Goal: Task Accomplishment & Management: Manage account settings

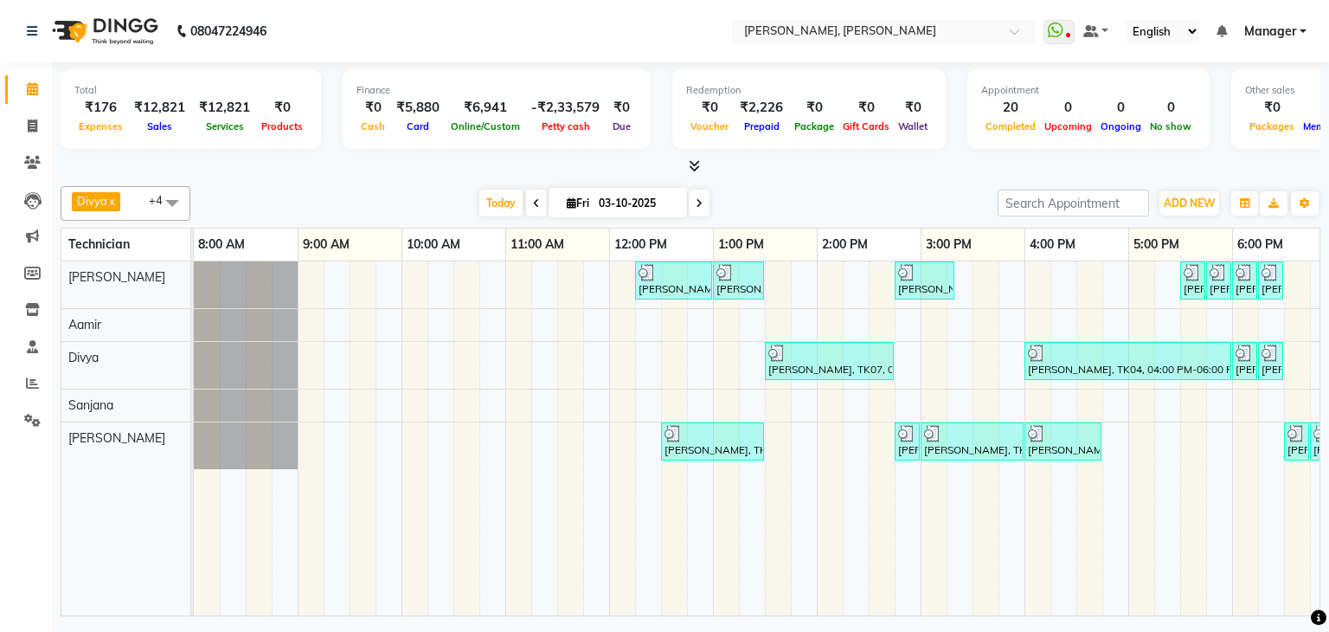
click at [696, 203] on icon at bounding box center [699, 203] width 7 height 10
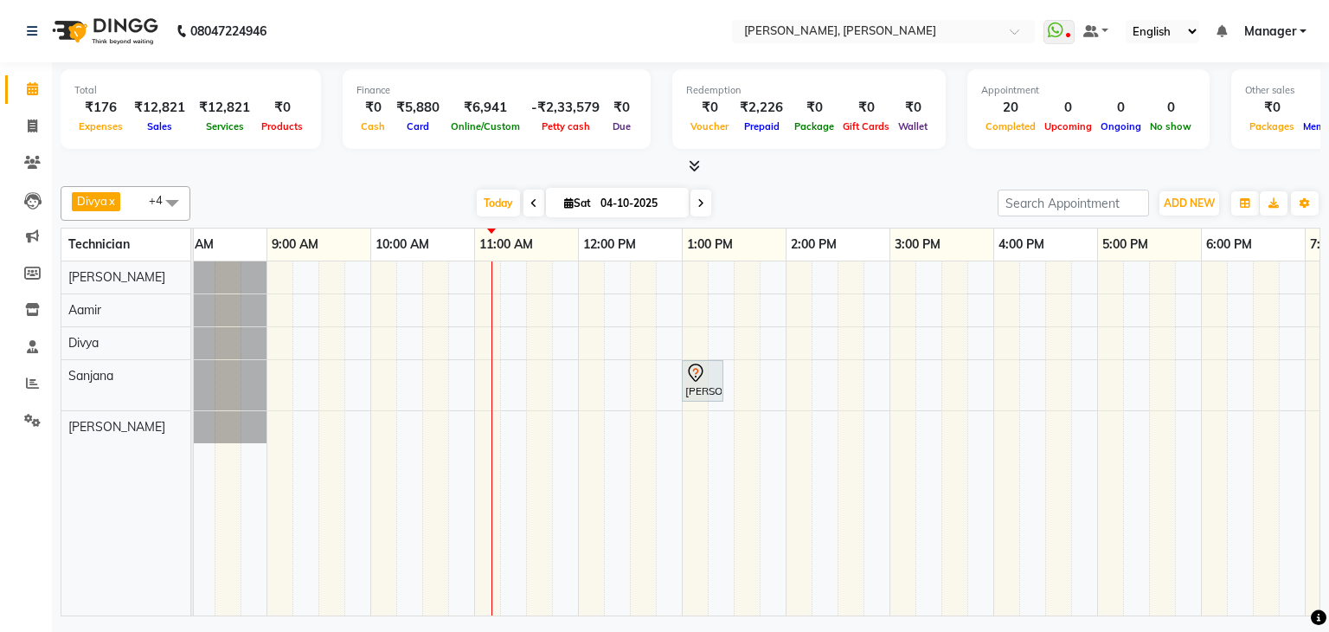
scroll to position [0, 35]
click at [523, 203] on span at bounding box center [533, 202] width 21 height 27
type input "03-10-2025"
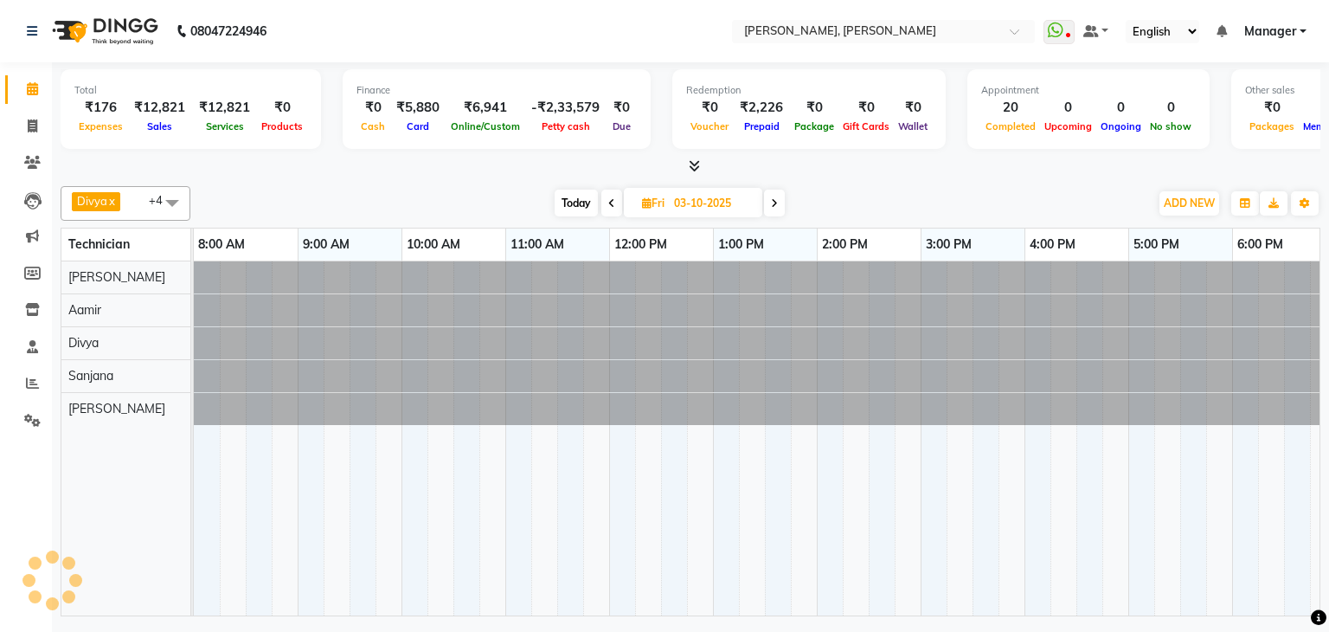
scroll to position [0, 223]
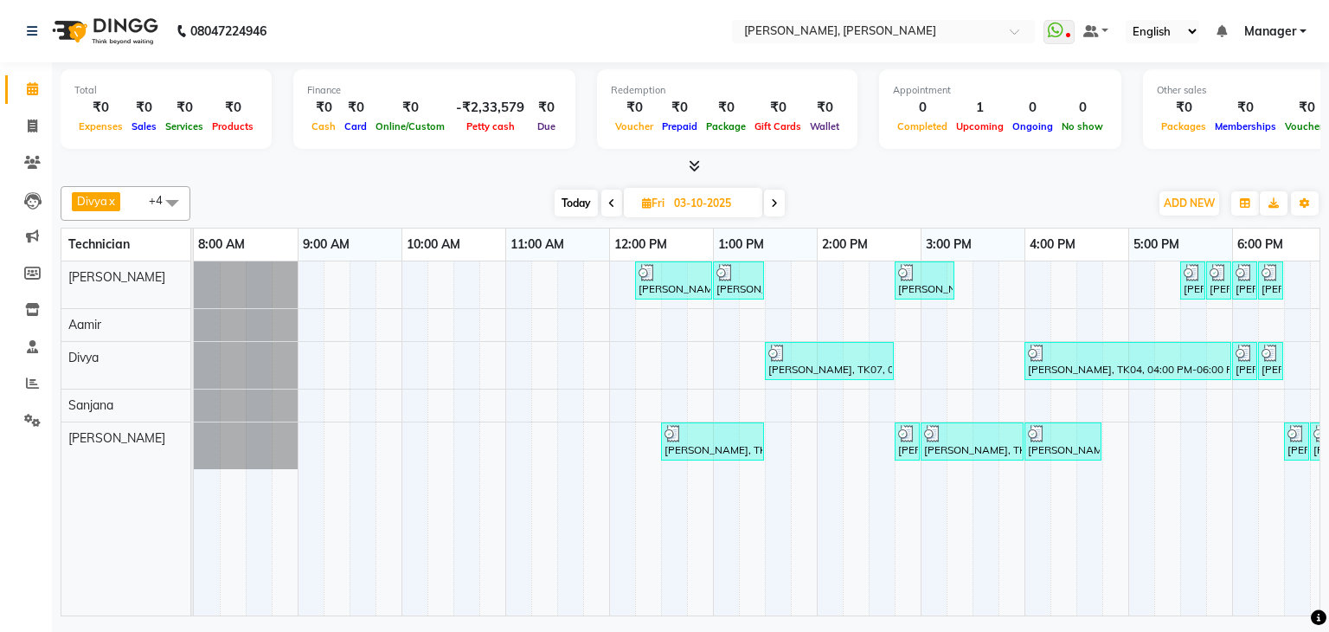
click at [579, 205] on span "Today" at bounding box center [576, 202] width 43 height 27
type input "04-10-2025"
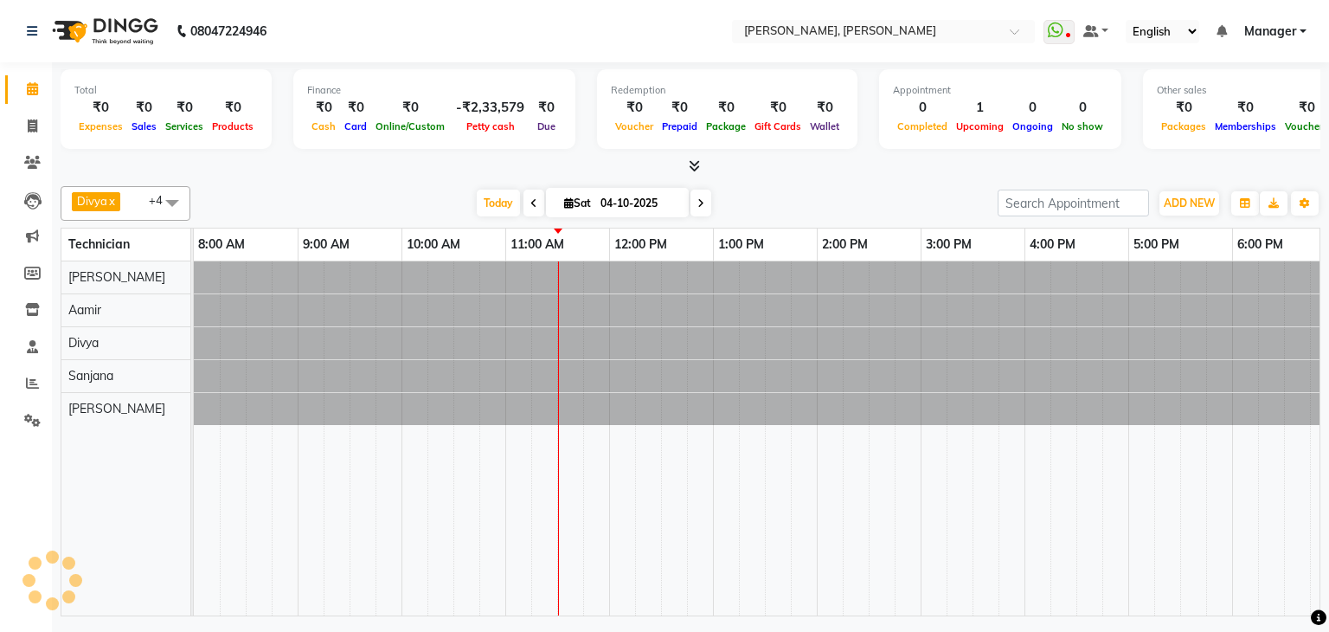
scroll to position [0, 223]
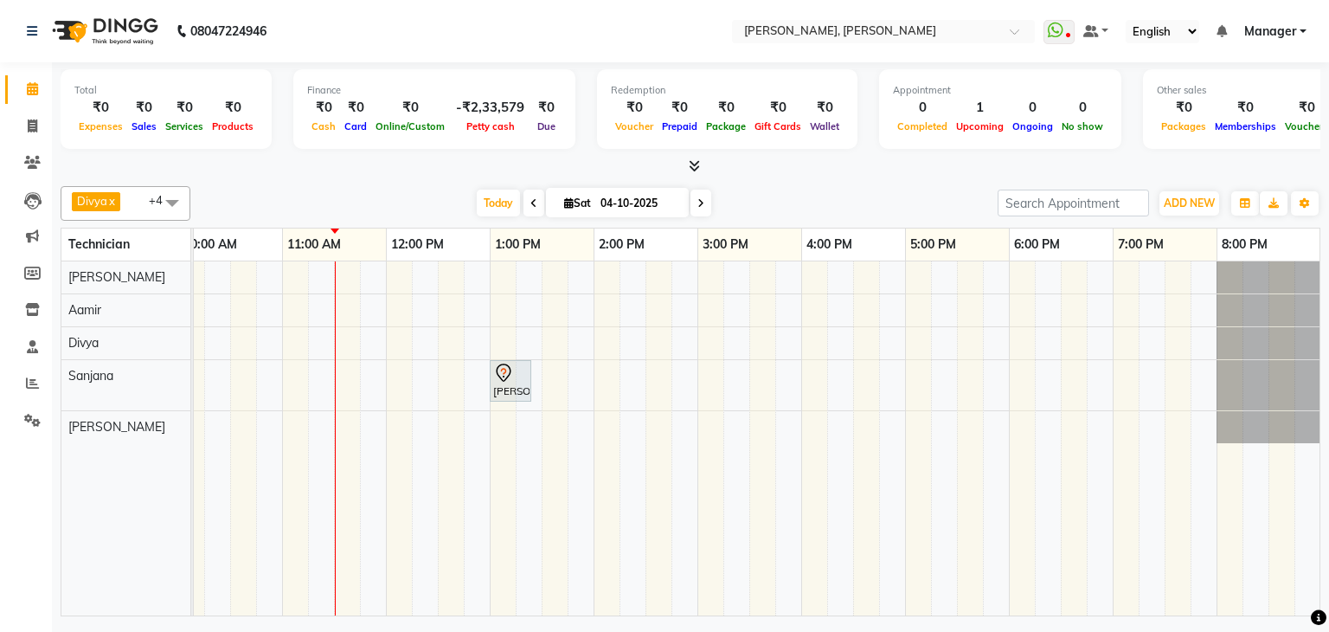
click at [295, 276] on div "[PERSON_NAME], TK01, 01:00 PM-01:25 PM, Forehead Wax" at bounding box center [646, 438] width 1350 height 354
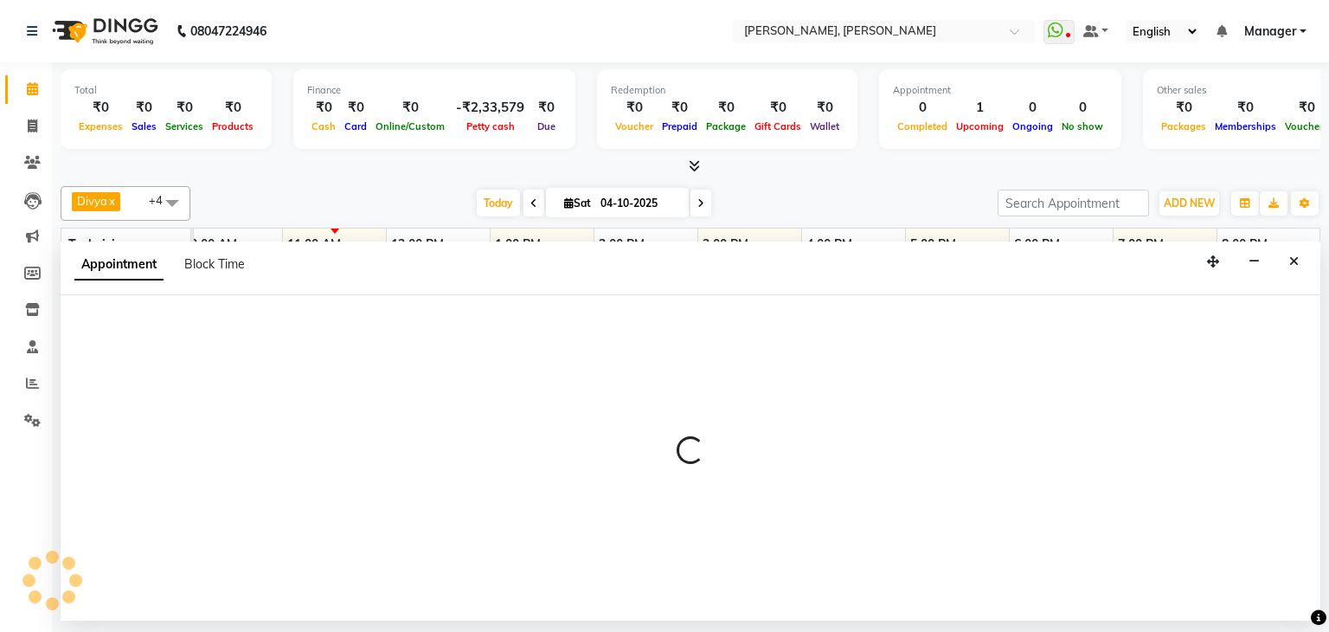
select select "54412"
select select "660"
select select "tentative"
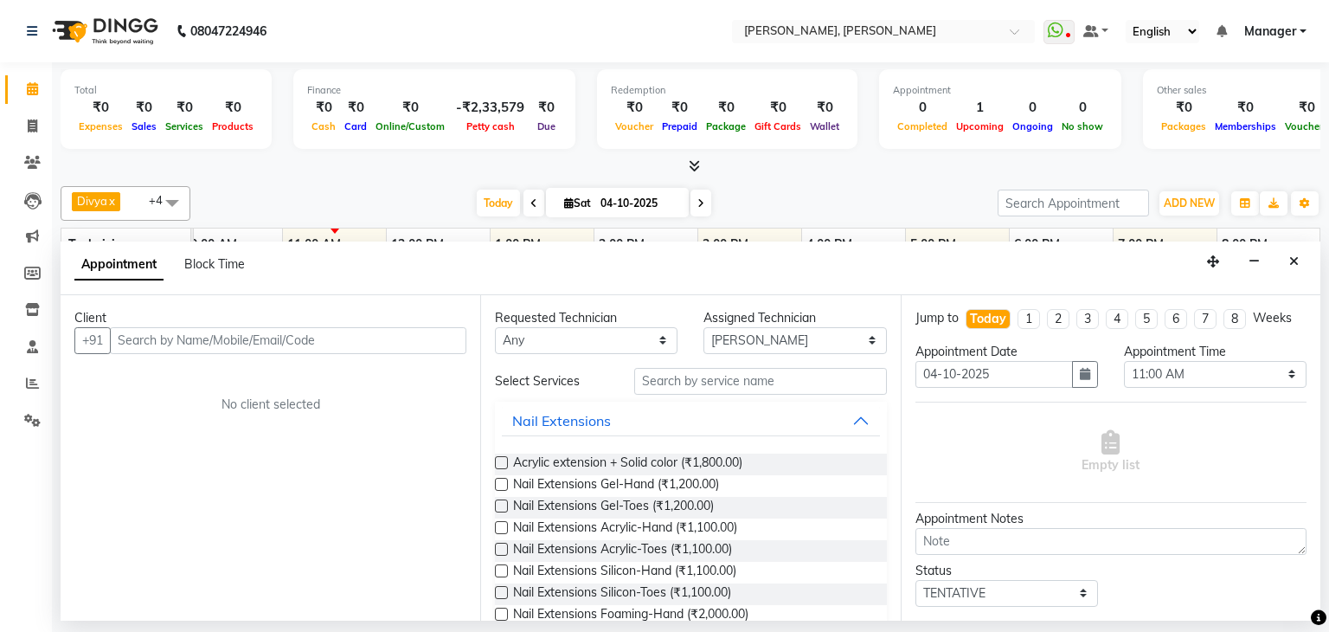
click at [300, 347] on input "text" at bounding box center [288, 340] width 356 height 27
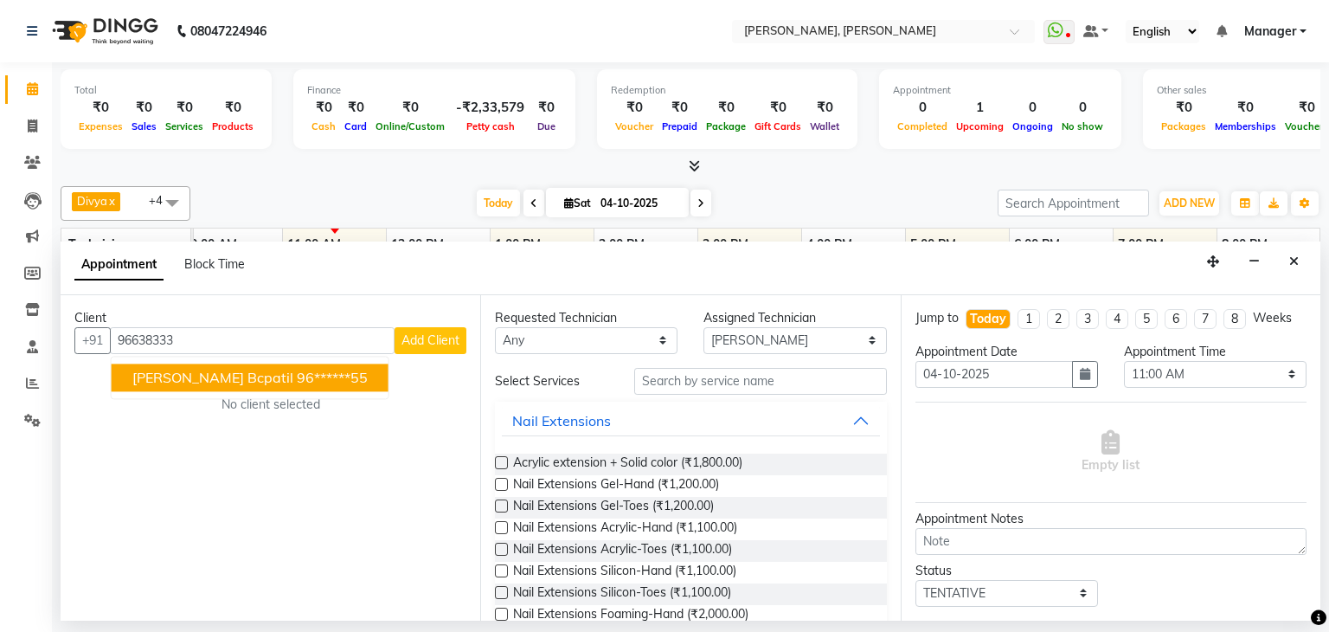
click at [295, 363] on button "Shrusti Bcpatil 96******55" at bounding box center [250, 377] width 277 height 28
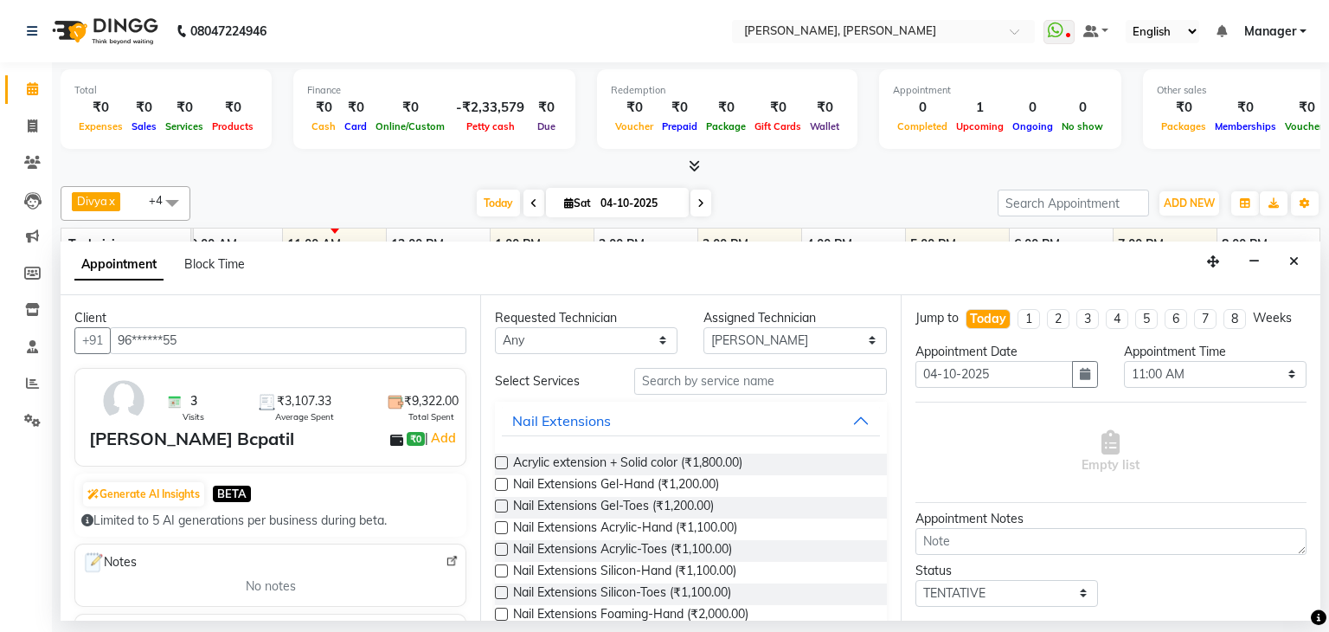
type input "96******55"
click at [689, 373] on input "text" at bounding box center [760, 381] width 253 height 27
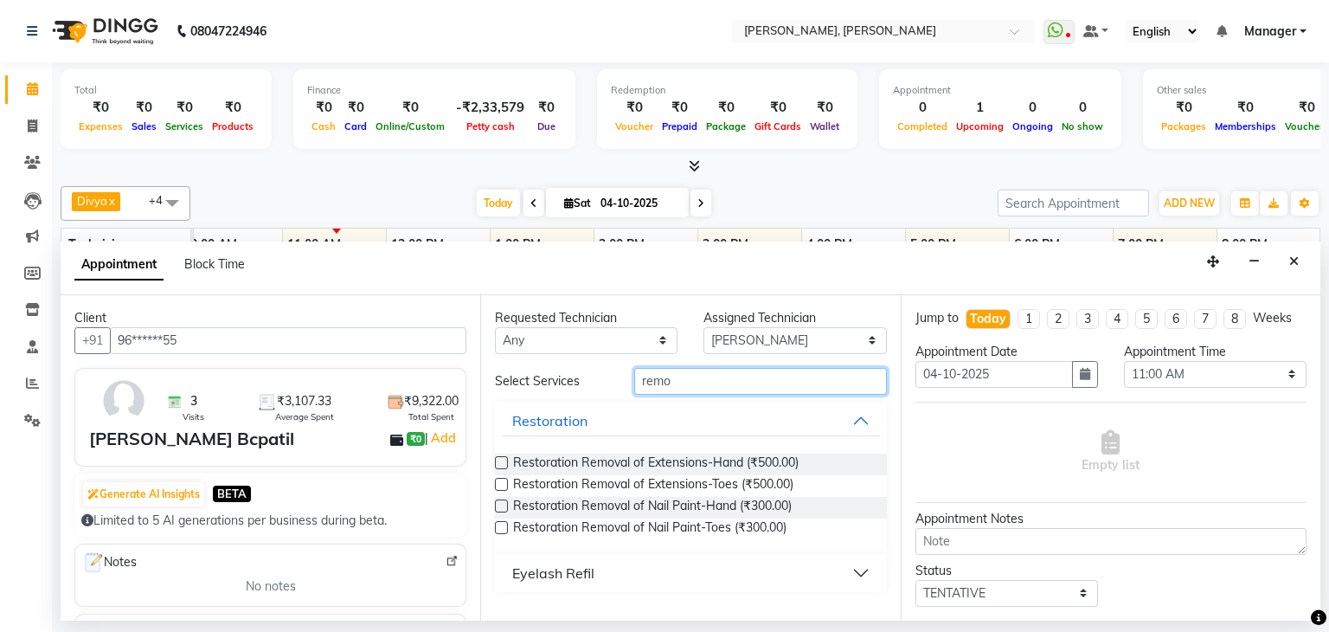
type input "remo"
click at [501, 502] on label at bounding box center [501, 505] width 13 height 13
click at [501, 502] on input "checkbox" at bounding box center [500, 507] width 11 height 11
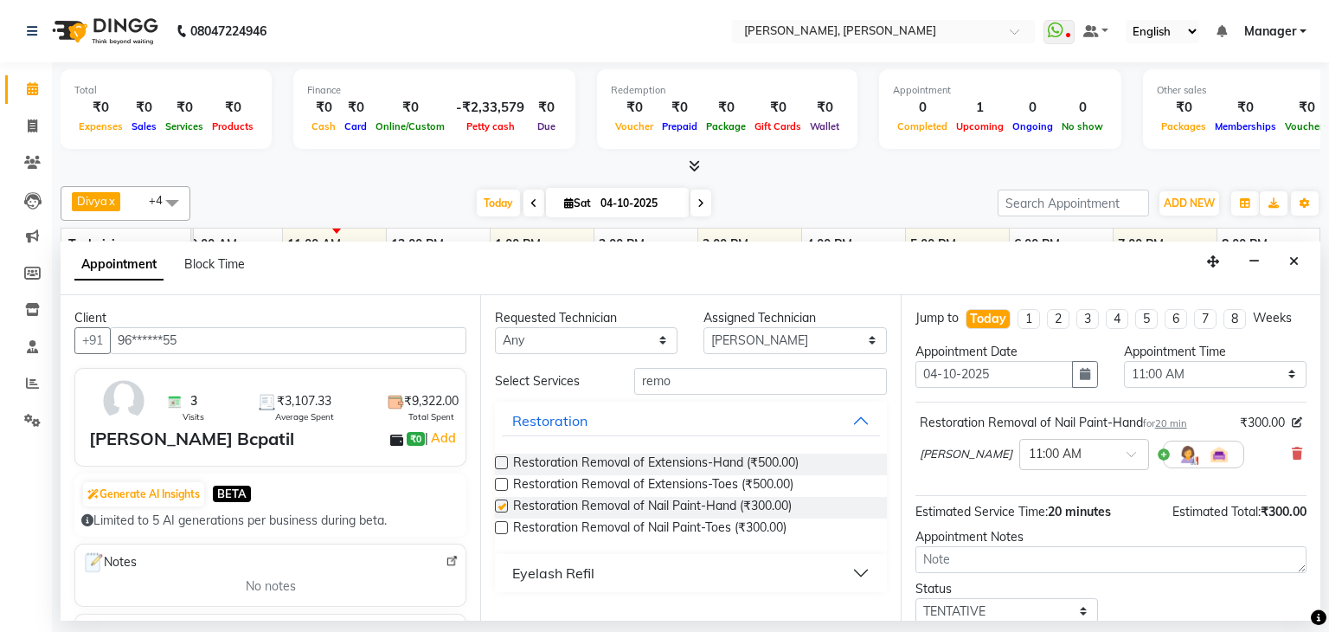
checkbox input "false"
click at [690, 378] on input "remo" at bounding box center [760, 381] width 253 height 27
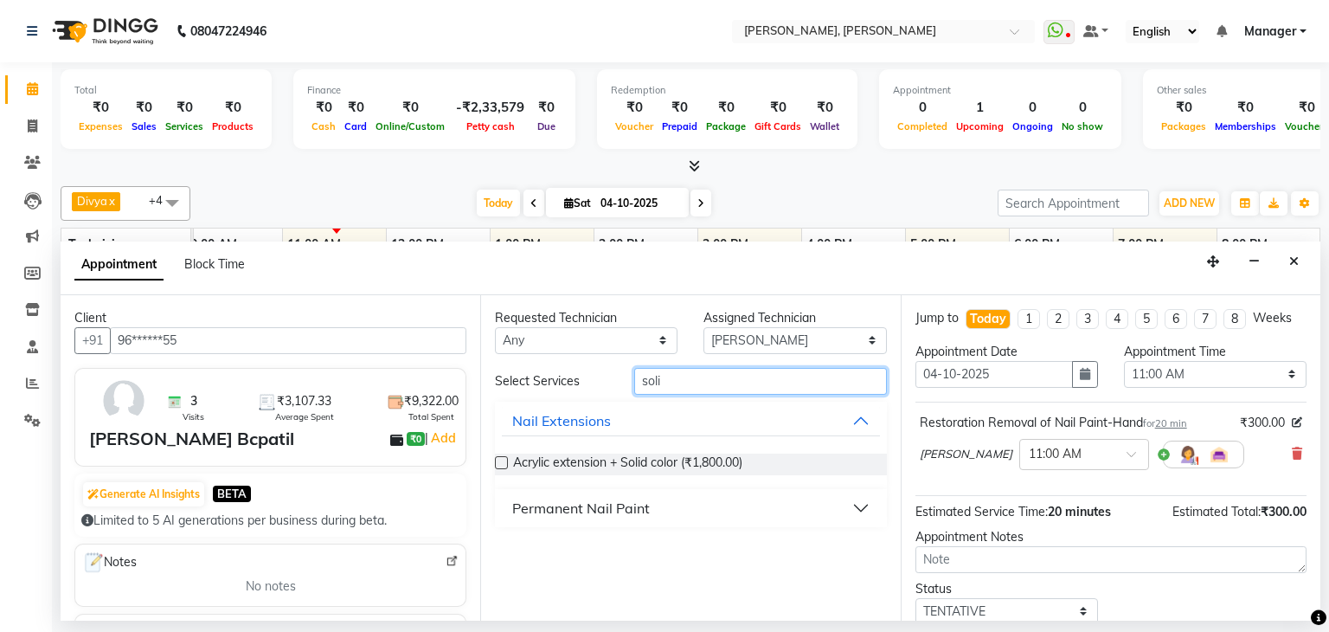
type input "soli"
click at [610, 510] on div "Permanent Nail Paint" at bounding box center [581, 507] width 138 height 21
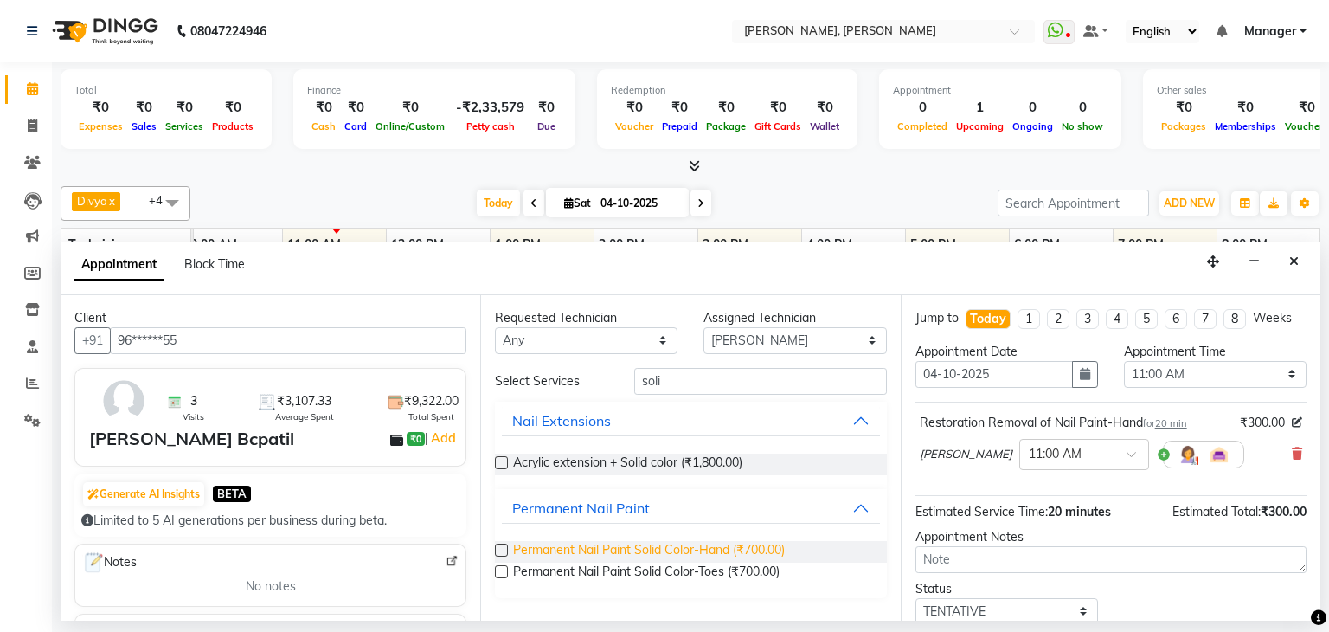
drag, startPoint x: 499, startPoint y: 549, endPoint x: 524, endPoint y: 544, distance: 25.6
click at [499, 548] on label at bounding box center [501, 549] width 13 height 13
click at [499, 548] on input "checkbox" at bounding box center [500, 551] width 11 height 11
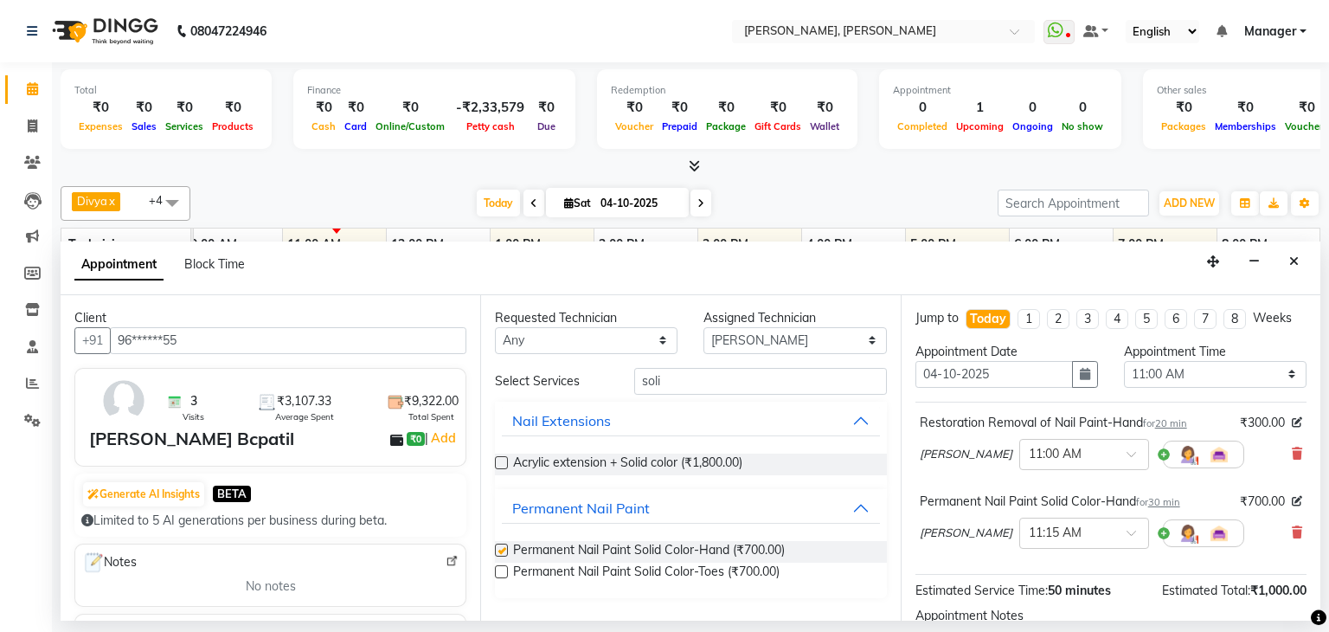
checkbox input "false"
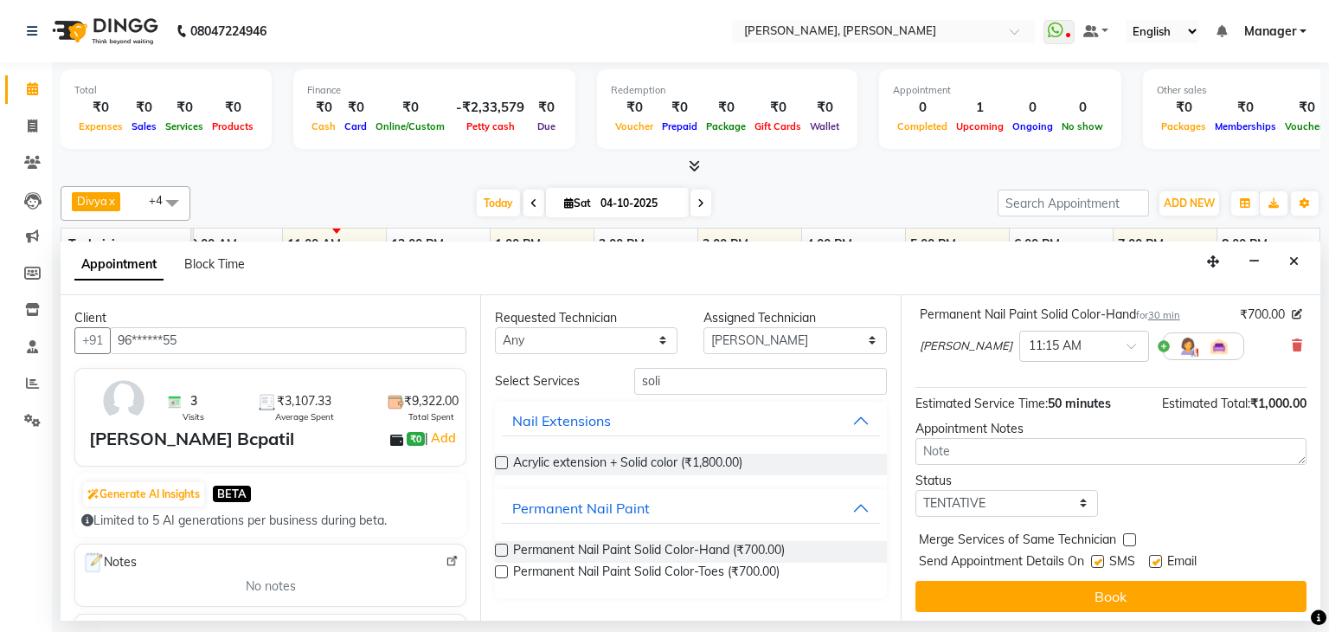
scroll to position [190, 0]
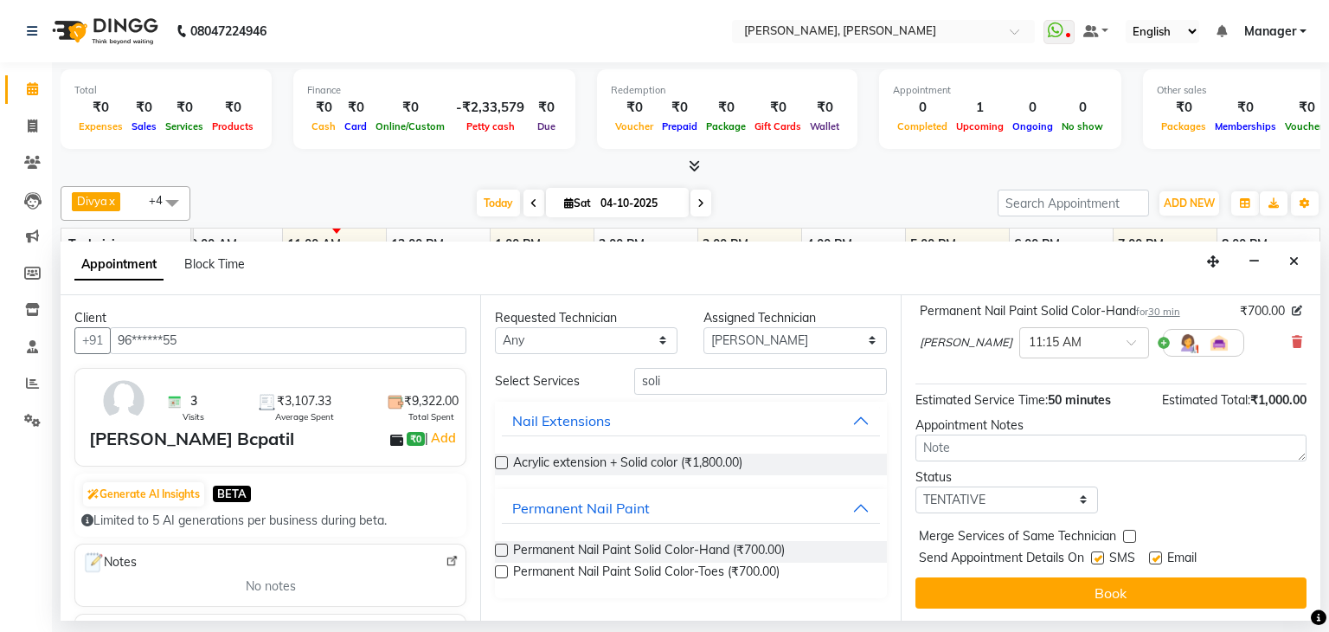
click at [1113, 594] on button "Book" at bounding box center [1110, 592] width 391 height 31
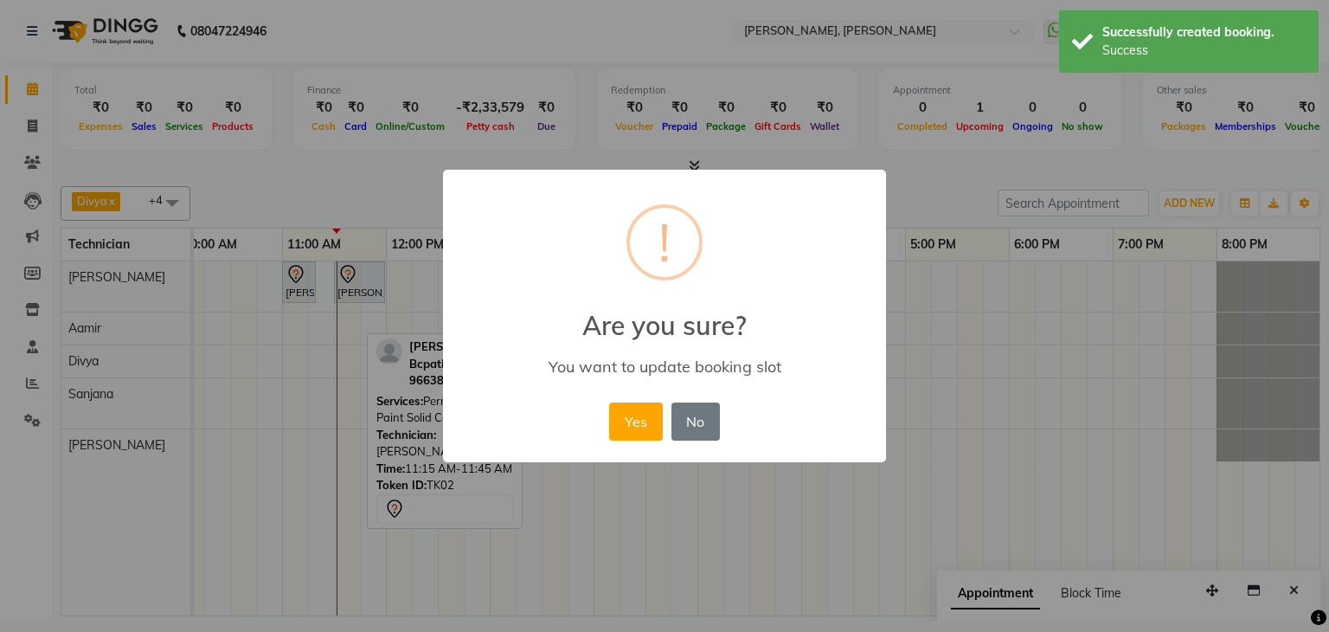
drag, startPoint x: 640, startPoint y: 413, endPoint x: 471, endPoint y: 354, distance: 179.5
click at [640, 413] on button "Yes" at bounding box center [635, 421] width 53 height 38
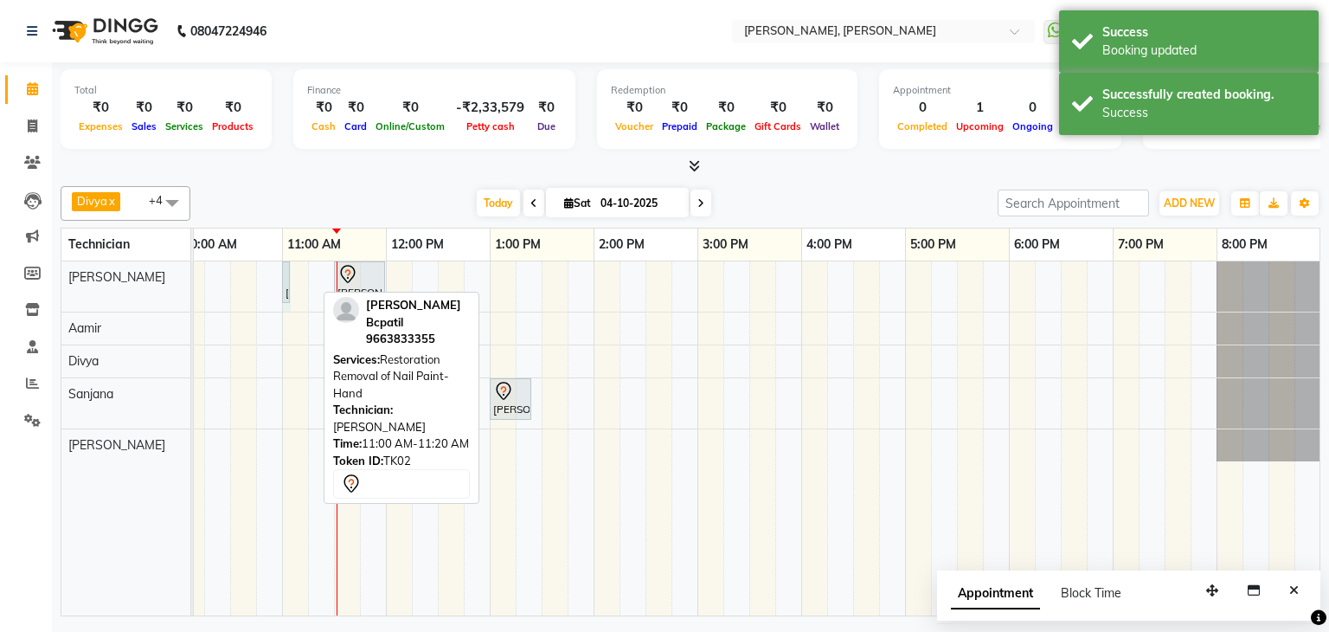
drag, startPoint x: 311, startPoint y: 274, endPoint x: 292, endPoint y: 281, distance: 20.3
click at [292, 281] on div "Shrusti Bcpatil, TK02, 11:00 AM-11:20 AM, Restoration Removal of Nail Paint-Han…" at bounding box center [646, 438] width 1350 height 354
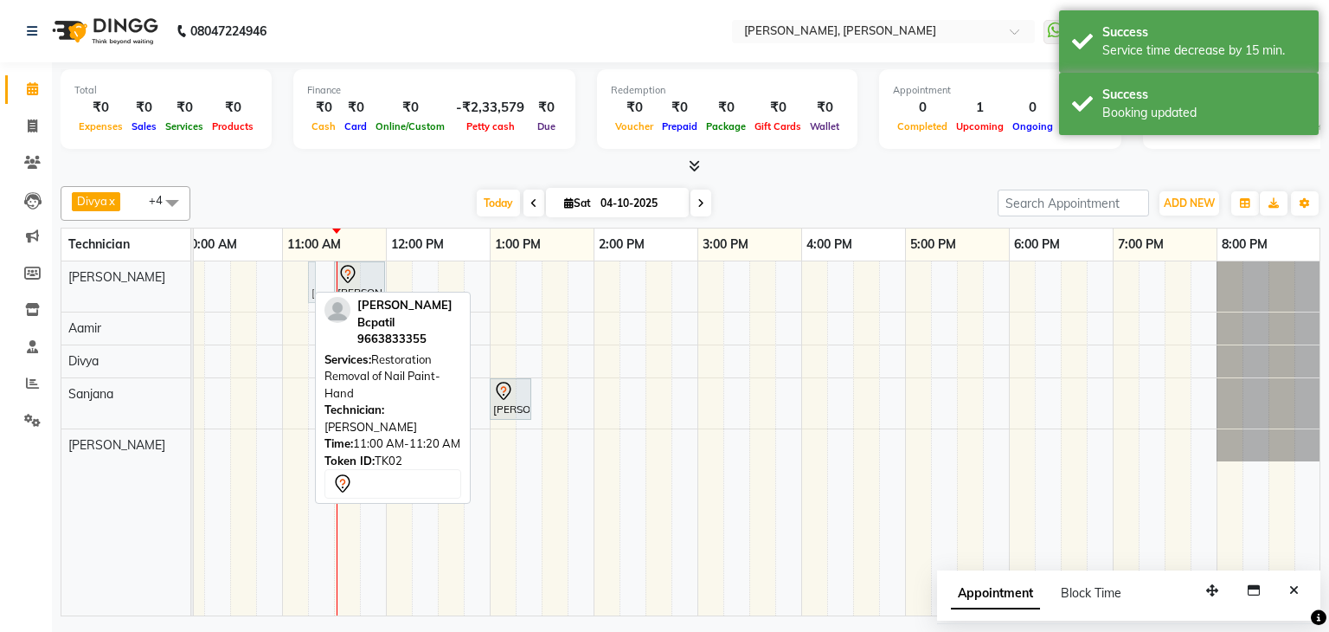
drag, startPoint x: 286, startPoint y: 278, endPoint x: 311, endPoint y: 277, distance: 25.1
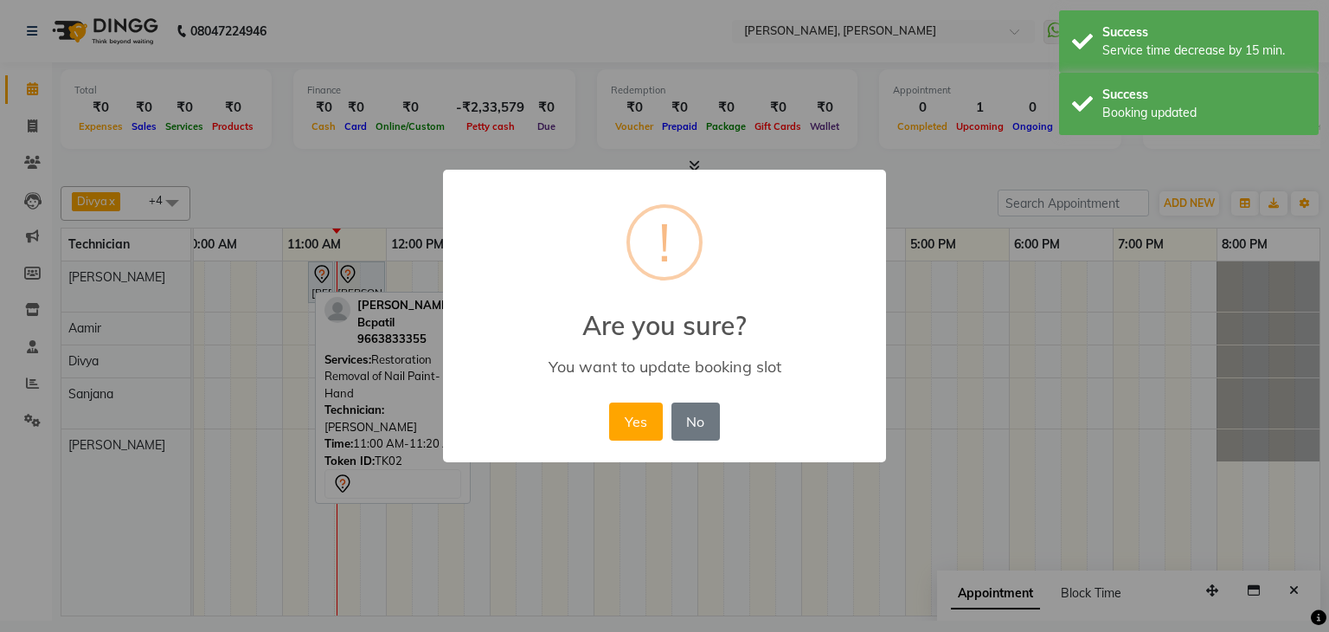
drag, startPoint x: 651, startPoint y: 413, endPoint x: 587, endPoint y: 324, distance: 109.0
click at [651, 413] on button "Yes" at bounding box center [635, 421] width 53 height 38
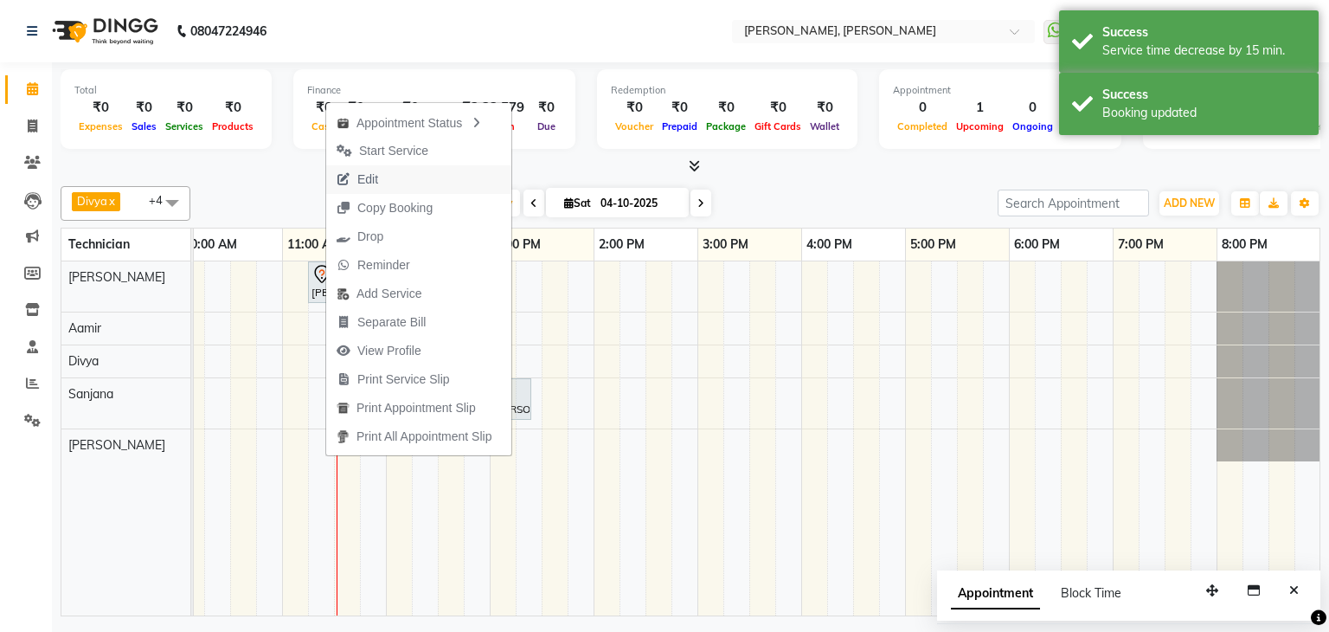
click at [406, 171] on button "Edit" at bounding box center [418, 179] width 185 height 29
select select "tentative"
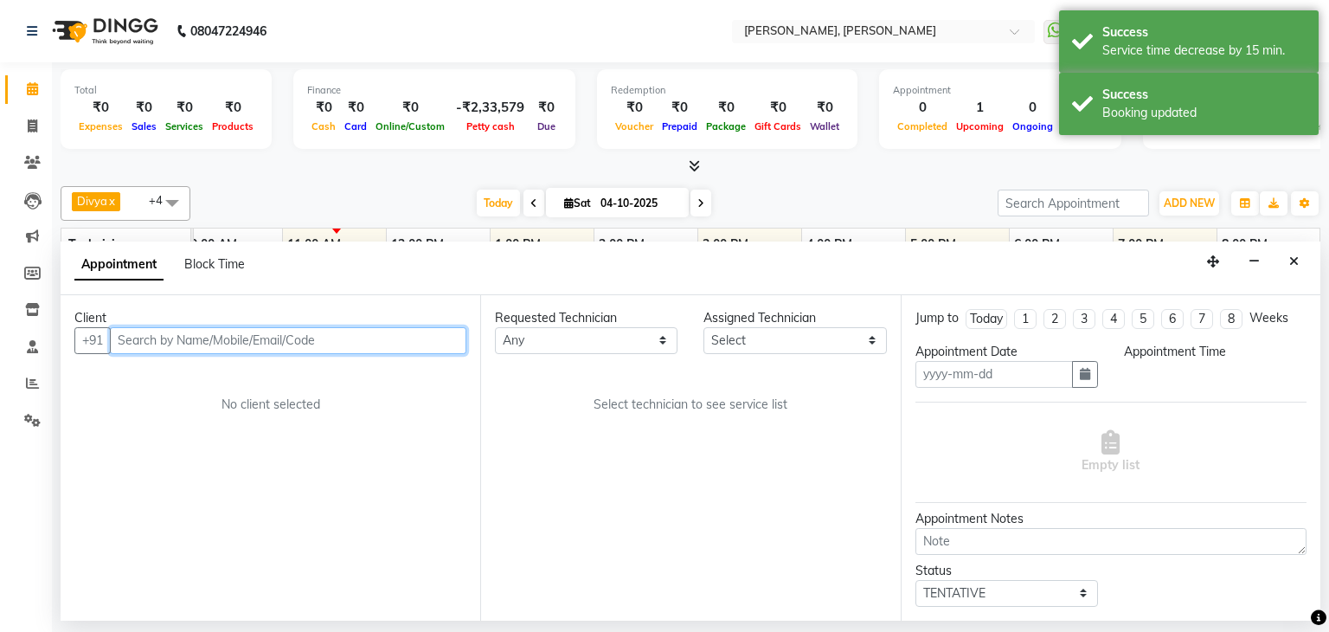
type input "04-10-2025"
select select "54412"
select select "675"
select select "3204"
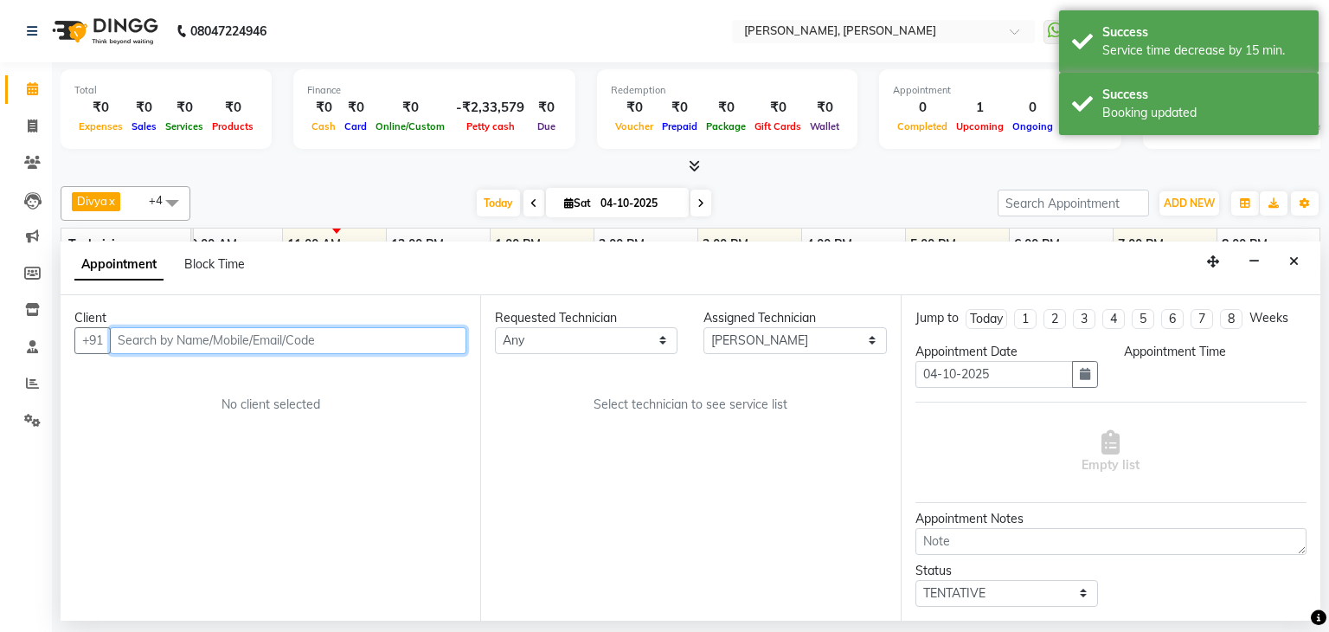
select select "3204"
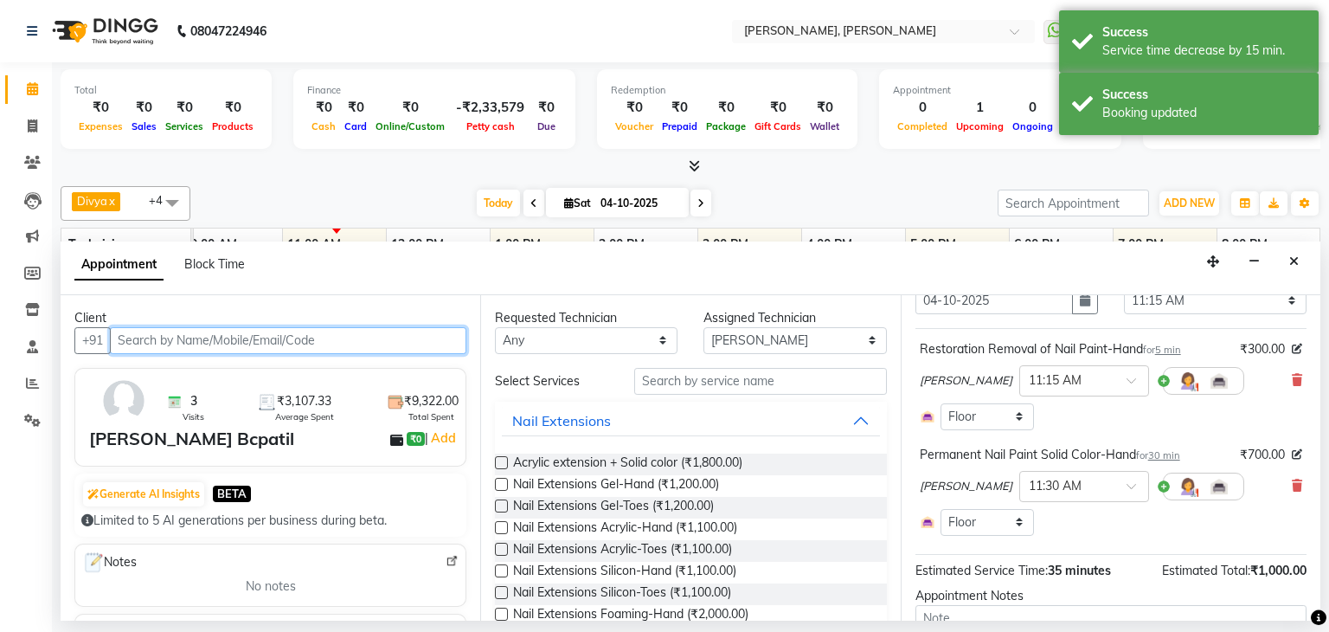
scroll to position [87, 0]
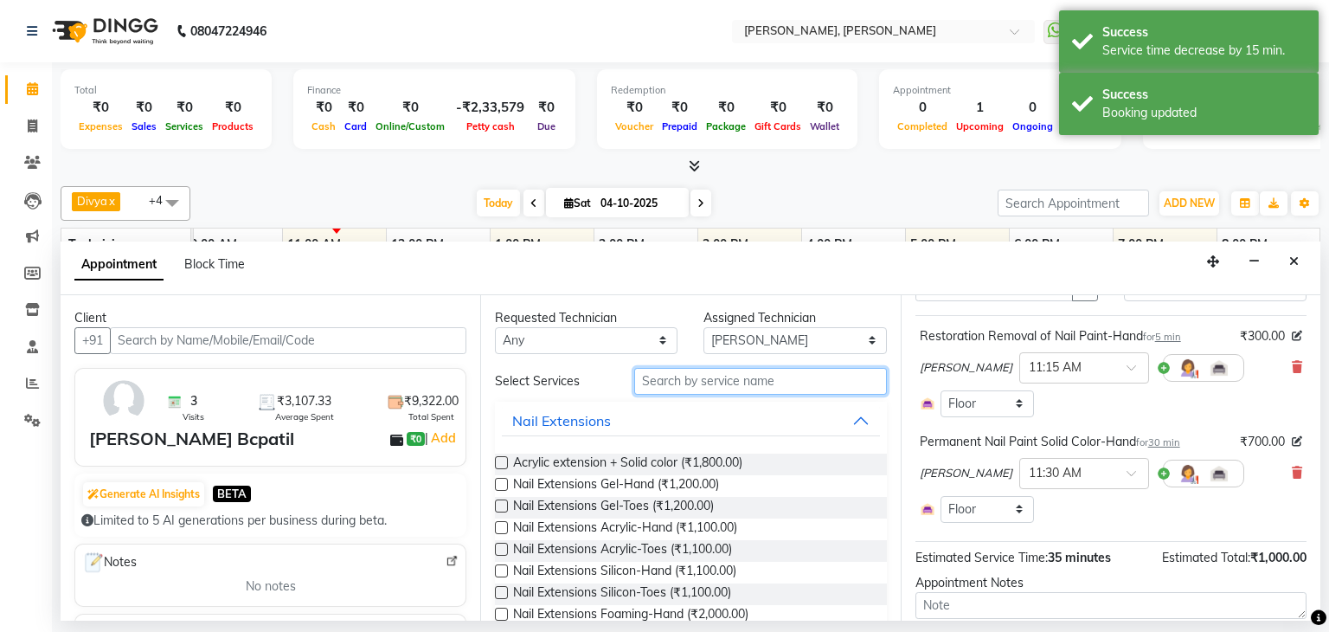
click at [671, 371] on input "text" at bounding box center [760, 381] width 253 height 27
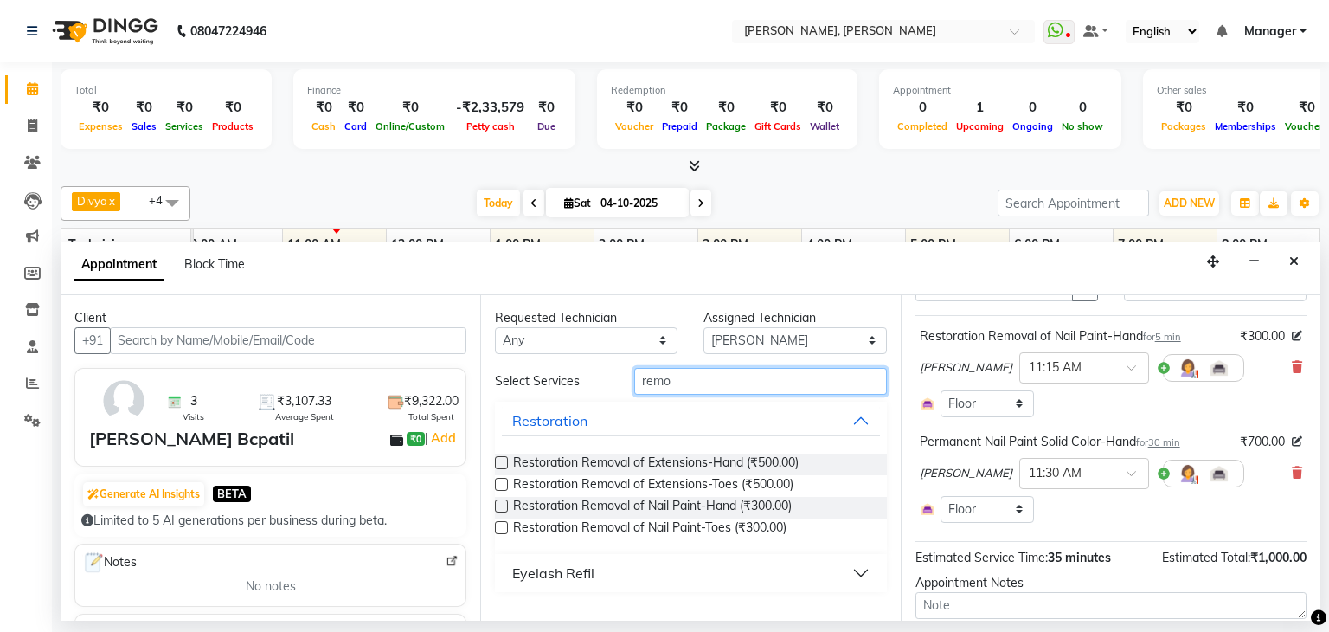
type input "remo"
click at [504, 459] on label at bounding box center [501, 462] width 13 height 13
click at [504, 459] on input "checkbox" at bounding box center [500, 464] width 11 height 11
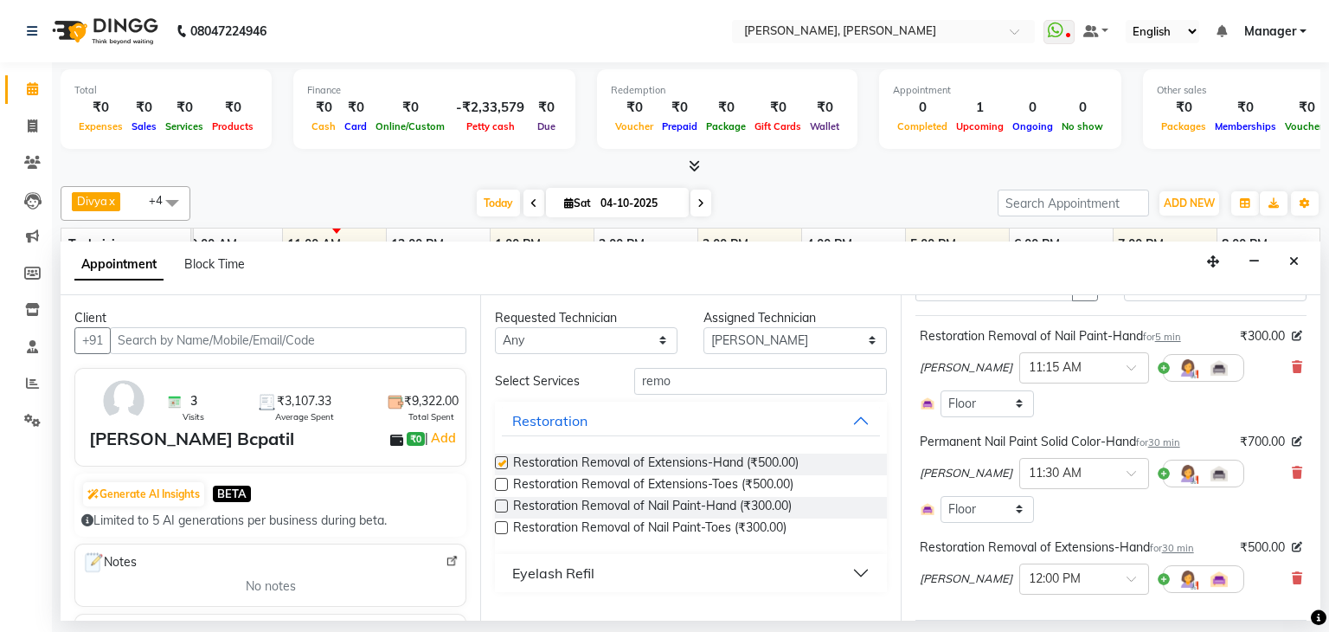
checkbox input "false"
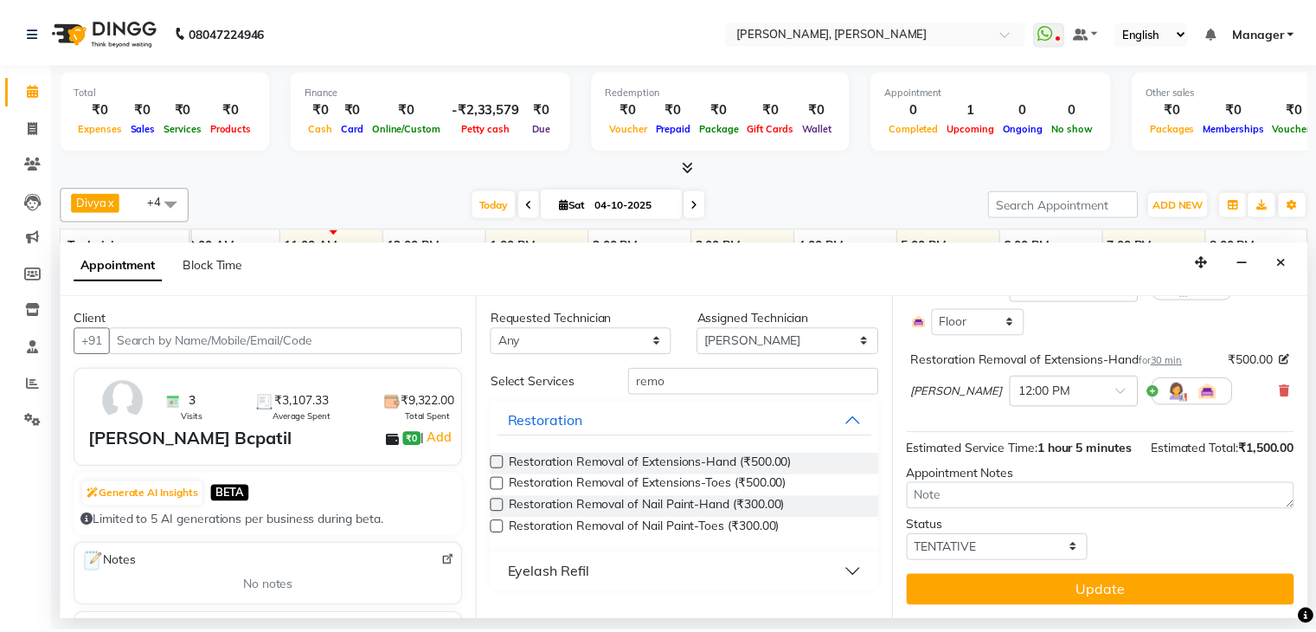
scroll to position [291, 0]
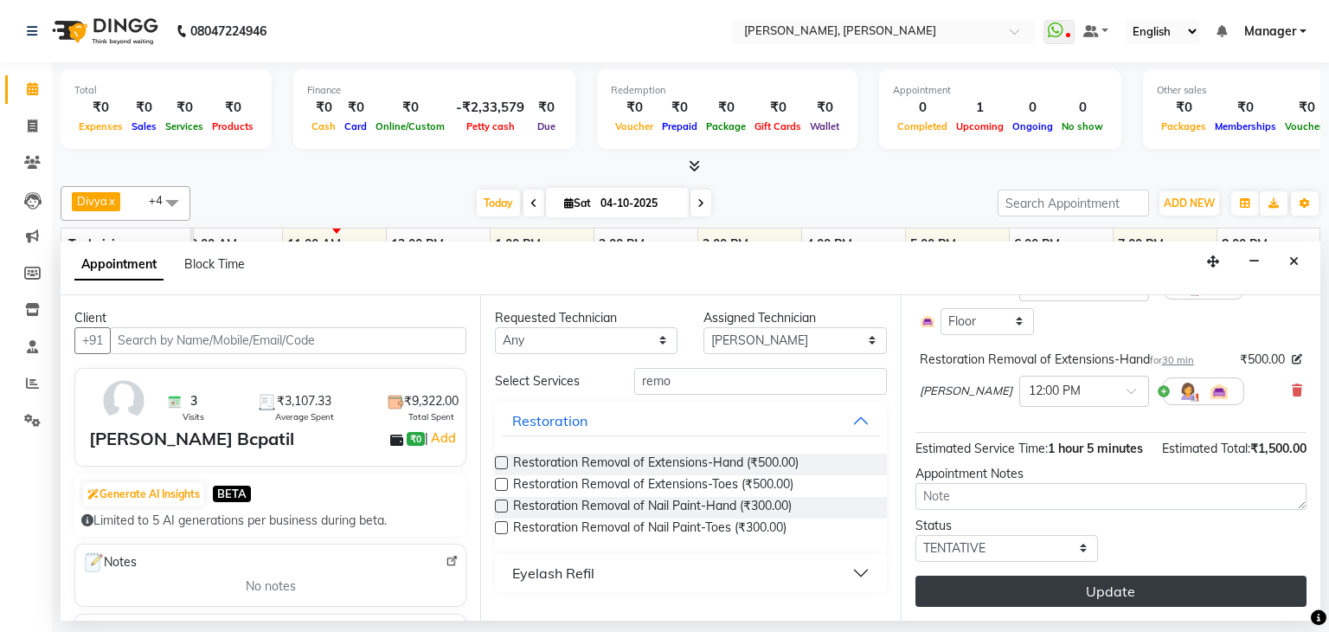
click at [1118, 580] on button "Update" at bounding box center [1110, 590] width 391 height 31
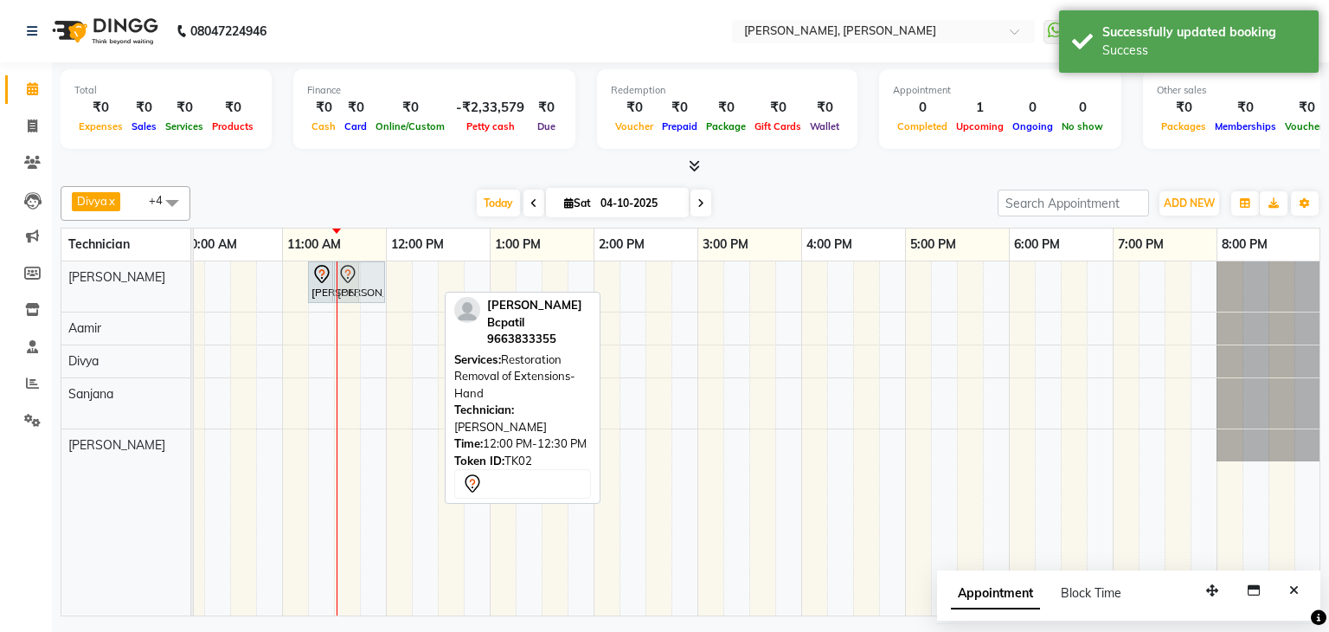
drag, startPoint x: 415, startPoint y: 279, endPoint x: 337, endPoint y: 282, distance: 77.9
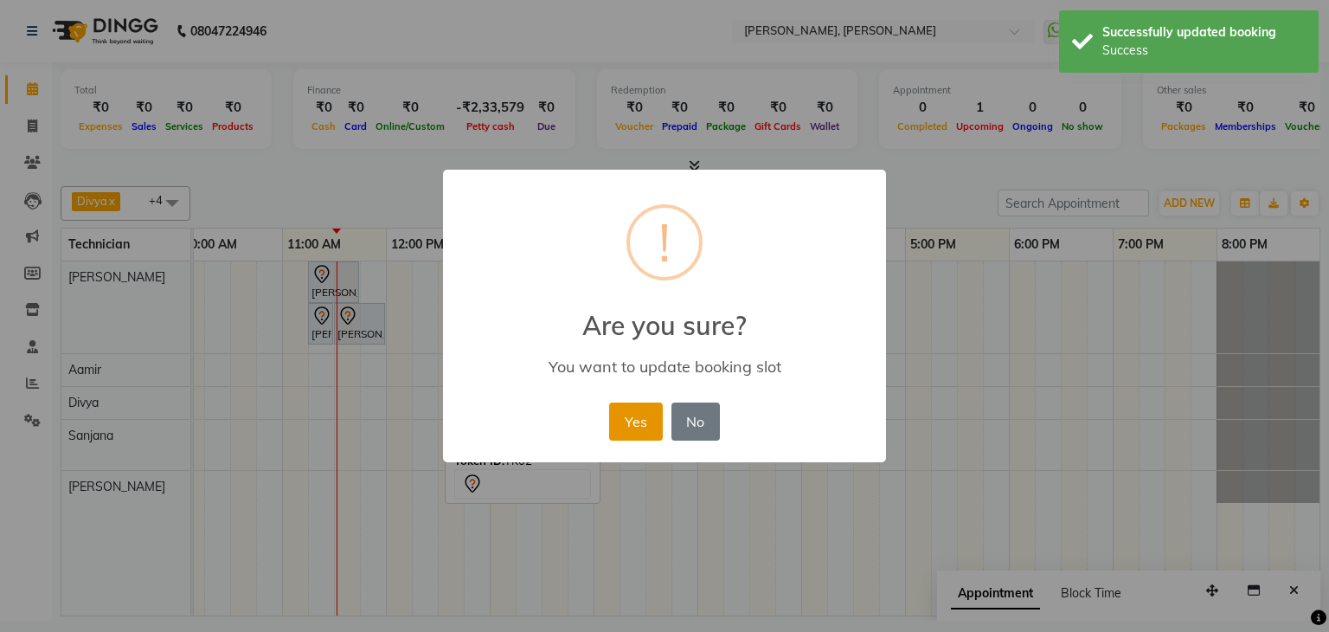
click at [637, 420] on button "Yes" at bounding box center [635, 421] width 53 height 38
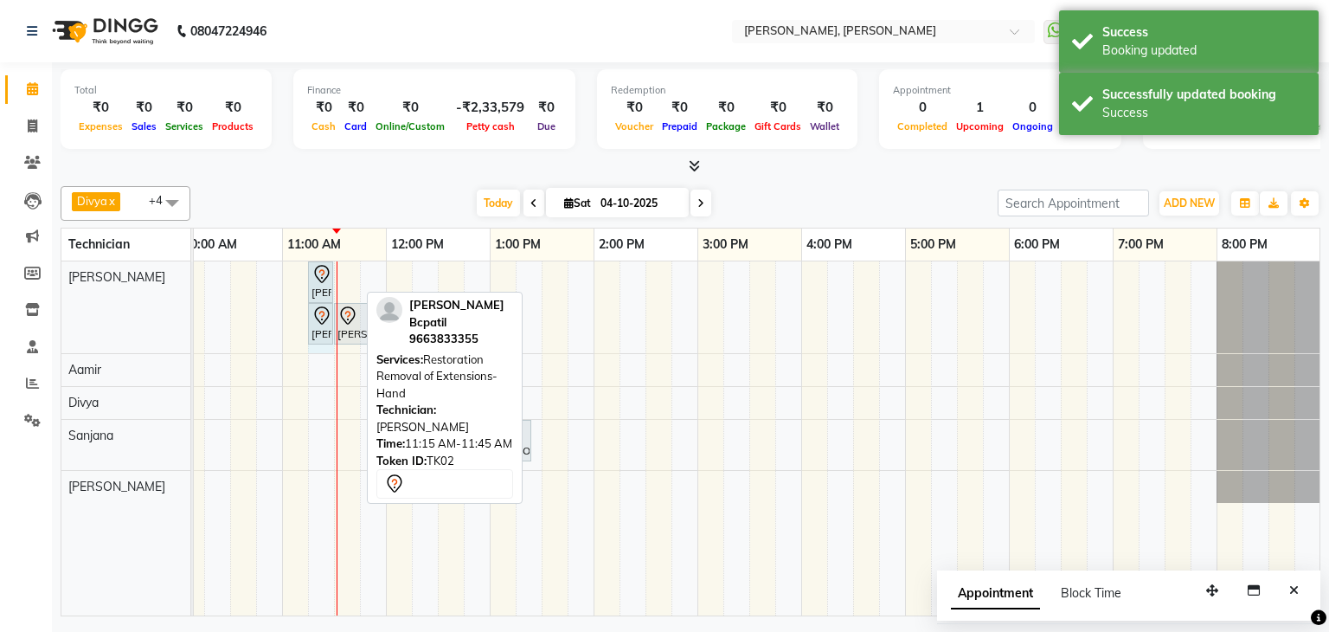
drag, startPoint x: 356, startPoint y: 277, endPoint x: 447, endPoint y: 326, distance: 103.4
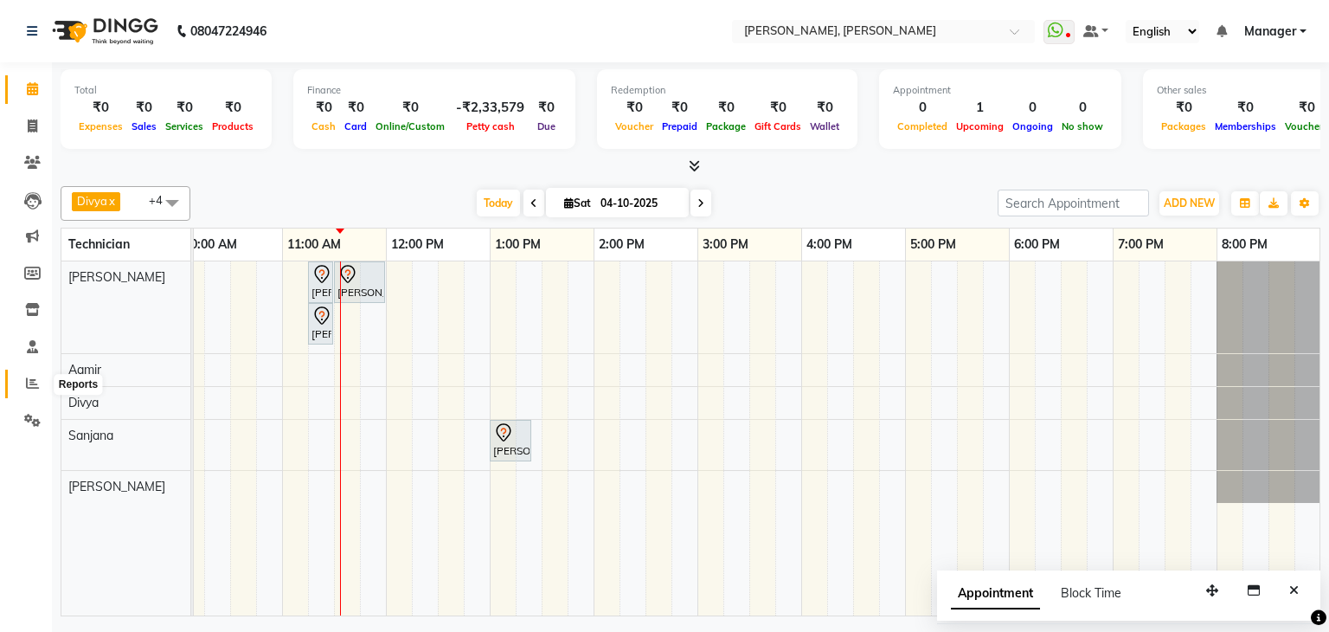
click at [26, 385] on icon at bounding box center [32, 382] width 13 height 13
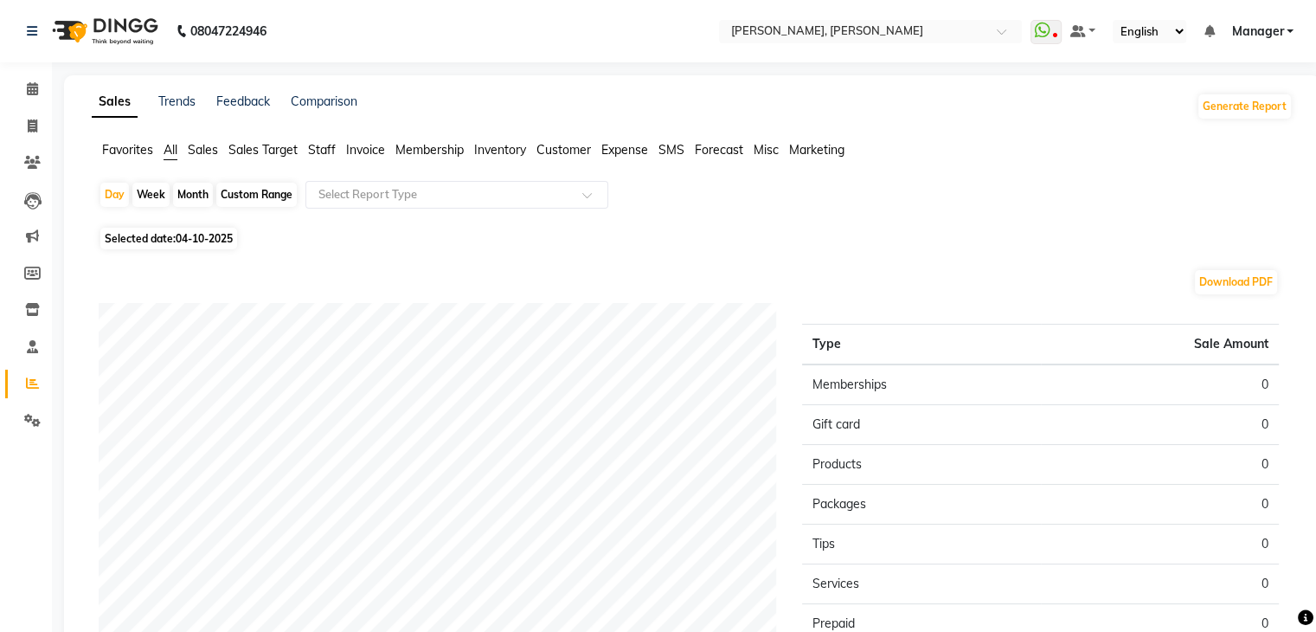
click at [332, 151] on span "Staff" at bounding box center [322, 150] width 28 height 16
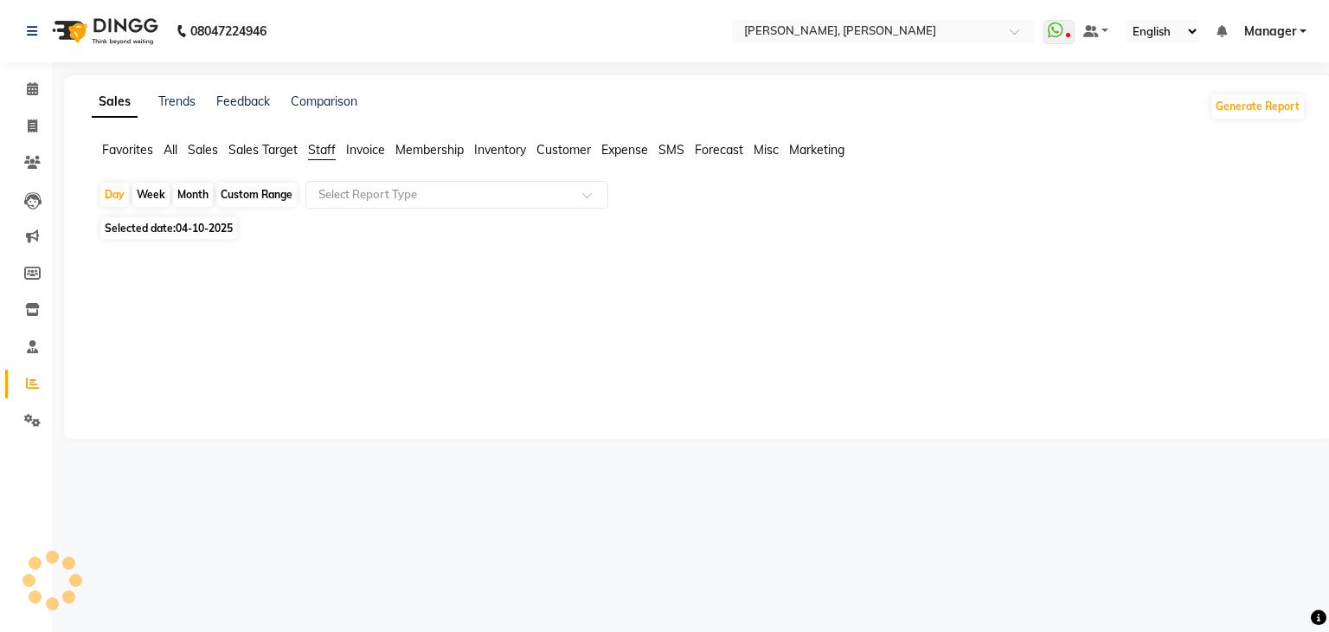
click at [213, 239] on span "Selected date: 04-10-2025" at bounding box center [168, 228] width 137 height 22
select select "10"
select select "2025"
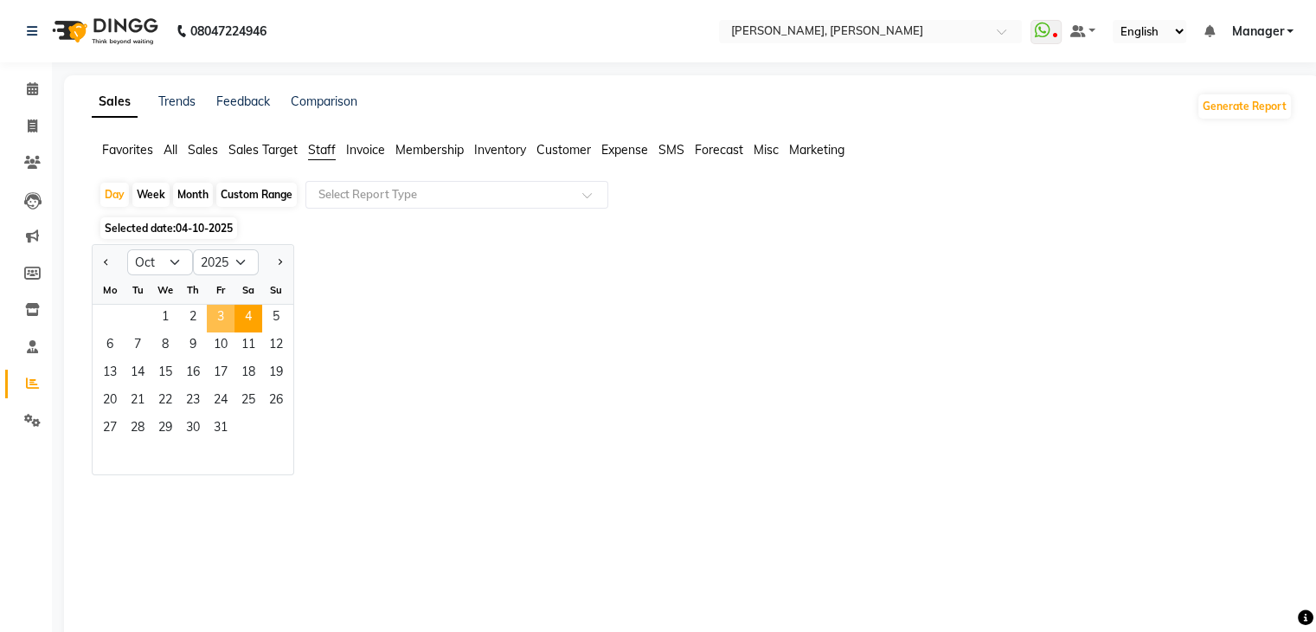
click at [217, 318] on span "3" at bounding box center [221, 319] width 28 height 28
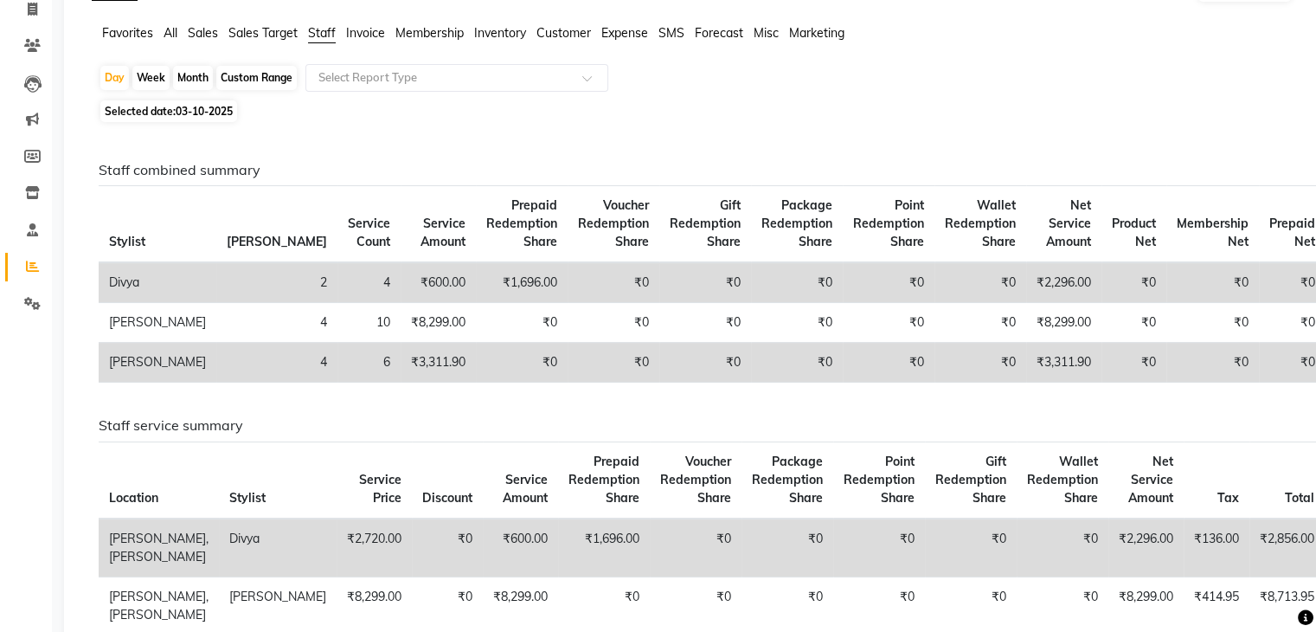
scroll to position [87, 0]
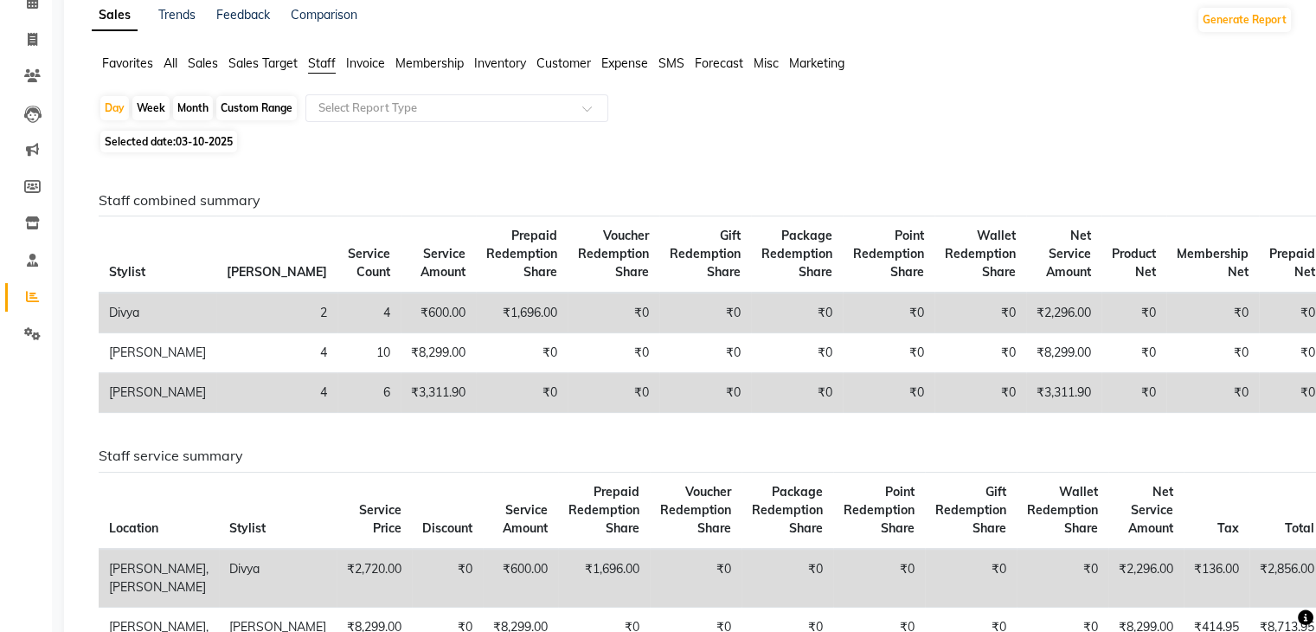
click at [257, 97] on div "Custom Range" at bounding box center [256, 108] width 80 height 24
select select "10"
select select "2025"
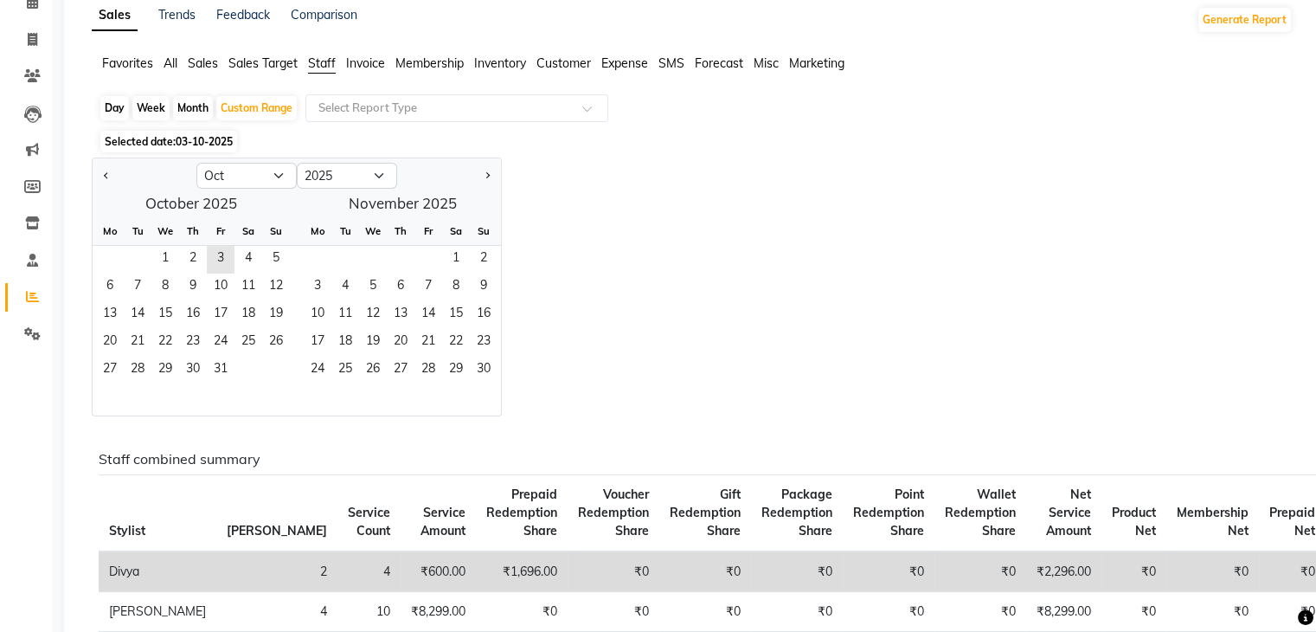
click at [181, 142] on span "03-10-2025" at bounding box center [204, 141] width 57 height 13
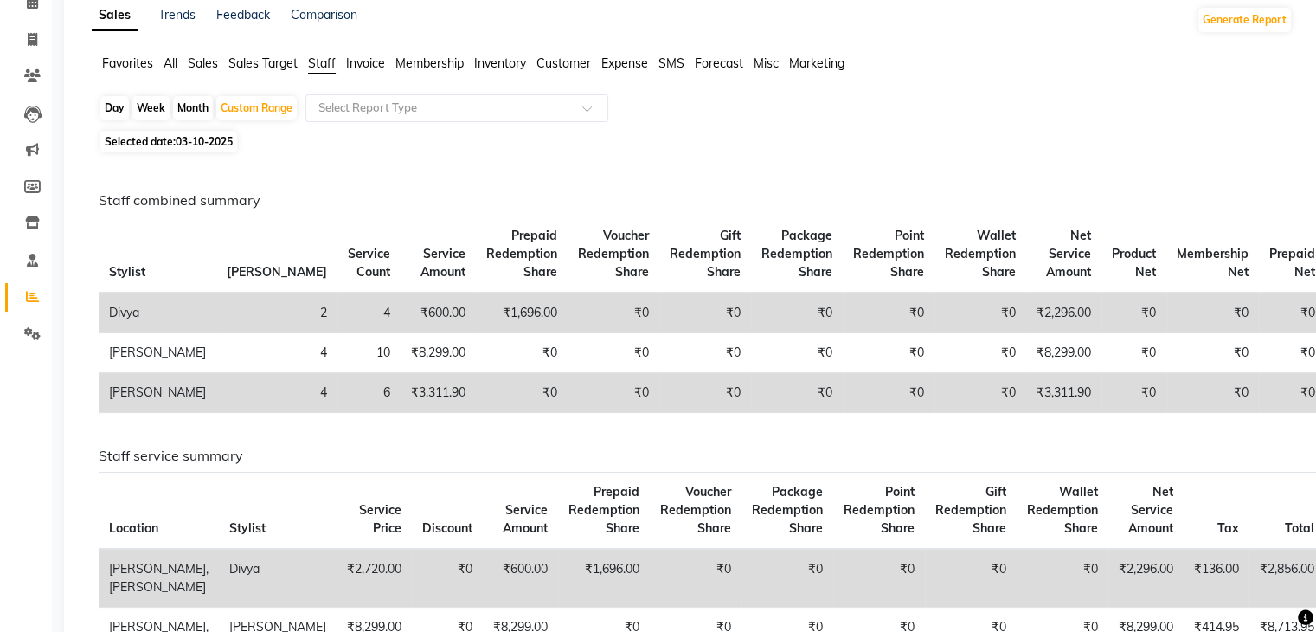
click at [204, 151] on span "Selected date: 03-10-2025" at bounding box center [168, 142] width 137 height 22
select select "10"
select select "2025"
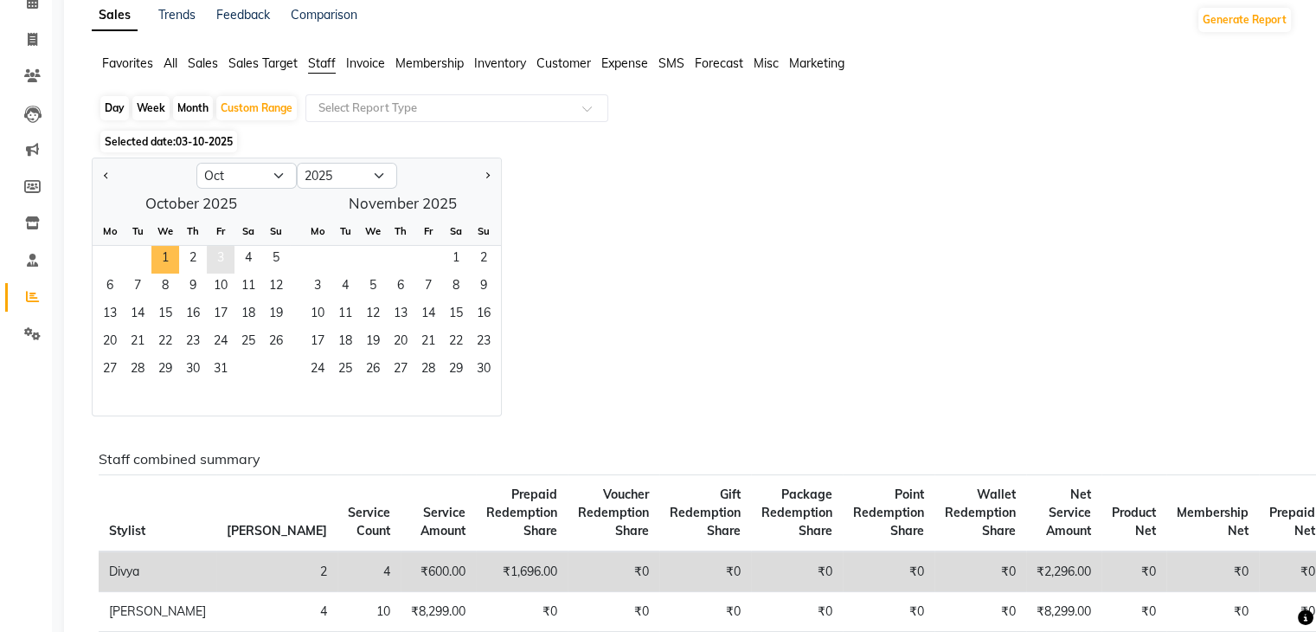
drag, startPoint x: 167, startPoint y: 251, endPoint x: 210, endPoint y: 262, distance: 44.7
click at [167, 253] on span "1" at bounding box center [165, 260] width 28 height 28
drag, startPoint x: 214, startPoint y: 253, endPoint x: 220, endPoint y: 263, distance: 11.3
click at [215, 257] on span "3" at bounding box center [221, 260] width 28 height 28
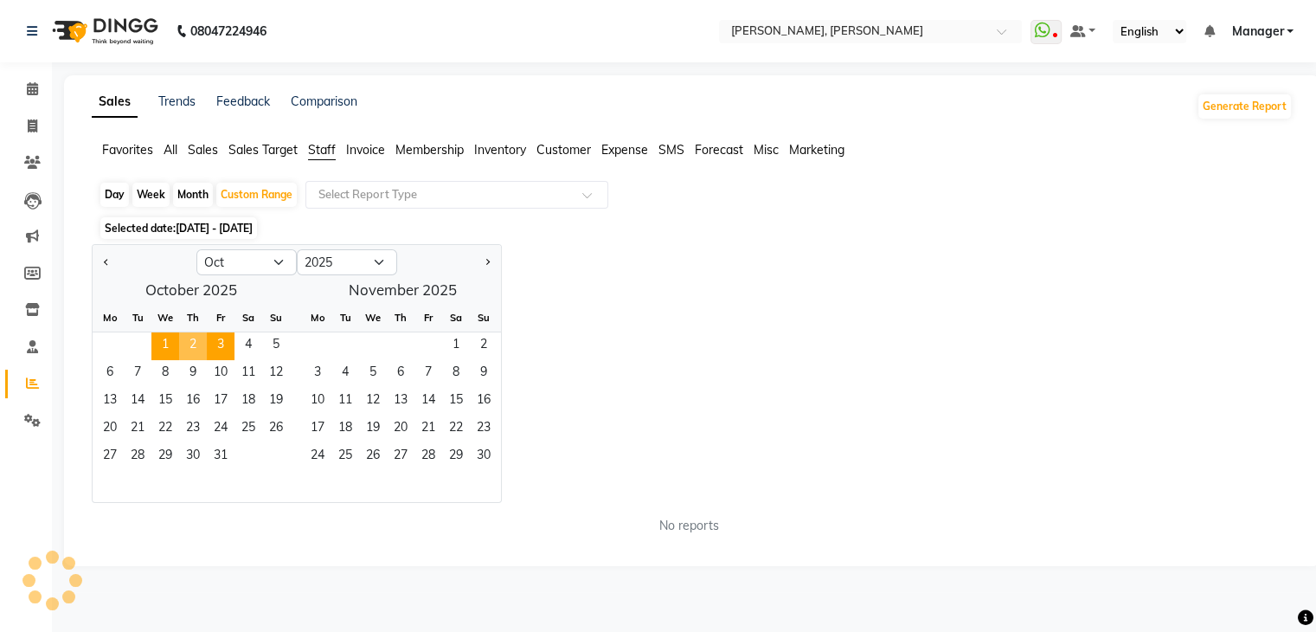
scroll to position [0, 0]
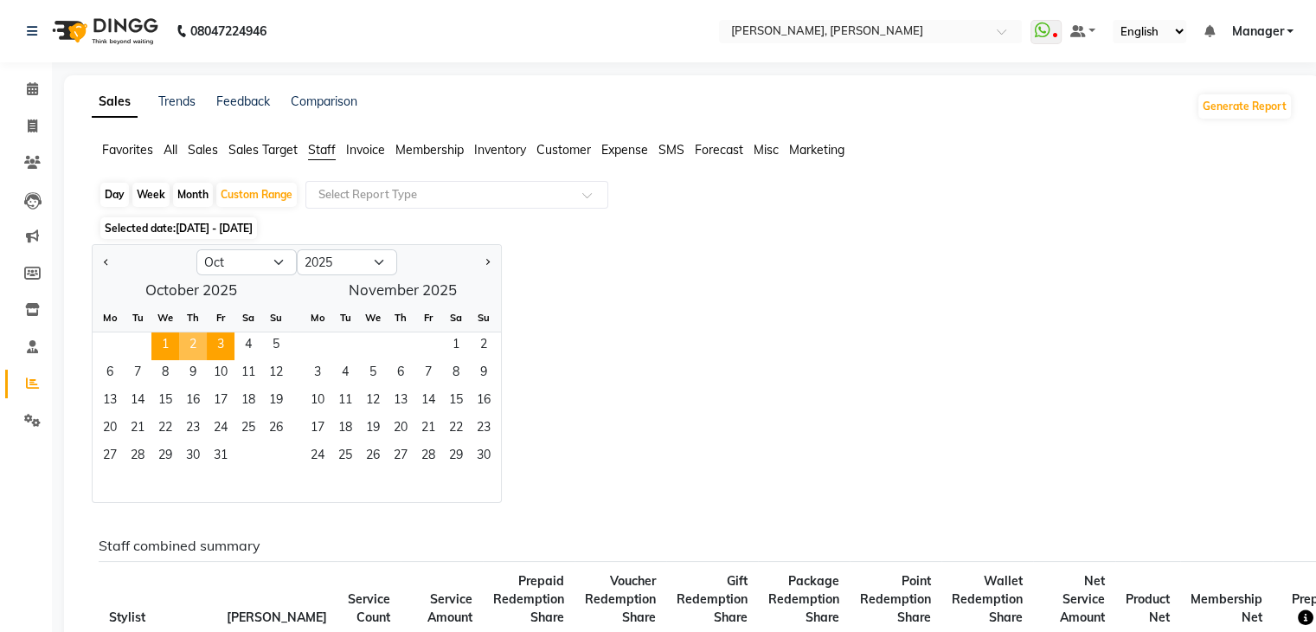
click at [665, 253] on div "Jan Feb Mar Apr May Jun Jul Aug Sep Oct Nov Dec 2015 2016 2017 2018 2019 2020 2…" at bounding box center [692, 373] width 1201 height 259
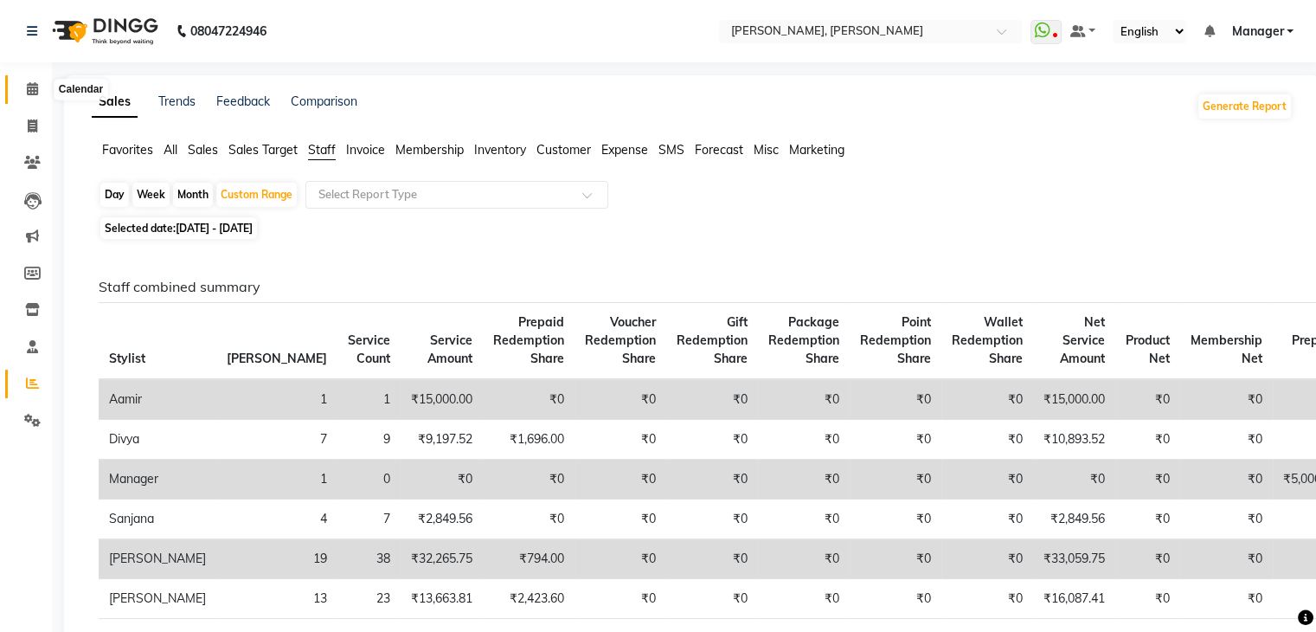
drag, startPoint x: 35, startPoint y: 92, endPoint x: 24, endPoint y: 93, distance: 10.5
click at [35, 92] on icon at bounding box center [32, 88] width 11 height 13
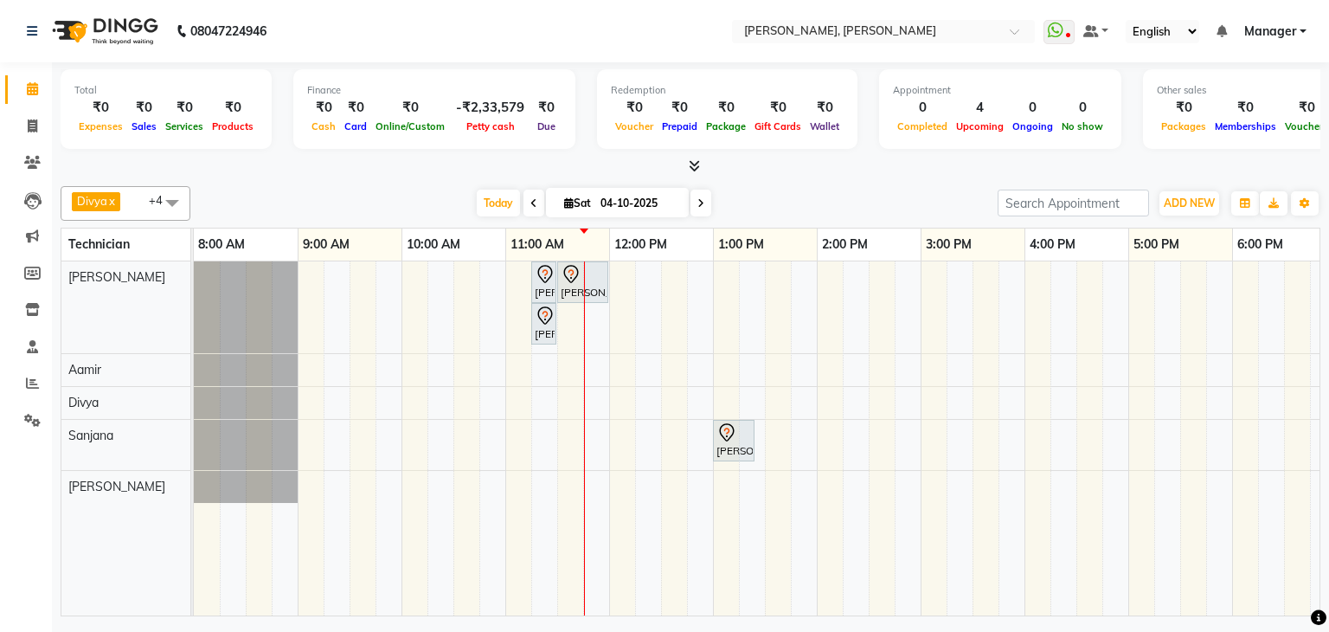
click at [701, 159] on div at bounding box center [691, 166] width 1260 height 18
click at [700, 163] on div at bounding box center [691, 166] width 1260 height 18
click at [692, 163] on icon at bounding box center [694, 165] width 11 height 13
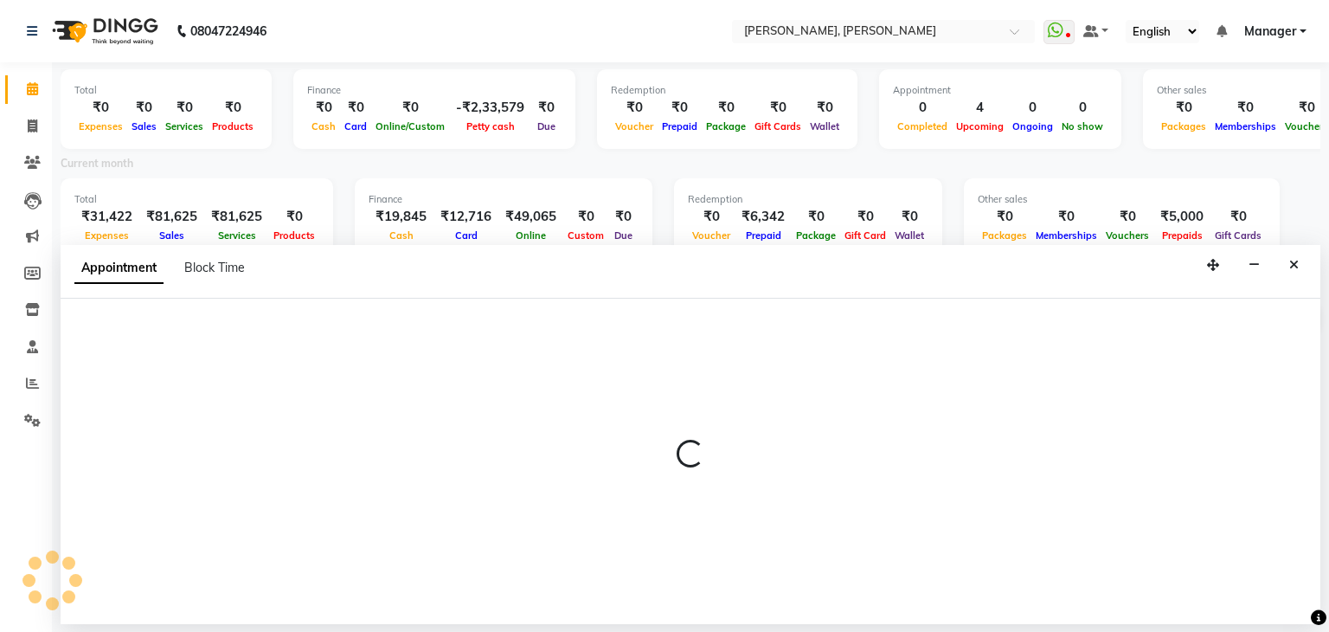
select select "54412"
select select "780"
select select "tentative"
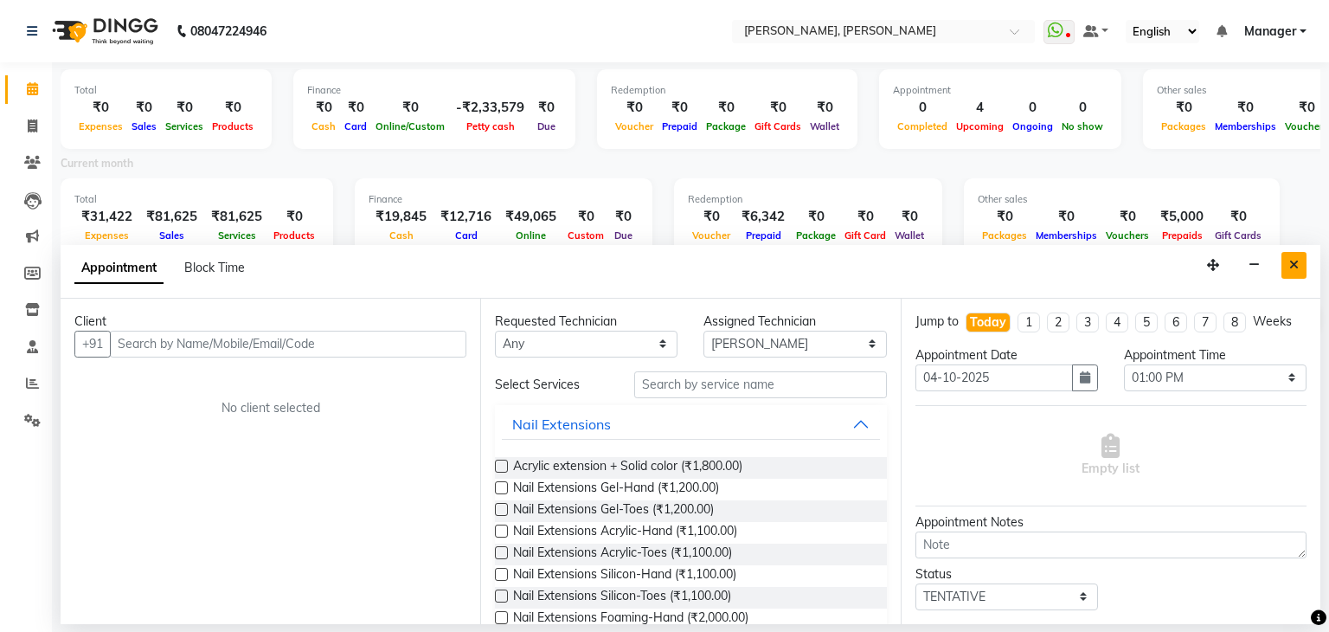
click at [1300, 269] on button "Close" at bounding box center [1293, 265] width 25 height 27
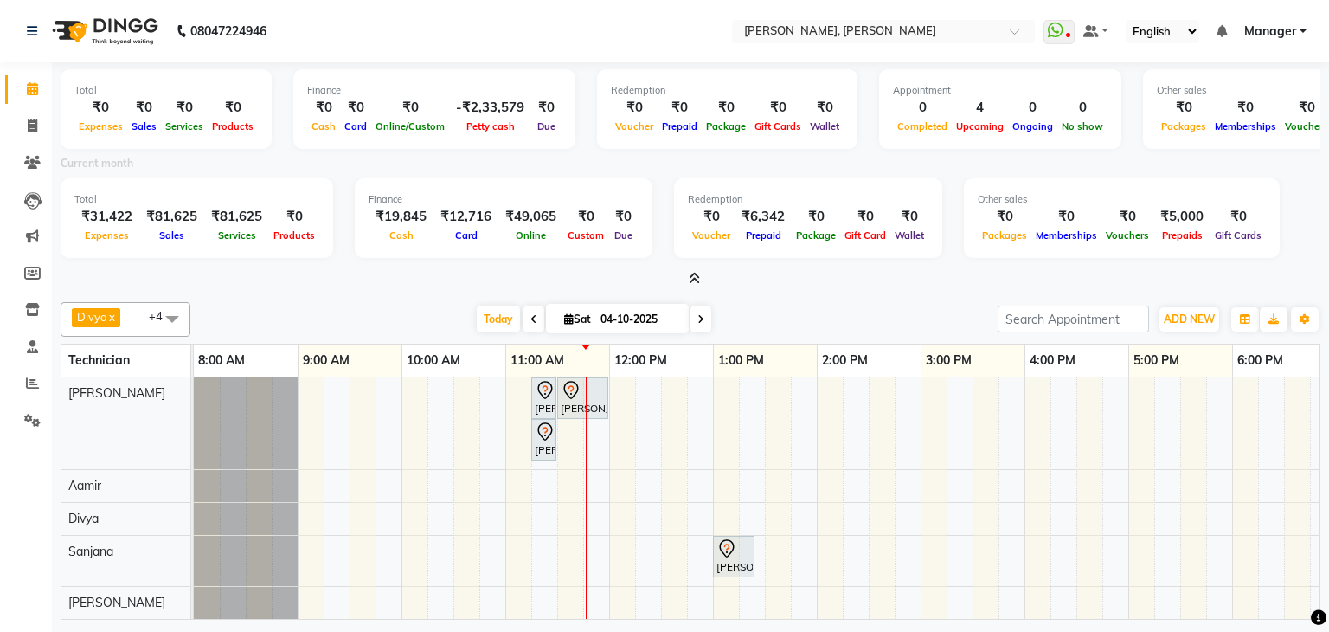
click at [695, 274] on icon at bounding box center [694, 278] width 11 height 13
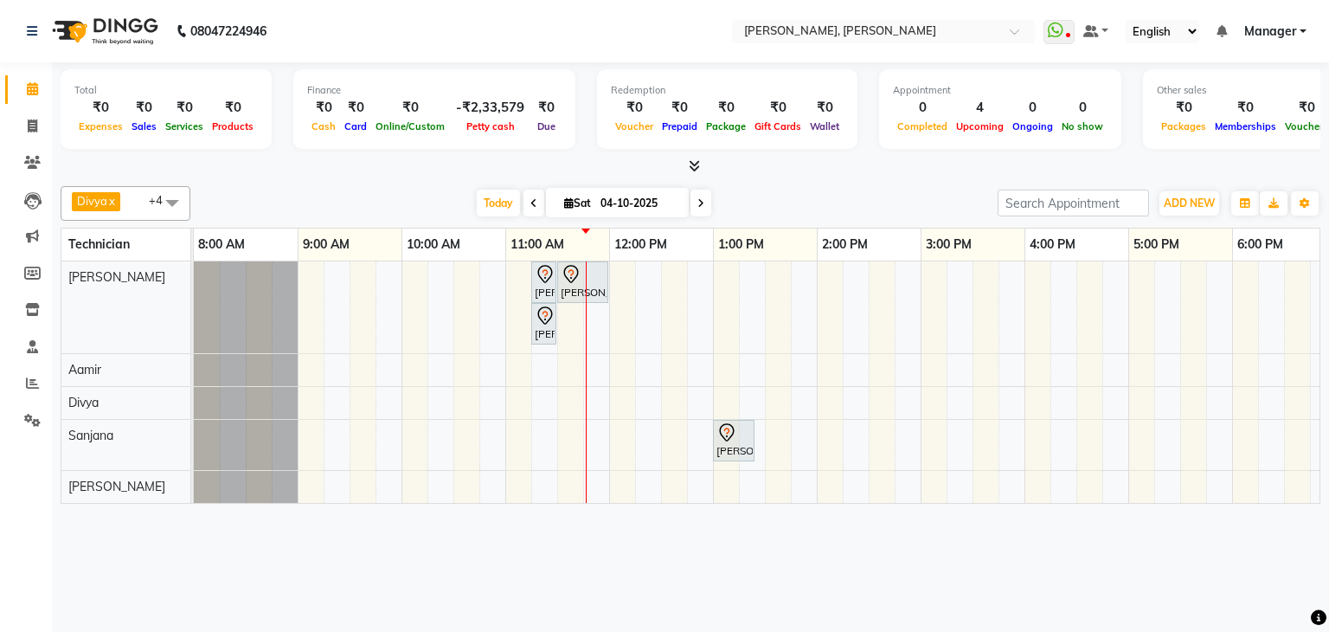
click at [820, 186] on div "Divya x Sanjana x Shanu x Suhail Khan x Aamir x +4 Select All Aamir Aniket Divy…" at bounding box center [691, 203] width 1260 height 35
click at [812, 203] on div "[DATE] [DATE]" at bounding box center [594, 203] width 790 height 26
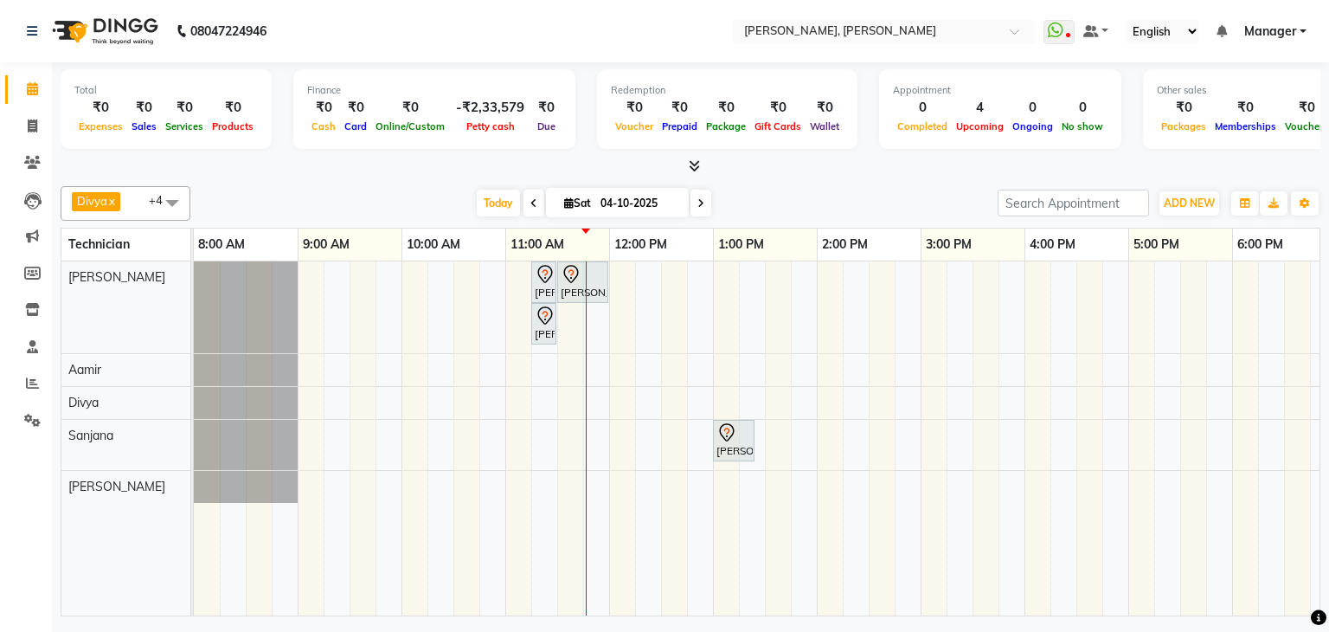
click at [882, 181] on div "Divya x [PERSON_NAME] x [PERSON_NAME] x [PERSON_NAME] x +4 Select All [PERSON_N…" at bounding box center [691, 397] width 1260 height 437
click at [850, 169] on div at bounding box center [691, 166] width 1260 height 18
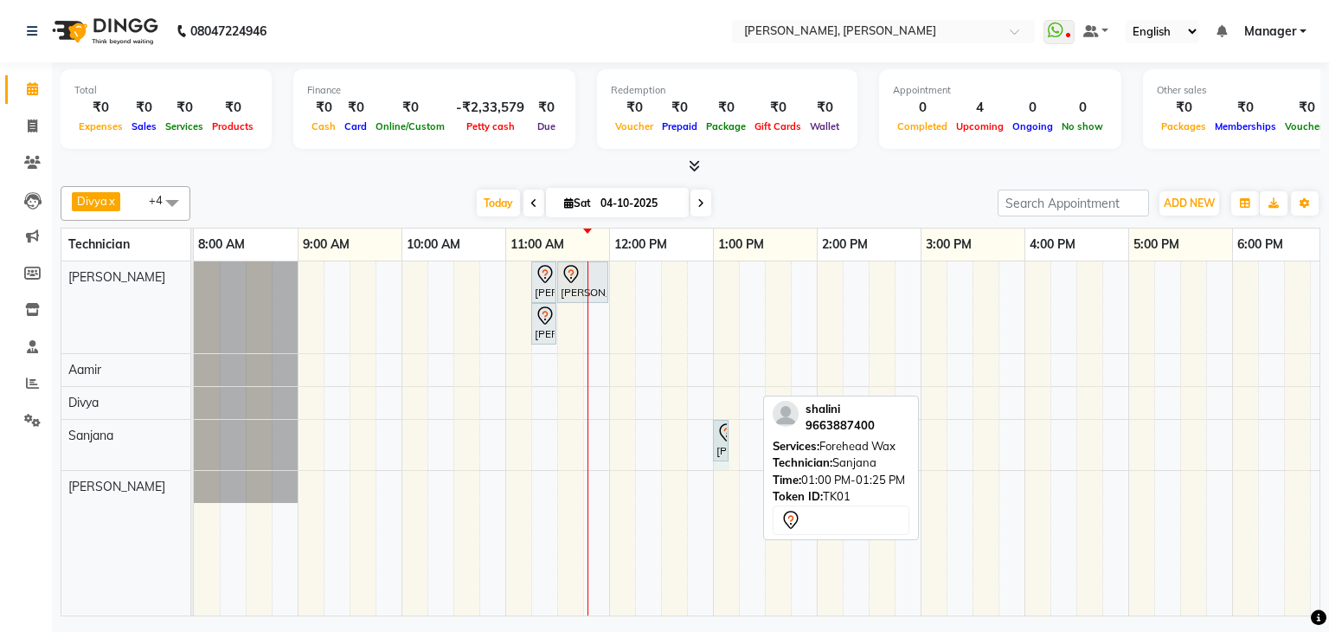
drag, startPoint x: 754, startPoint y: 437, endPoint x: 718, endPoint y: 446, distance: 36.5
click at [194, 446] on div "[PERSON_NAME], TK01, 01:00 PM-01:25 PM, Forehead Wax [PERSON_NAME], TK01, 01:00…" at bounding box center [194, 445] width 0 height 50
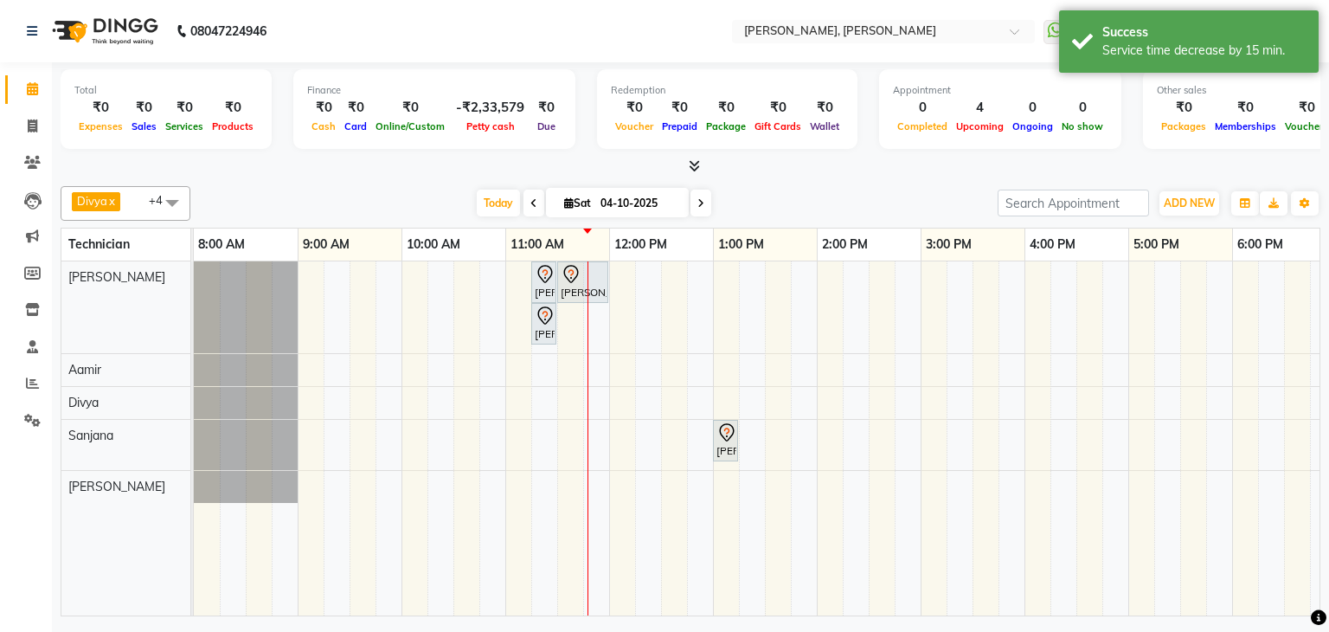
click at [942, 169] on div at bounding box center [691, 166] width 1260 height 18
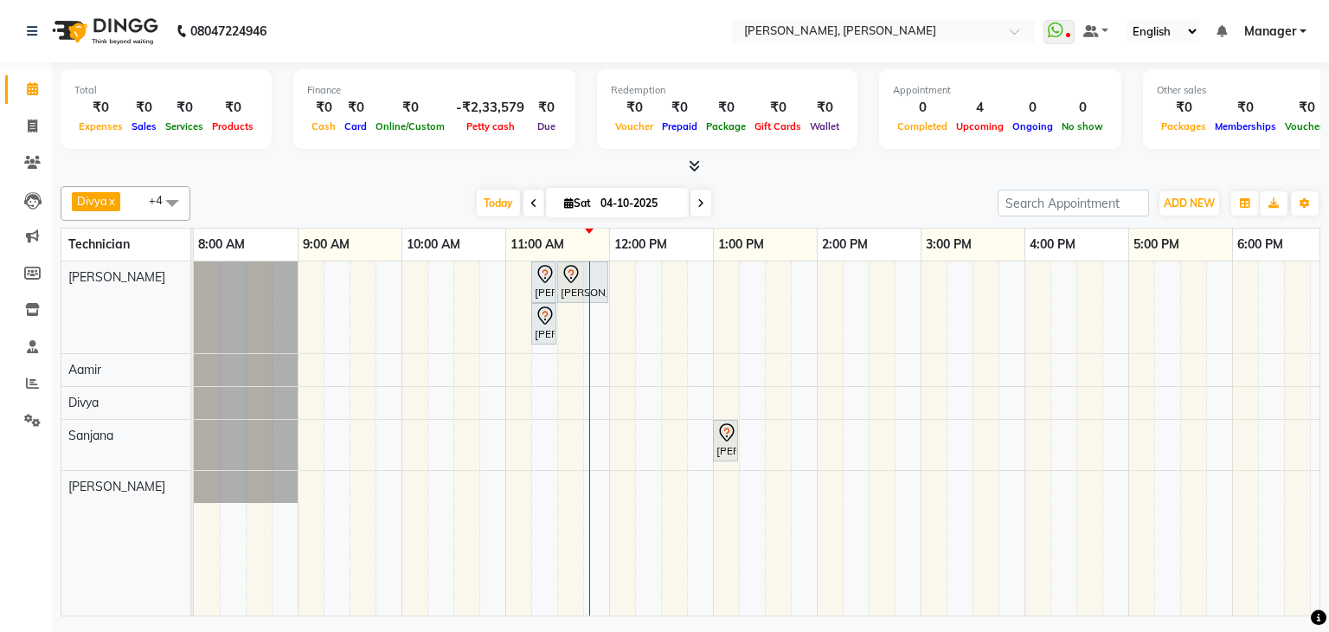
click at [829, 192] on div "[DATE] [DATE]" at bounding box center [594, 203] width 790 height 26
click at [689, 166] on icon at bounding box center [694, 165] width 11 height 13
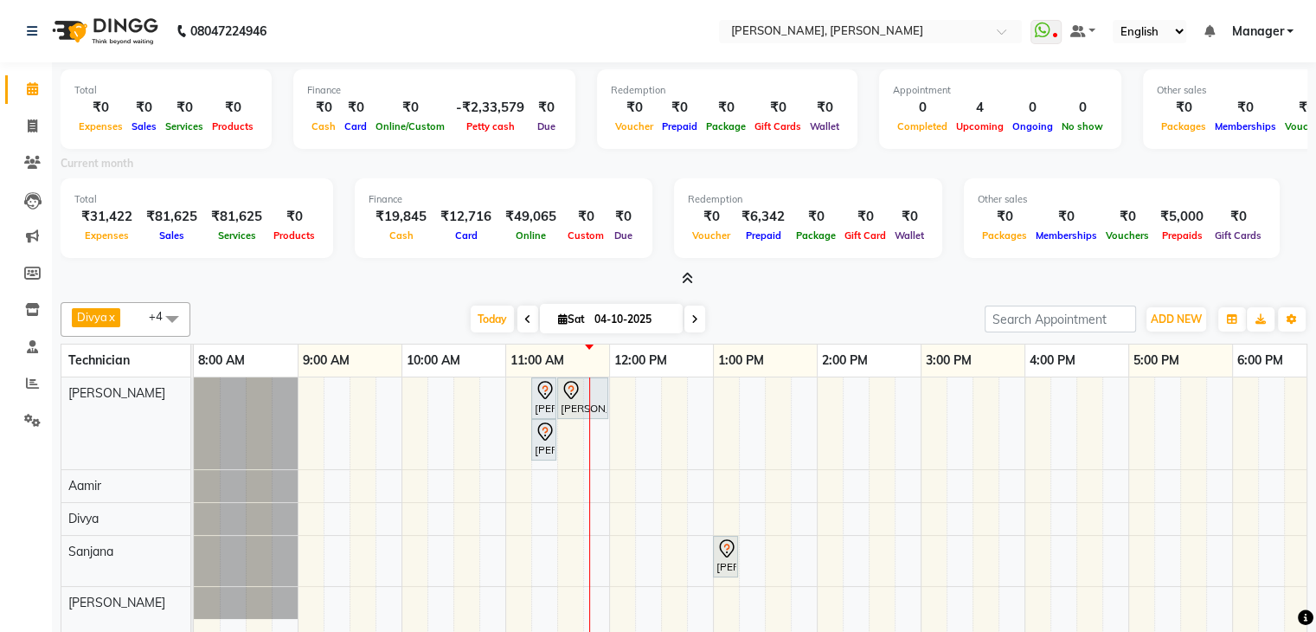
click at [684, 278] on icon at bounding box center [687, 278] width 11 height 13
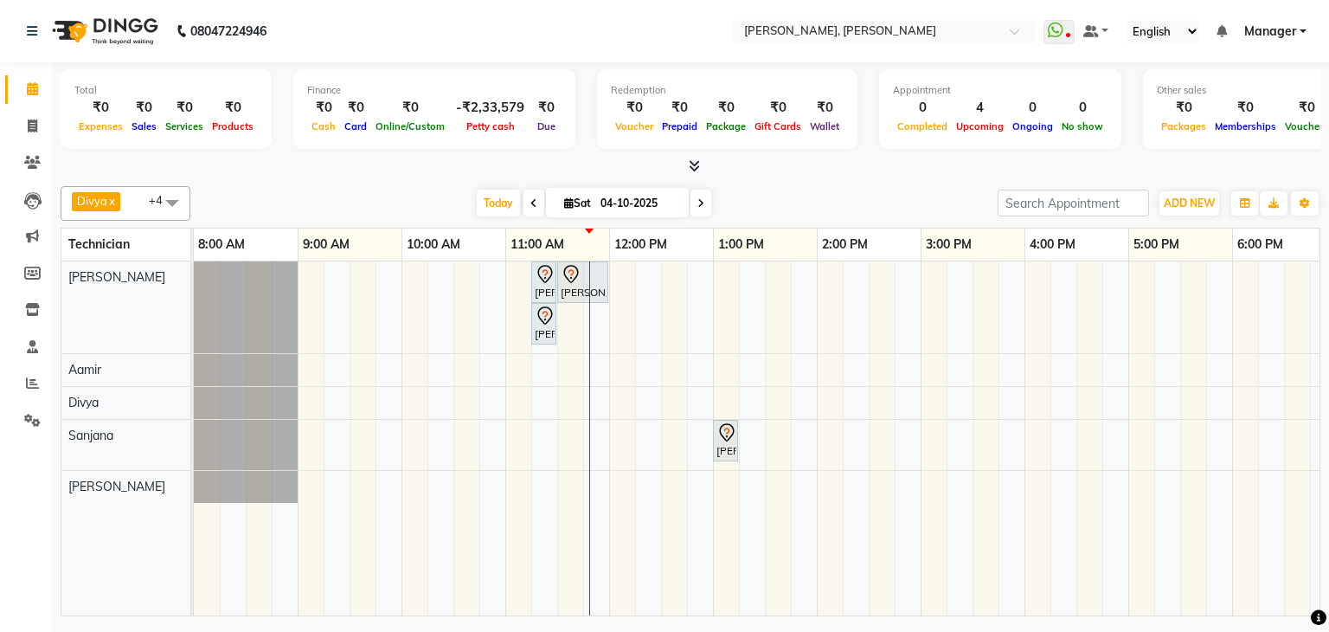
click at [696, 164] on icon at bounding box center [694, 165] width 11 height 13
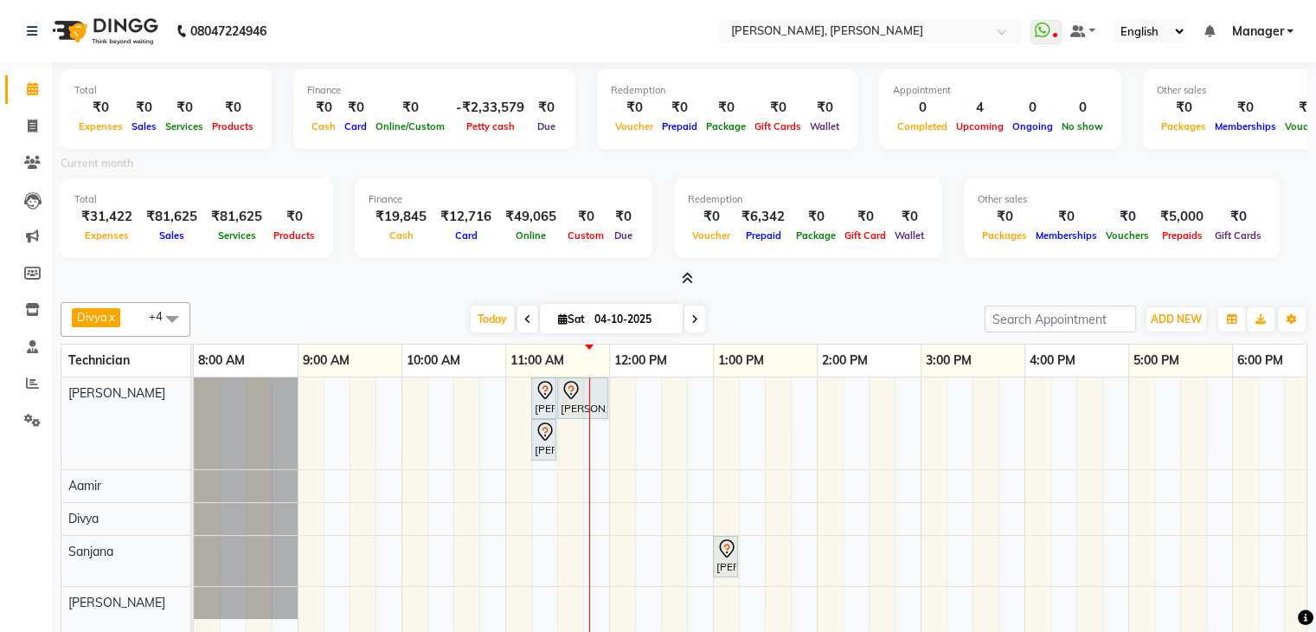
click at [691, 281] on icon at bounding box center [687, 278] width 11 height 13
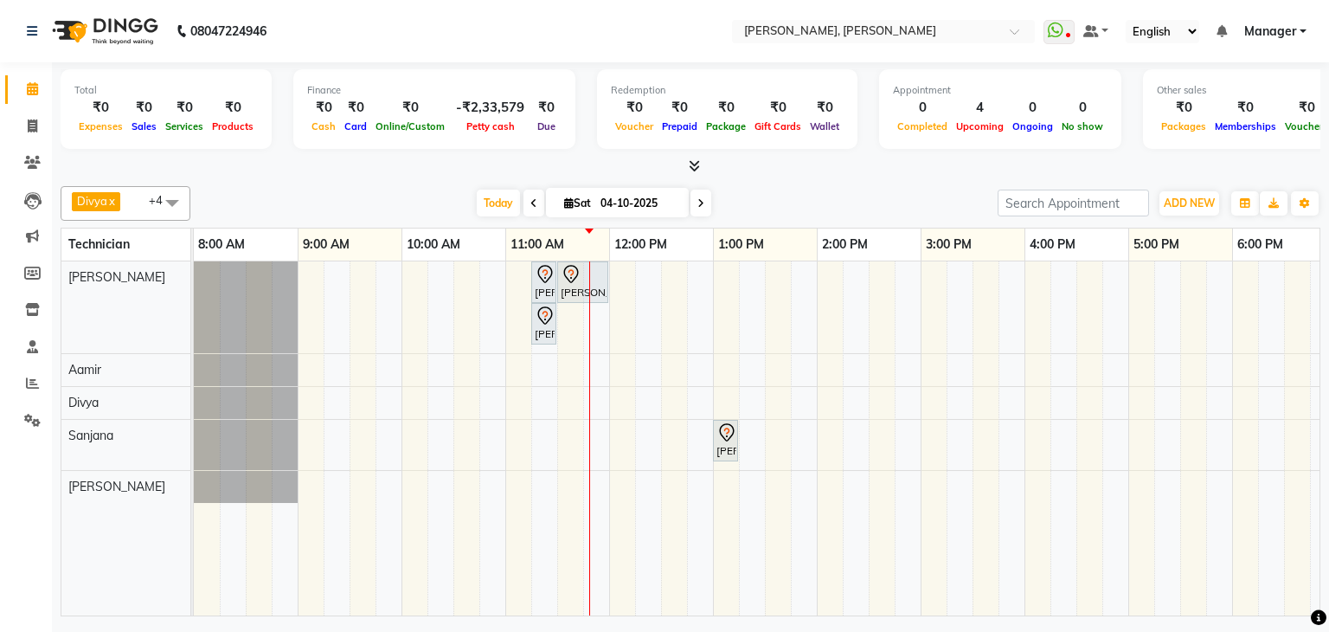
click at [689, 164] on icon at bounding box center [694, 165] width 11 height 13
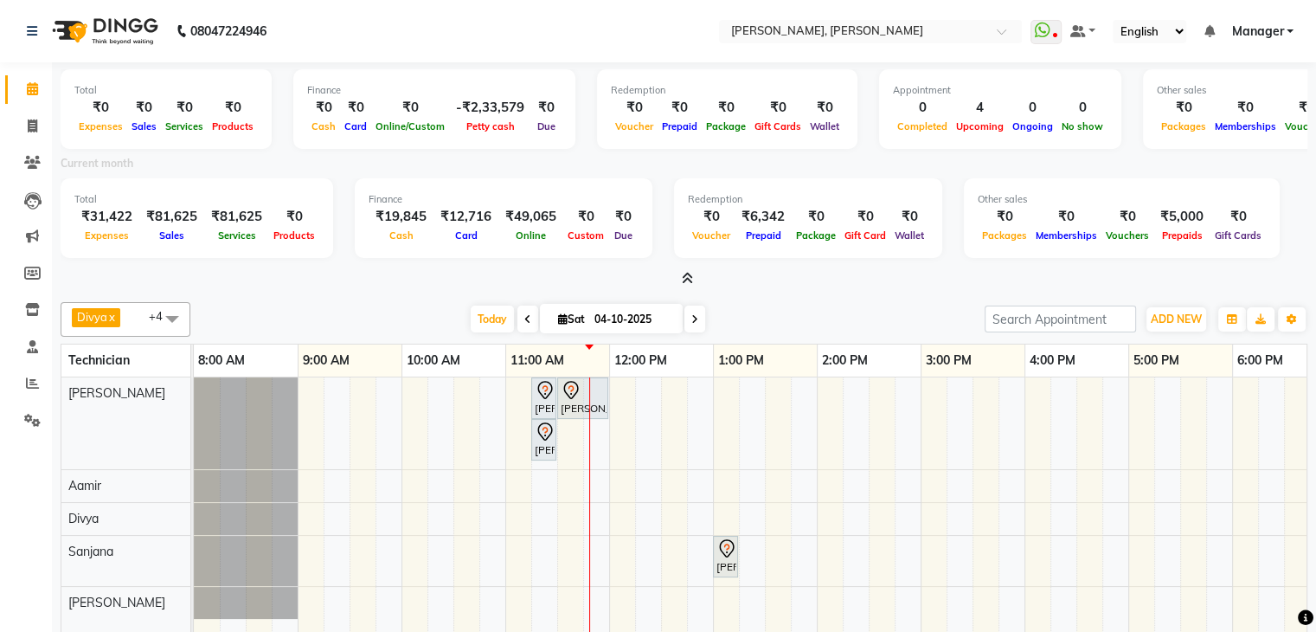
click at [684, 278] on icon at bounding box center [687, 278] width 11 height 13
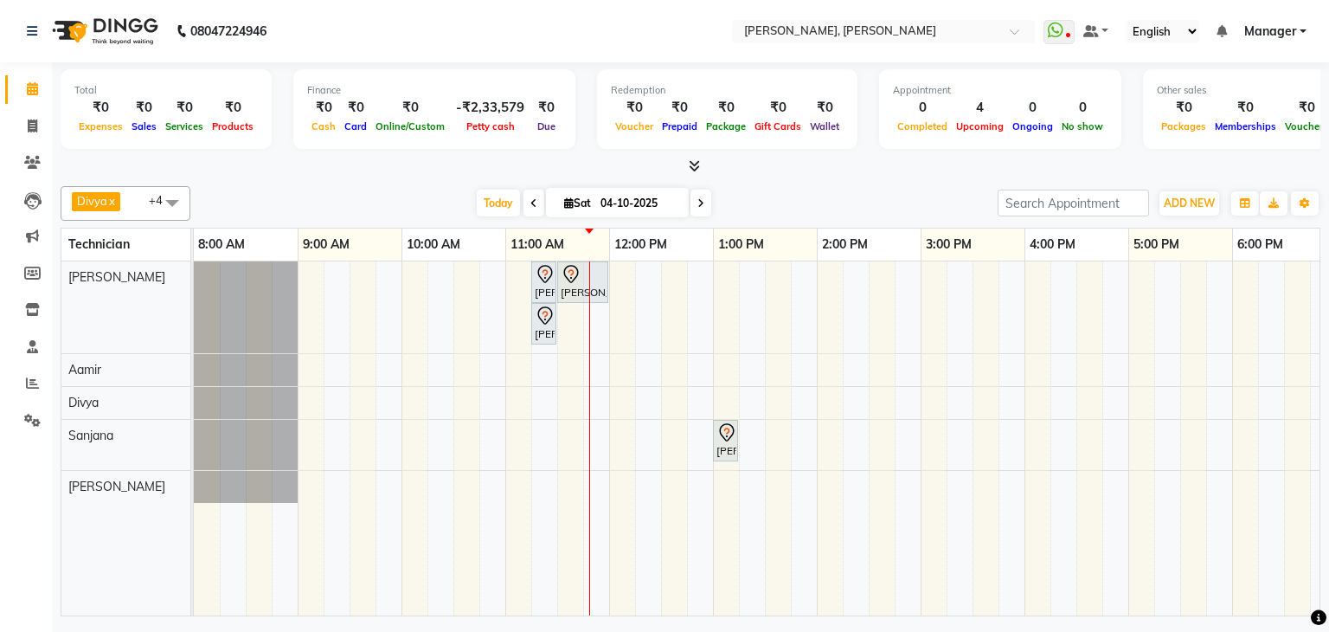
click at [694, 166] on icon at bounding box center [694, 165] width 11 height 13
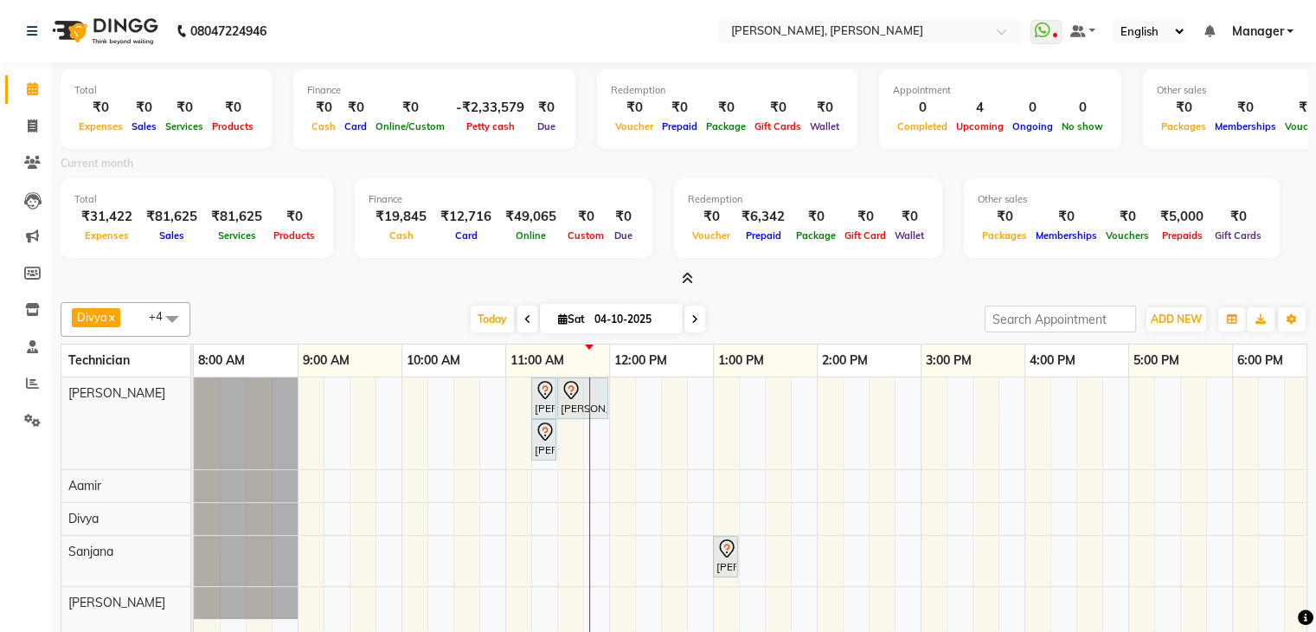
click at [692, 279] on icon at bounding box center [687, 278] width 11 height 13
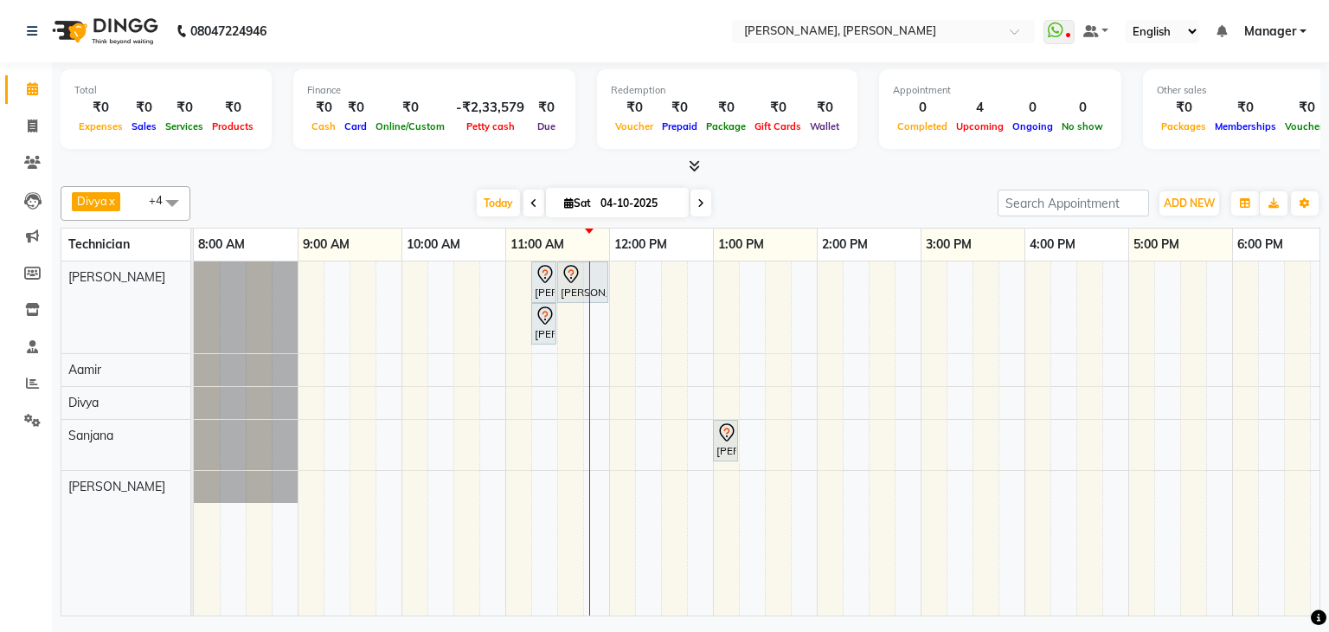
click at [697, 163] on icon at bounding box center [694, 165] width 11 height 13
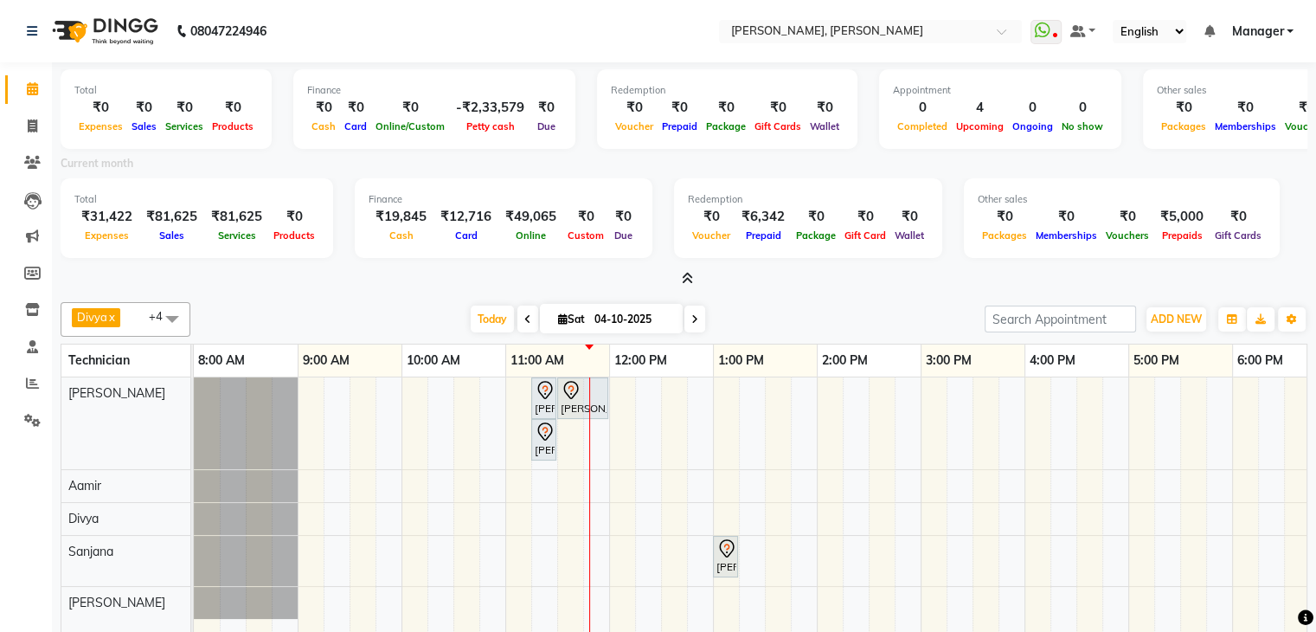
click at [689, 279] on icon at bounding box center [687, 278] width 11 height 13
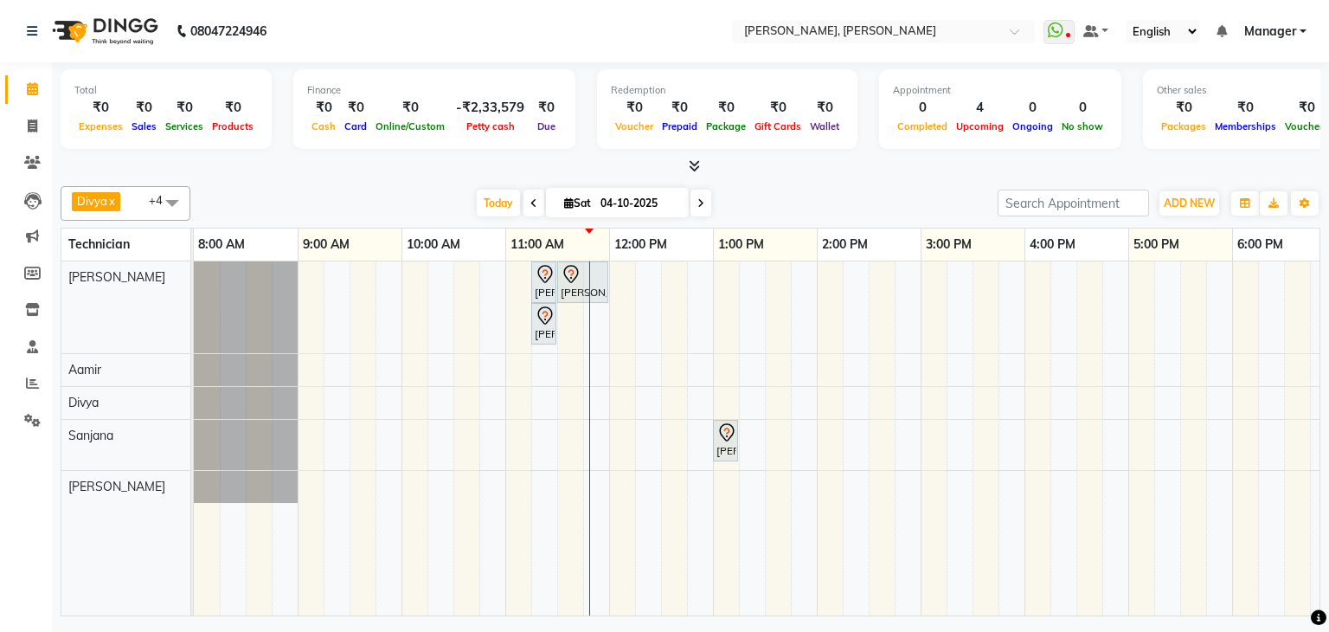
click at [810, 190] on div "[DATE] [DATE]" at bounding box center [594, 203] width 790 height 26
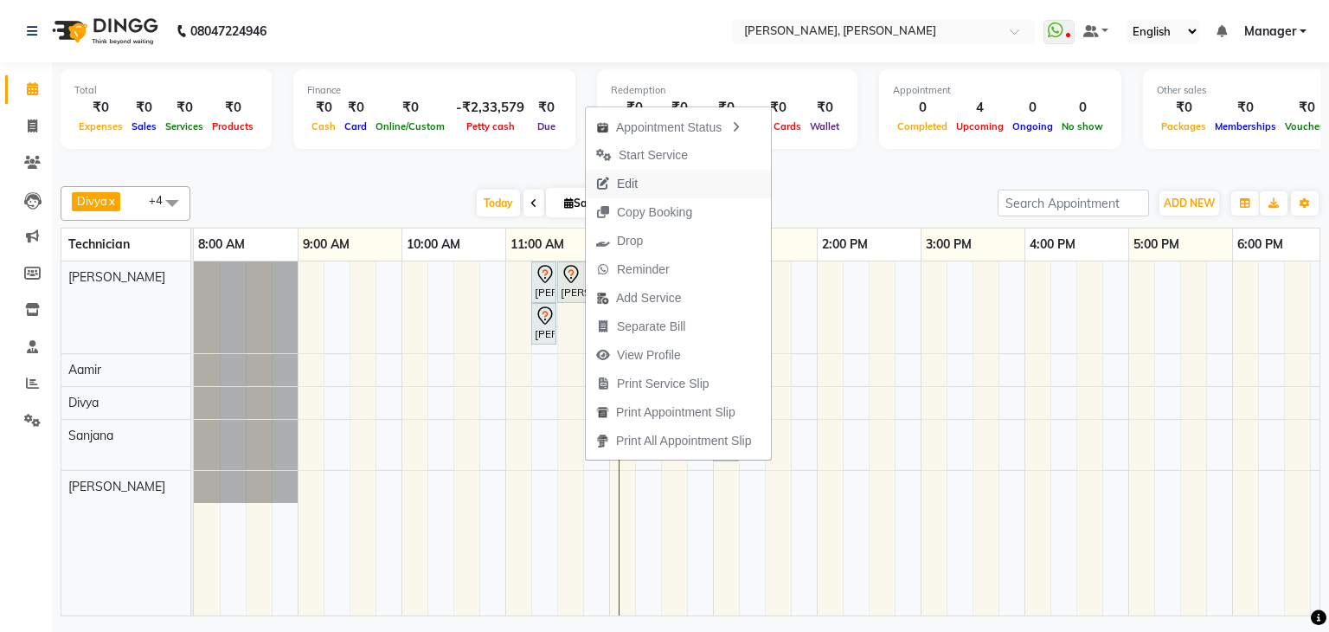
click at [647, 183] on span "Edit" at bounding box center [617, 184] width 62 height 29
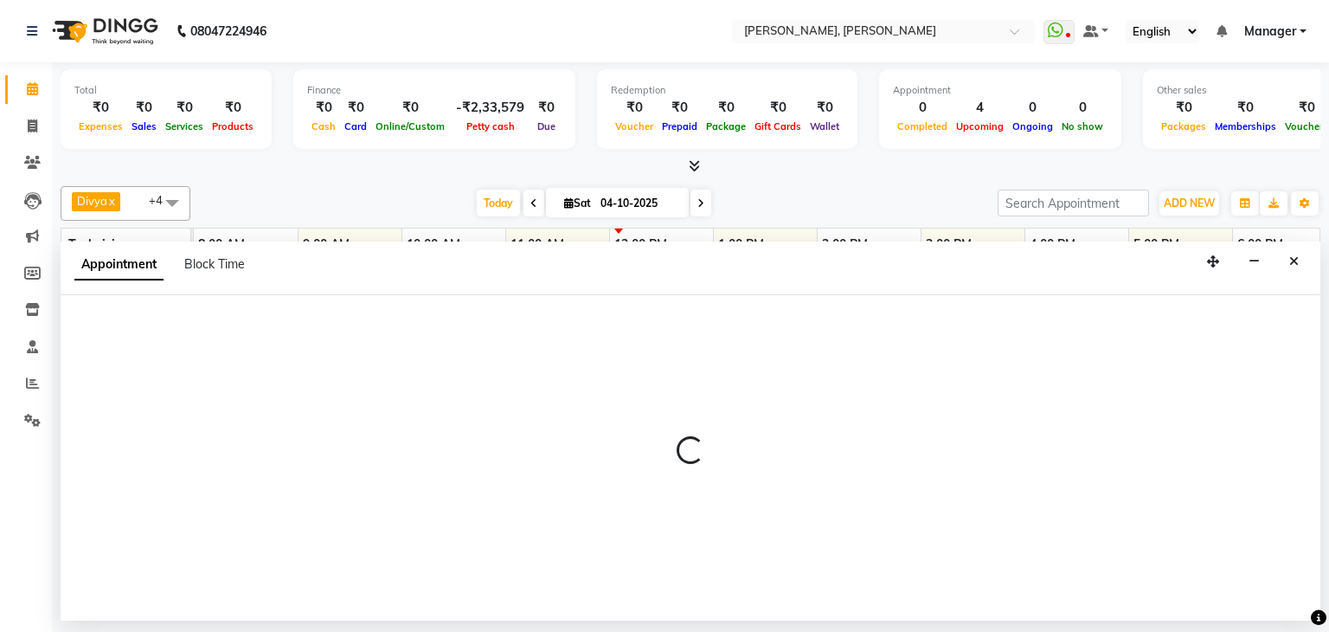
select select "tentative"
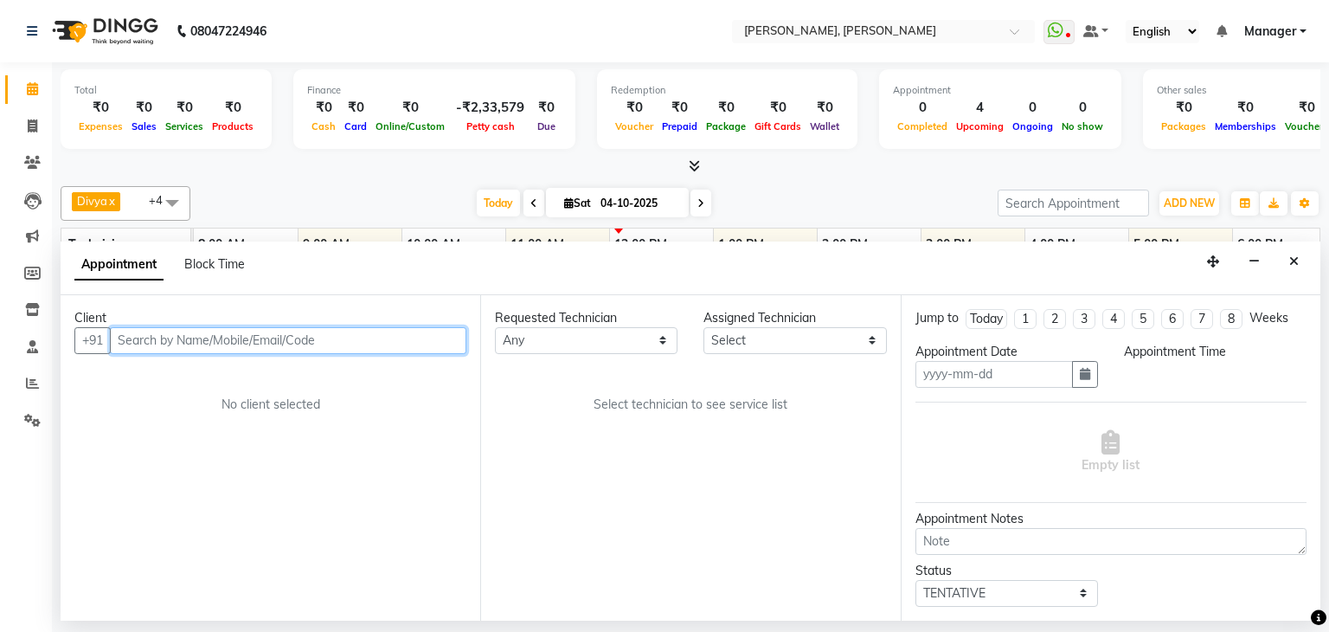
type input "04-10-2025"
select select "54412"
select select "675"
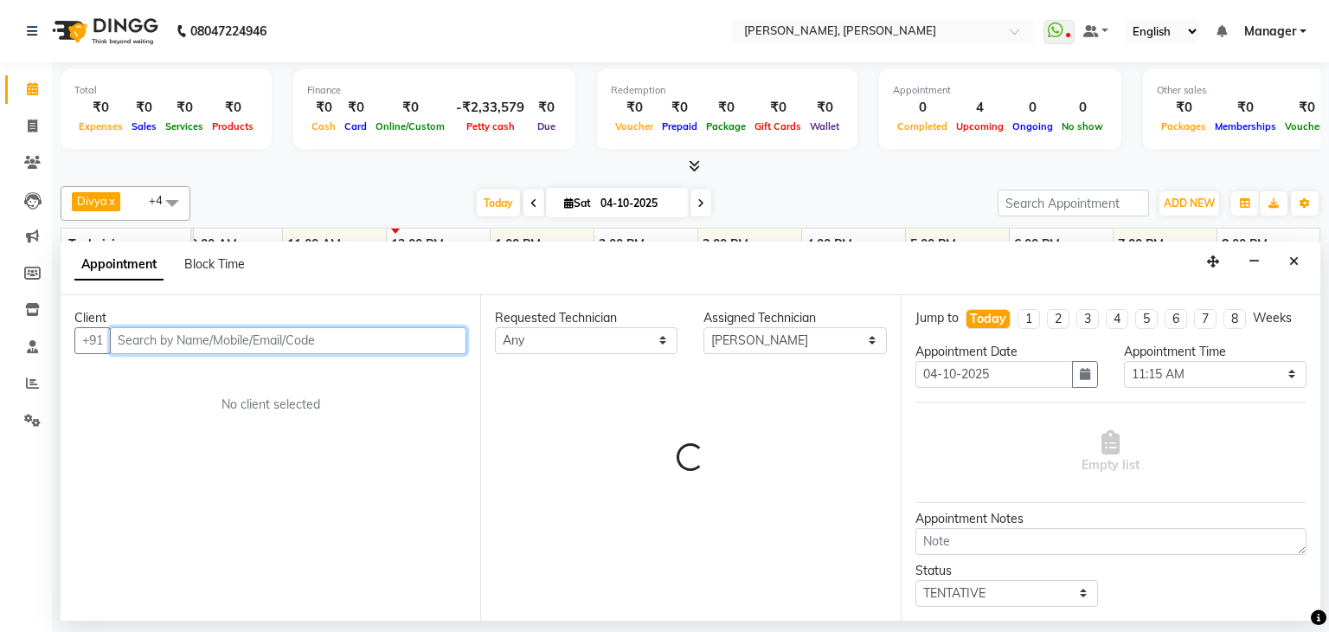
select select "3204"
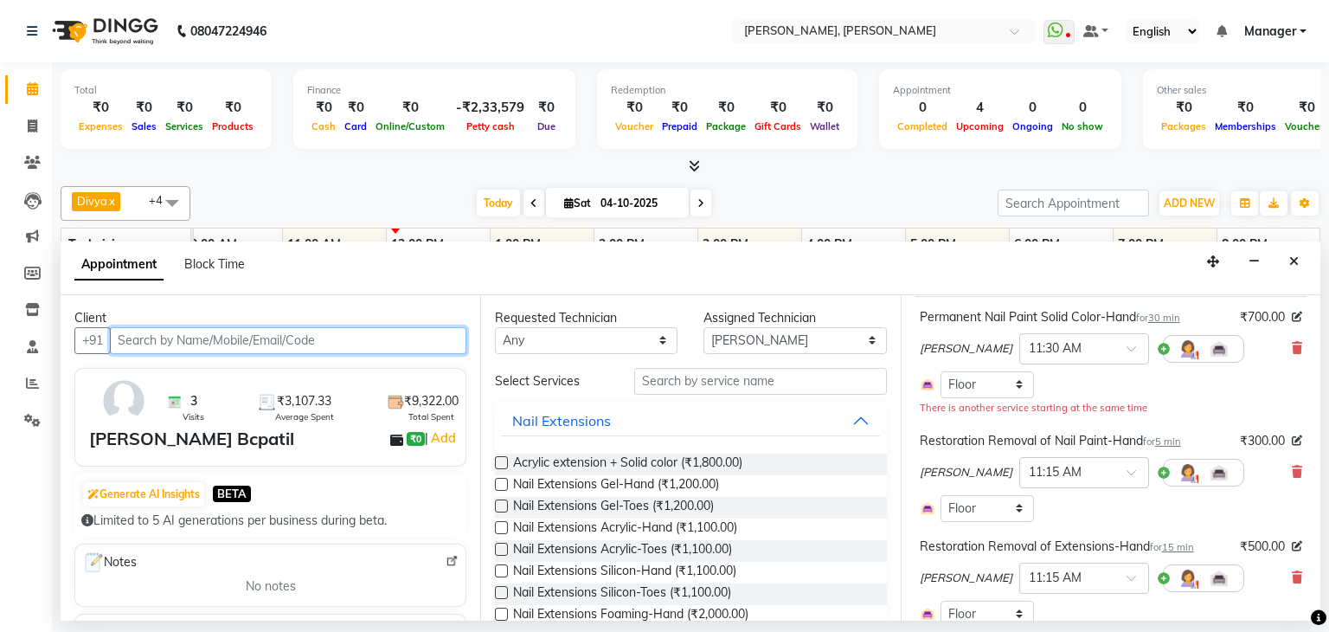
scroll to position [87, 0]
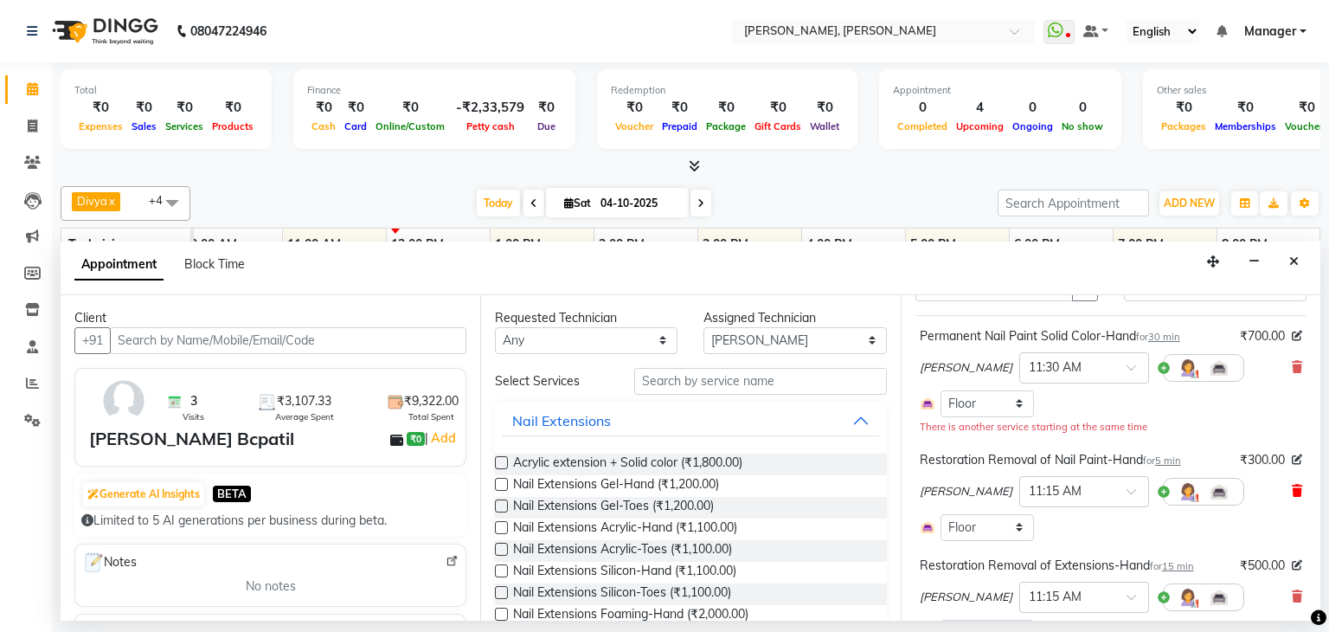
click at [1292, 487] on icon at bounding box center [1297, 490] width 10 height 12
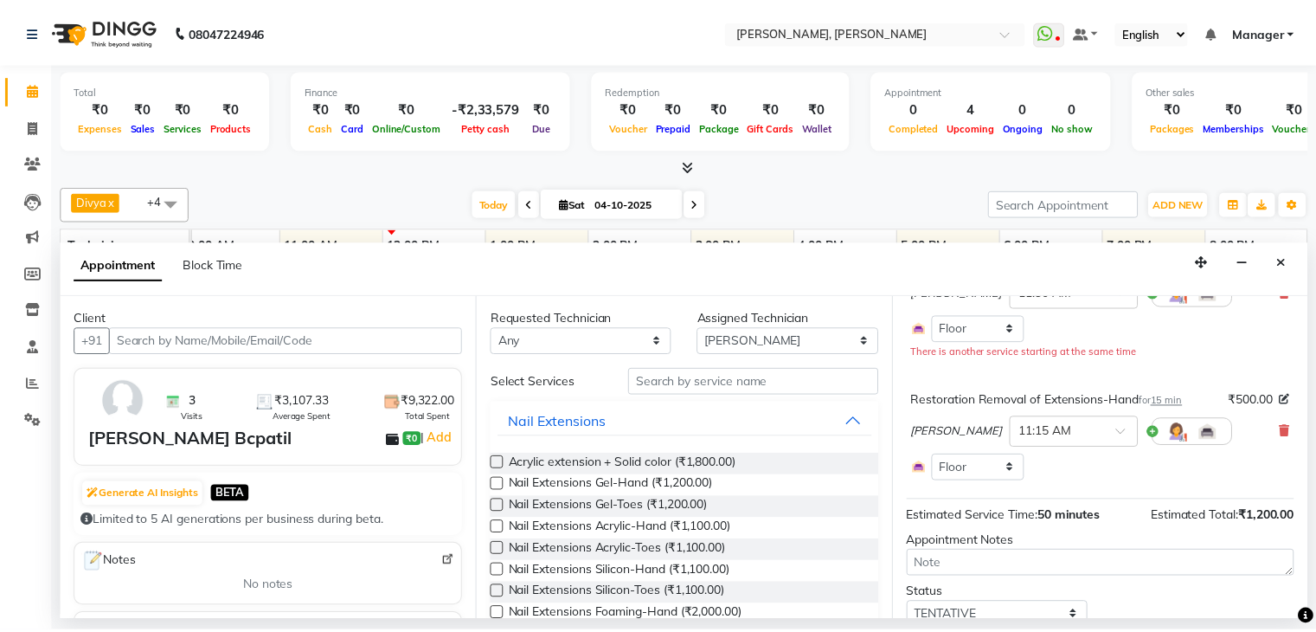
scroll to position [228, 0]
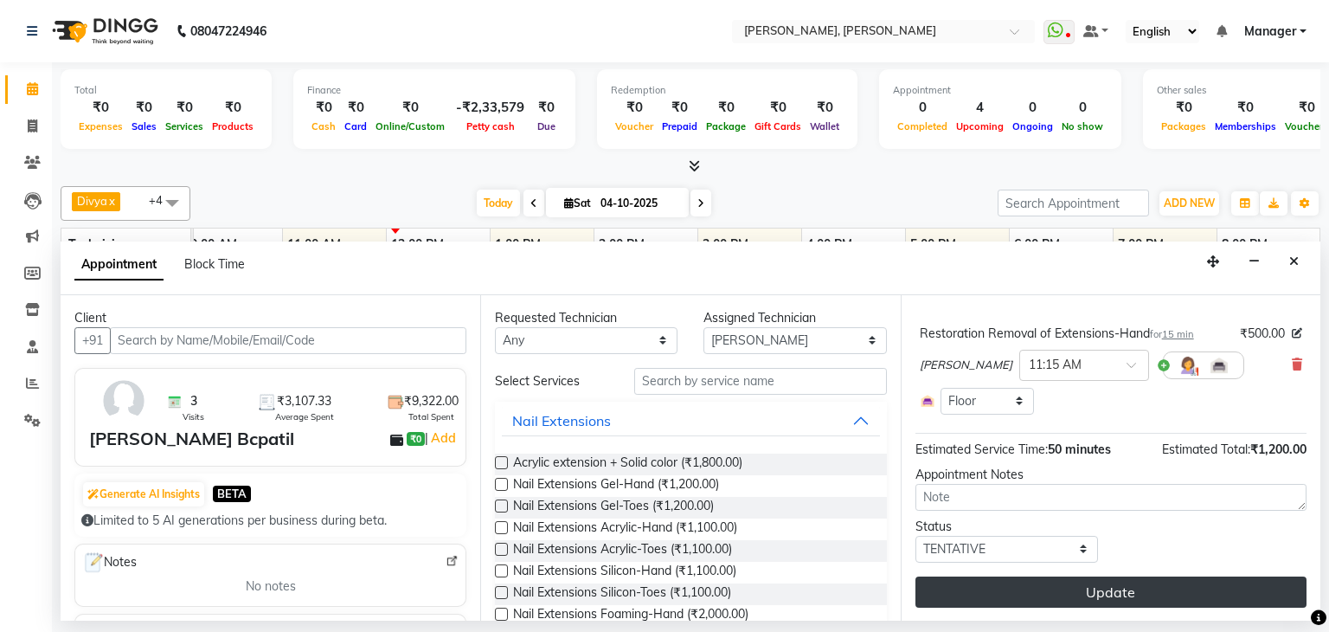
click at [1086, 577] on button "Update" at bounding box center [1110, 591] width 391 height 31
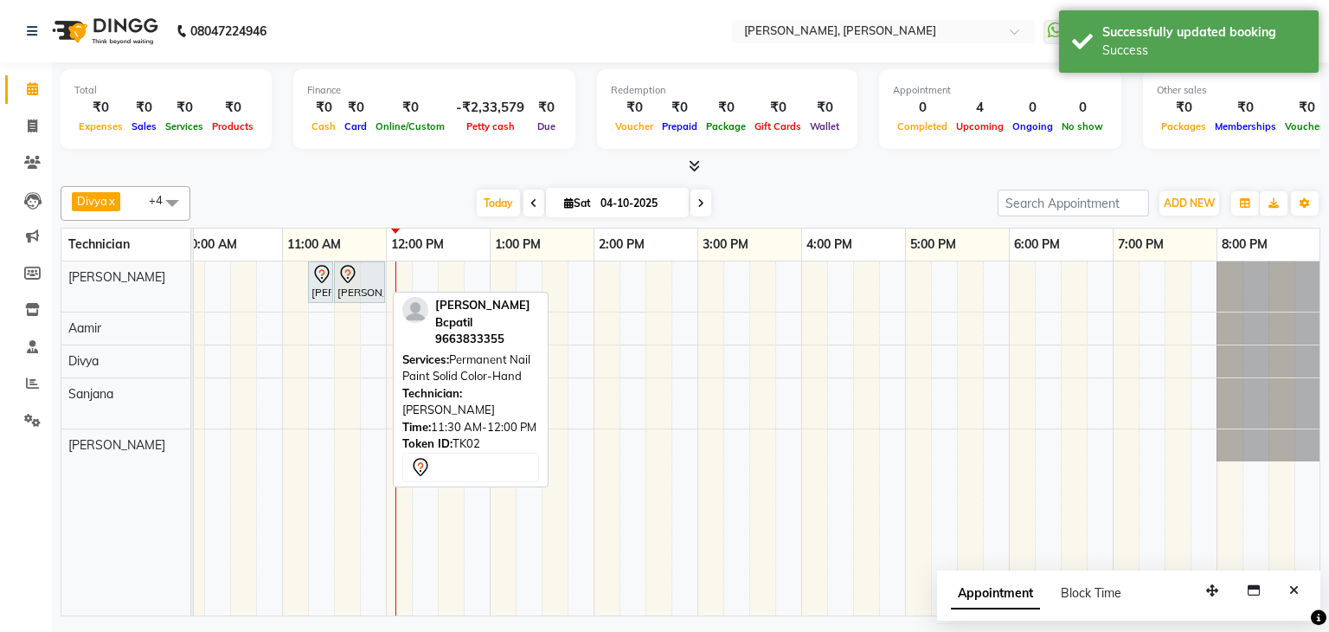
click at [368, 281] on div at bounding box center [359, 274] width 44 height 21
select select "7"
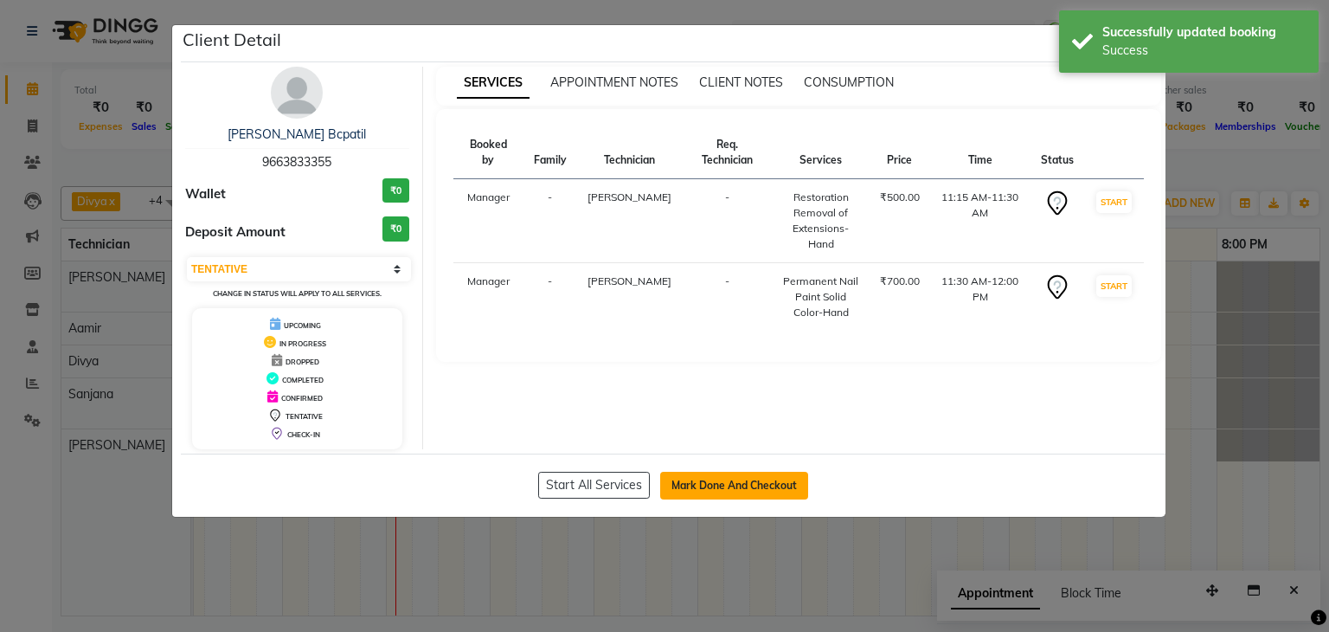
click at [716, 484] on button "Mark Done And Checkout" at bounding box center [734, 486] width 148 height 28
select select "service"
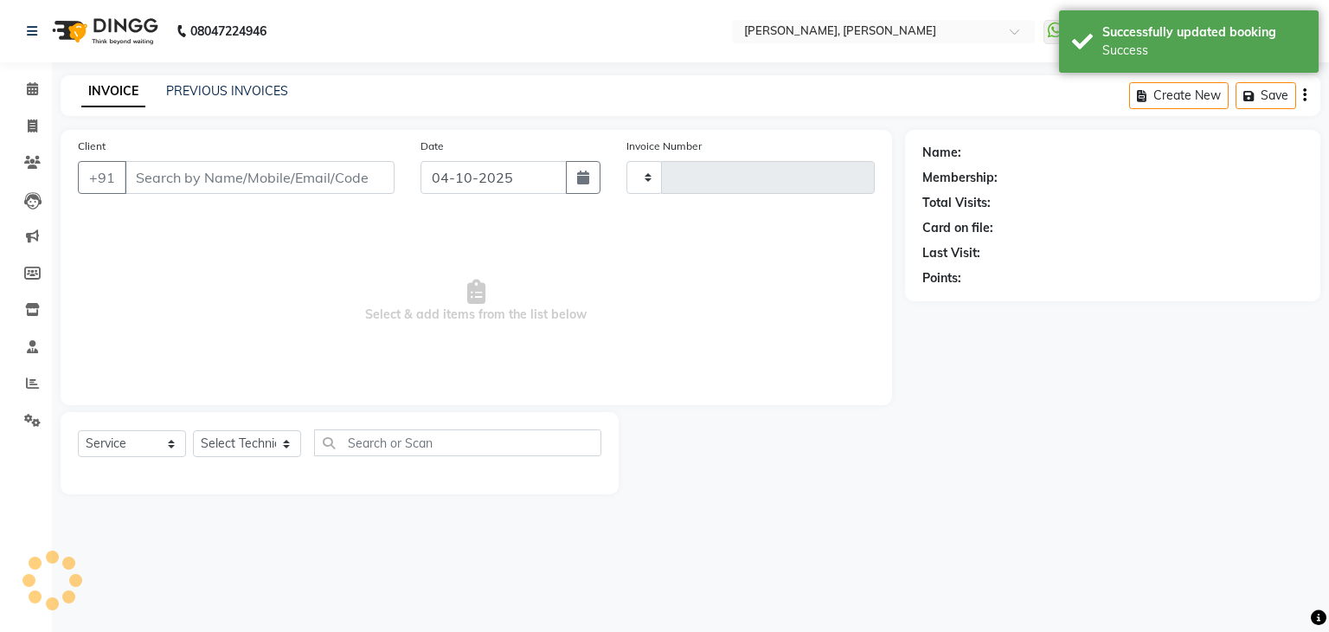
type input "1386"
select select "6455"
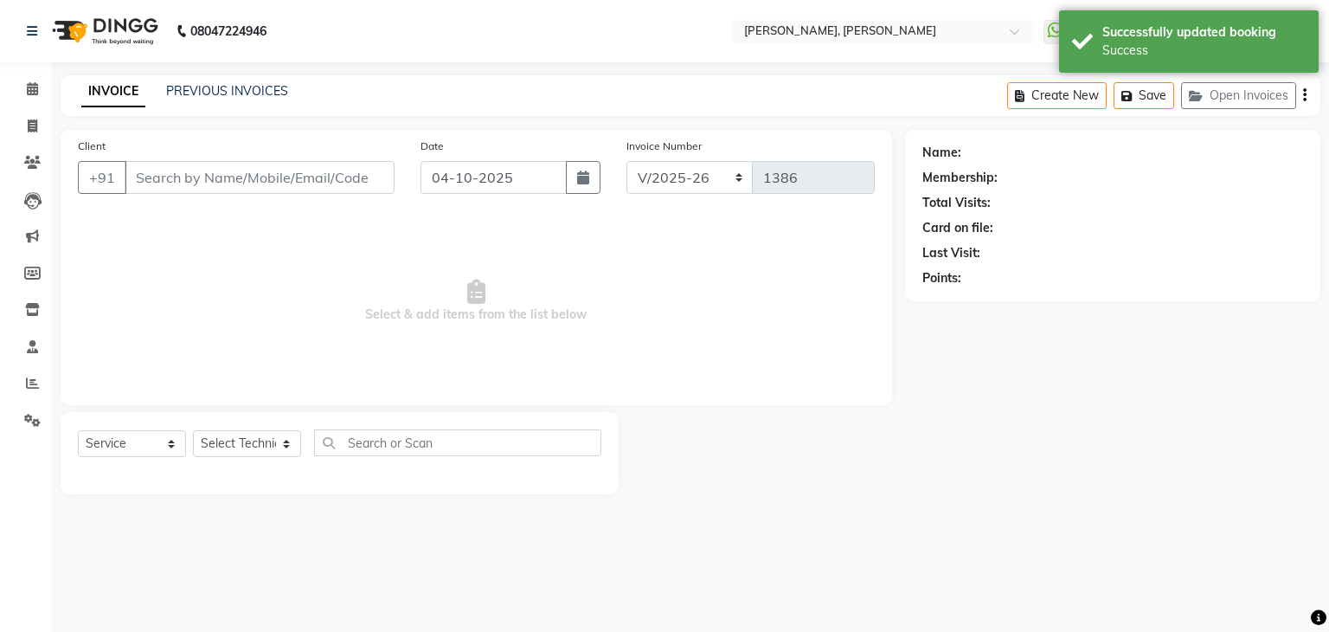
type input "96******55"
select select "54412"
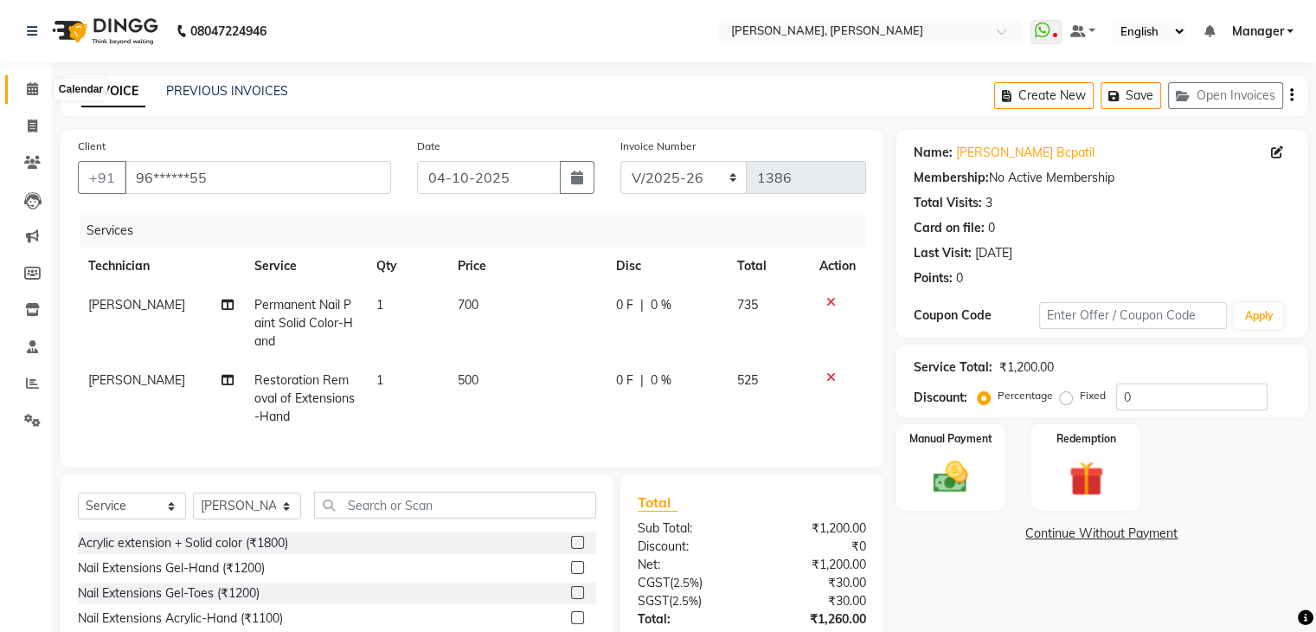
click at [32, 88] on icon at bounding box center [32, 88] width 11 height 13
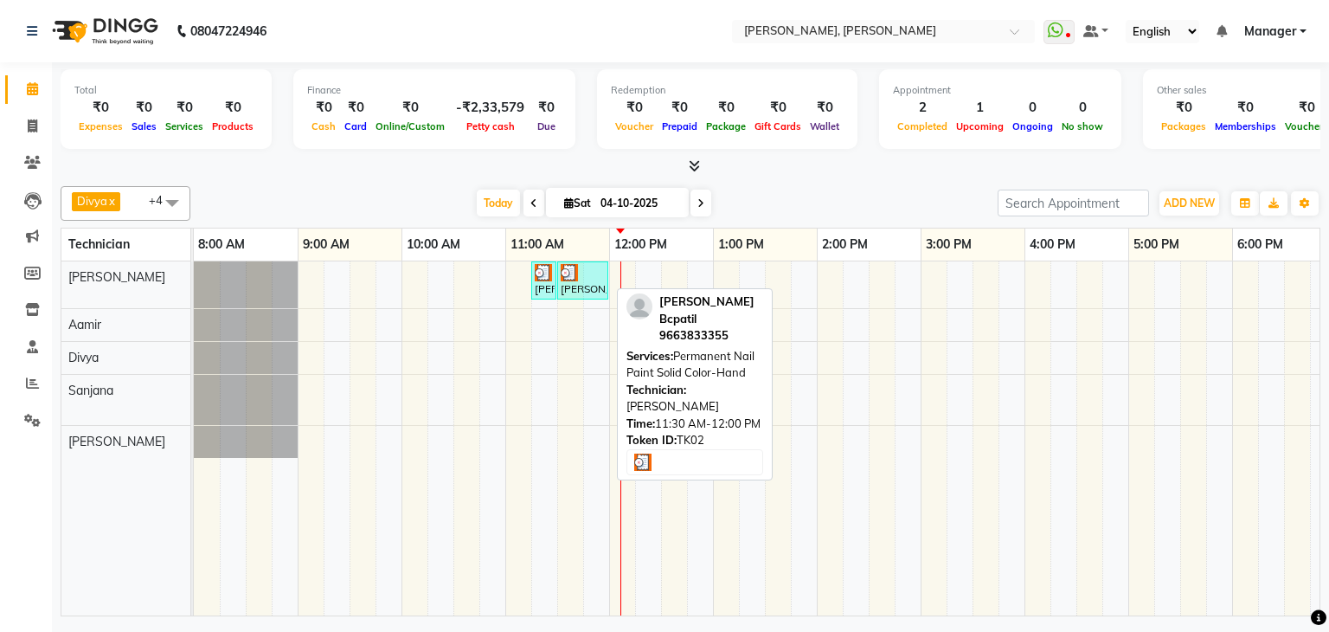
click at [588, 278] on div at bounding box center [583, 272] width 44 height 17
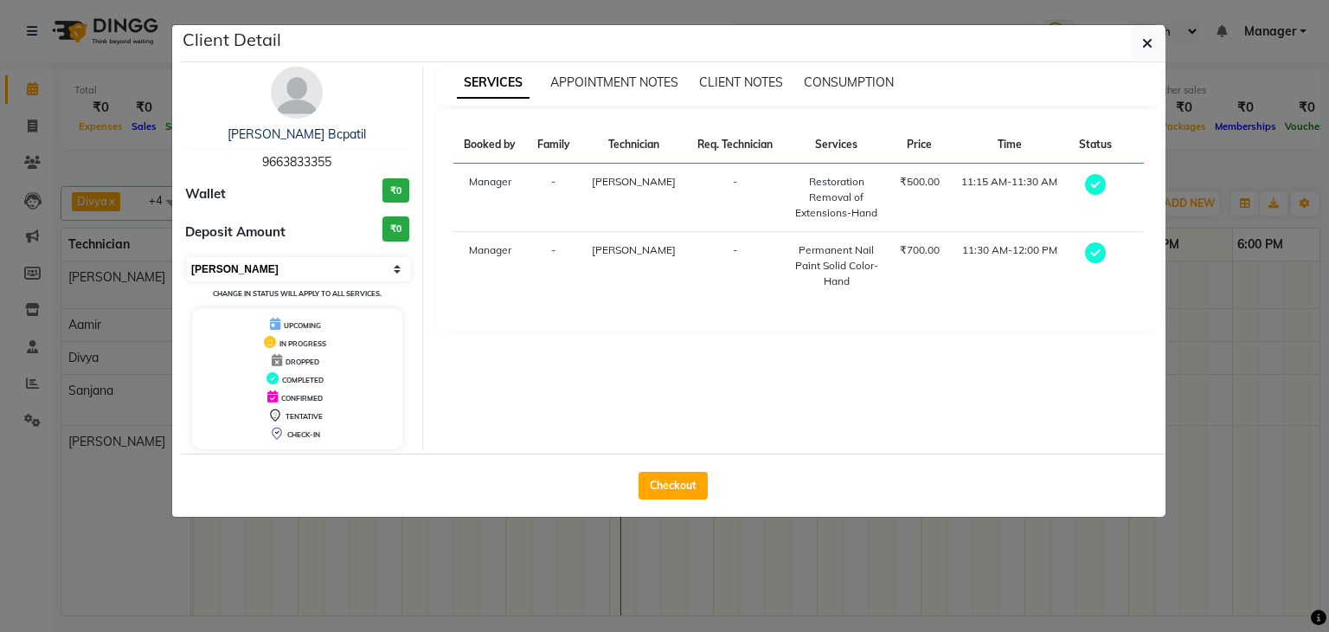
click at [325, 266] on select "Select MARK DONE UPCOMING" at bounding box center [299, 269] width 224 height 24
select select "5"
click at [187, 257] on select "Select MARK DONE UPCOMING" at bounding box center [299, 269] width 224 height 24
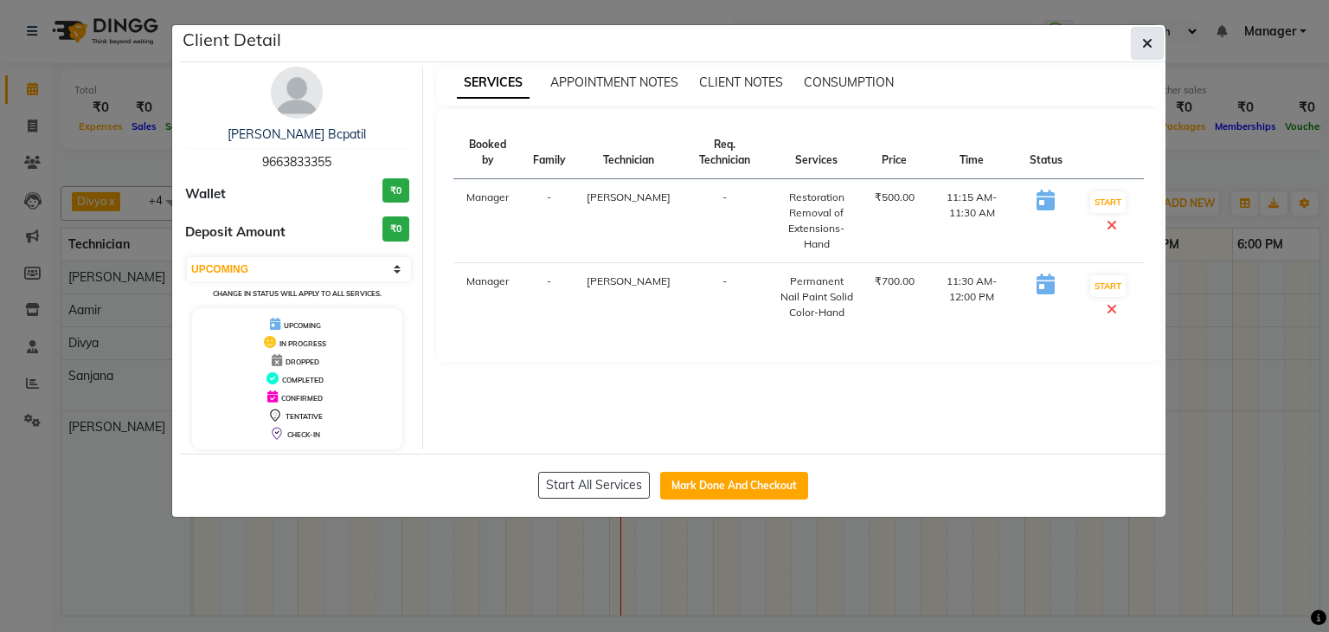
click at [1145, 46] on icon "button" at bounding box center [1147, 43] width 10 height 14
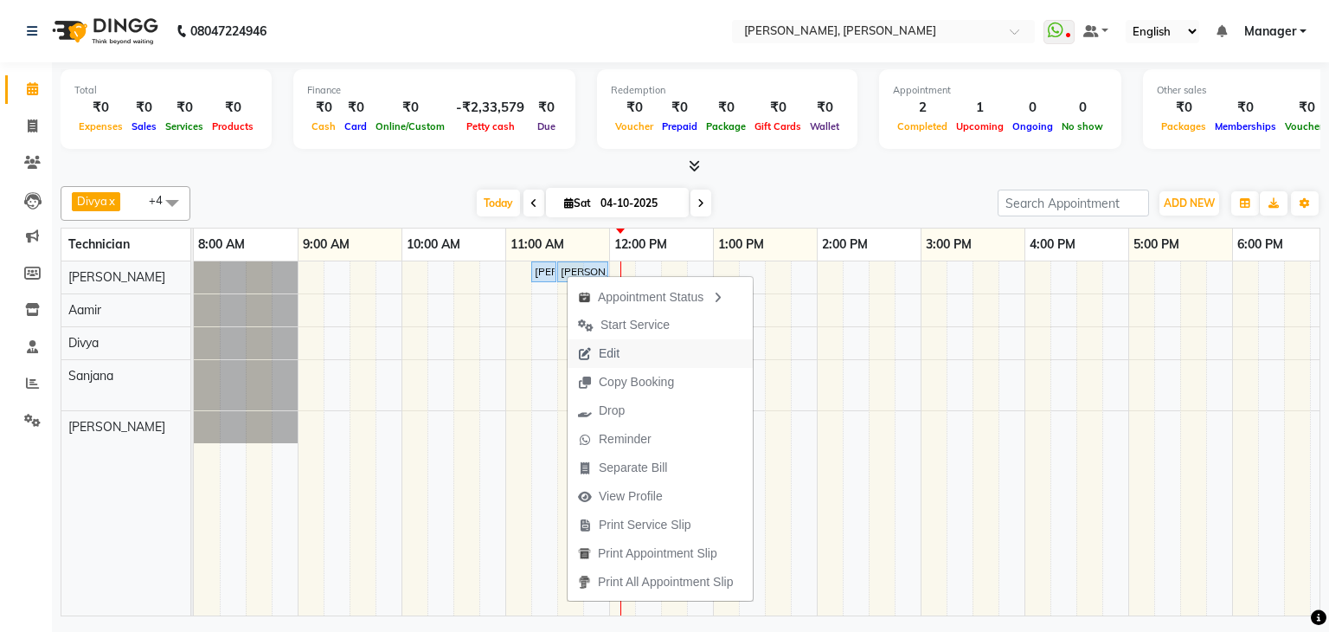
click at [616, 354] on span "Edit" at bounding box center [609, 353] width 21 height 18
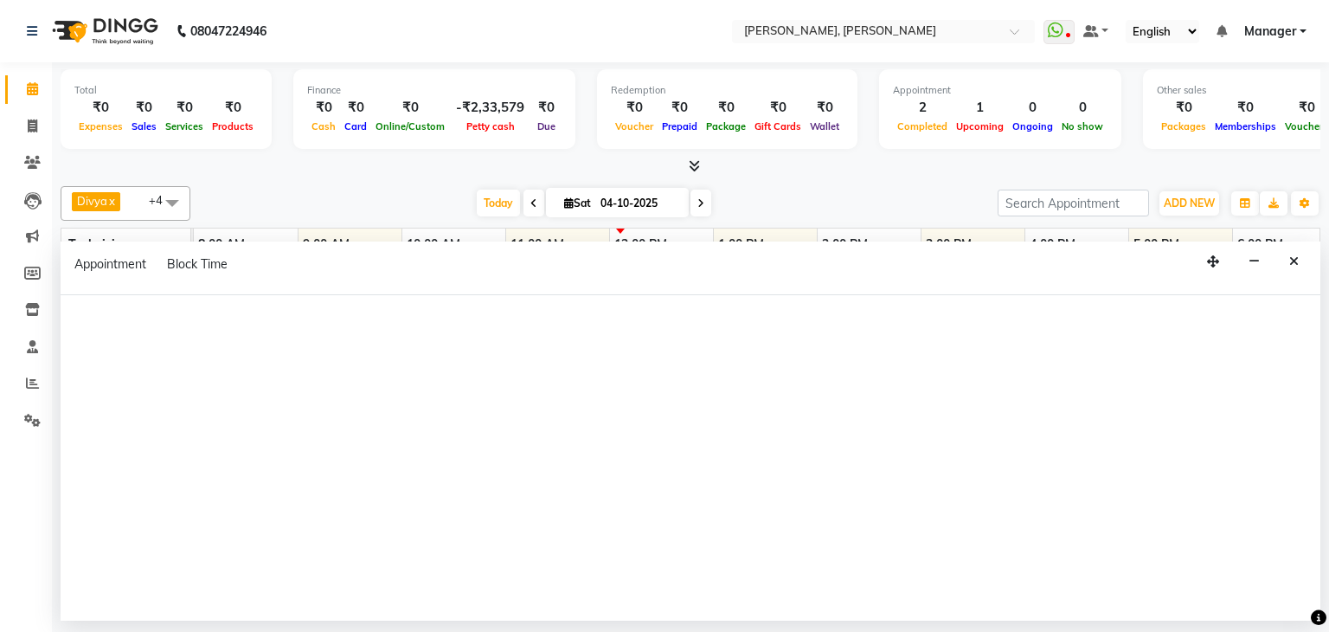
select select "675"
select select "upcoming"
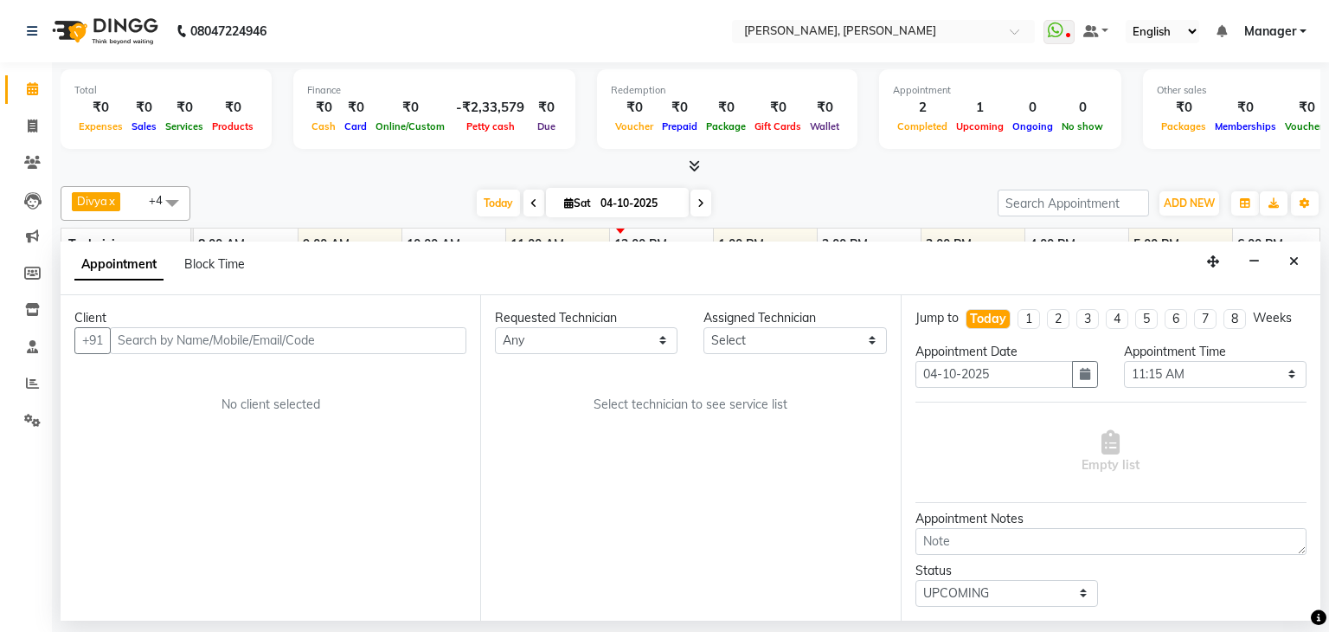
select select "54412"
select select "3204"
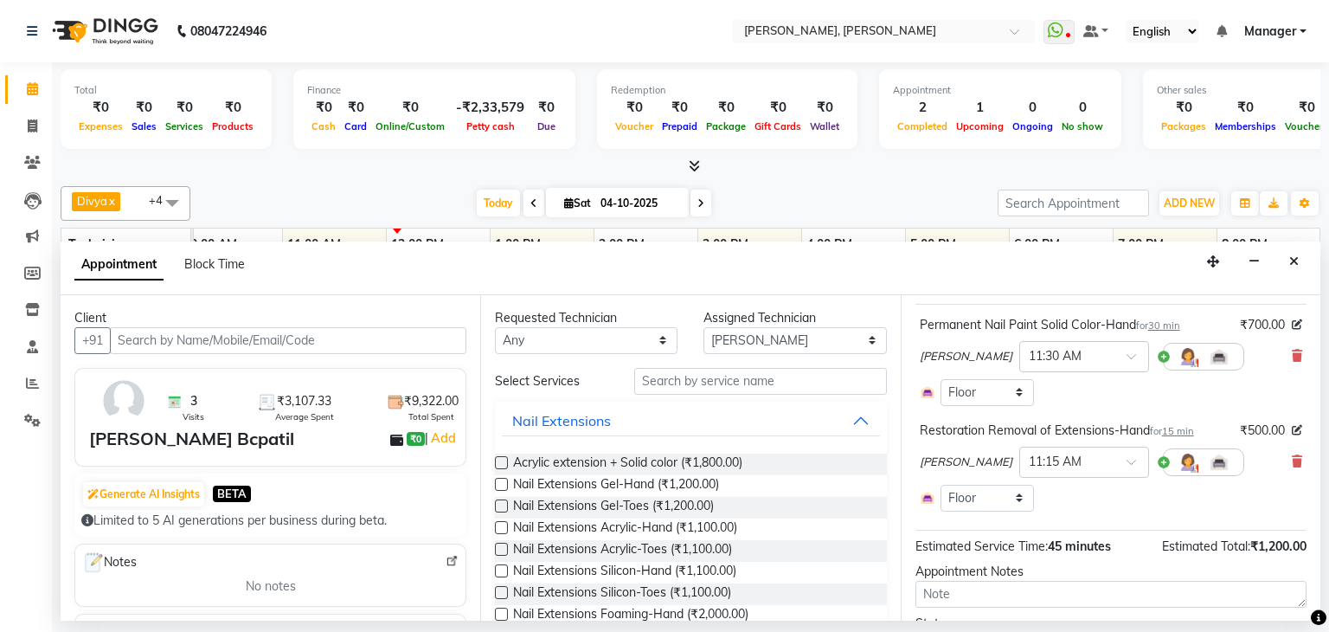
scroll to position [0, 0]
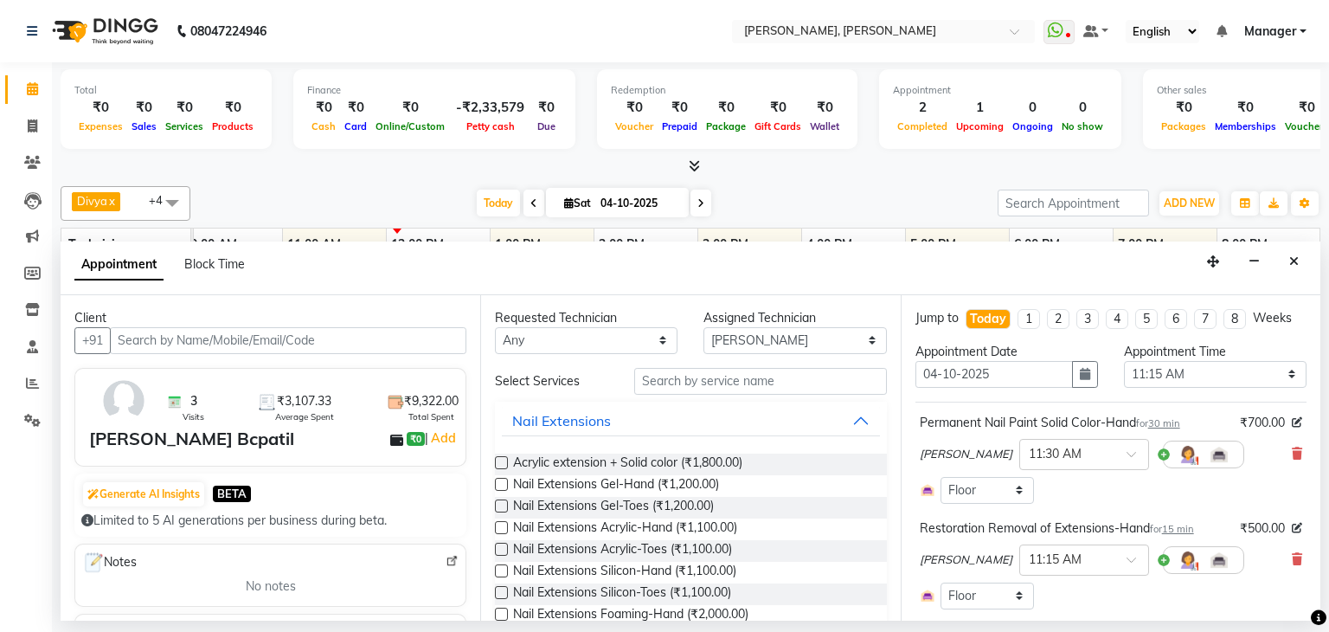
drag, startPoint x: 1284, startPoint y: 447, endPoint x: 1270, endPoint y: 447, distance: 13.8
click at [1292, 448] on icon at bounding box center [1297, 453] width 10 height 12
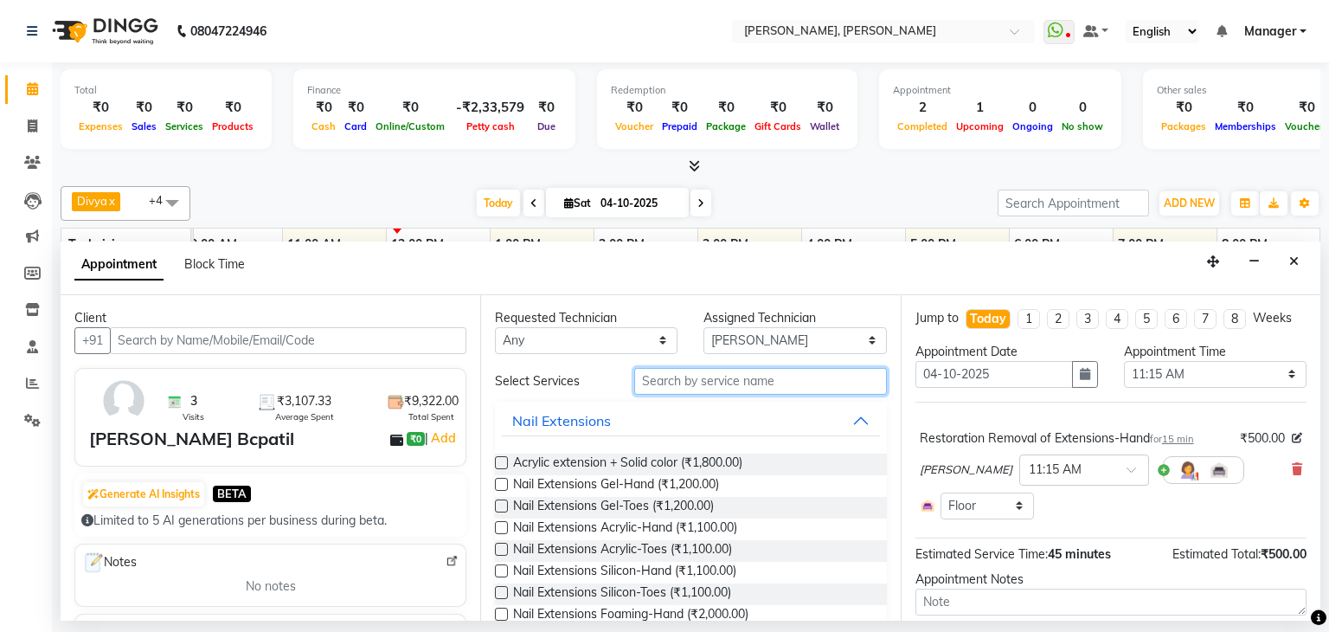
click at [747, 375] on input "text" at bounding box center [760, 381] width 253 height 27
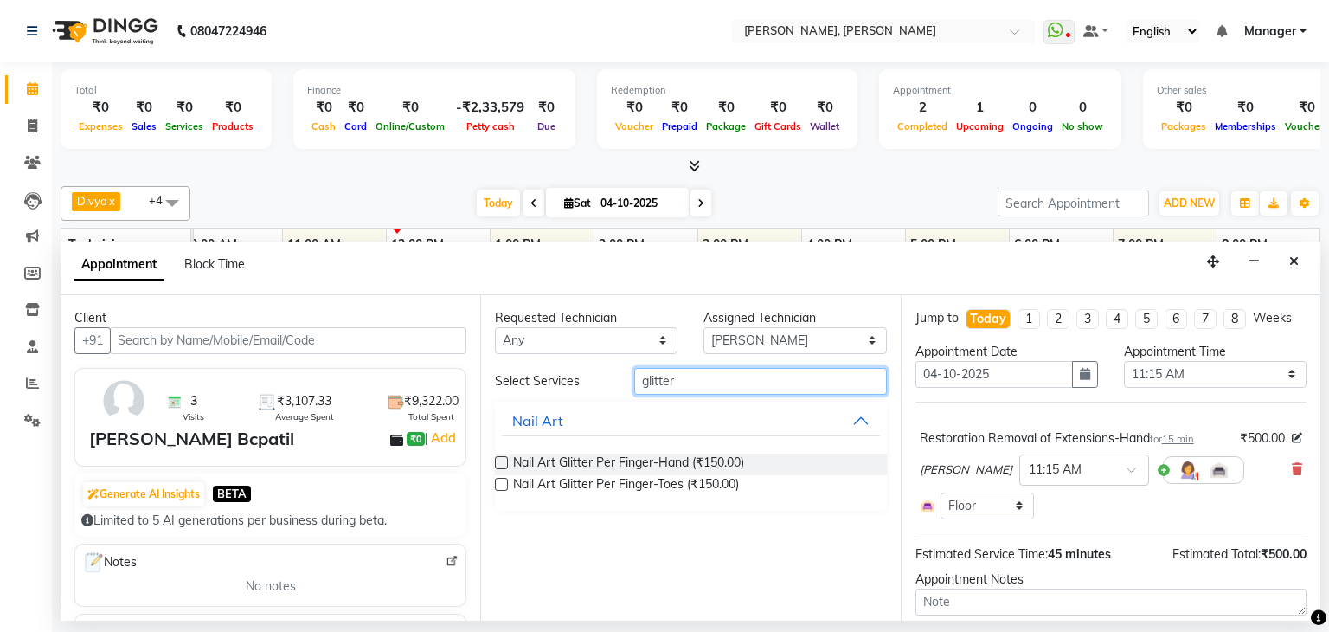
type input "glitter"
click at [501, 461] on label at bounding box center [501, 462] width 13 height 13
click at [501, 461] on input "checkbox" at bounding box center [500, 464] width 11 height 11
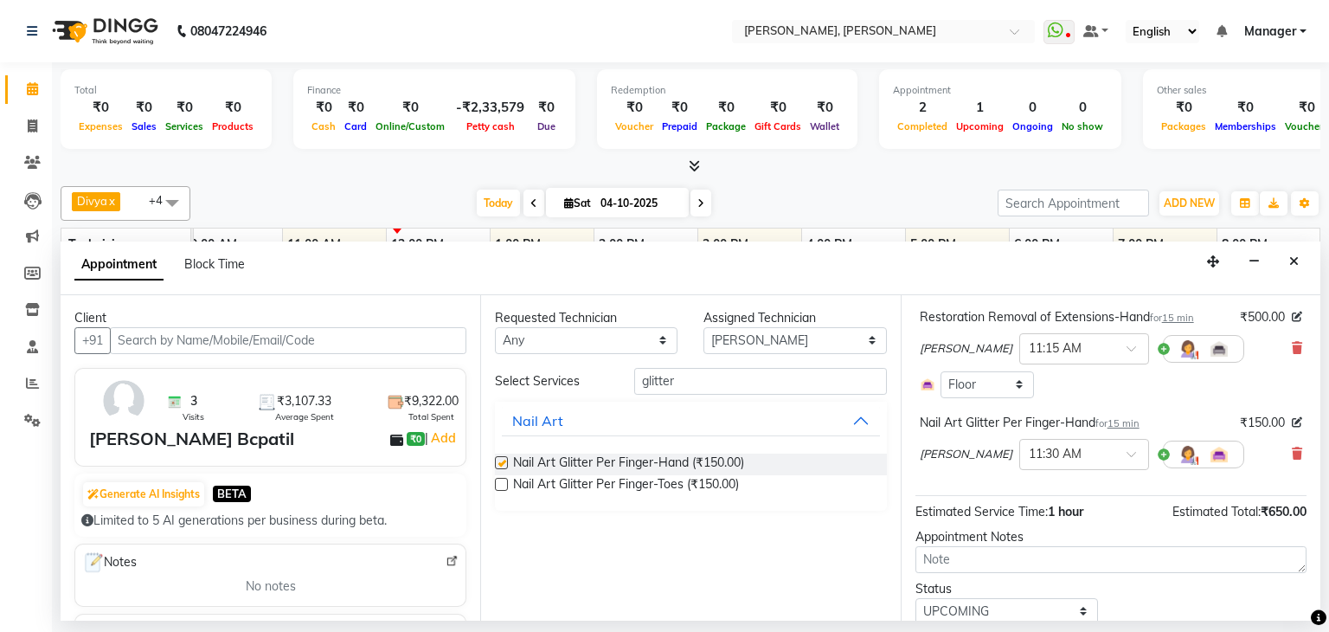
checkbox input "false"
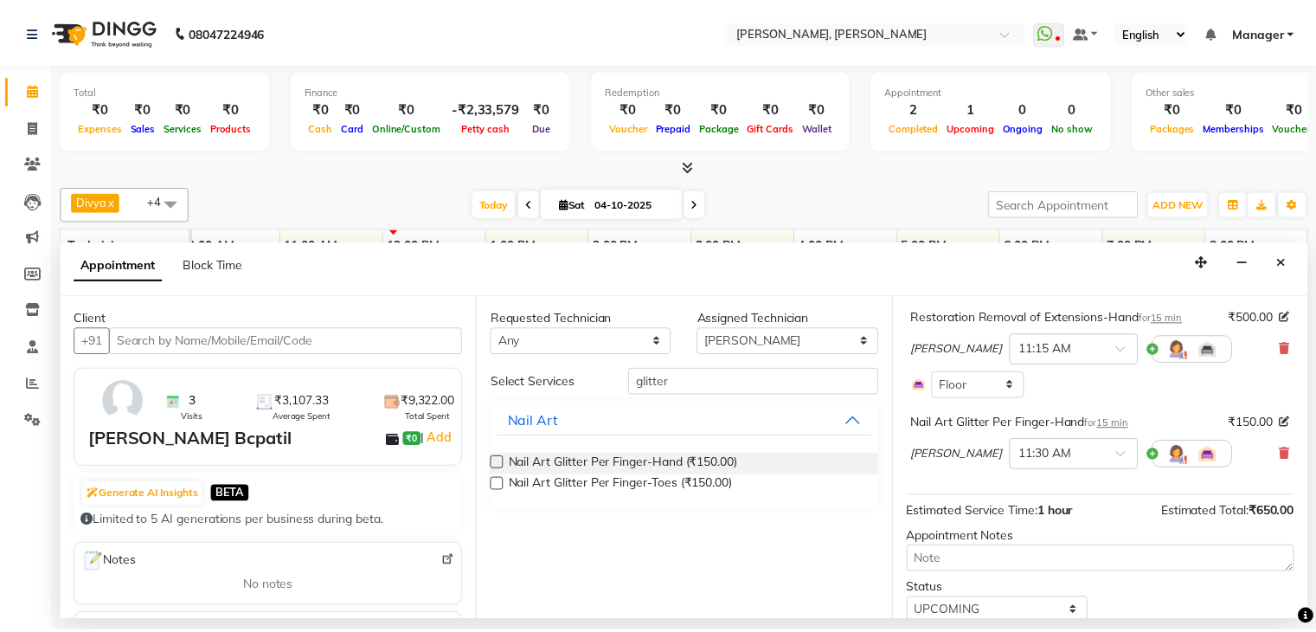
scroll to position [183, 0]
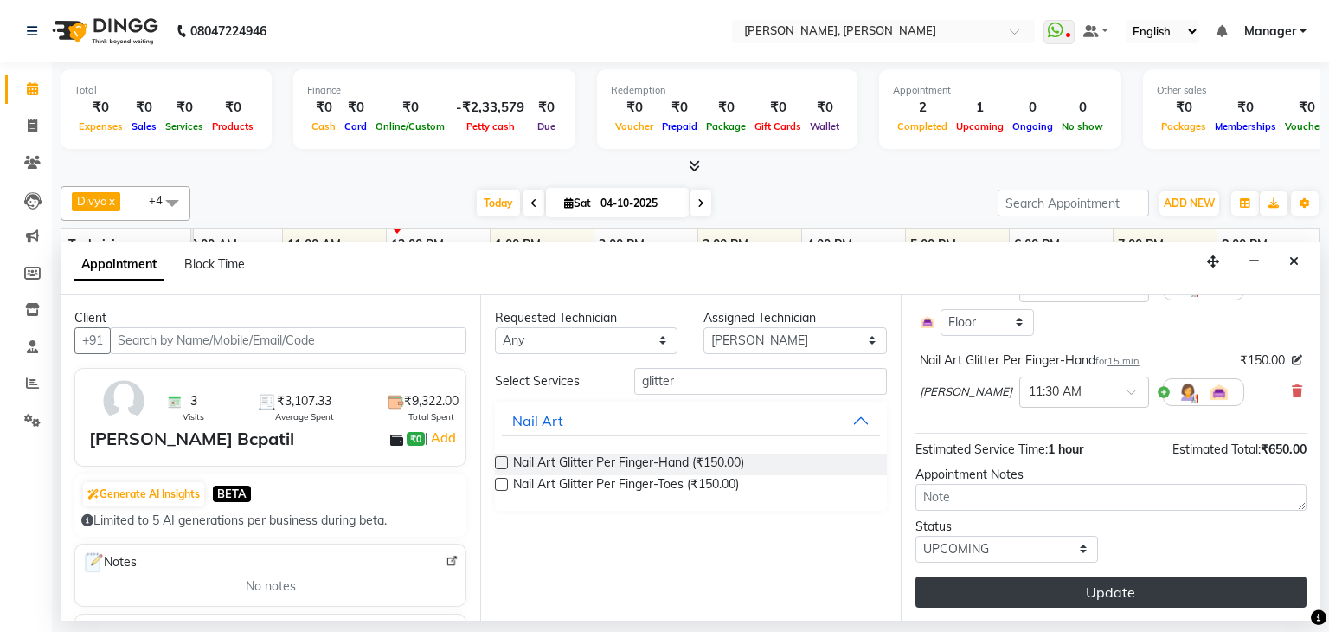
click at [1098, 586] on button "Update" at bounding box center [1110, 591] width 391 height 31
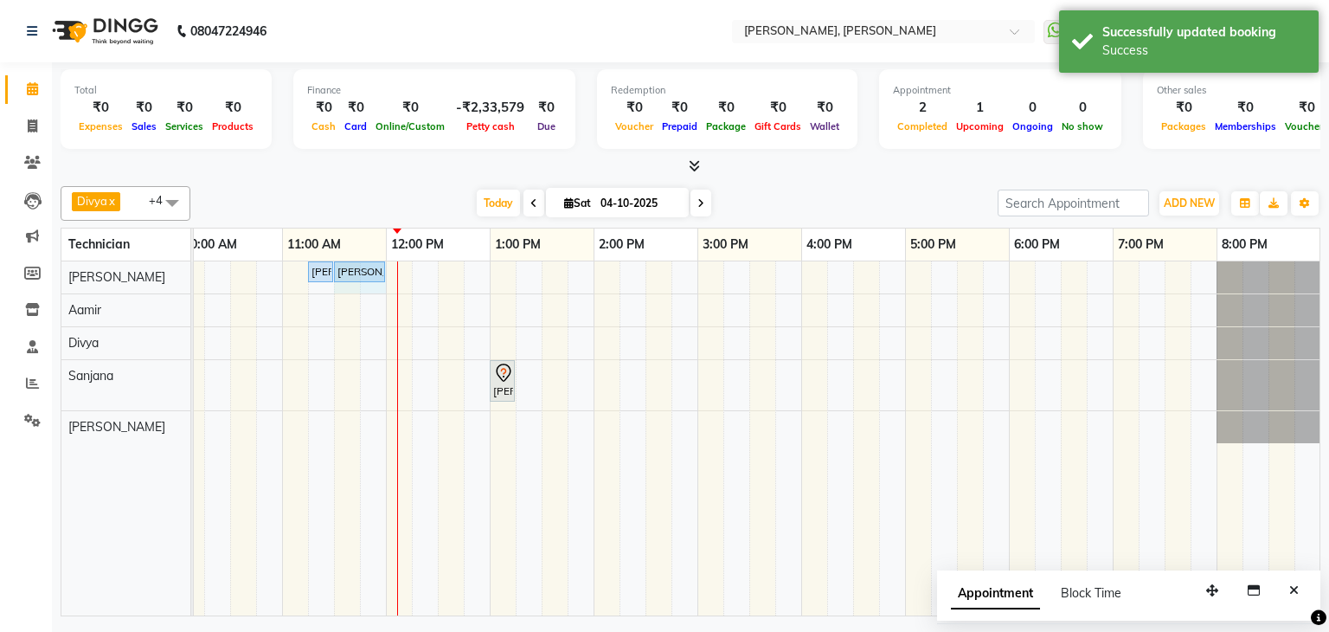
drag, startPoint x: 357, startPoint y: 267, endPoint x: 371, endPoint y: 271, distance: 14.3
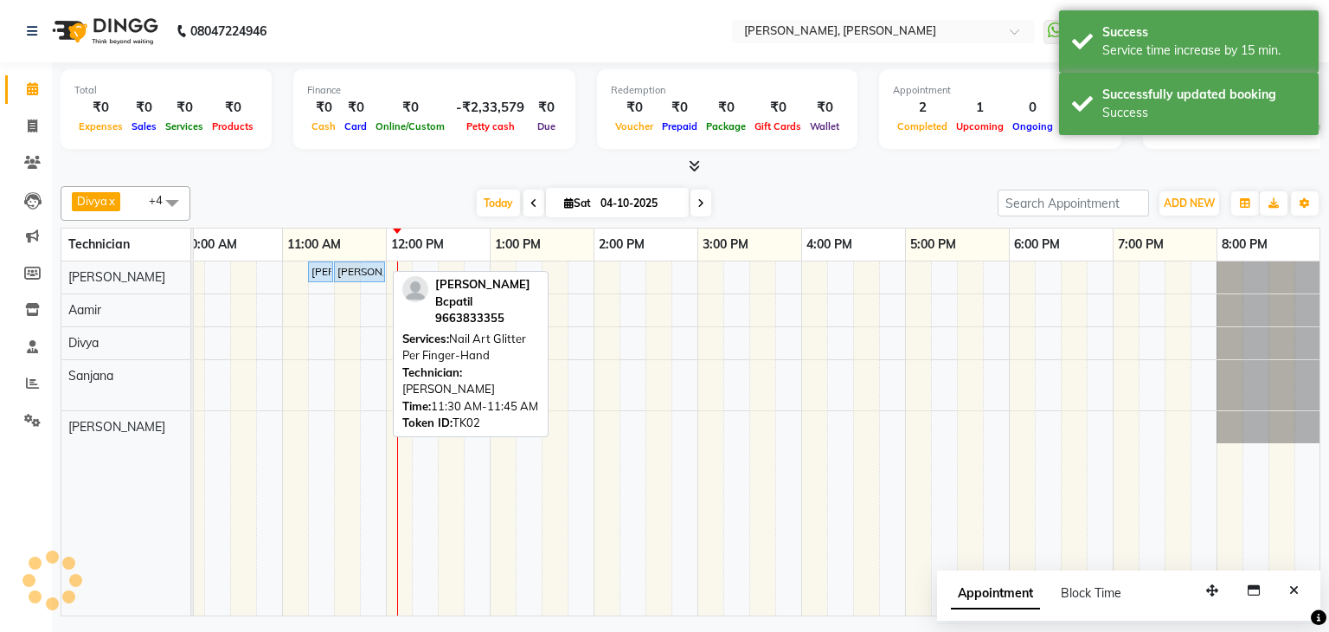
click at [357, 271] on div "[PERSON_NAME] Bcpatil, TK02, 11:30 AM-11:45 AM, Nail Art Glitter Per Finger-Hand" at bounding box center [360, 272] width 48 height 16
select select "5"
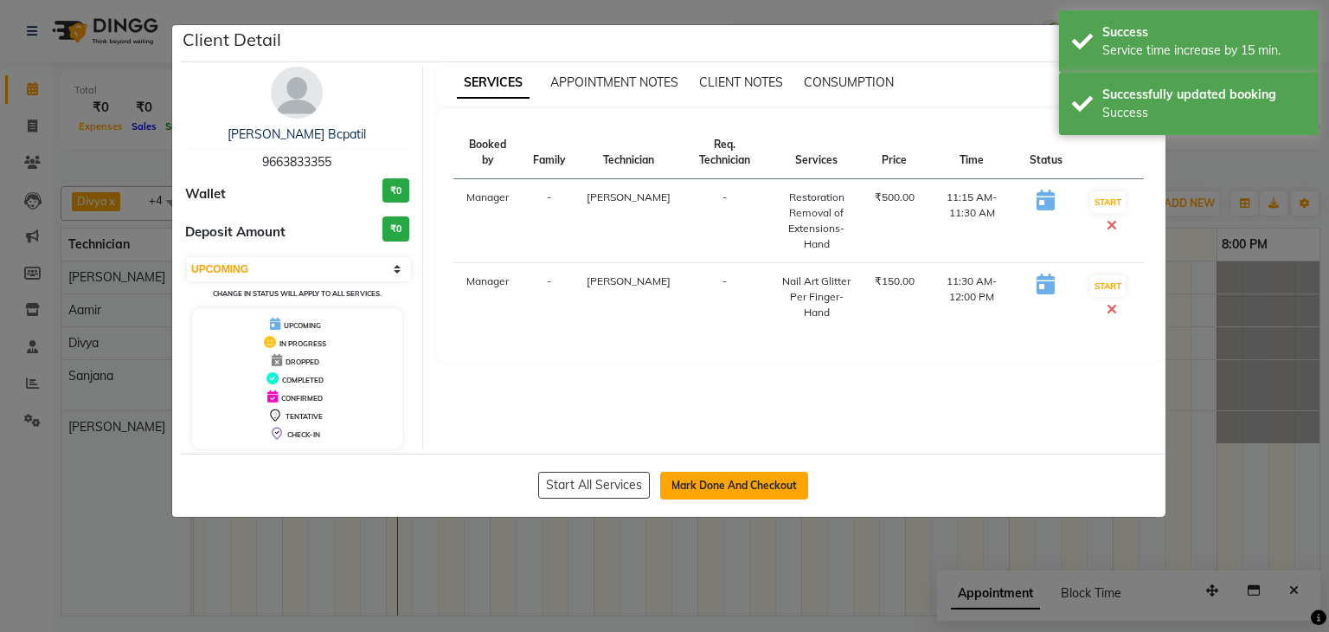
click at [713, 481] on button "Mark Done And Checkout" at bounding box center [734, 486] width 148 height 28
select select "service"
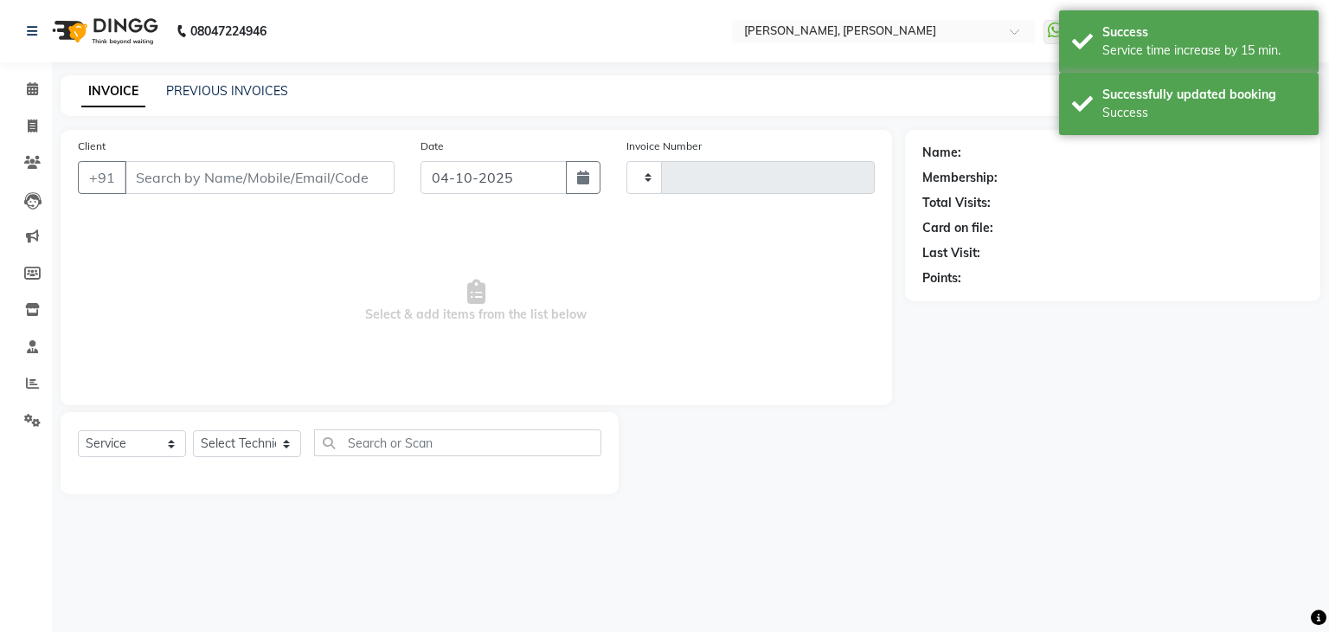
type input "1386"
select select "6455"
type input "96******55"
select select "54412"
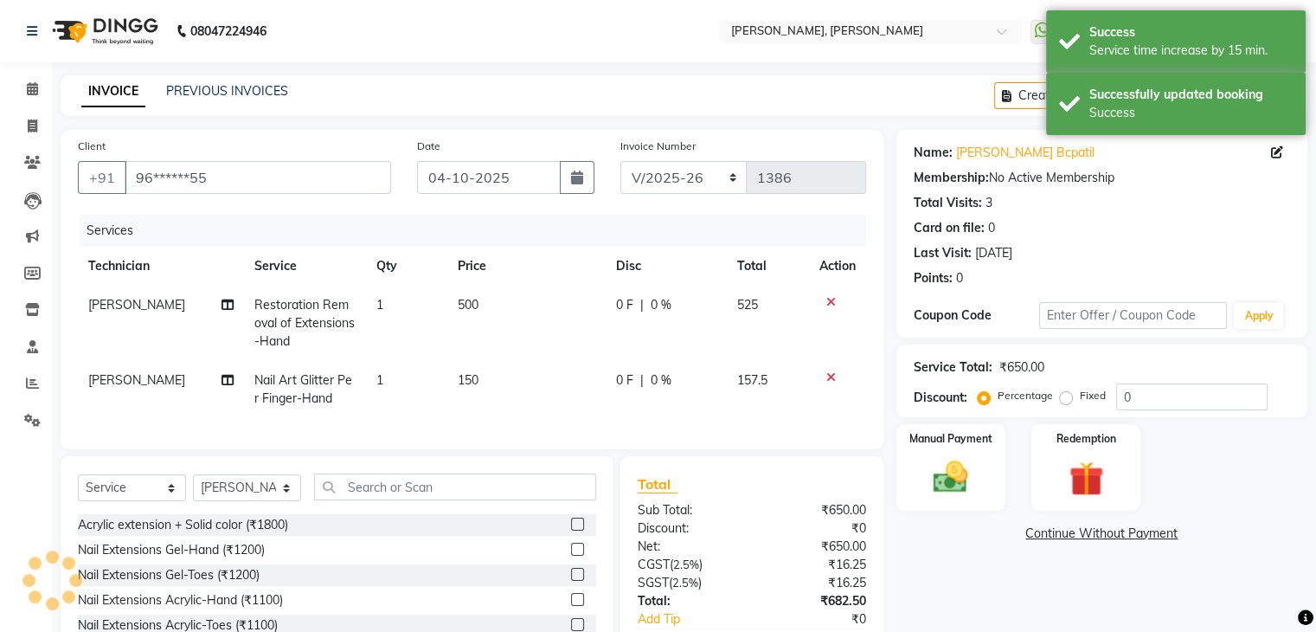
click at [391, 298] on td "1" at bounding box center [406, 323] width 81 height 75
select select "54412"
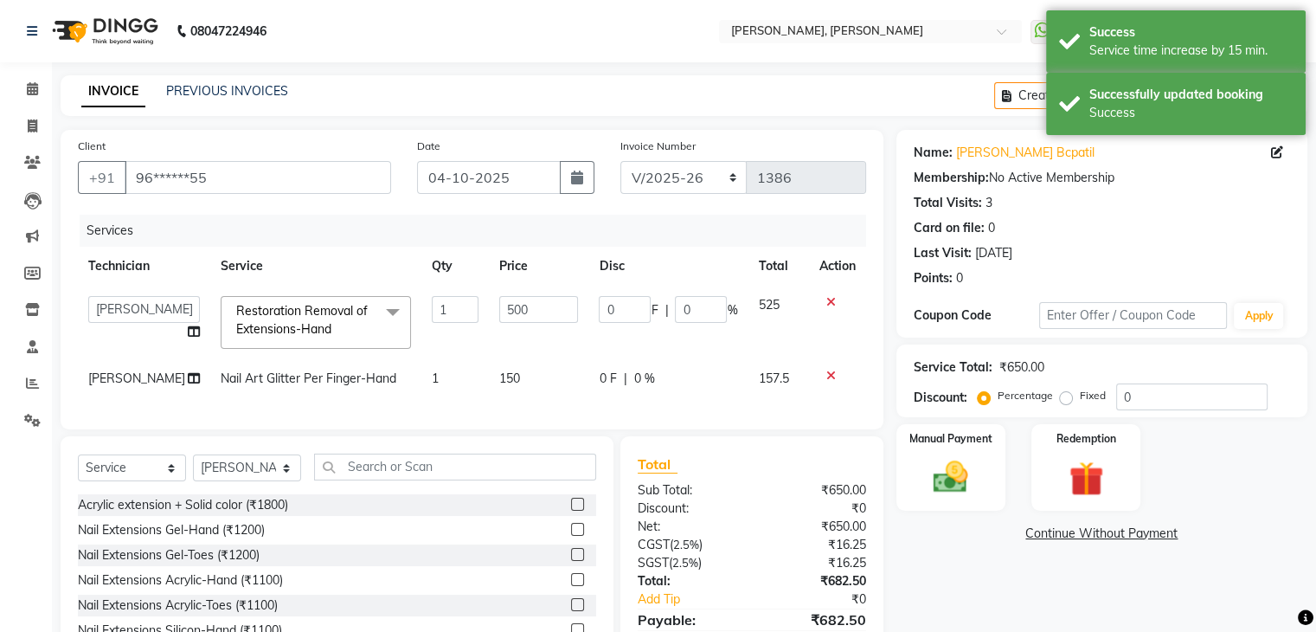
click at [442, 373] on td "1" at bounding box center [454, 378] width 67 height 39
select select "54412"
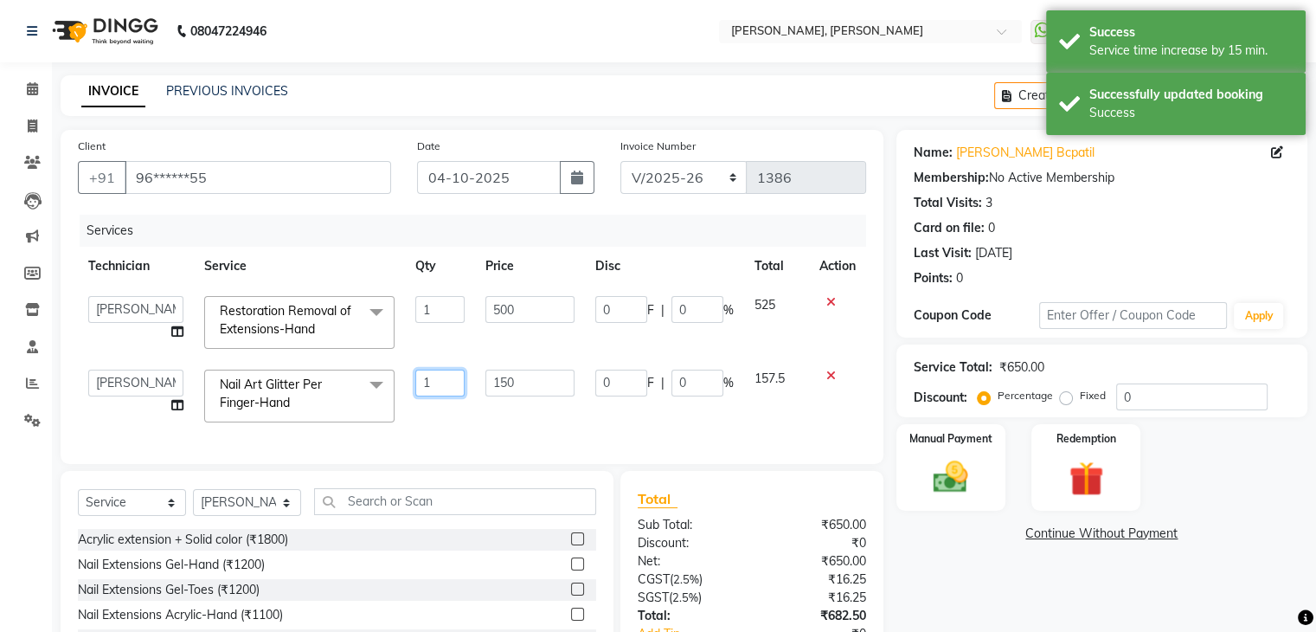
click at [443, 382] on input "1" at bounding box center [439, 382] width 49 height 27
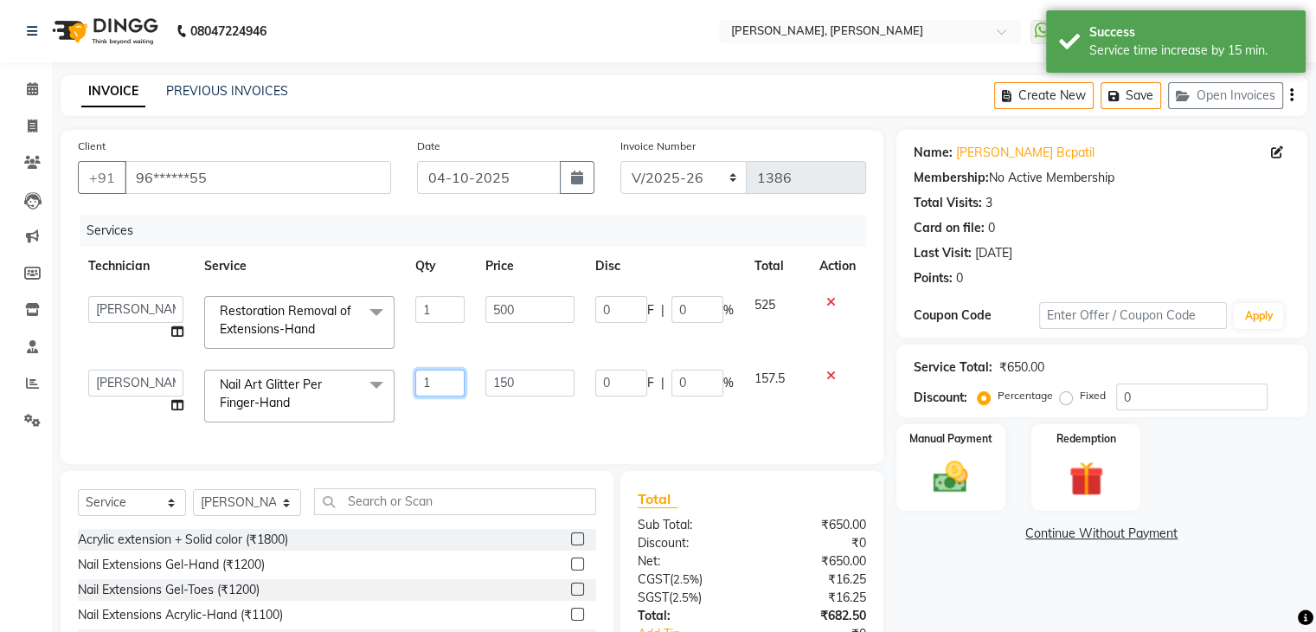
type input "10"
click at [989, 558] on div "Name: [PERSON_NAME] Bcpatil Membership: No Active Membership Total Visits: 3 Ca…" at bounding box center [1108, 428] width 424 height 596
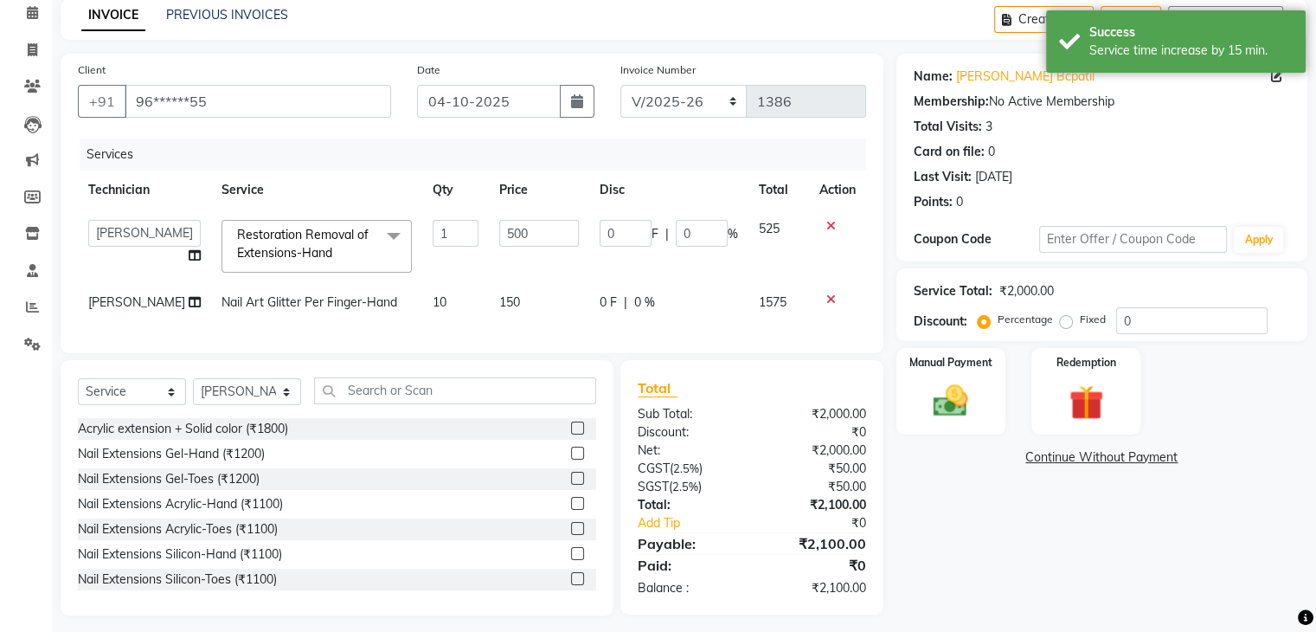
scroll to position [99, 0]
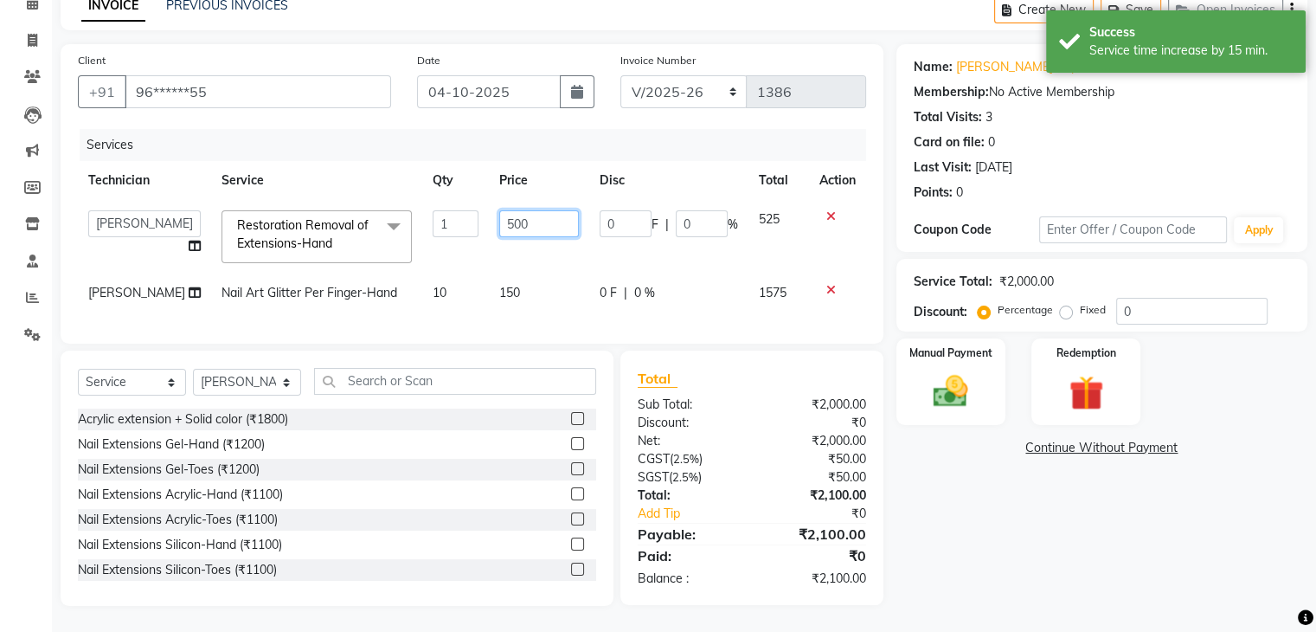
click at [540, 210] on input "500" at bounding box center [539, 223] width 80 height 27
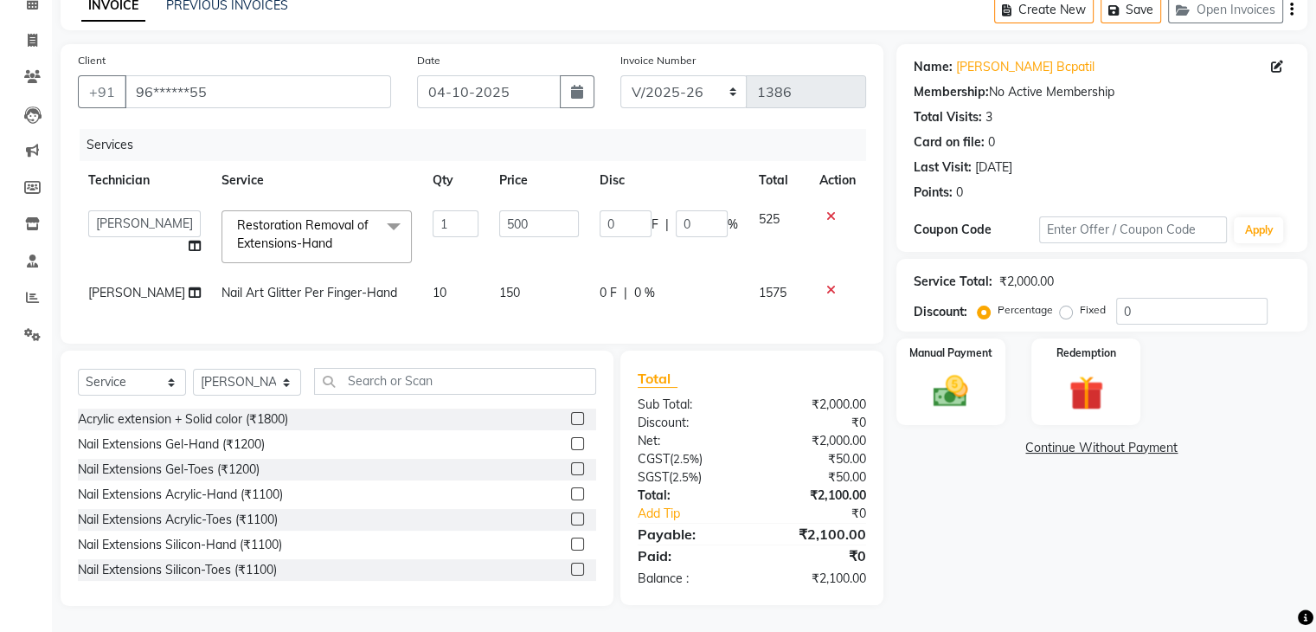
drag, startPoint x: 983, startPoint y: 541, endPoint x: 1011, endPoint y: 513, distance: 39.2
click at [985, 540] on div "Name: [PERSON_NAME] Bcpatil Membership: No Active Membership Total Visits: 3 Ca…" at bounding box center [1108, 324] width 424 height 561
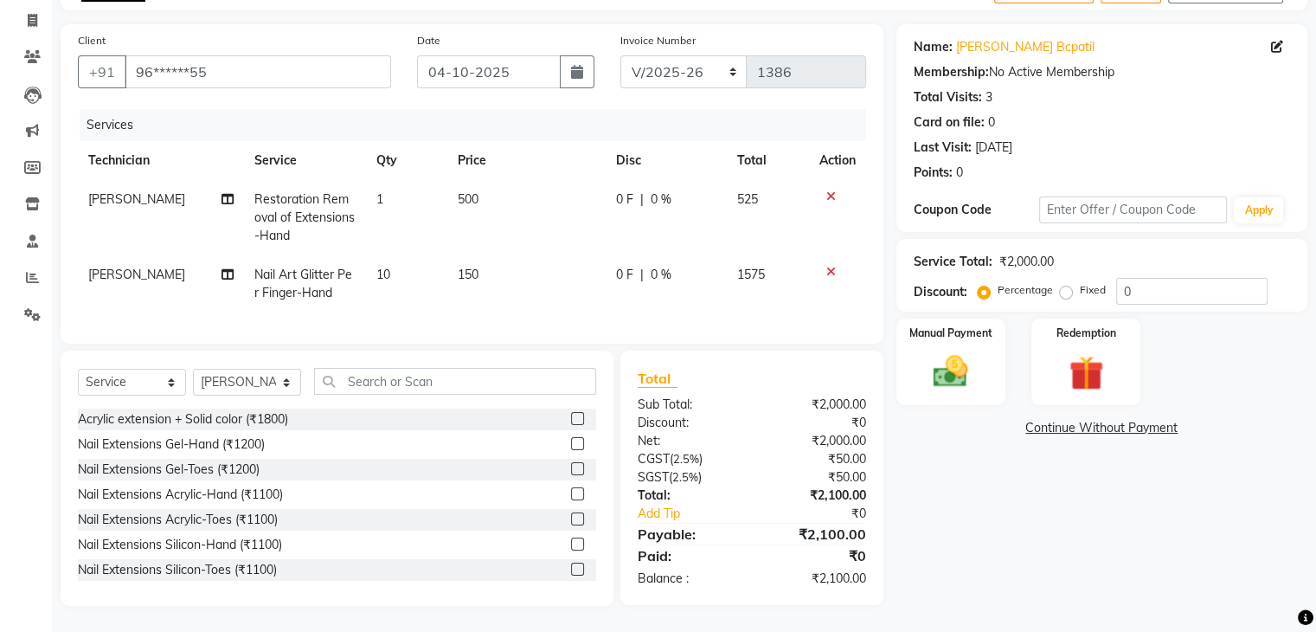
scroll to position [119, 0]
click at [976, 325] on label "Manual Payment" at bounding box center [951, 332] width 87 height 16
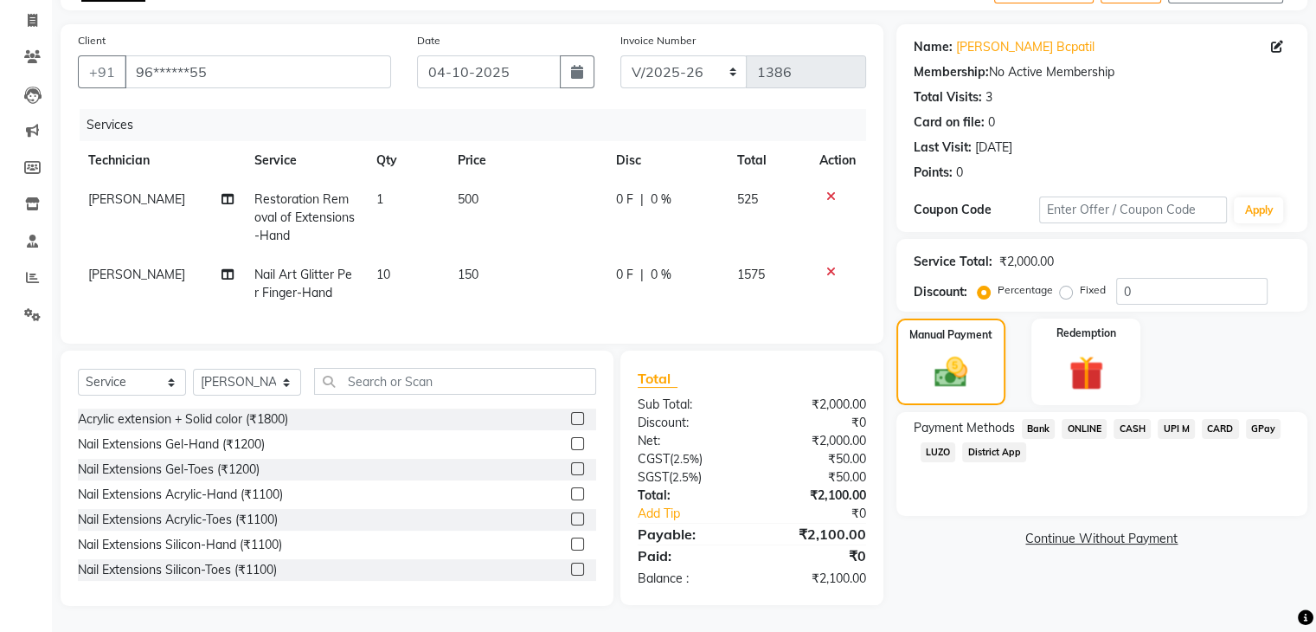
click at [1173, 419] on span "UPI M" at bounding box center [1176, 429] width 37 height 20
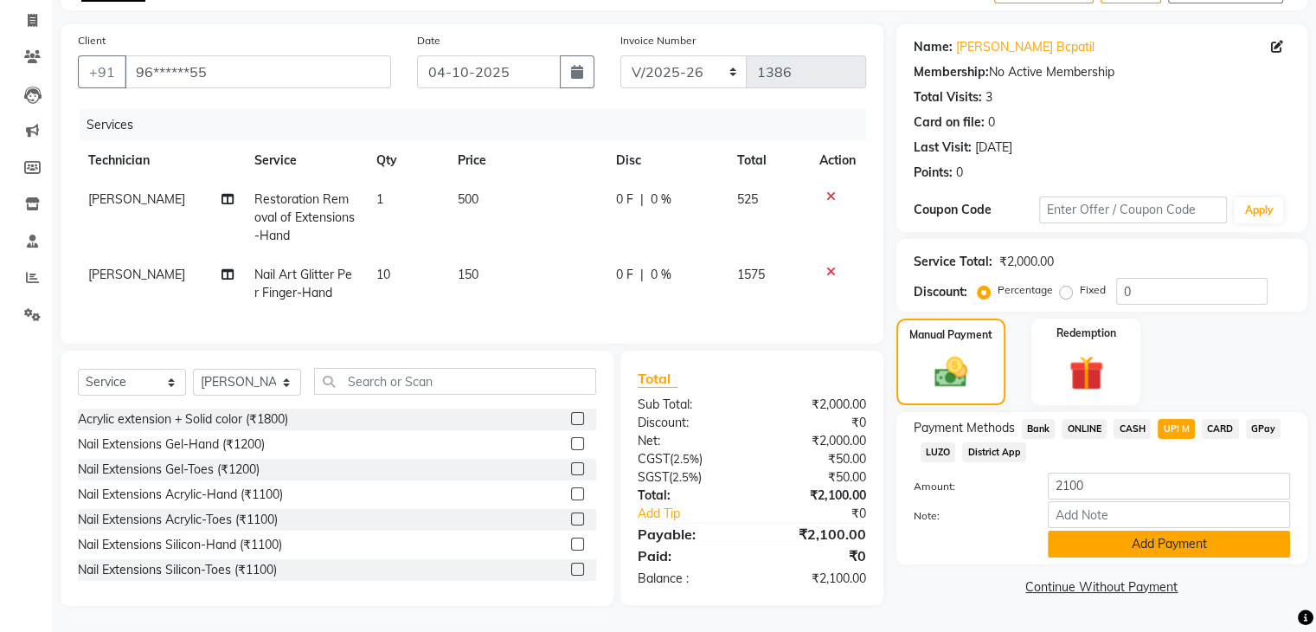
click at [1183, 530] on button "Add Payment" at bounding box center [1169, 543] width 242 height 27
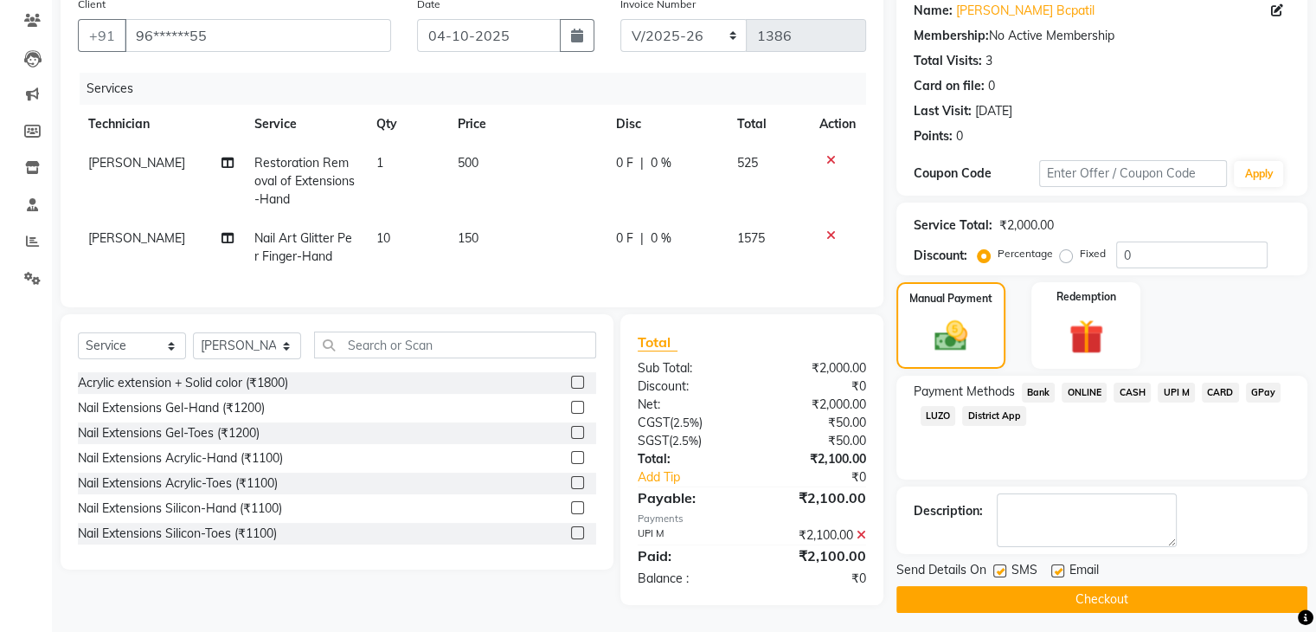
scroll to position [155, 0]
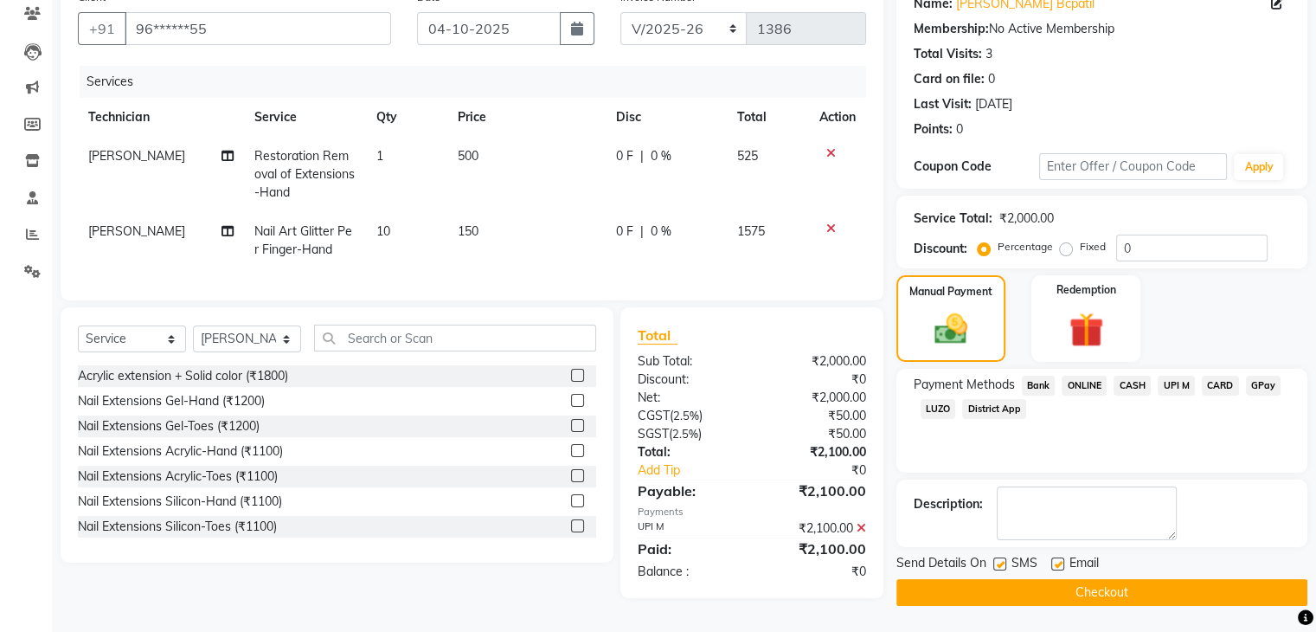
click at [1128, 579] on button "Checkout" at bounding box center [1101, 592] width 411 height 27
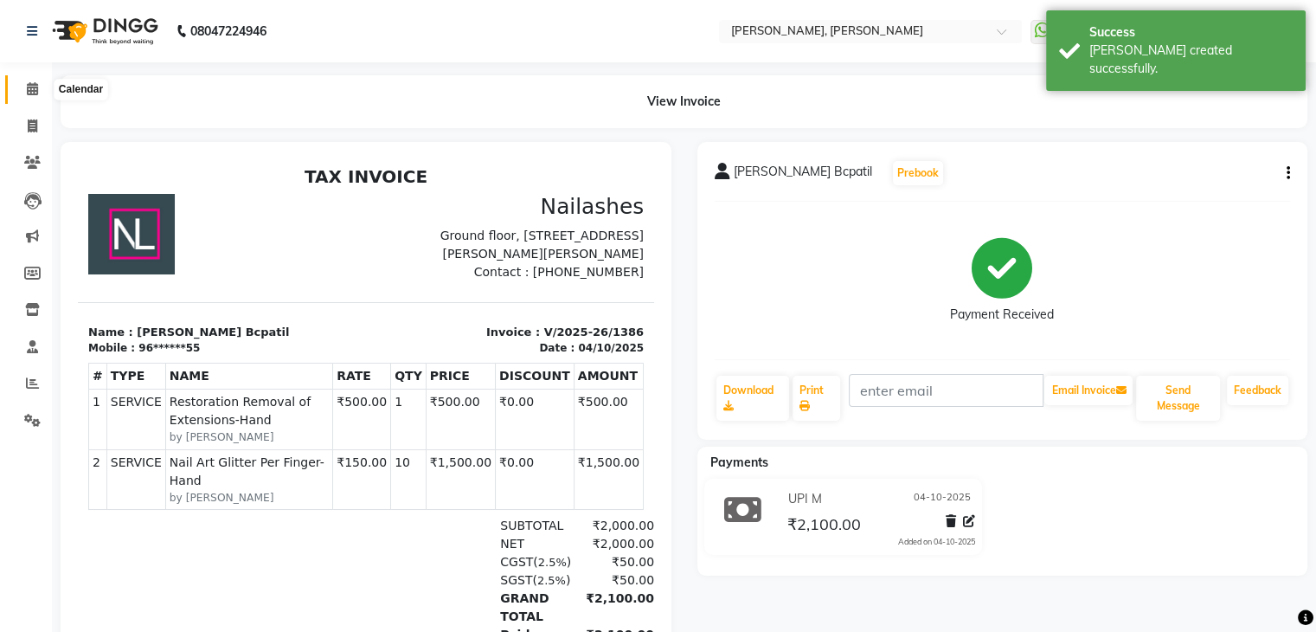
click at [31, 88] on icon at bounding box center [32, 88] width 11 height 13
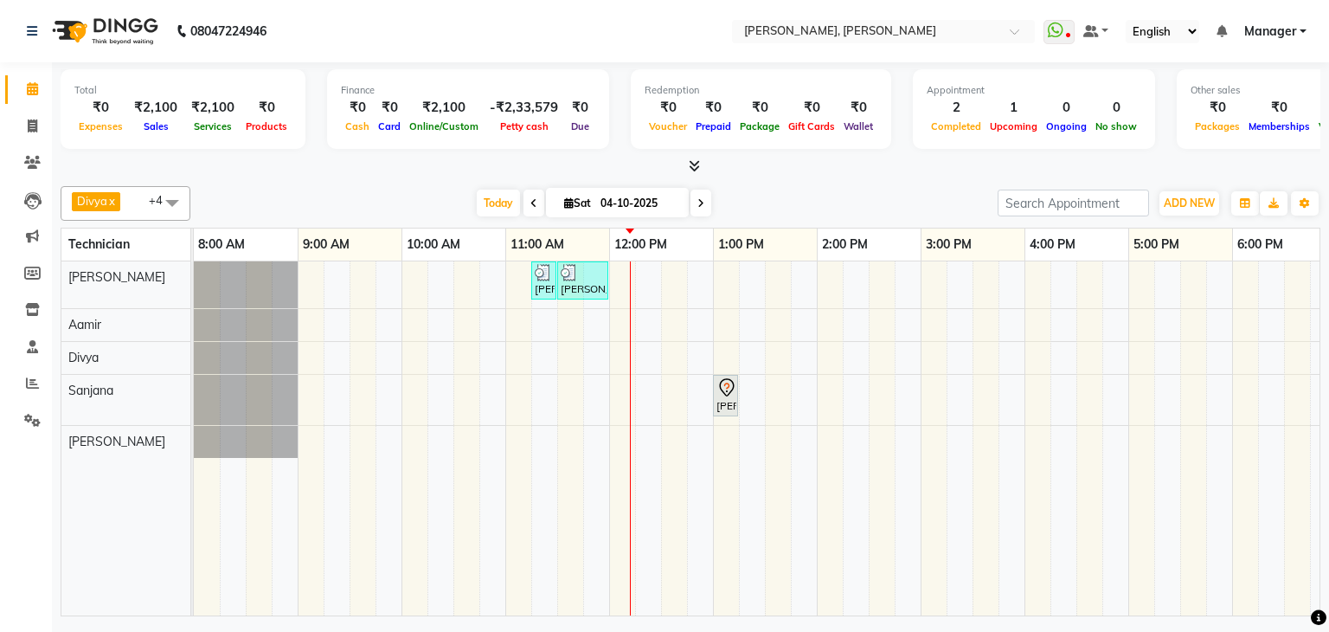
click at [697, 205] on icon at bounding box center [700, 203] width 7 height 10
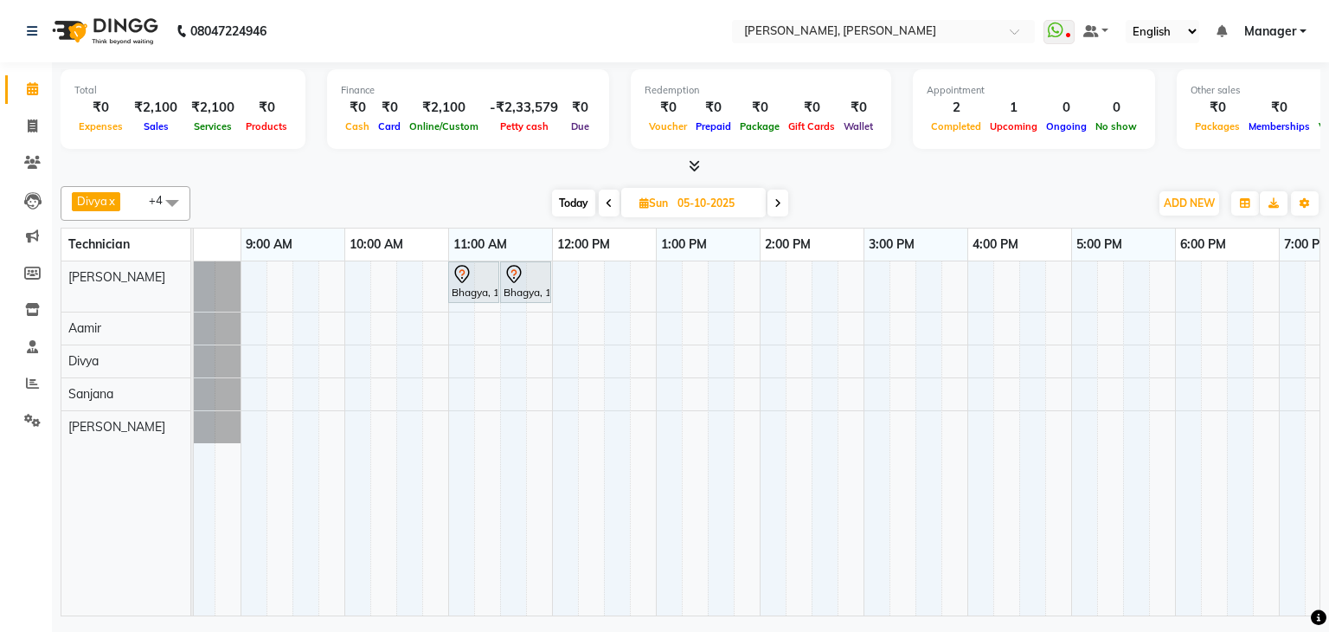
scroll to position [0, 223]
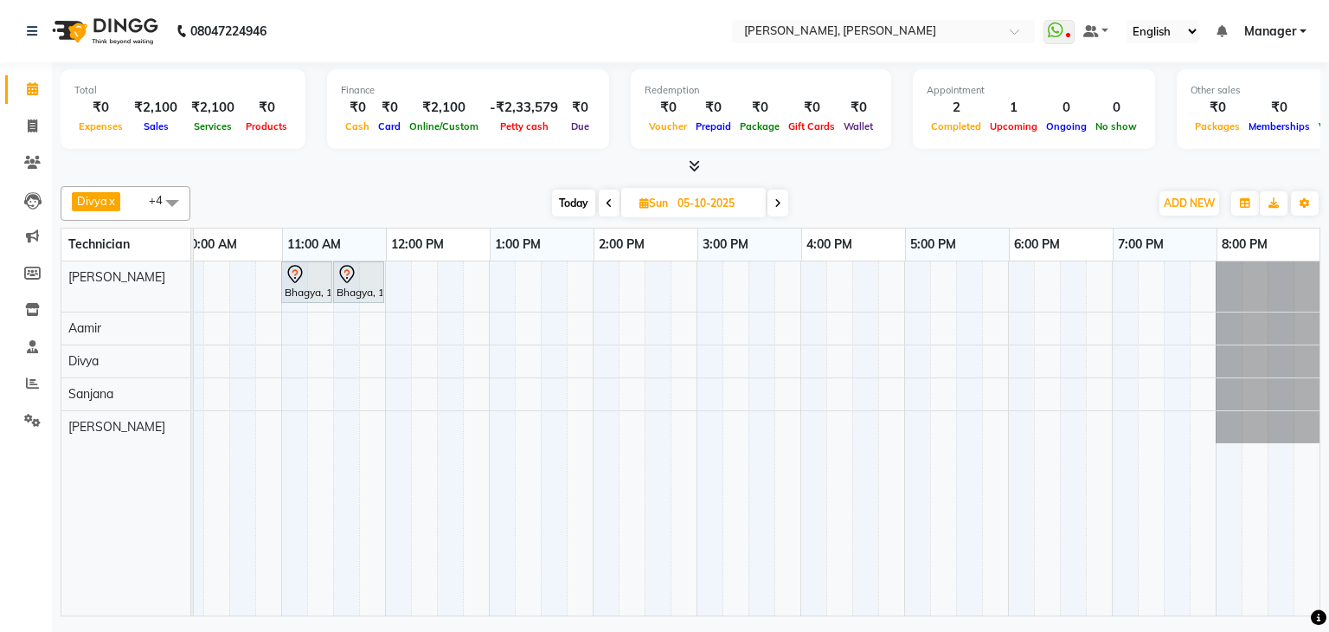
click at [560, 195] on span "Today" at bounding box center [573, 202] width 43 height 27
type input "04-10-2025"
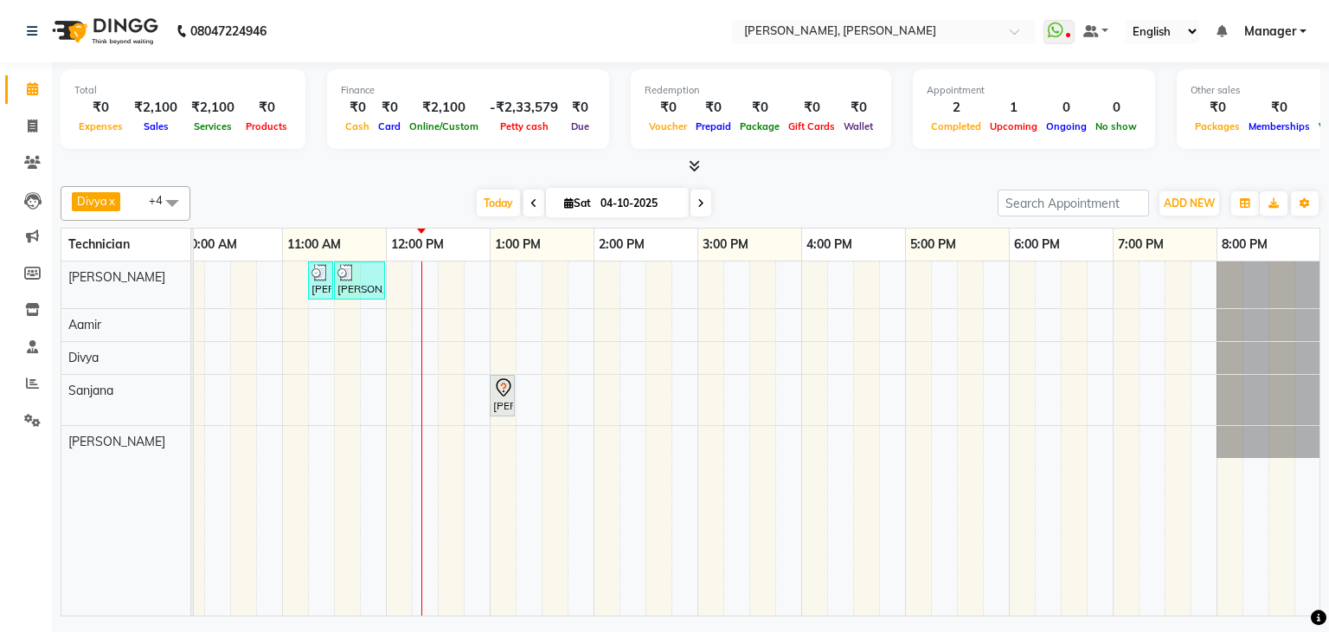
click at [765, 179] on div "Divya x [PERSON_NAME] x [PERSON_NAME] x [PERSON_NAME] x +4 Select All [PERSON_N…" at bounding box center [691, 397] width 1260 height 437
click at [696, 164] on icon at bounding box center [694, 165] width 11 height 13
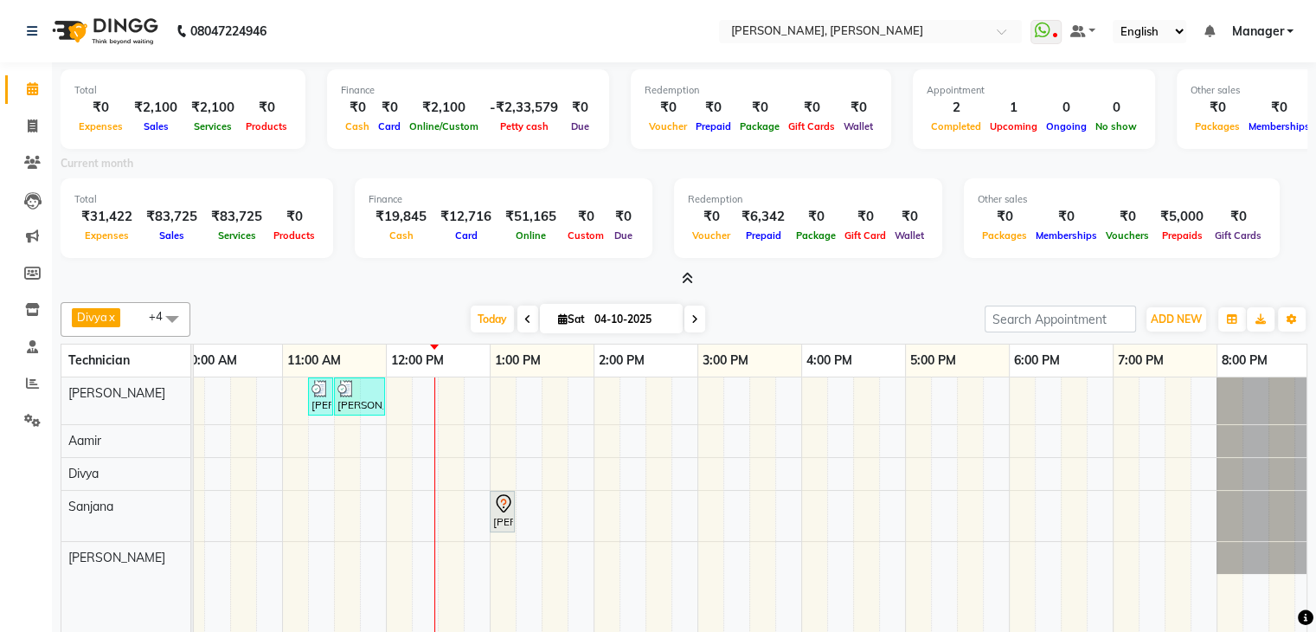
click at [690, 273] on icon at bounding box center [687, 278] width 11 height 13
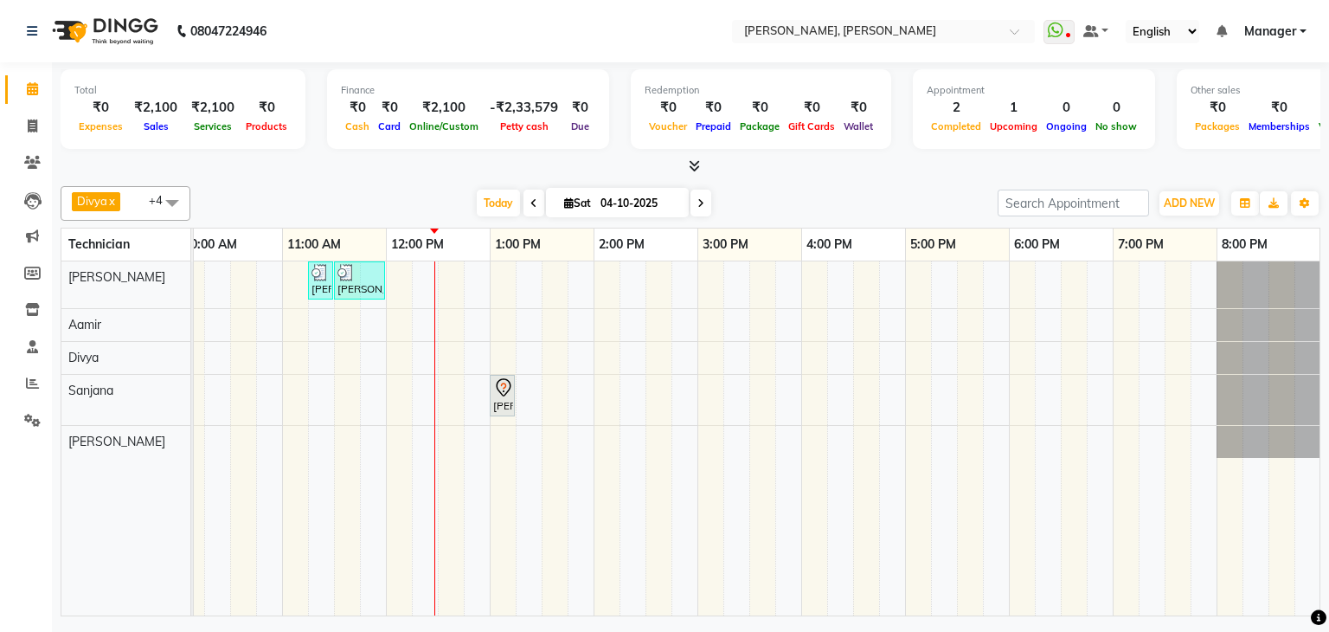
click at [690, 167] on icon at bounding box center [694, 165] width 11 height 13
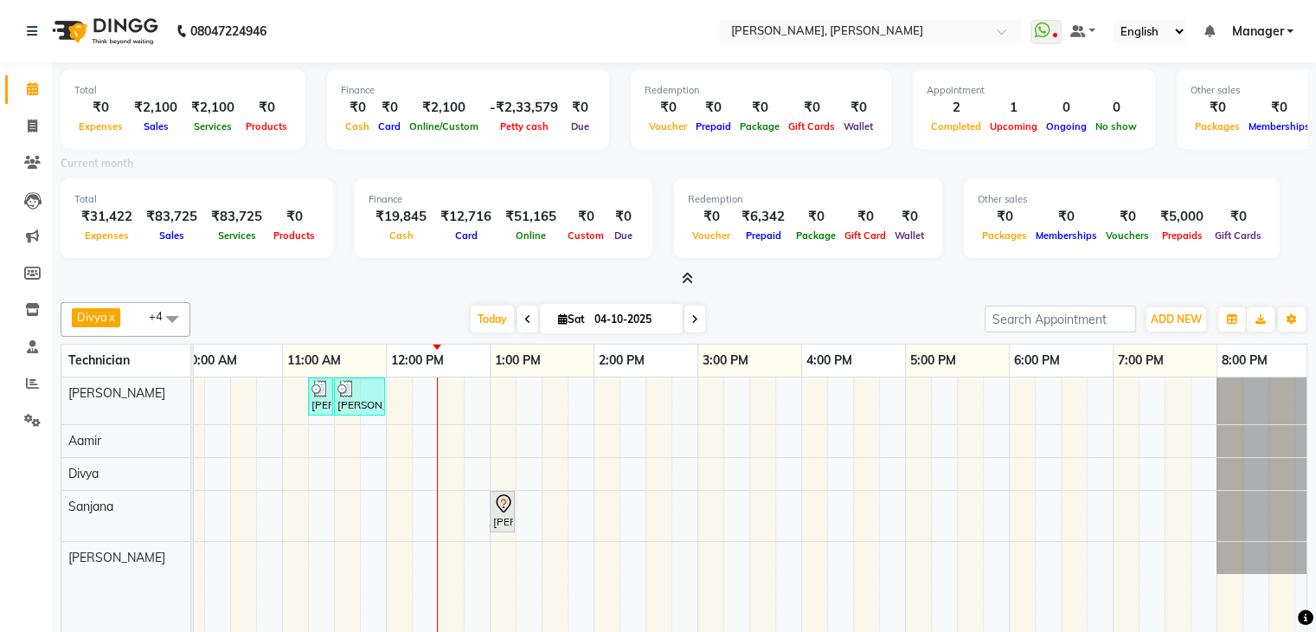
click at [690, 274] on icon at bounding box center [687, 278] width 11 height 13
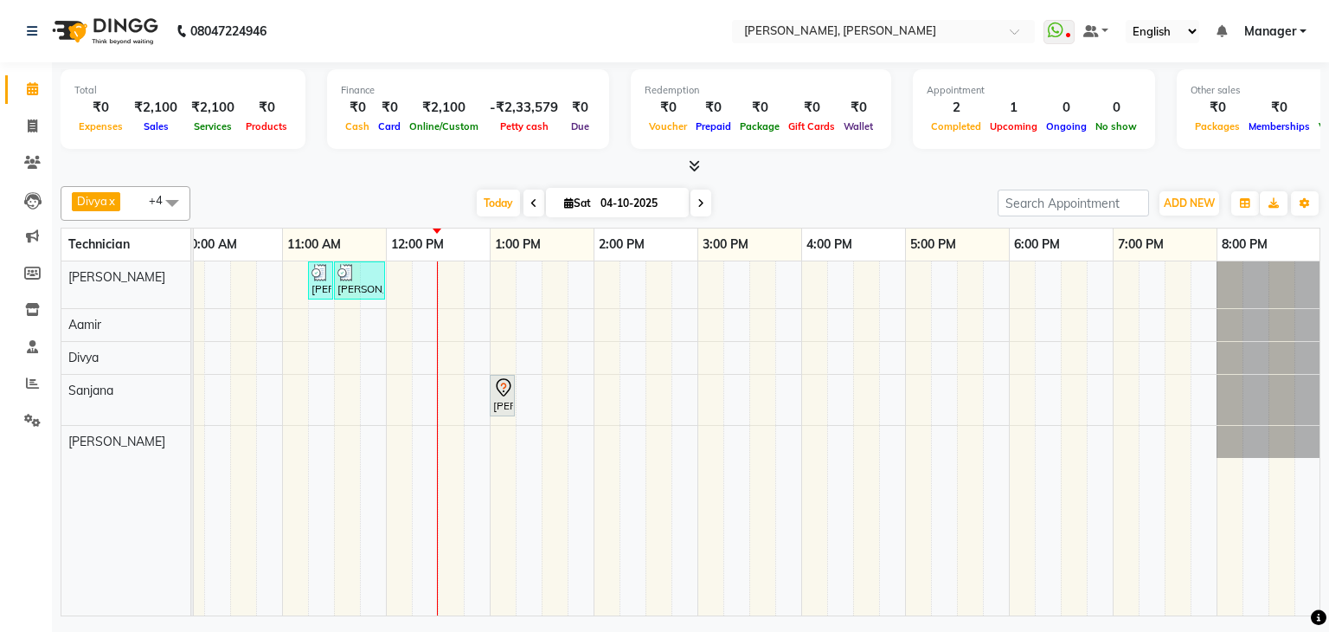
click at [692, 163] on icon at bounding box center [694, 165] width 11 height 13
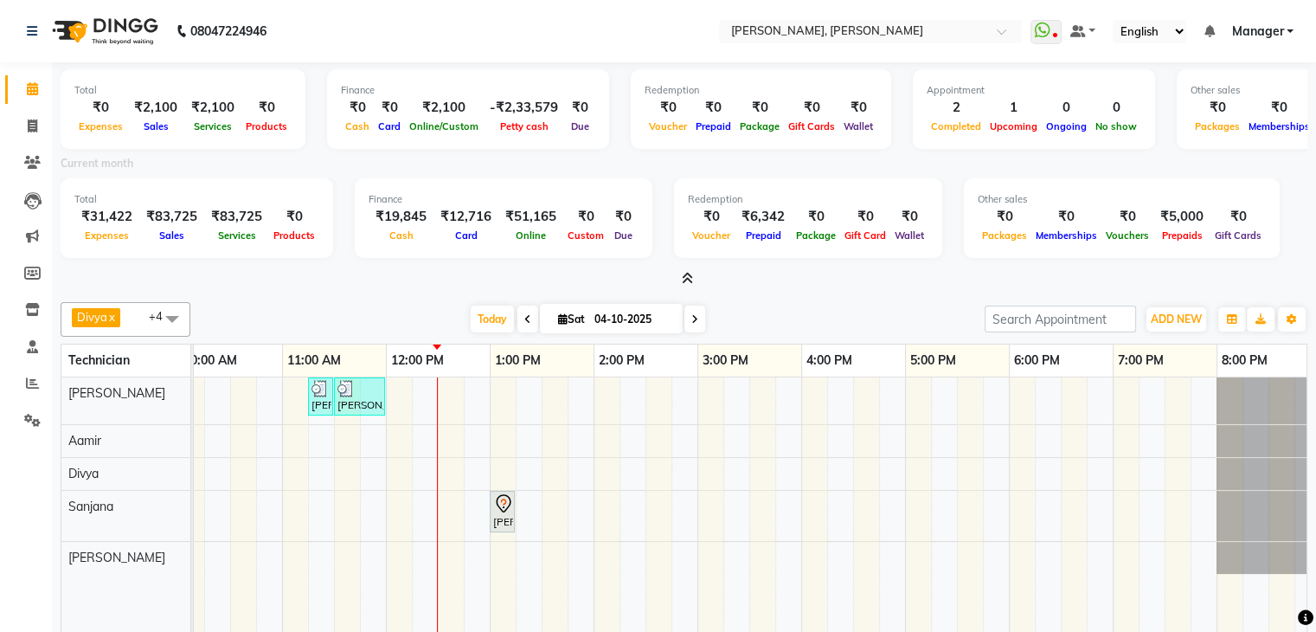
click at [689, 278] on icon at bounding box center [687, 278] width 11 height 13
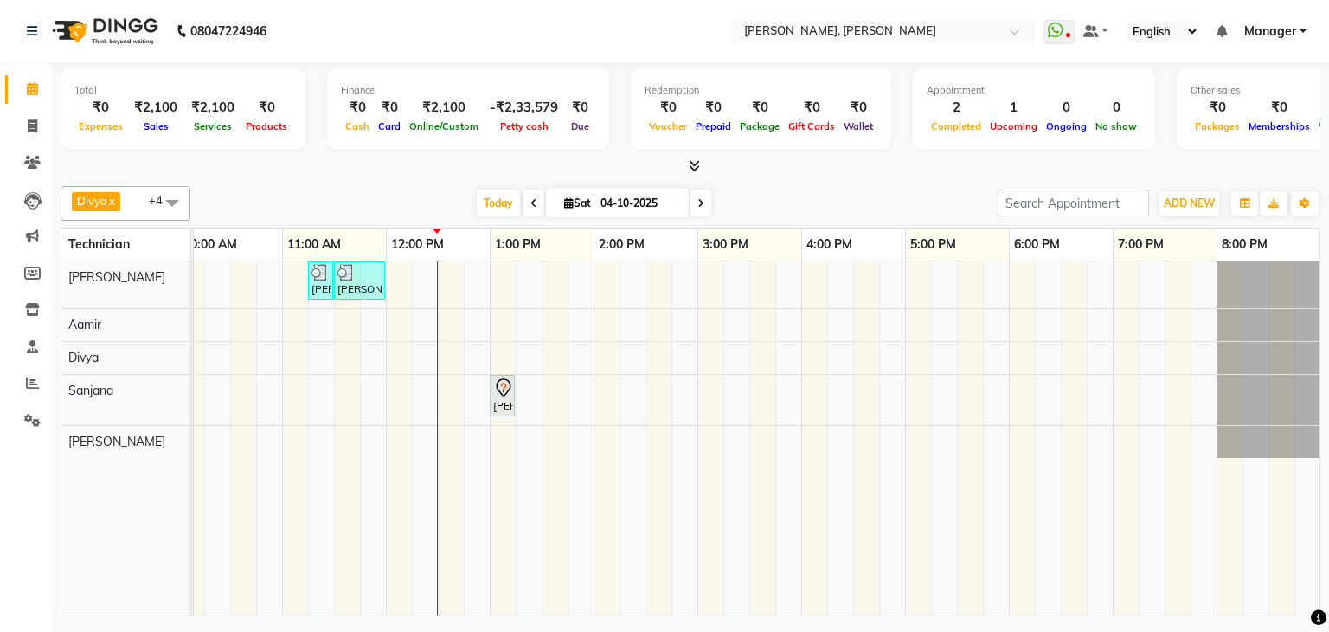
click at [694, 160] on icon at bounding box center [694, 165] width 11 height 13
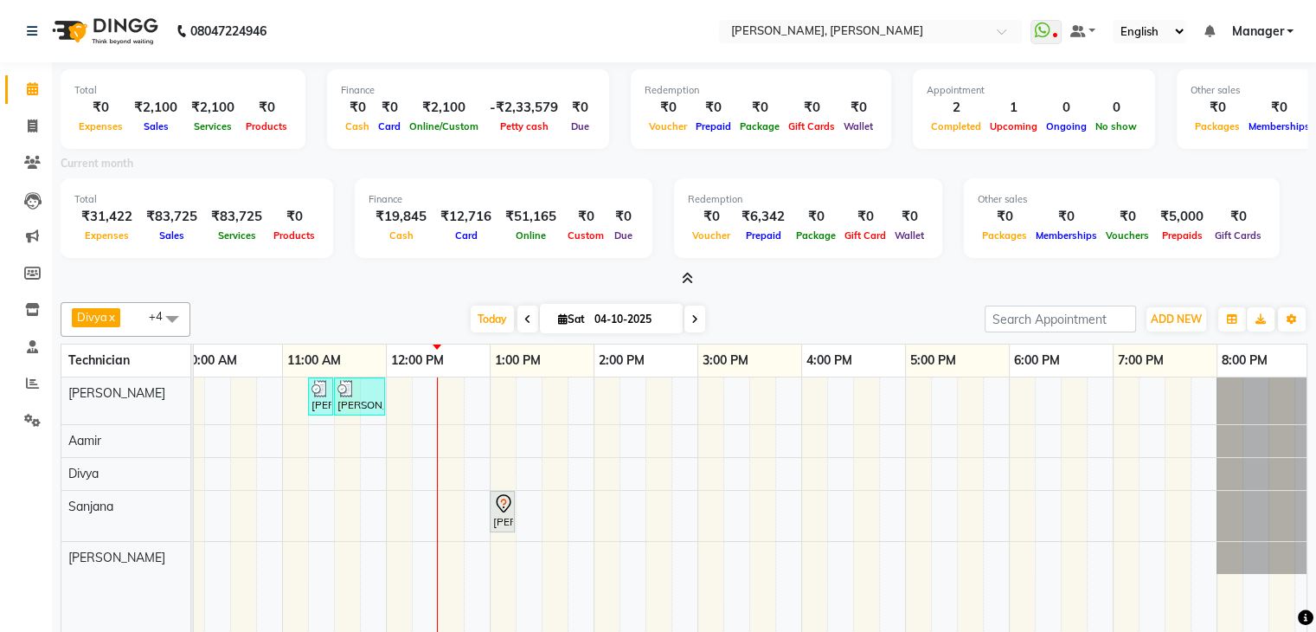
click at [682, 277] on icon at bounding box center [687, 278] width 11 height 13
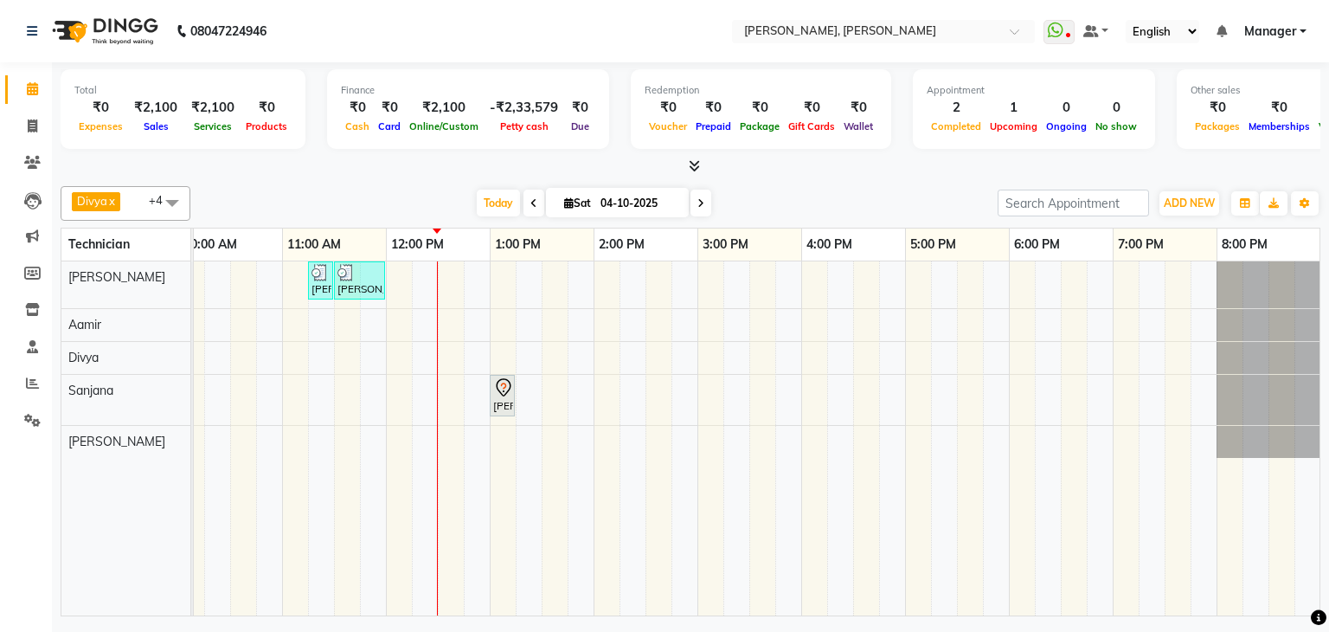
click at [689, 164] on icon at bounding box center [694, 165] width 11 height 13
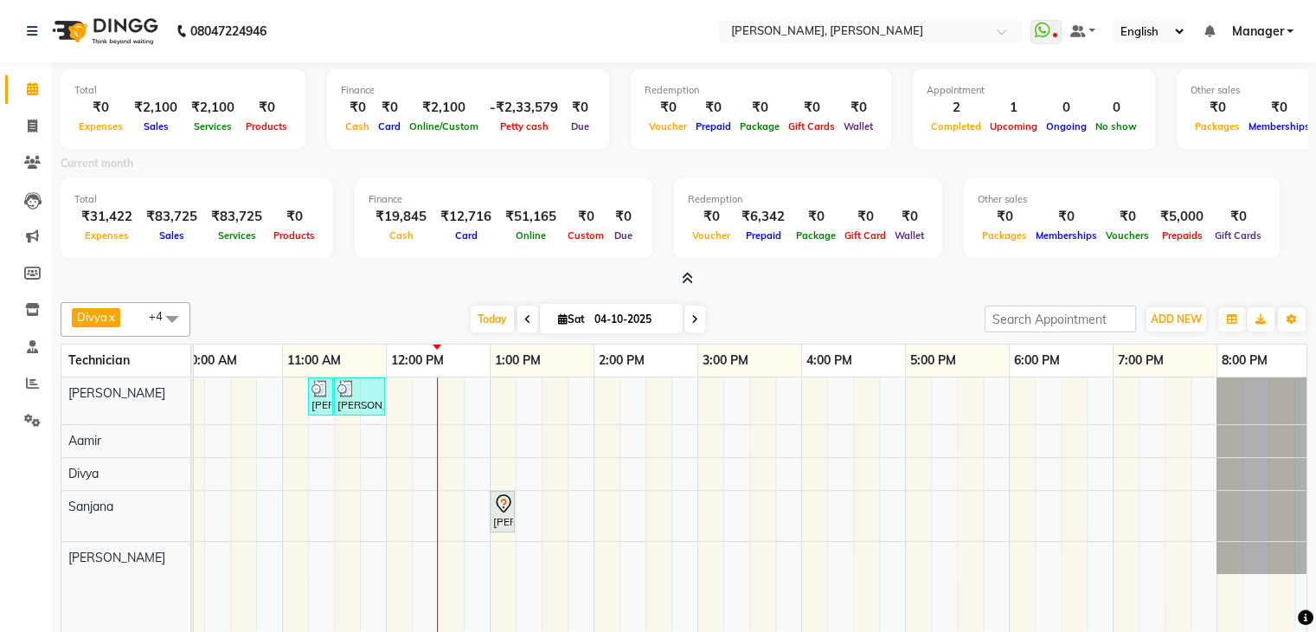
click at [684, 274] on icon at bounding box center [687, 278] width 11 height 13
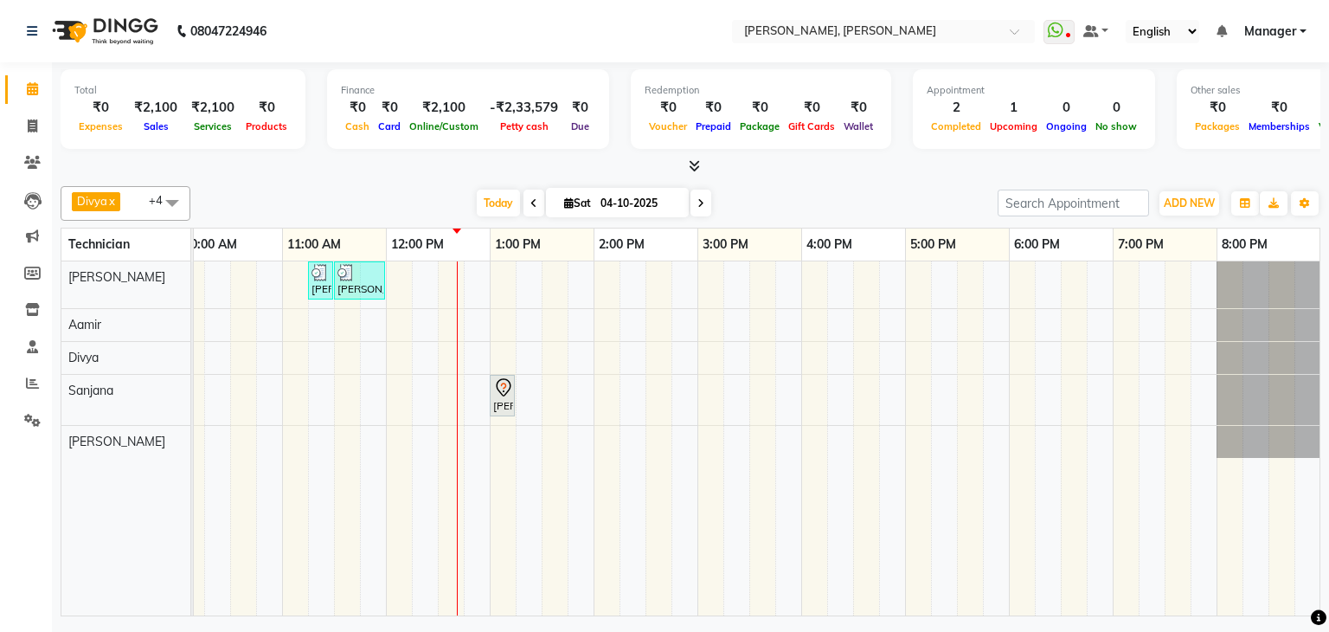
click at [502, 278] on div "[PERSON_NAME] Bcpatil, TK02, 11:15 AM-11:30 AM, Restoration Removal of Extensio…" at bounding box center [646, 438] width 1350 height 354
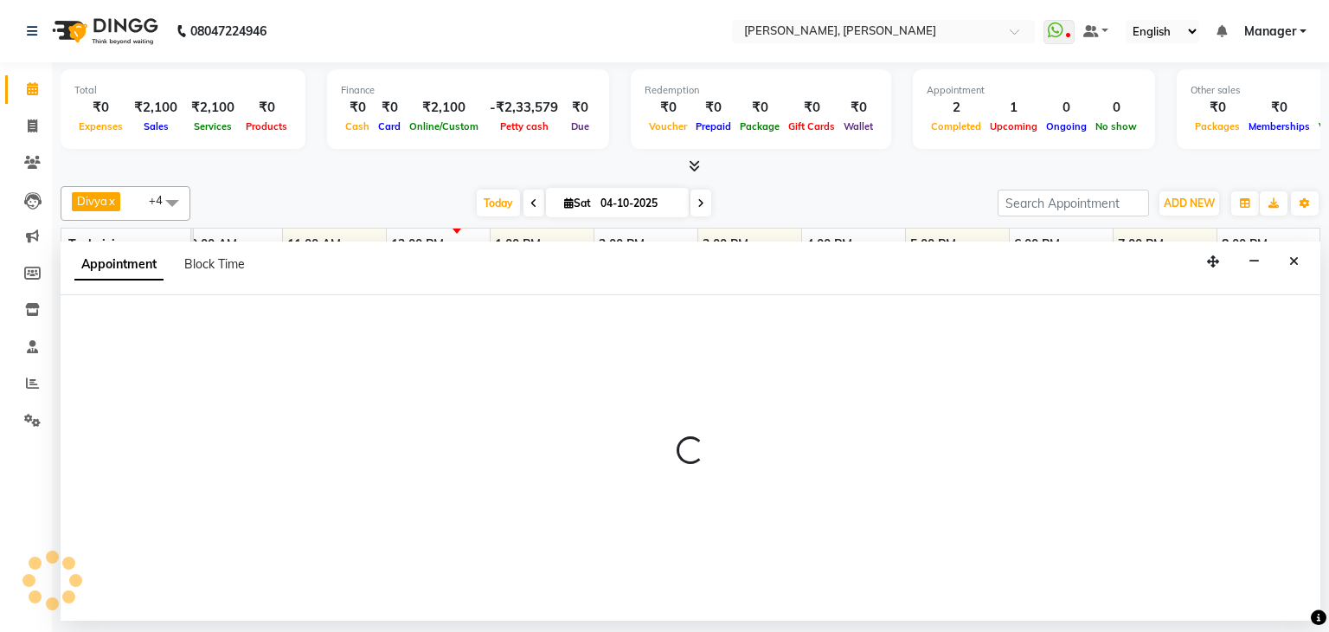
select select "54412"
select select "780"
select select "tentative"
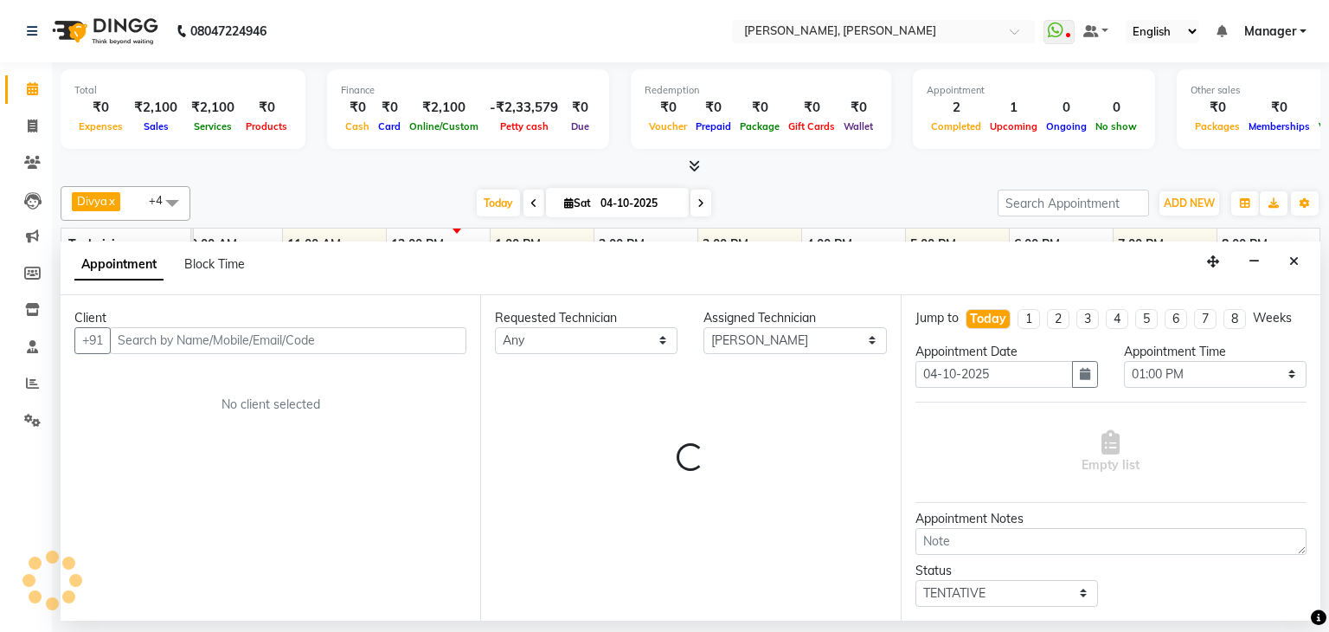
click at [242, 340] on input "text" at bounding box center [288, 340] width 356 height 27
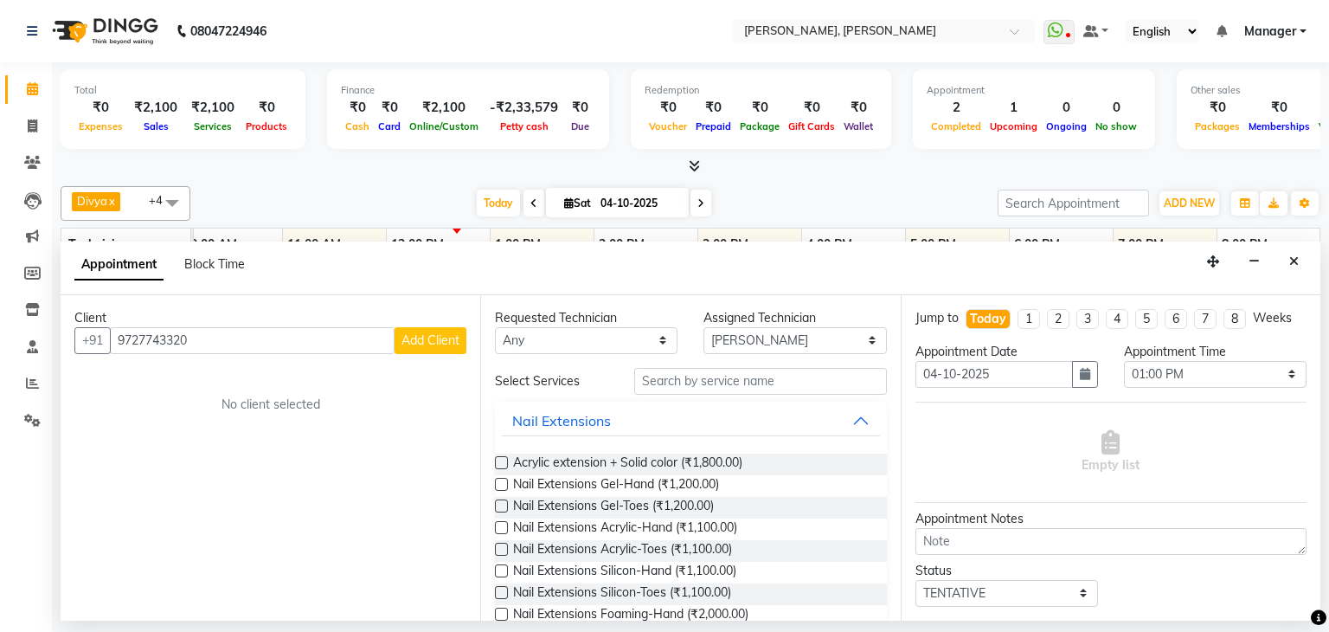
type input "9727743320"
click at [419, 340] on span "Add Client" at bounding box center [430, 340] width 58 height 16
select select "21"
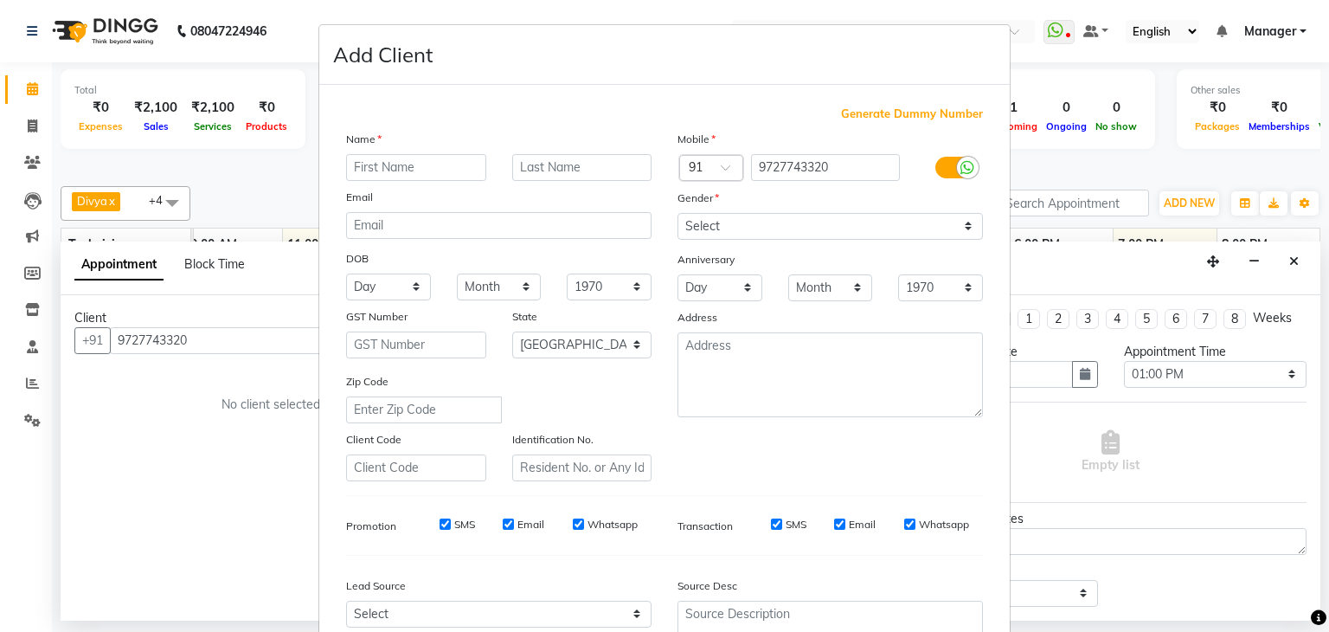
click at [431, 170] on input "text" at bounding box center [416, 167] width 140 height 27
click at [388, 168] on input "Bismi" at bounding box center [416, 167] width 140 height 27
type input "Bismi"
click at [589, 176] on input "text" at bounding box center [582, 167] width 140 height 27
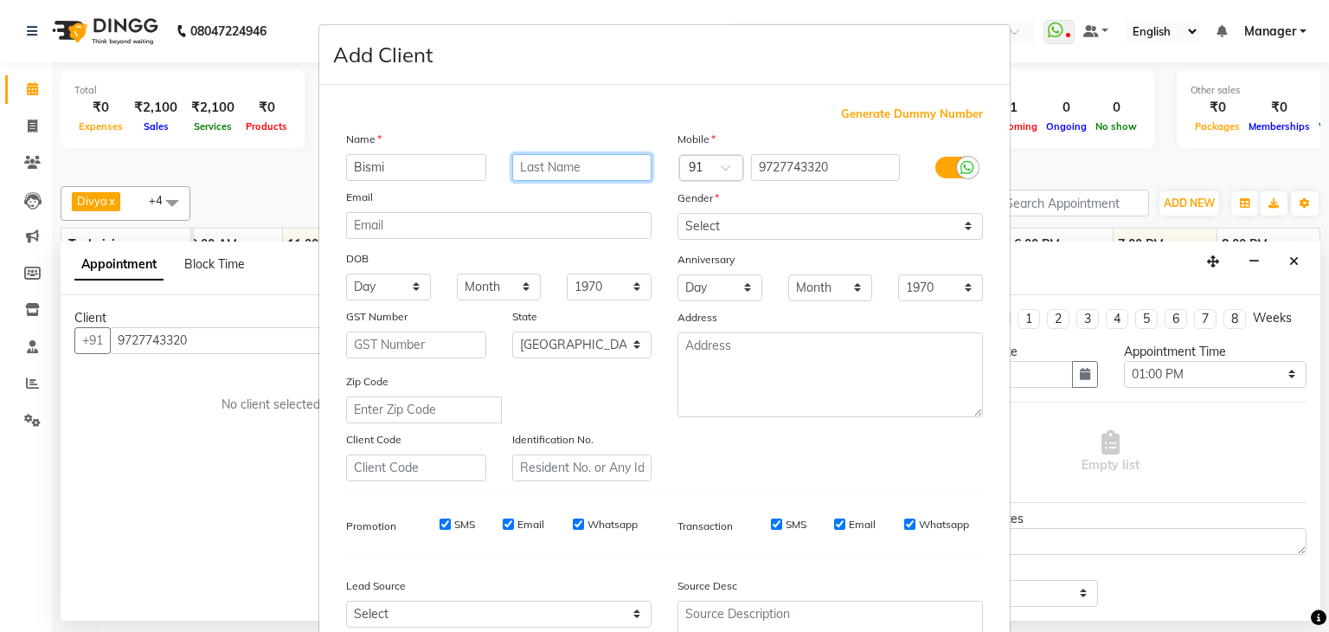
paste input "Bismi"
type input "Bismi"
click at [426, 163] on input "Bismi" at bounding box center [416, 167] width 140 height 27
type input "Captain"
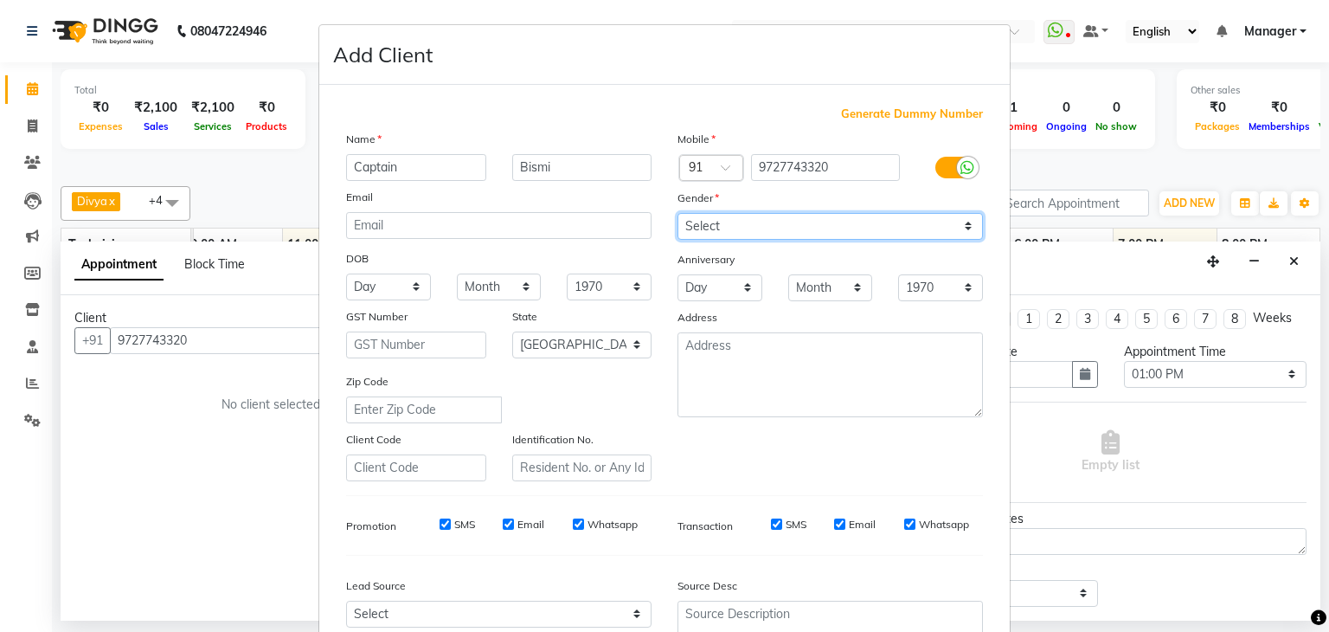
click at [768, 226] on select "Select [DEMOGRAPHIC_DATA] [DEMOGRAPHIC_DATA] Other Prefer Not To Say" at bounding box center [829, 226] width 305 height 27
select select "[DEMOGRAPHIC_DATA]"
click at [677, 214] on select "Select [DEMOGRAPHIC_DATA] [DEMOGRAPHIC_DATA] Other Prefer Not To Say" at bounding box center [829, 226] width 305 height 27
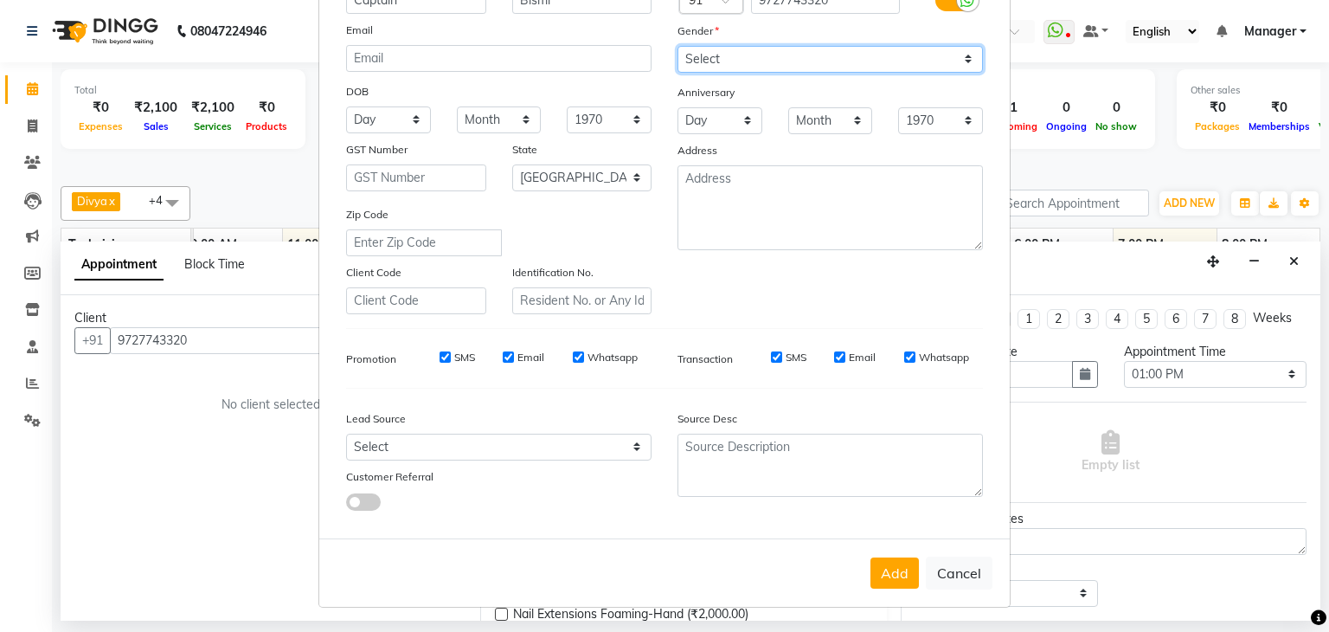
scroll to position [176, 0]
click at [890, 565] on button "Add" at bounding box center [894, 572] width 48 height 31
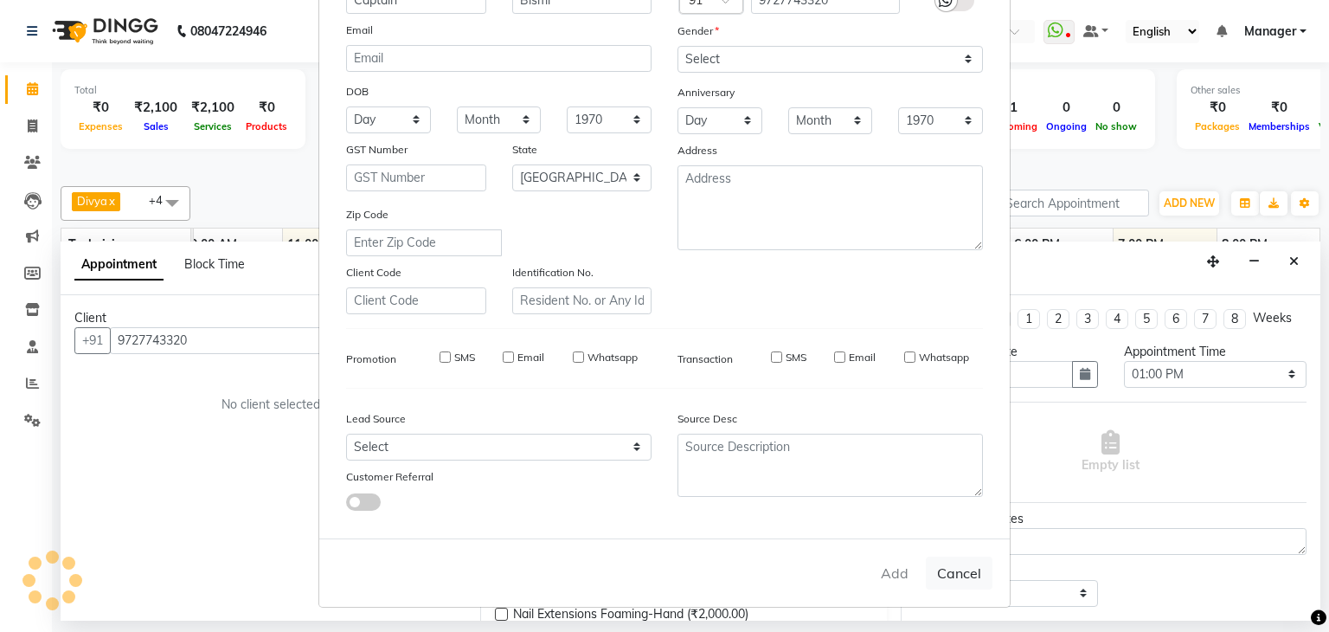
type input "97******20"
select select
select select "null"
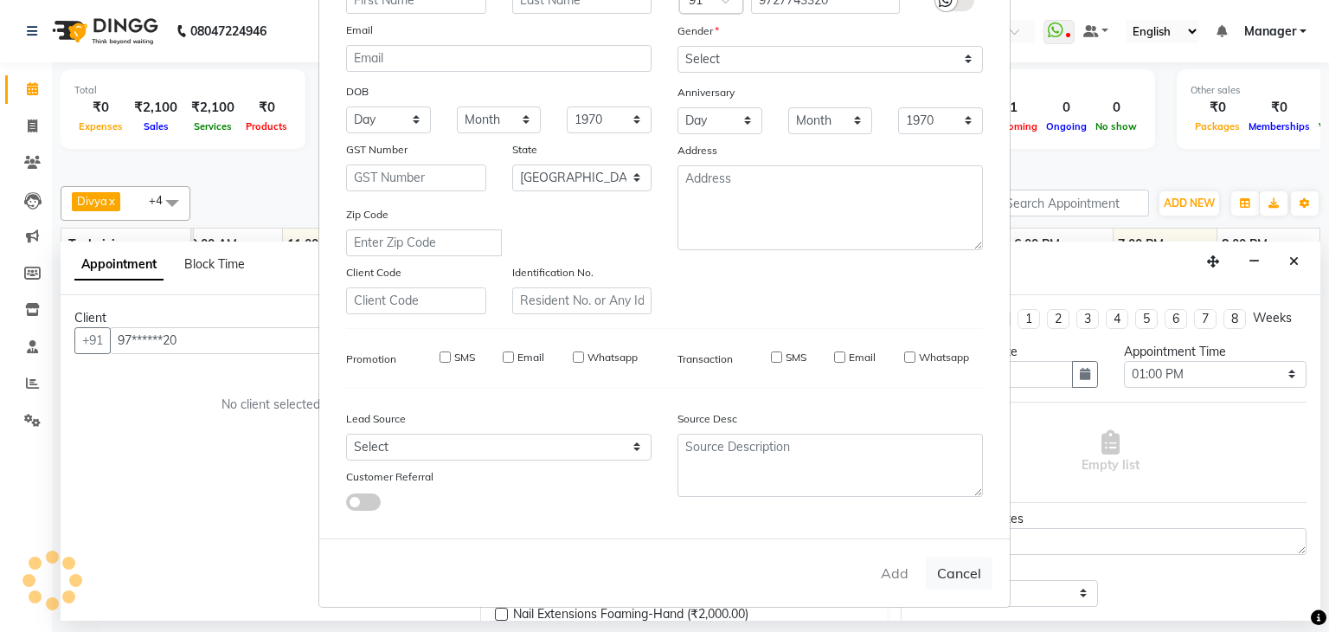
select select
checkbox input "false"
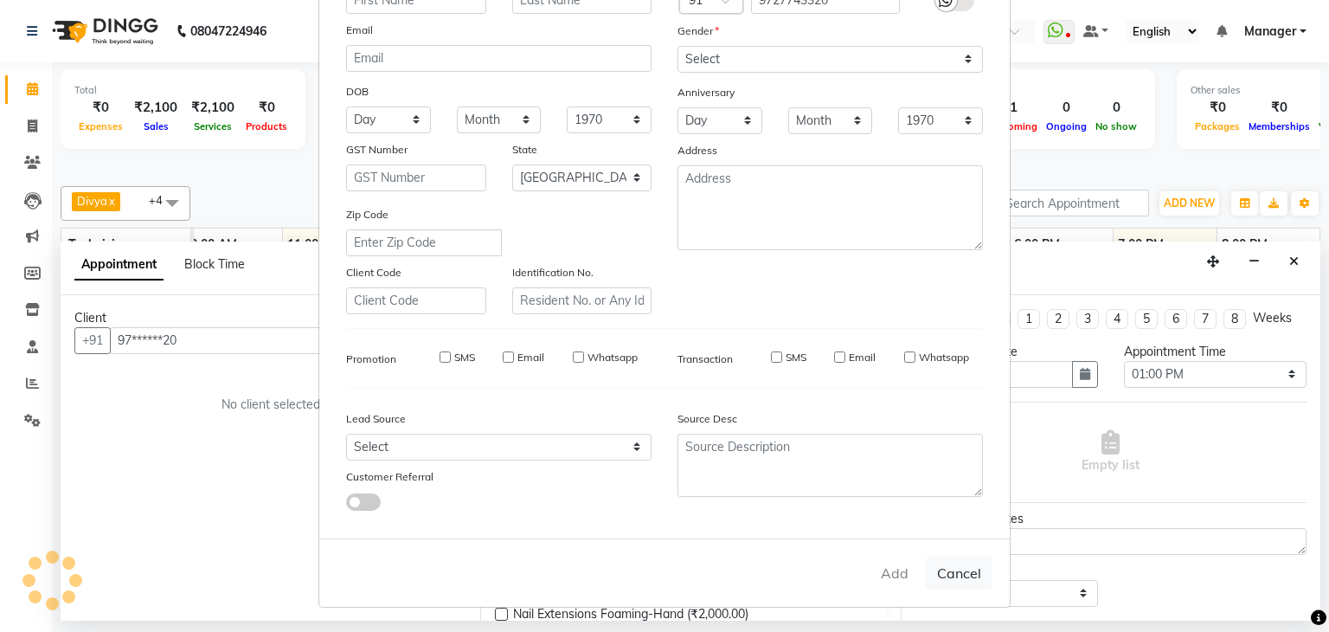
checkbox input "false"
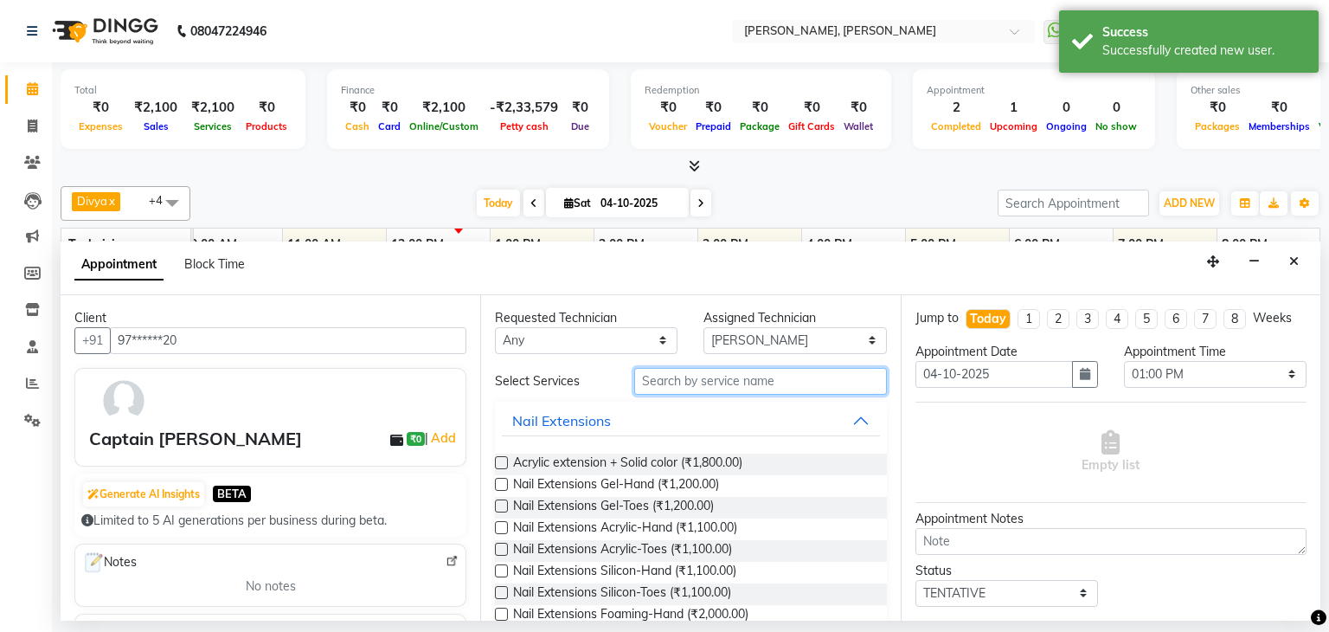
click at [734, 388] on input "text" at bounding box center [760, 381] width 253 height 27
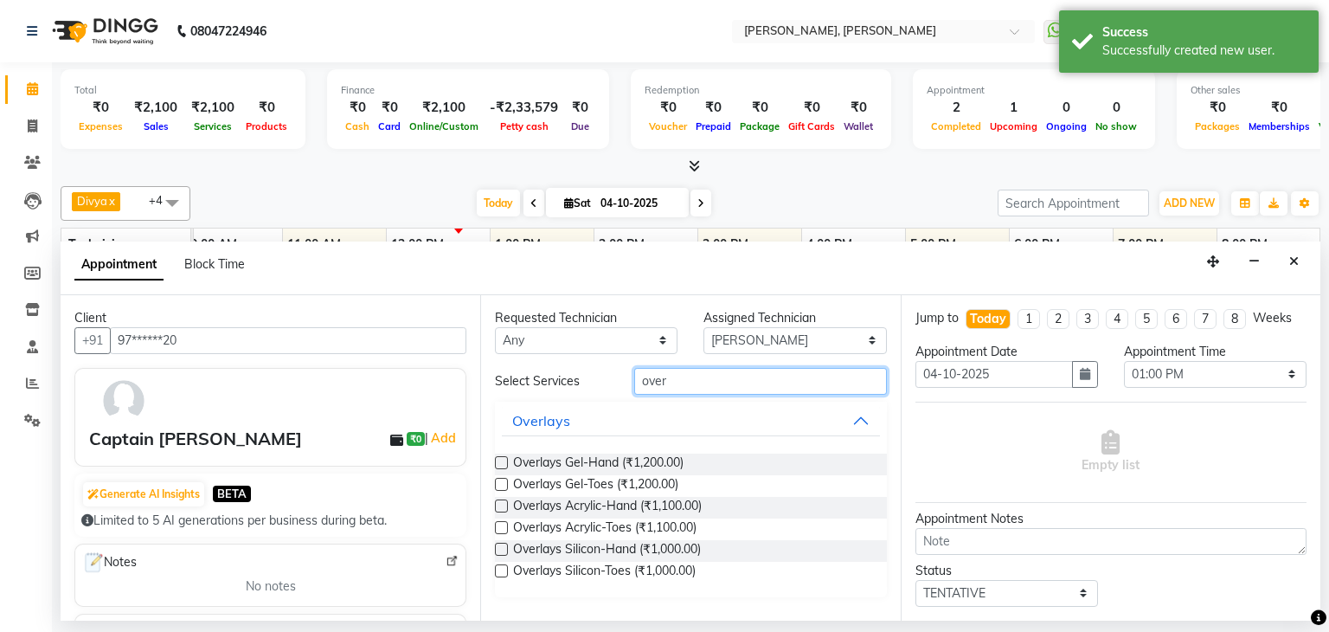
type input "over"
click at [508, 461] on div "Overlays Gel-Hand (₹1,200.00)" at bounding box center [690, 464] width 391 height 22
click at [499, 461] on label at bounding box center [501, 462] width 13 height 13
click at [499, 461] on input "checkbox" at bounding box center [500, 464] width 11 height 11
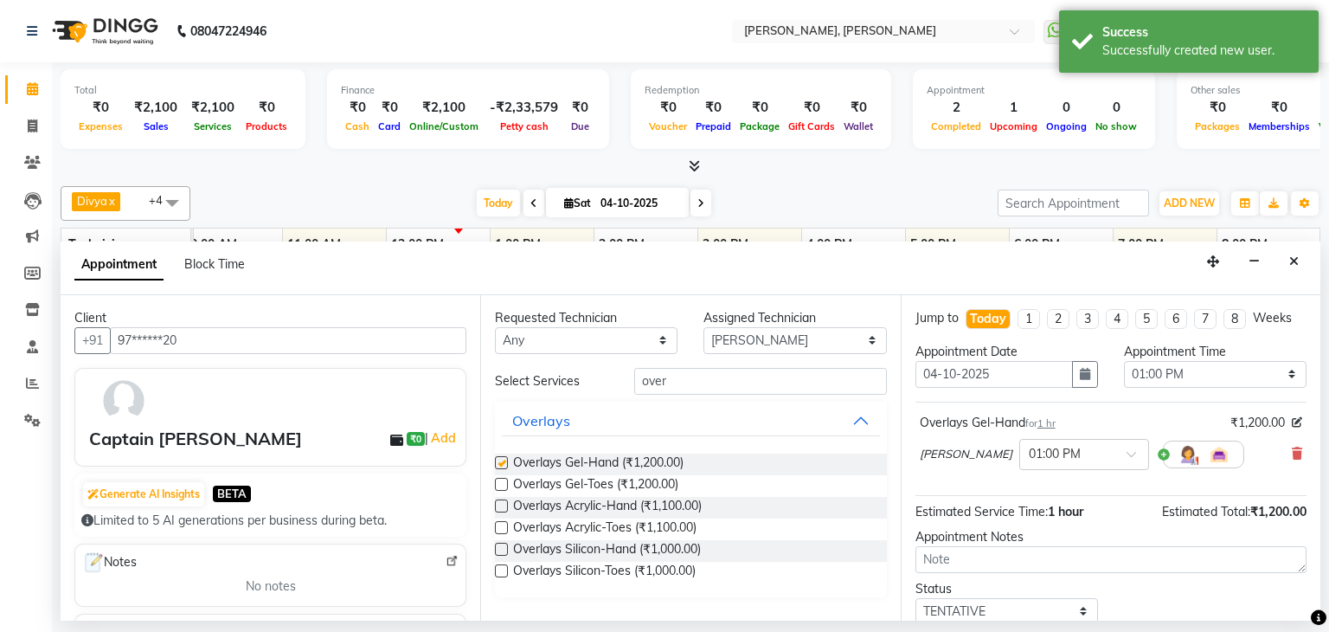
checkbox input "false"
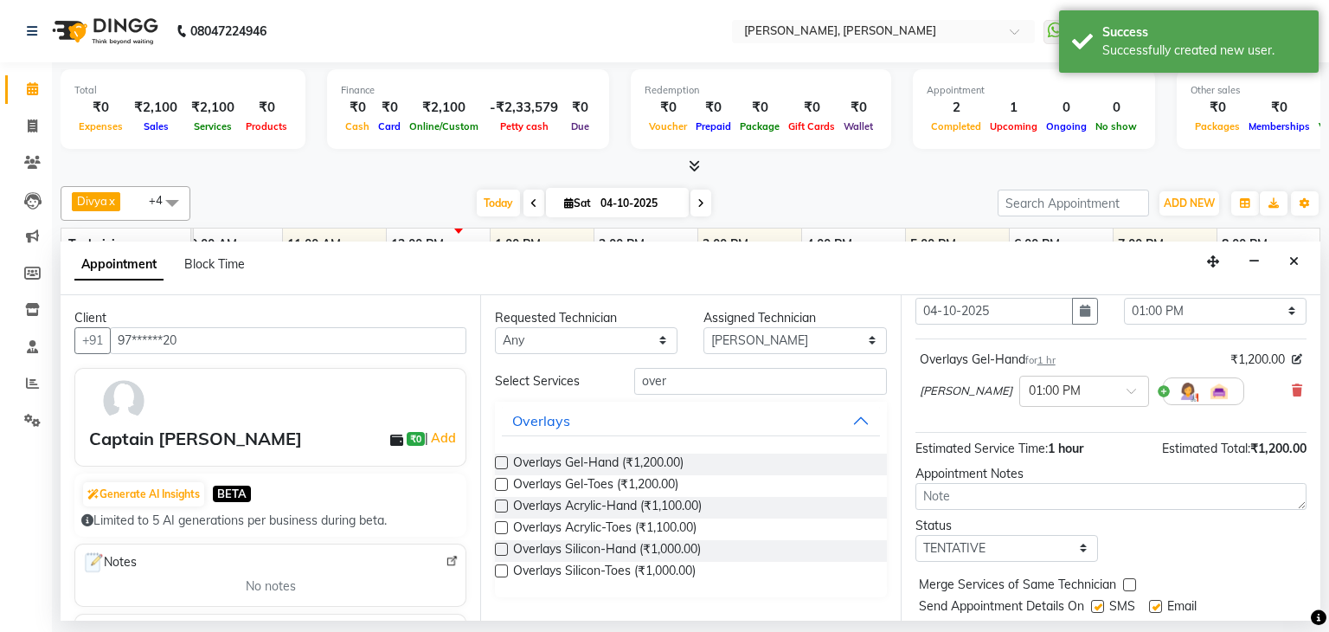
scroll to position [112, 0]
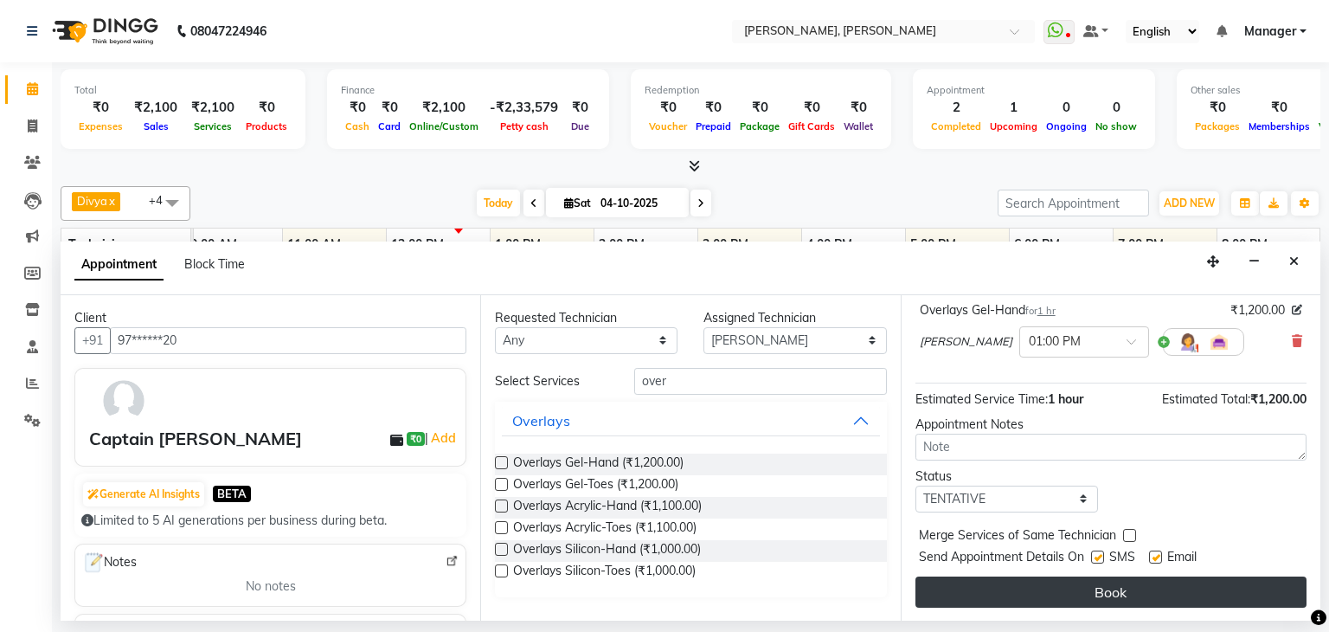
click at [1095, 593] on button "Book" at bounding box center [1110, 591] width 391 height 31
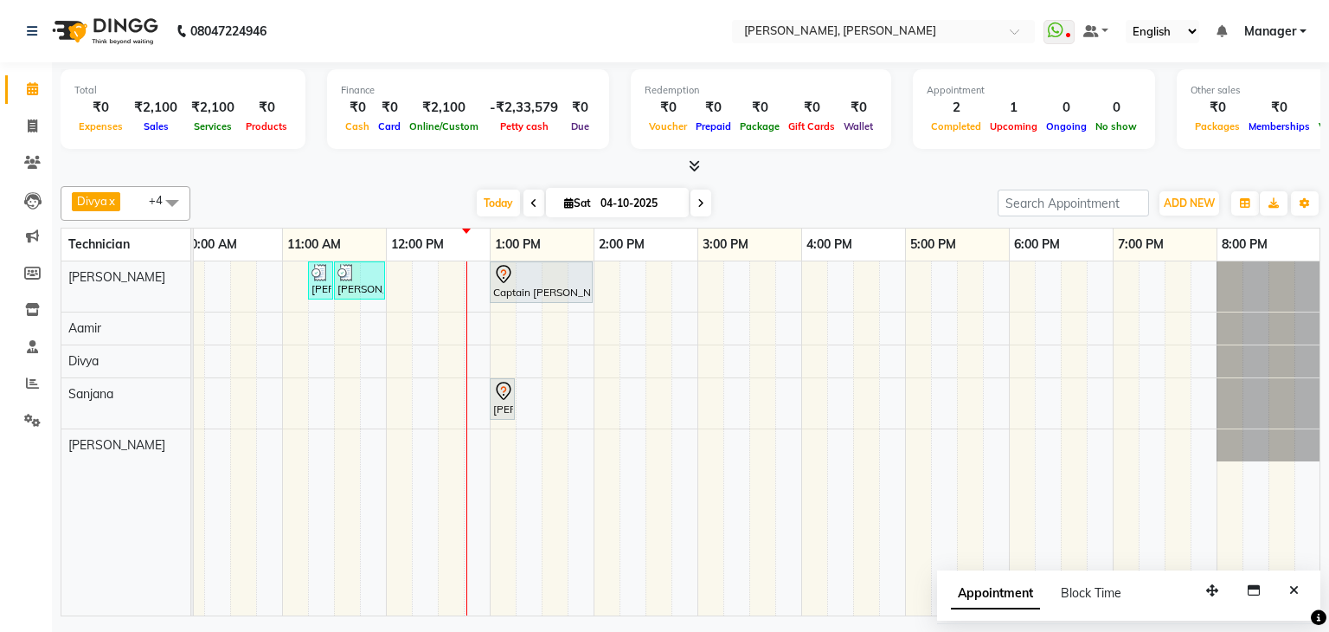
click at [913, 279] on div "[PERSON_NAME] Bcpatil, TK02, 11:15 AM-11:30 AM, Restoration Removal of Extensio…" at bounding box center [646, 438] width 1350 height 354
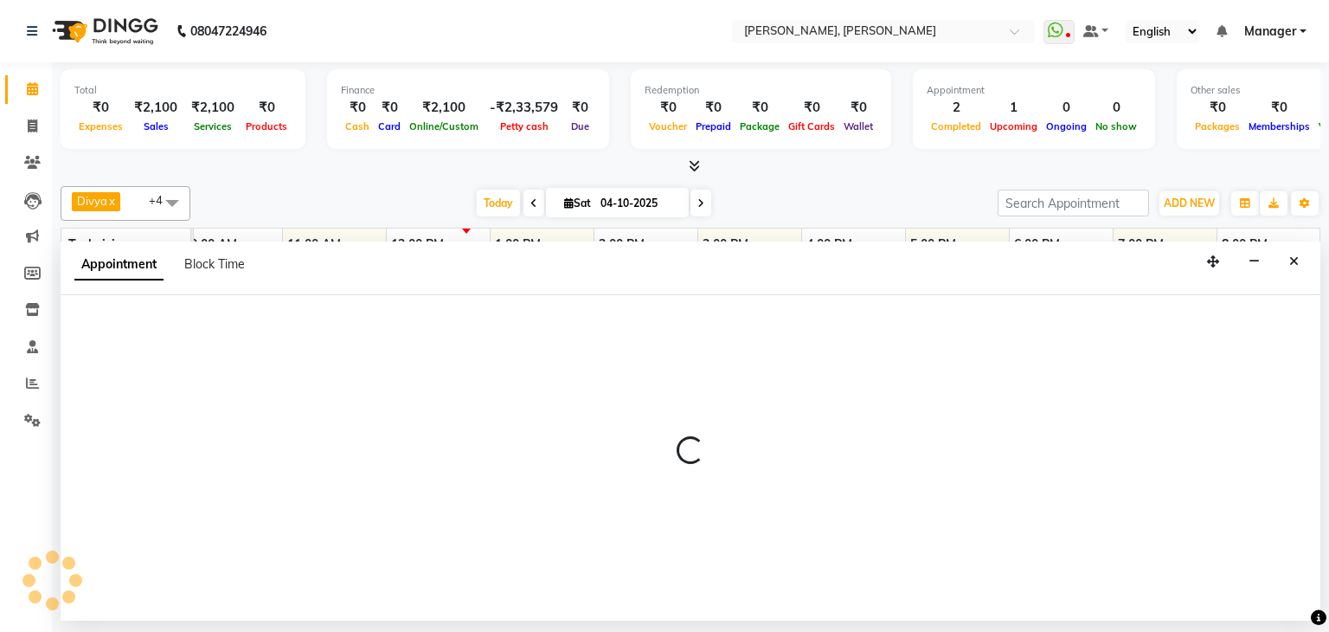
select select "54412"
select select "1020"
select select "tentative"
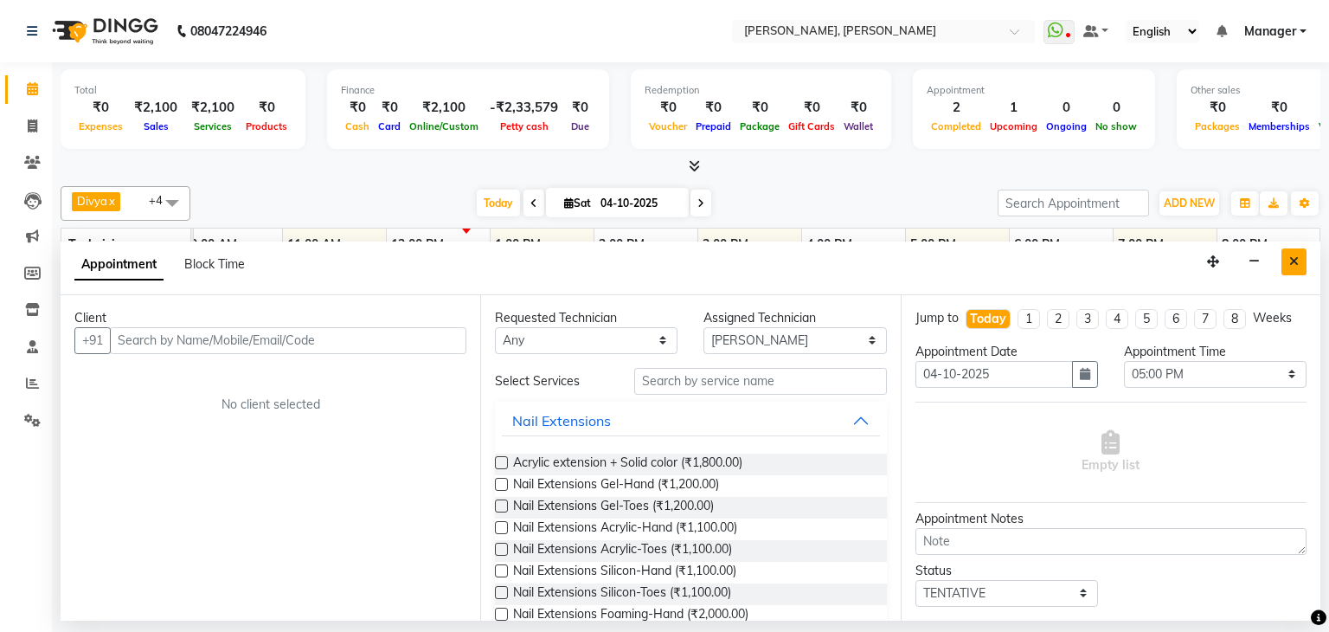
click at [1287, 258] on button "Close" at bounding box center [1293, 261] width 25 height 27
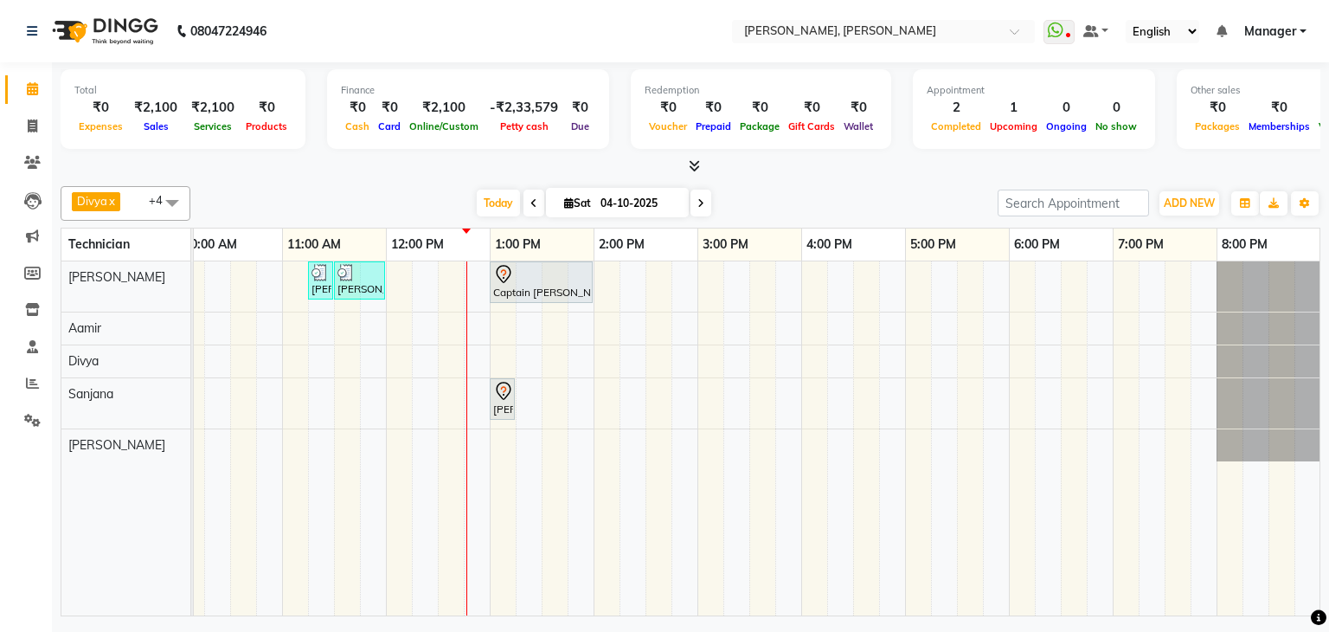
click at [713, 271] on div "[PERSON_NAME] Bcpatil, TK02, 11:15 AM-11:30 AM, Restoration Removal of Extensio…" at bounding box center [646, 438] width 1350 height 354
select select "54412"
select select "tentative"
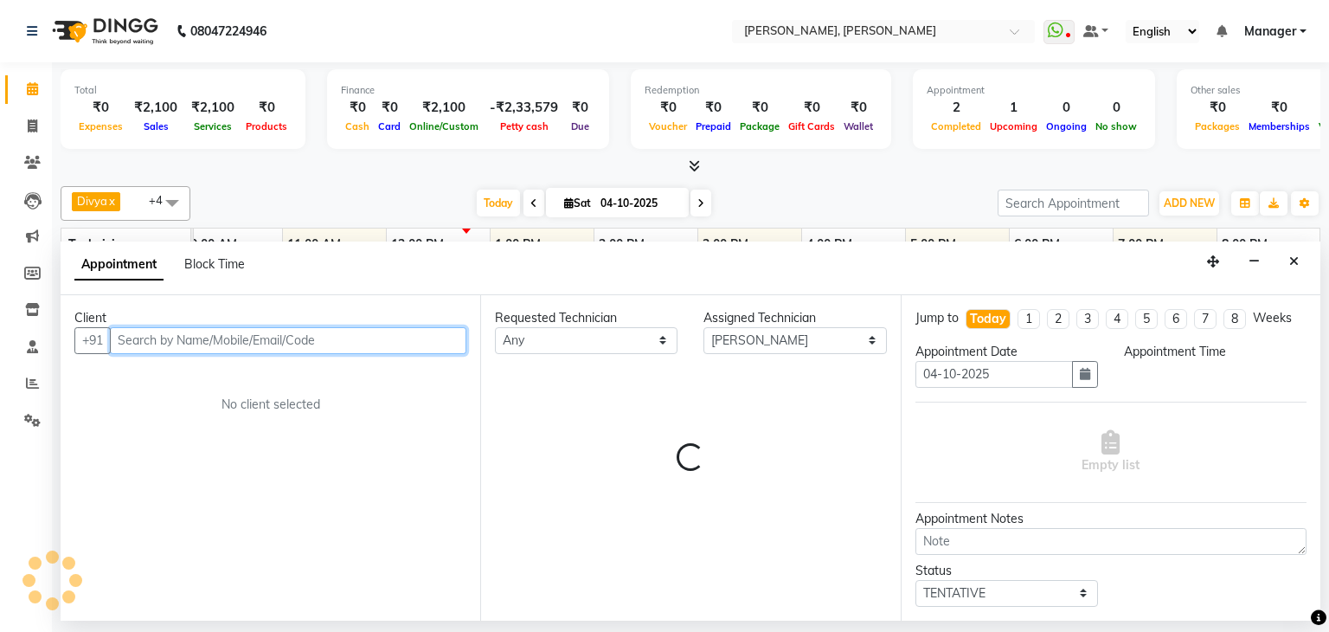
select select "900"
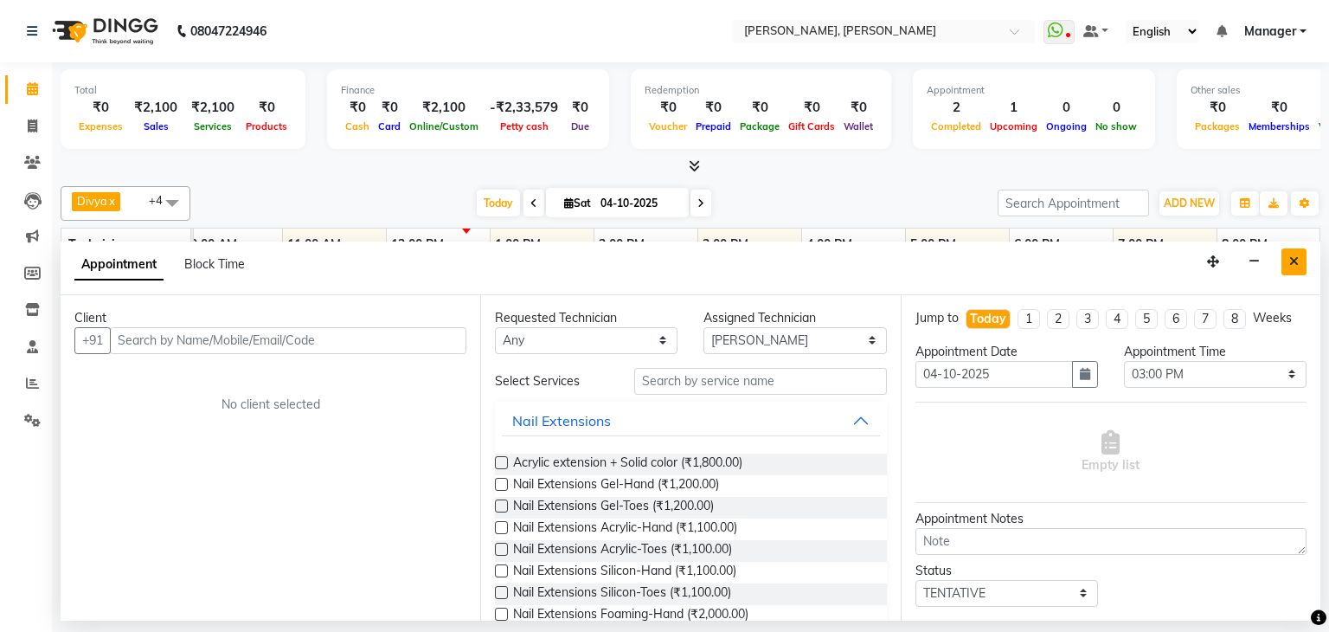
click at [1297, 259] on icon "Close" at bounding box center [1294, 261] width 10 height 12
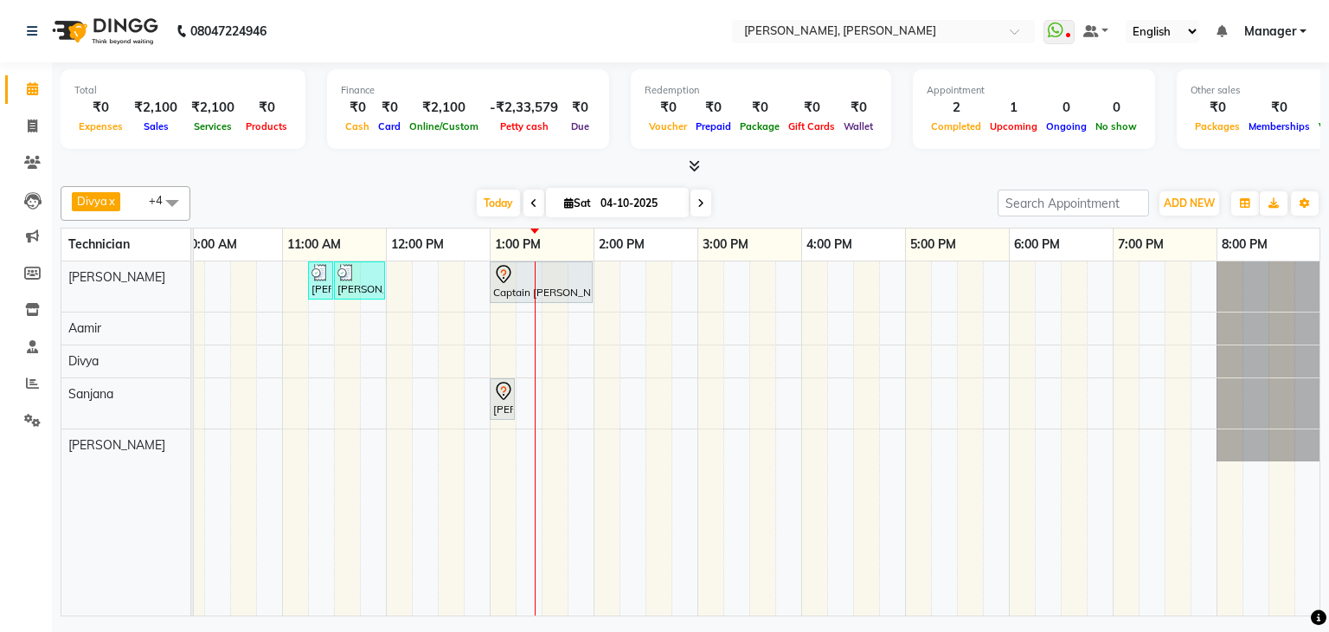
click at [902, 197] on div "[DATE] [DATE]" at bounding box center [594, 203] width 790 height 26
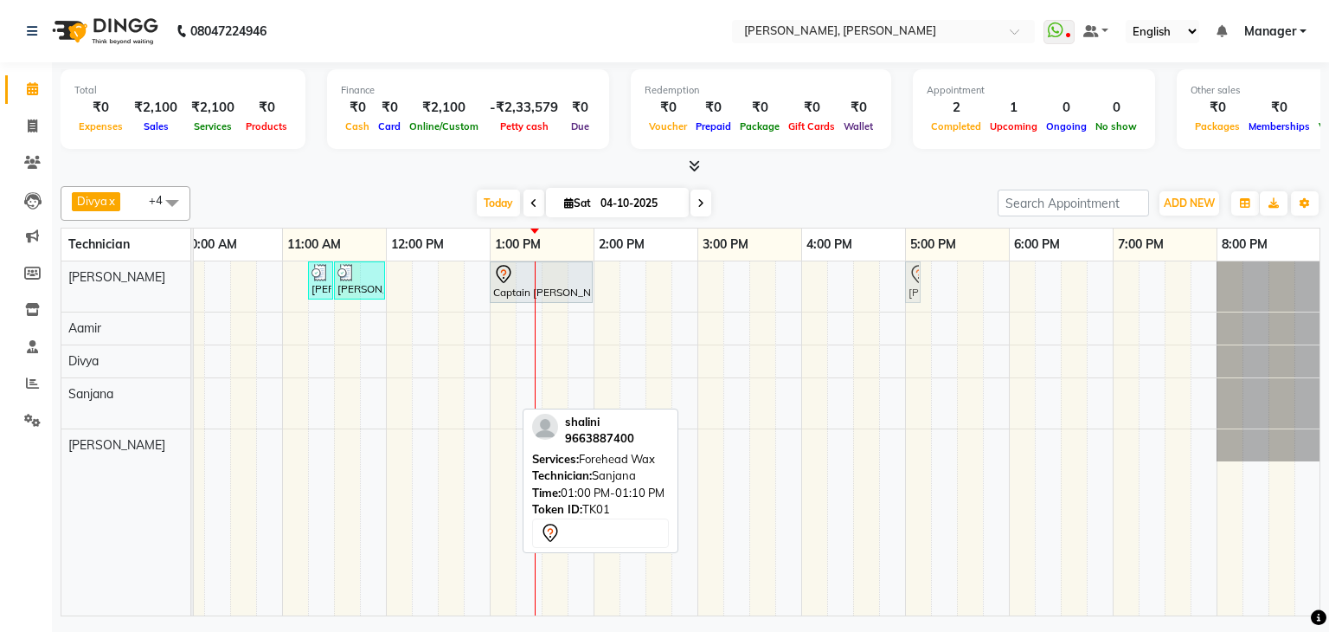
drag, startPoint x: 497, startPoint y: 395, endPoint x: 910, endPoint y: 284, distance: 427.5
click at [910, 284] on tbody "[PERSON_NAME] Bcpatil, TK02, 11:15 AM-11:30 AM, Restoration Removal of Extensio…" at bounding box center [646, 361] width 1350 height 200
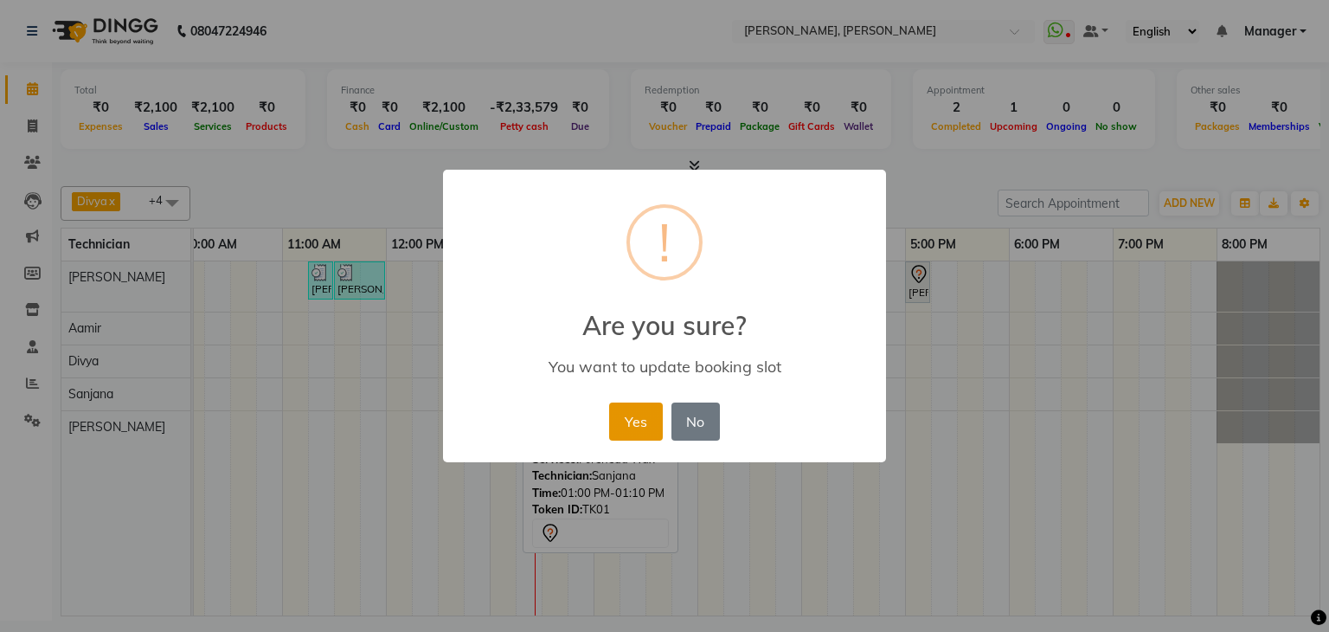
click at [629, 418] on button "Yes" at bounding box center [635, 421] width 53 height 38
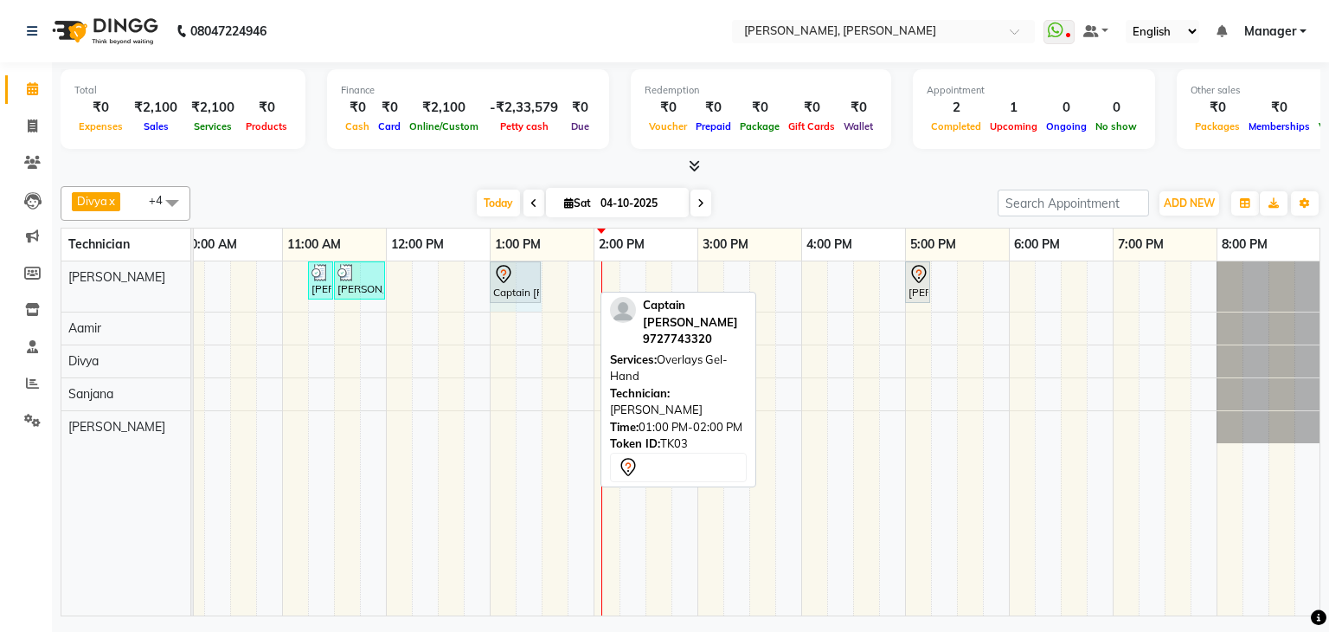
drag, startPoint x: 593, startPoint y: 278, endPoint x: 531, endPoint y: 281, distance: 61.5
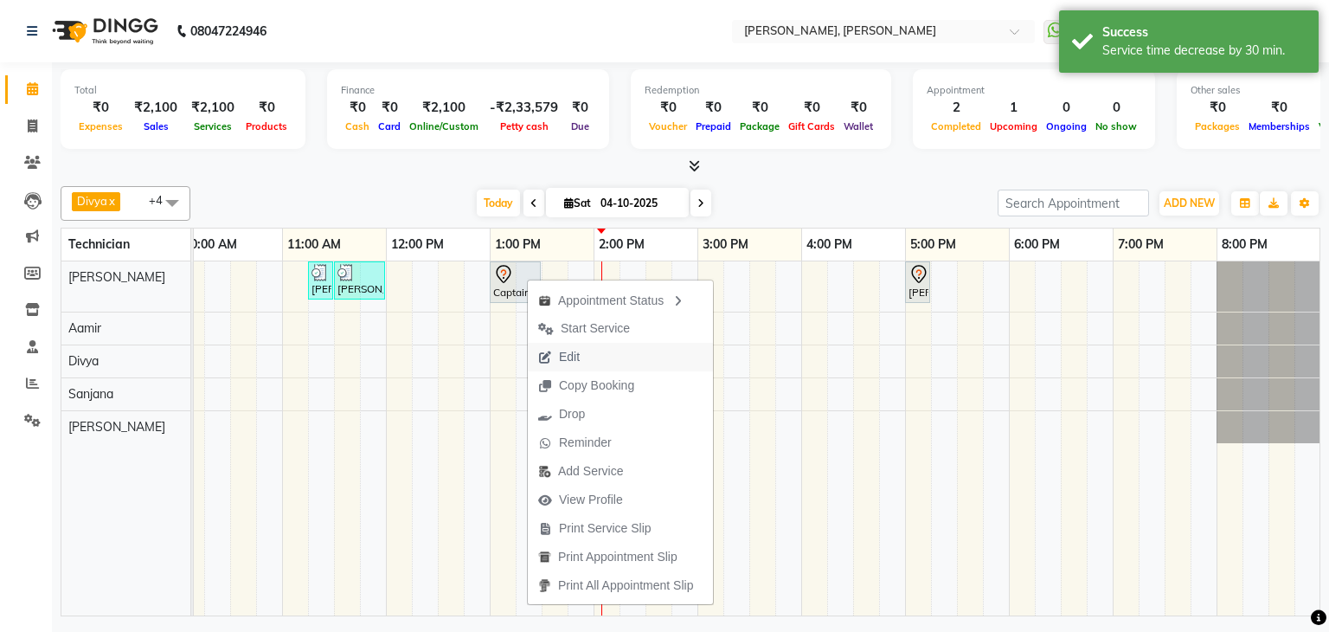
click at [601, 350] on button "Edit" at bounding box center [620, 357] width 185 height 29
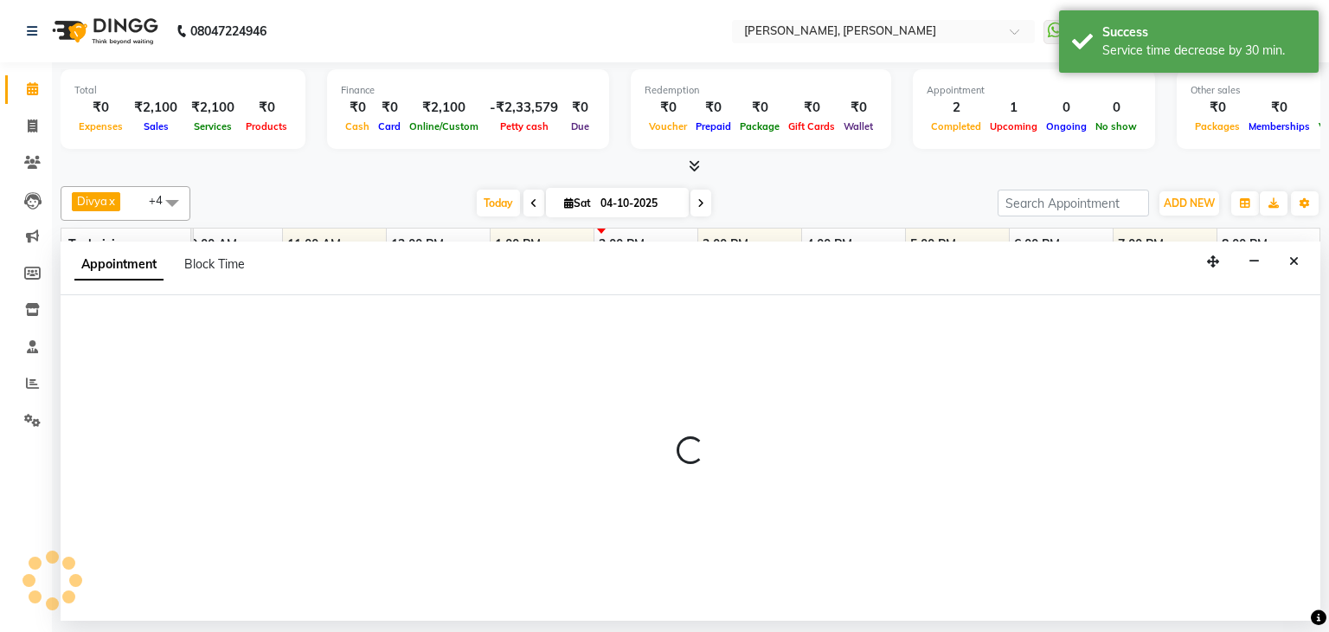
select select "tentative"
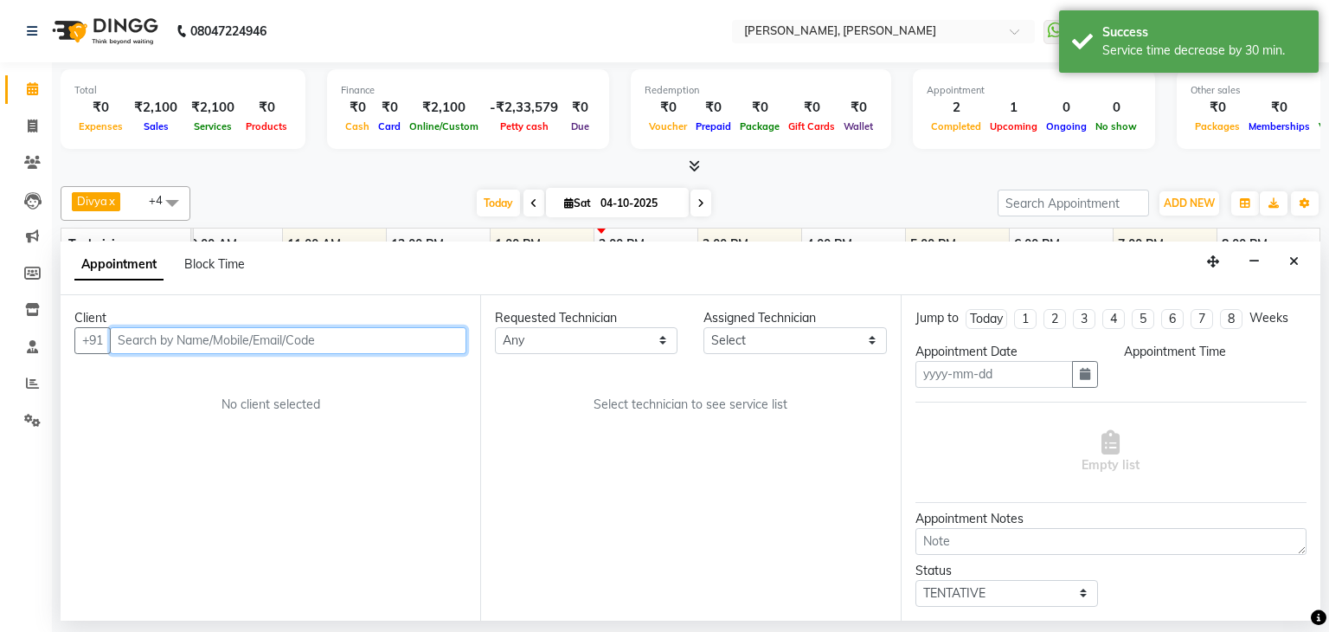
type input "04-10-2025"
select select "780"
select select "54412"
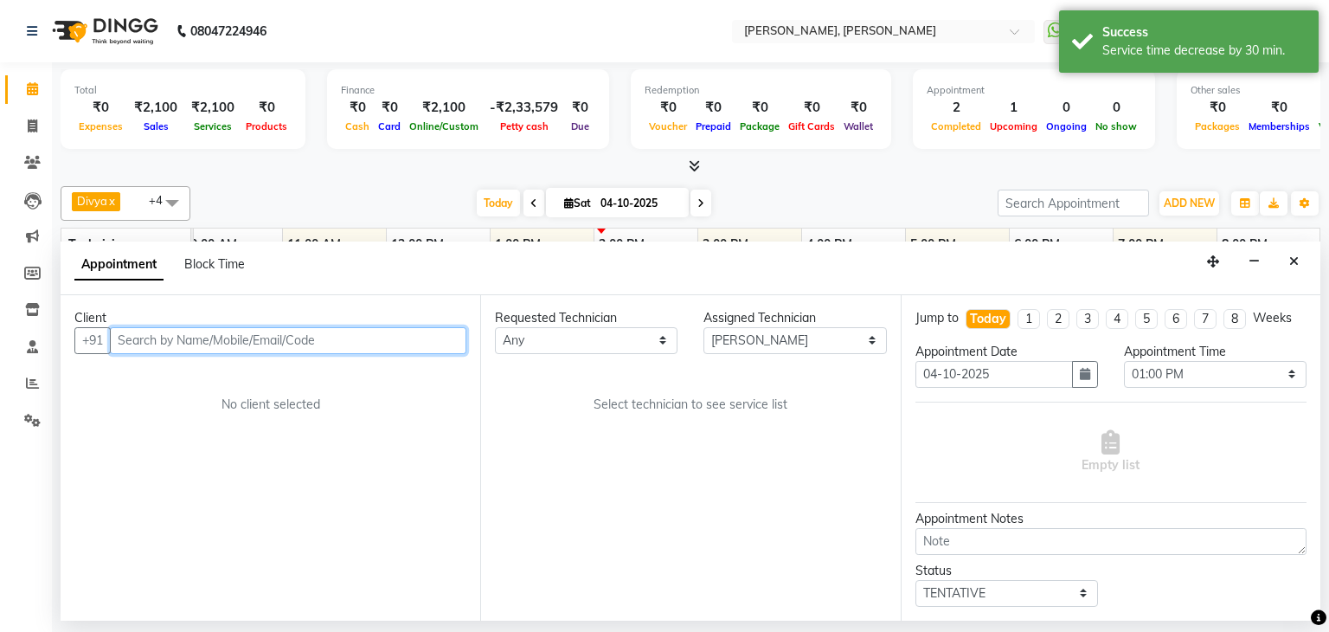
select select "3204"
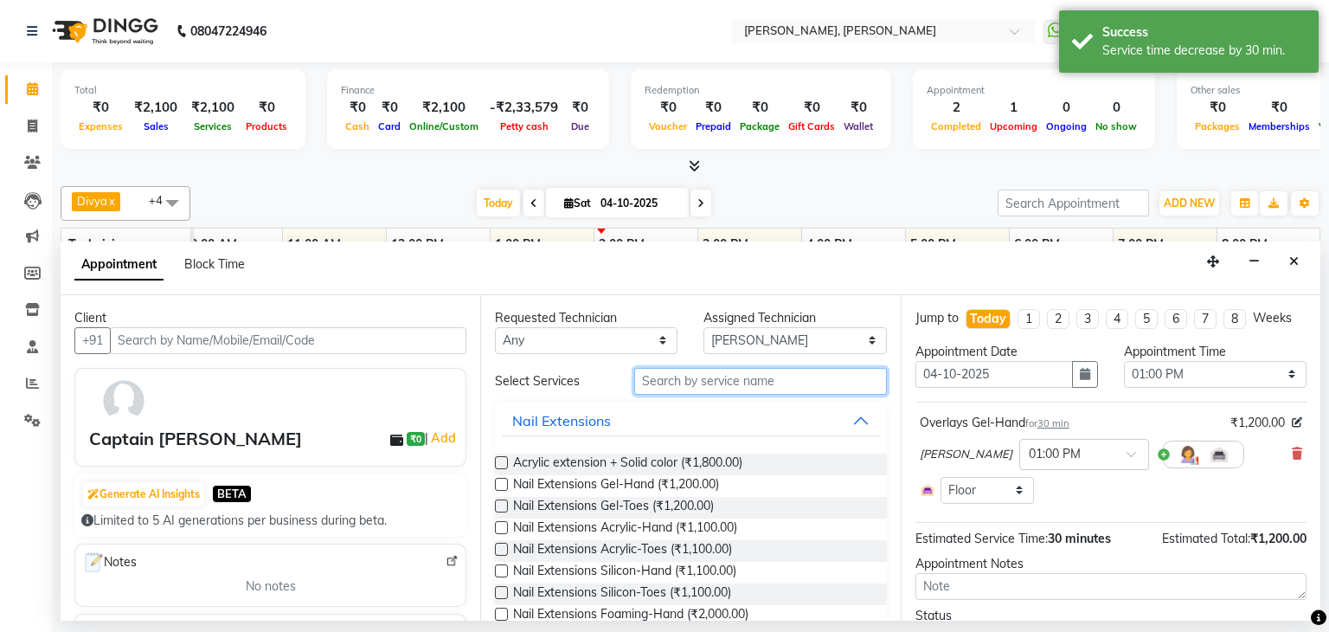
click at [683, 378] on input "text" at bounding box center [760, 381] width 253 height 27
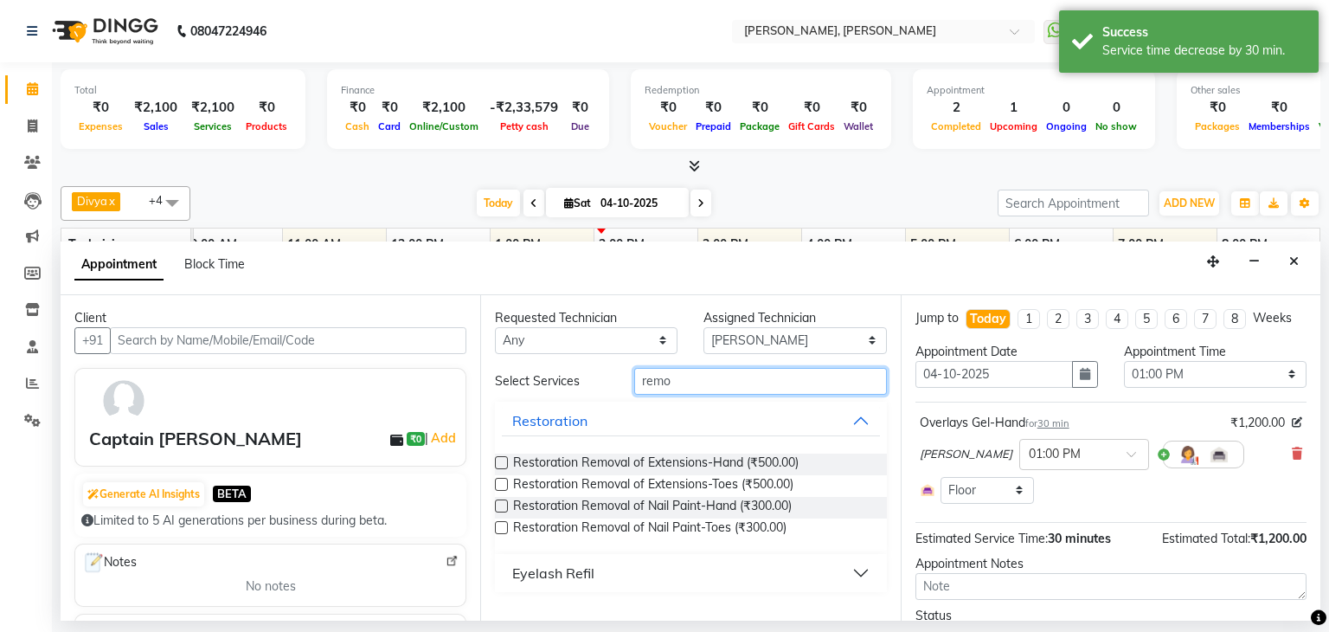
type input "remo"
click at [499, 456] on label at bounding box center [501, 462] width 13 height 13
click at [499, 459] on input "checkbox" at bounding box center [500, 464] width 11 height 11
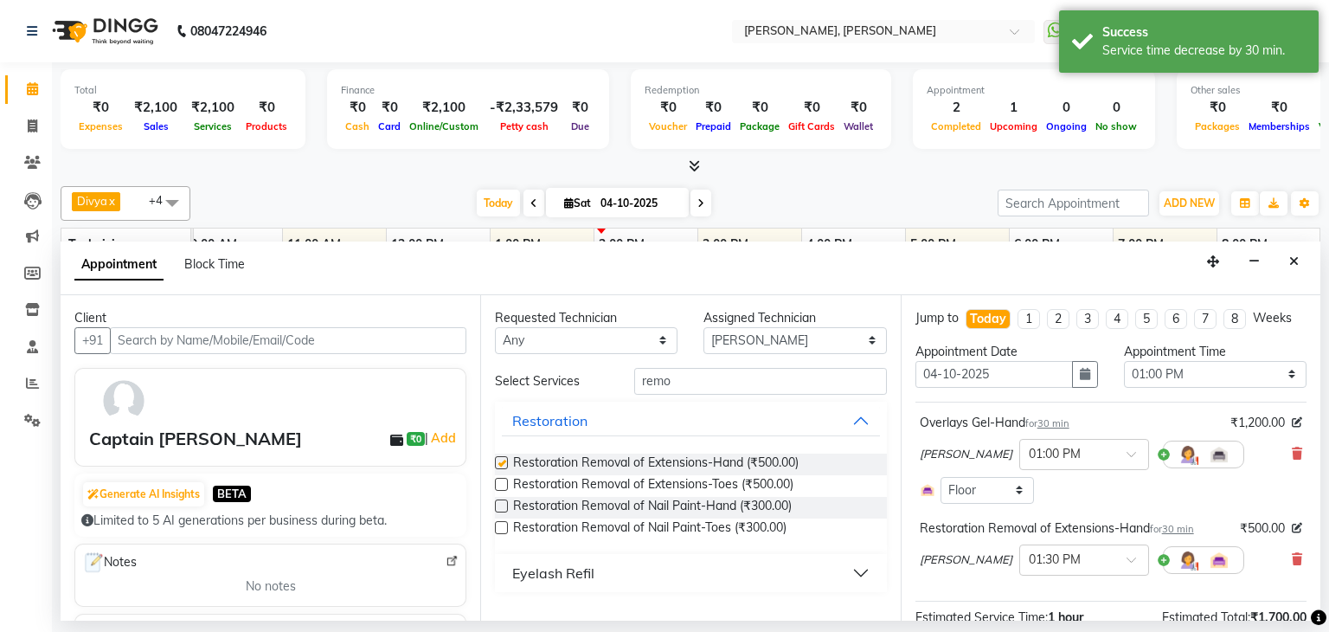
checkbox input "false"
click at [785, 388] on input "remo" at bounding box center [760, 381] width 253 height 27
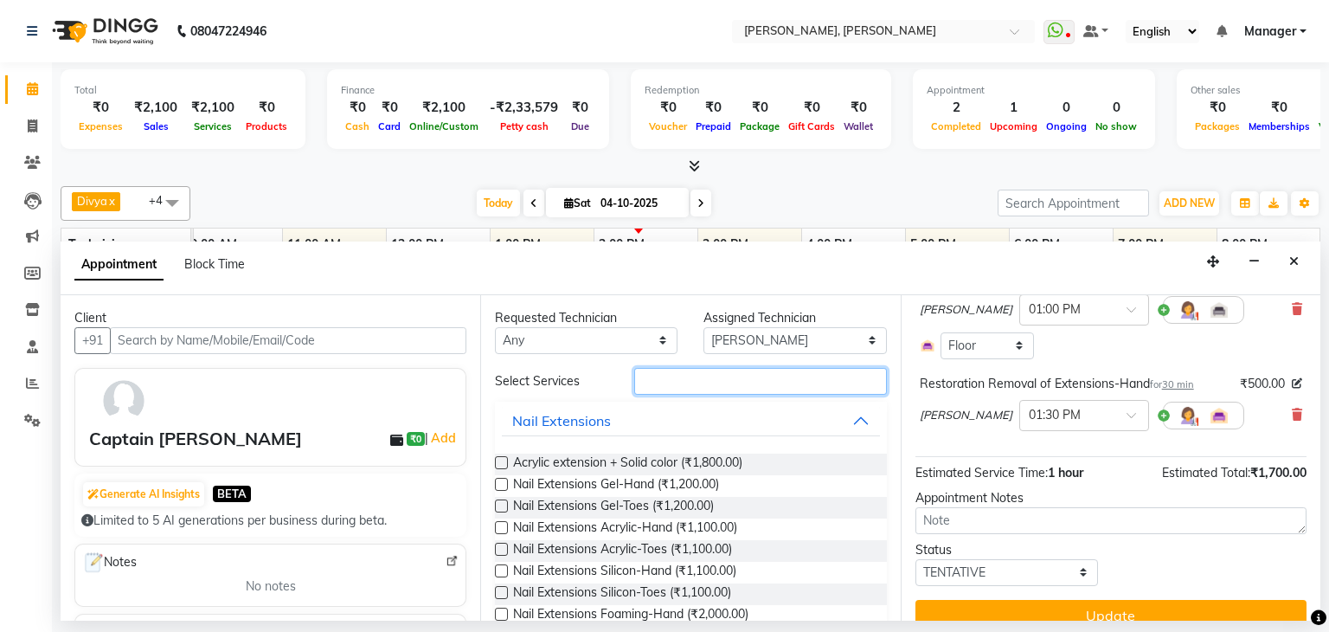
scroll to position [168, 0]
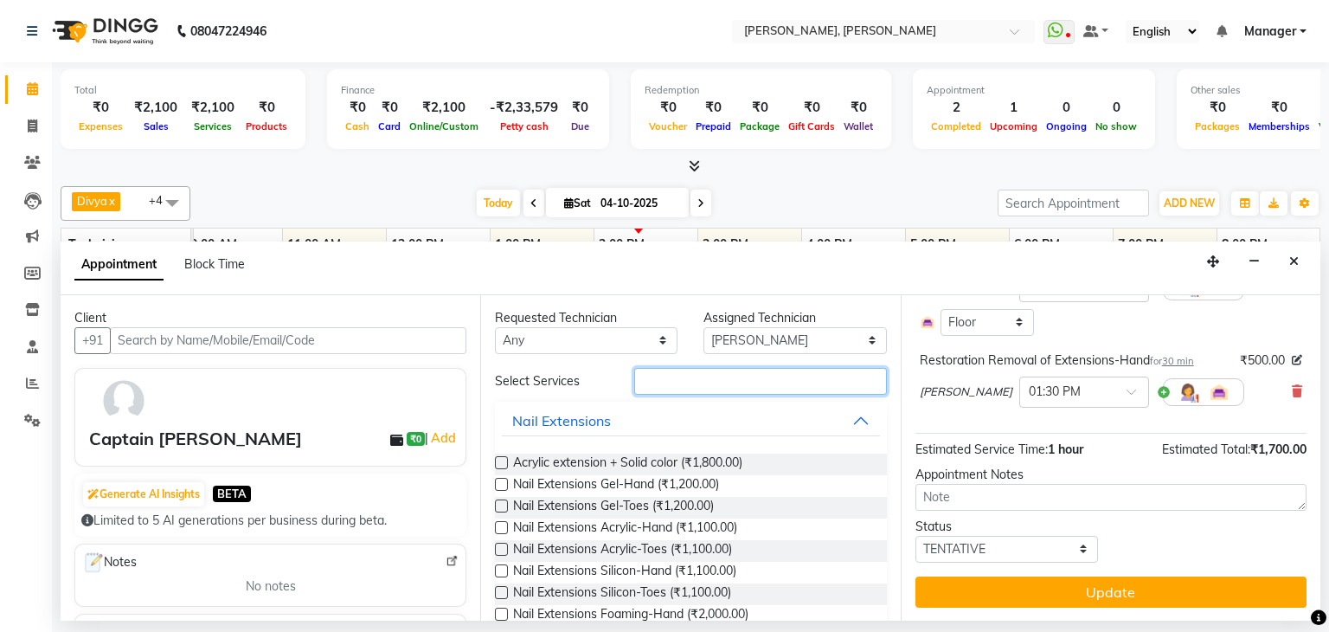
click at [800, 379] on input "text" at bounding box center [760, 381] width 253 height 27
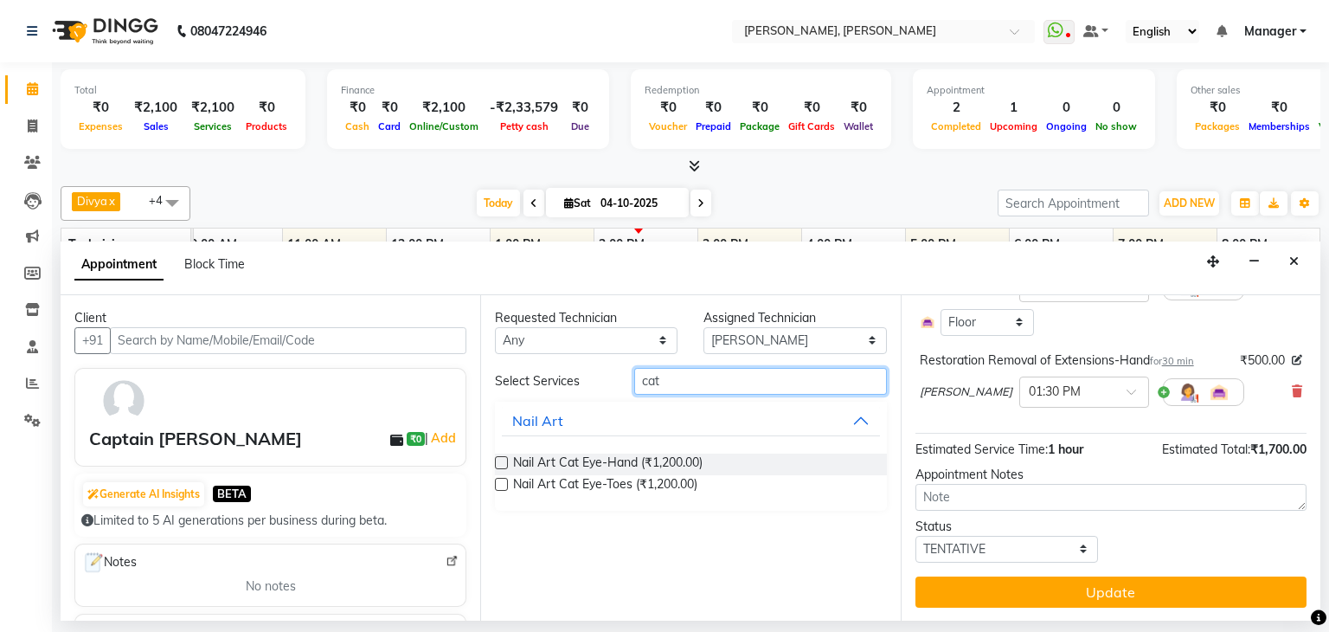
type input "cat"
click at [503, 463] on label at bounding box center [501, 462] width 13 height 13
click at [503, 463] on input "checkbox" at bounding box center [500, 464] width 11 height 11
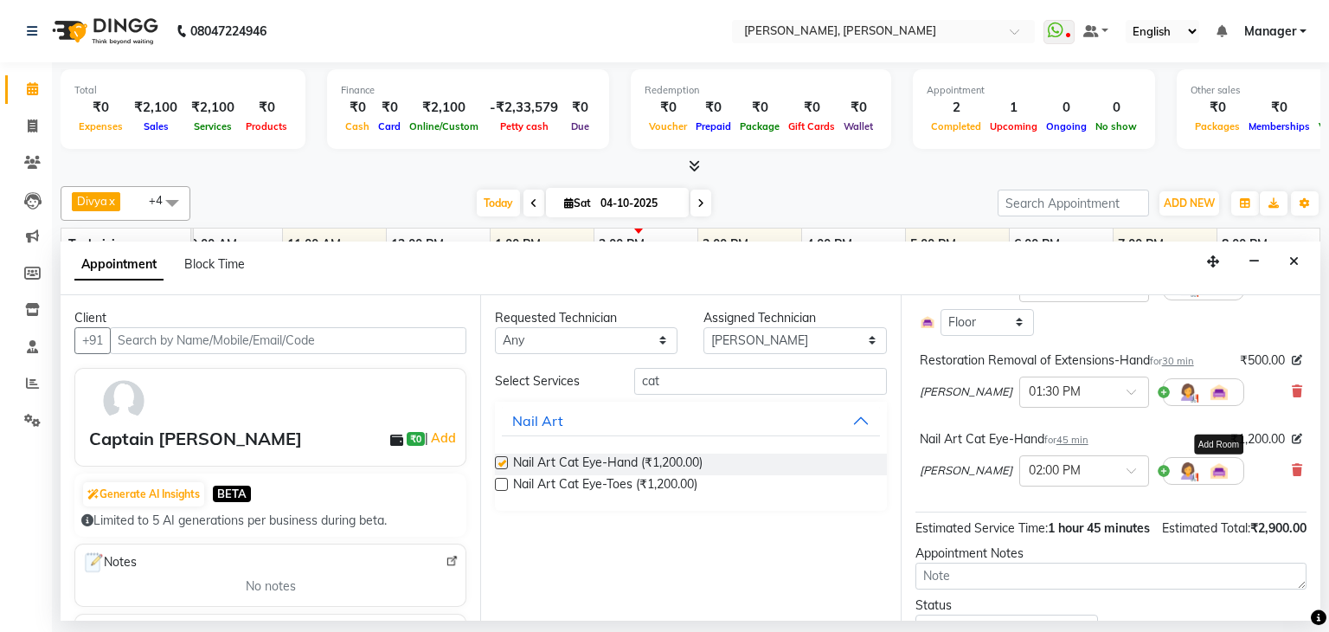
checkbox input "false"
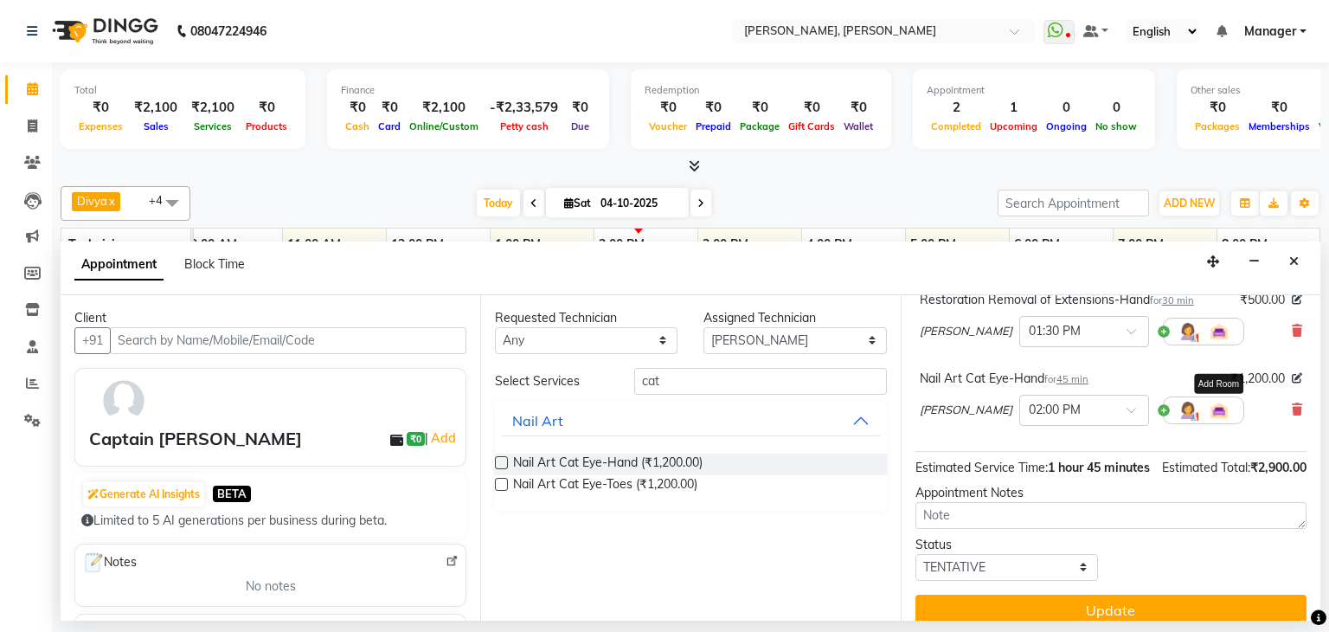
scroll to position [265, 0]
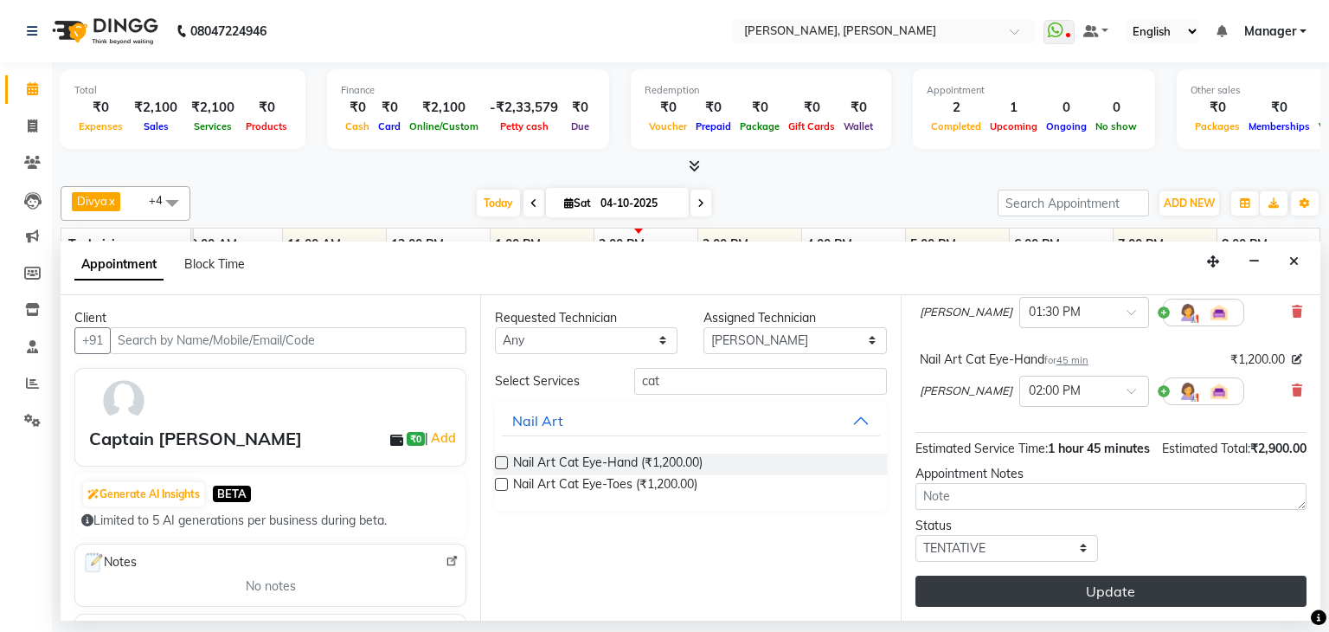
click at [1088, 586] on button "Update" at bounding box center [1110, 590] width 391 height 31
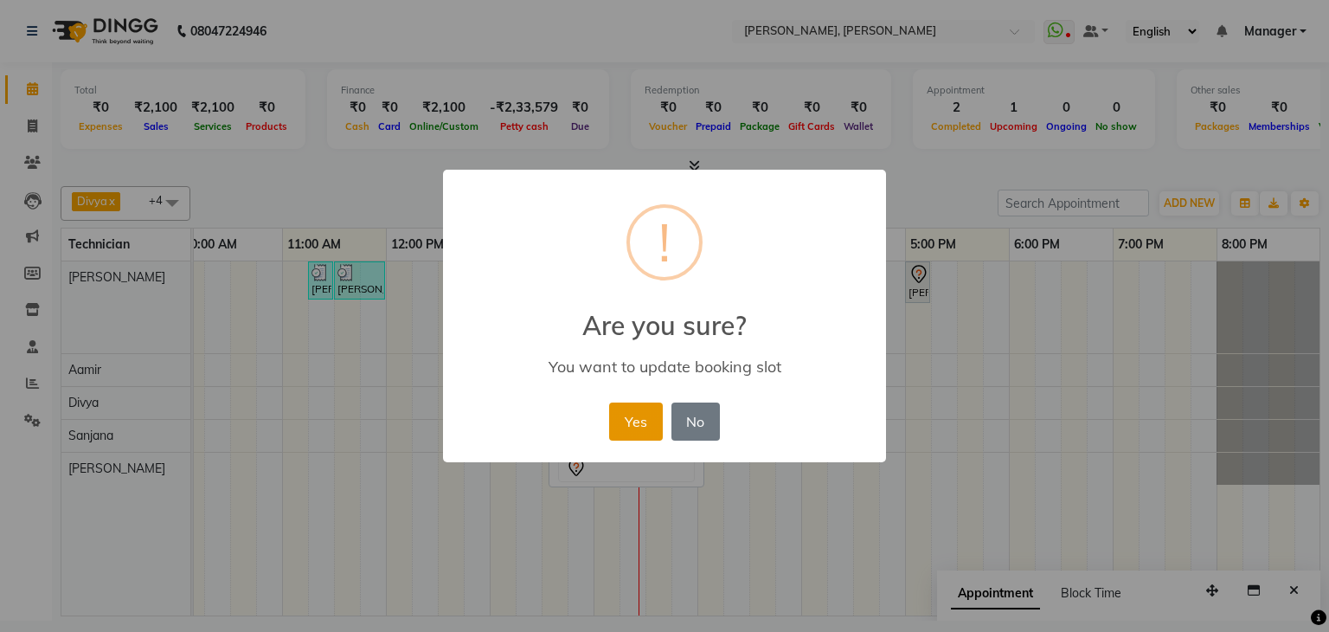
drag, startPoint x: 626, startPoint y: 426, endPoint x: 641, endPoint y: 414, distance: 18.5
click at [633, 422] on button "Yes" at bounding box center [635, 421] width 53 height 38
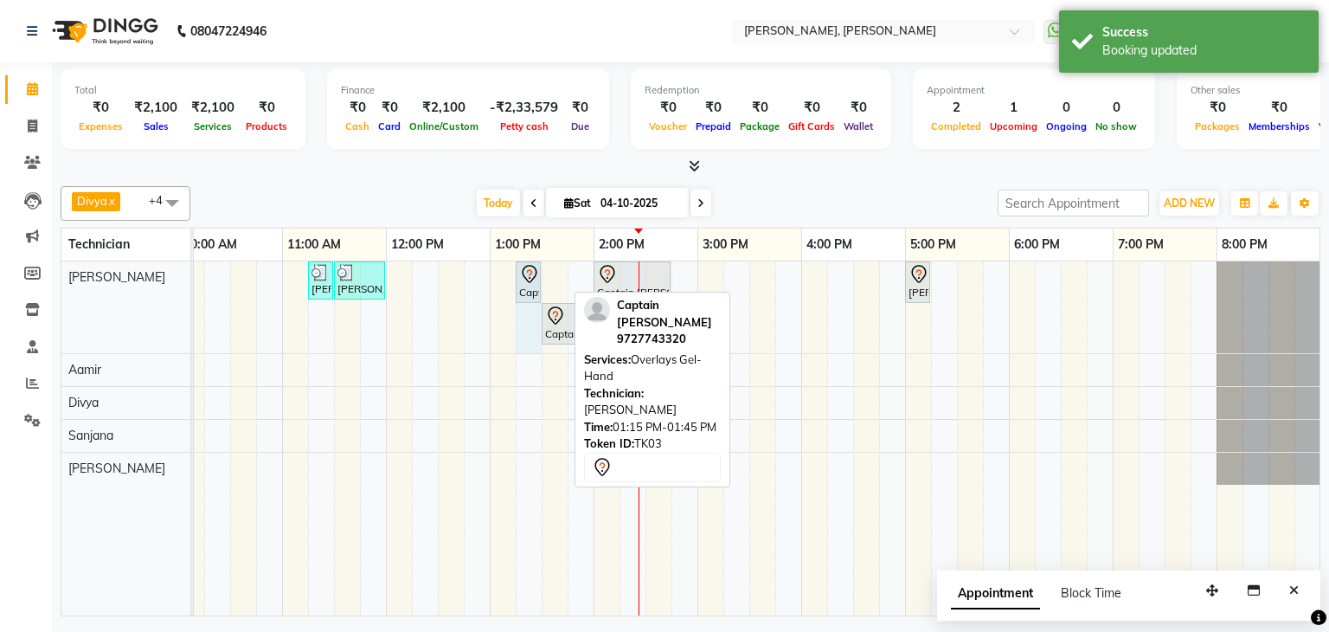
drag, startPoint x: 564, startPoint y: 273, endPoint x: 540, endPoint y: 278, distance: 24.8
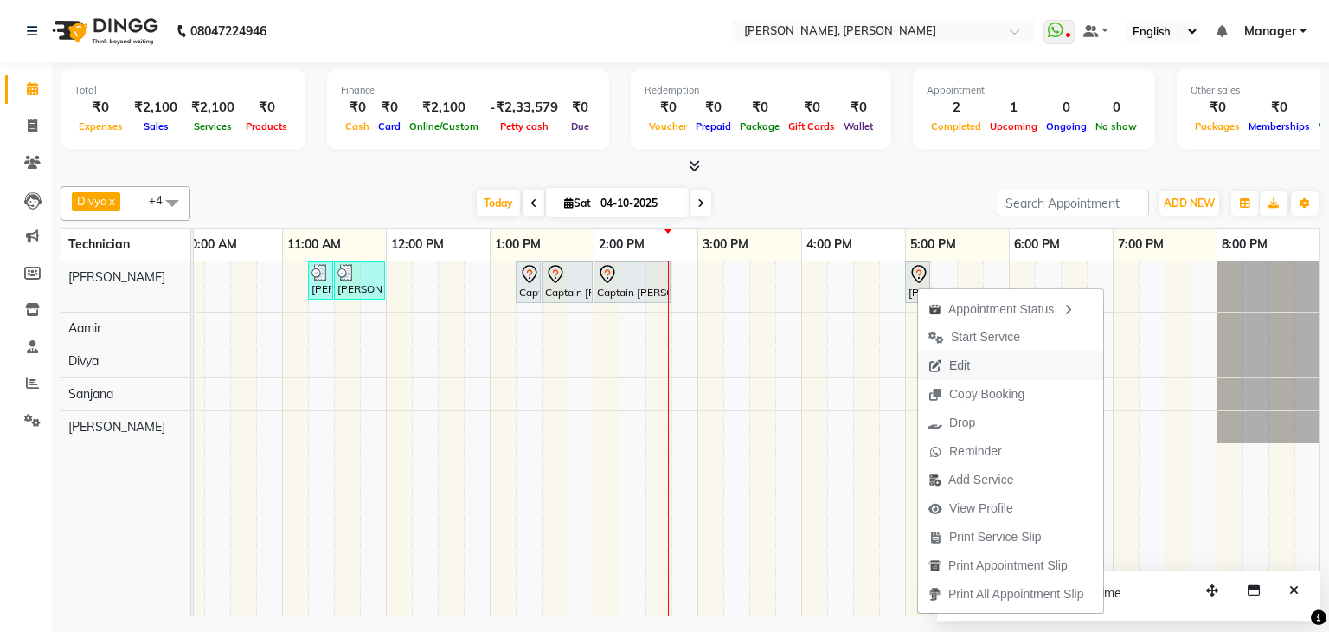
click at [965, 358] on span "Edit" at bounding box center [959, 365] width 21 height 18
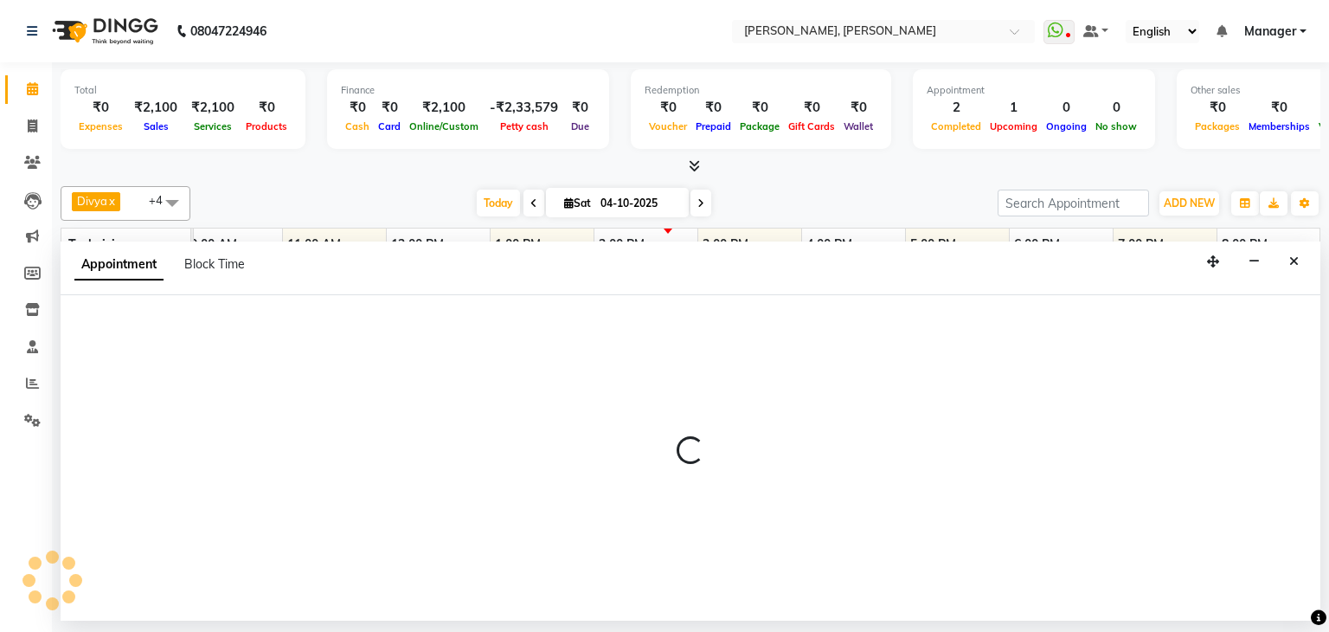
select select "1020"
select select "tentative"
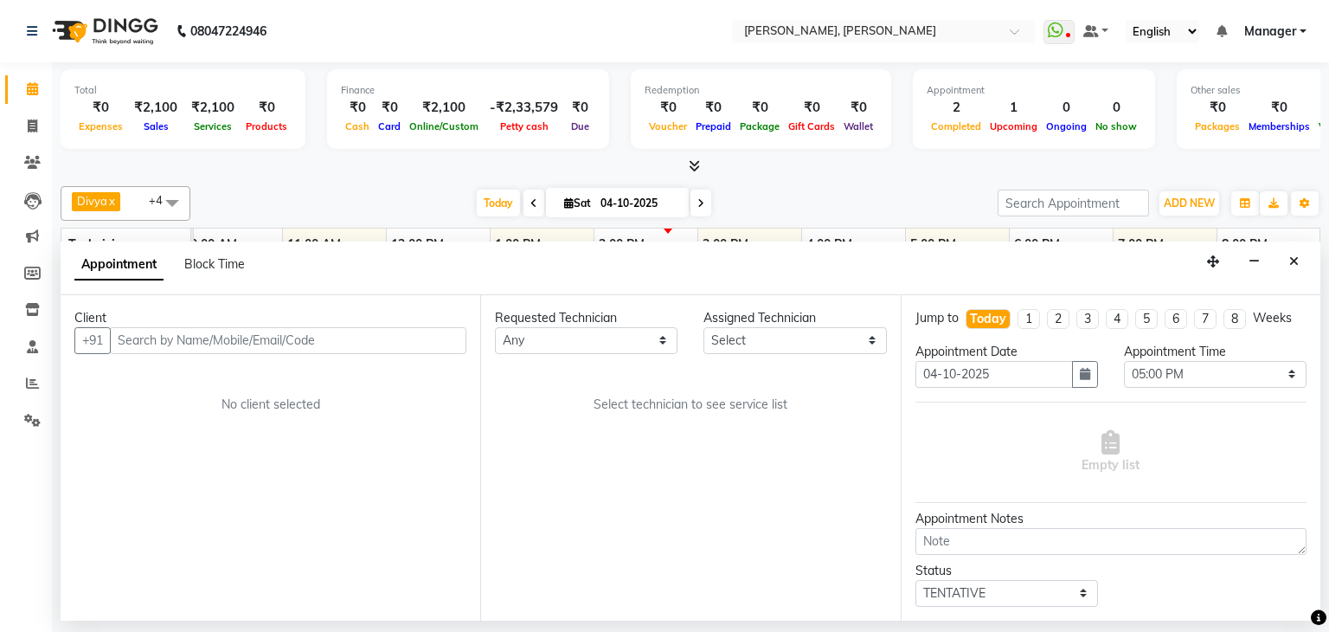
scroll to position [0, 0]
select select "54412"
select select "3204"
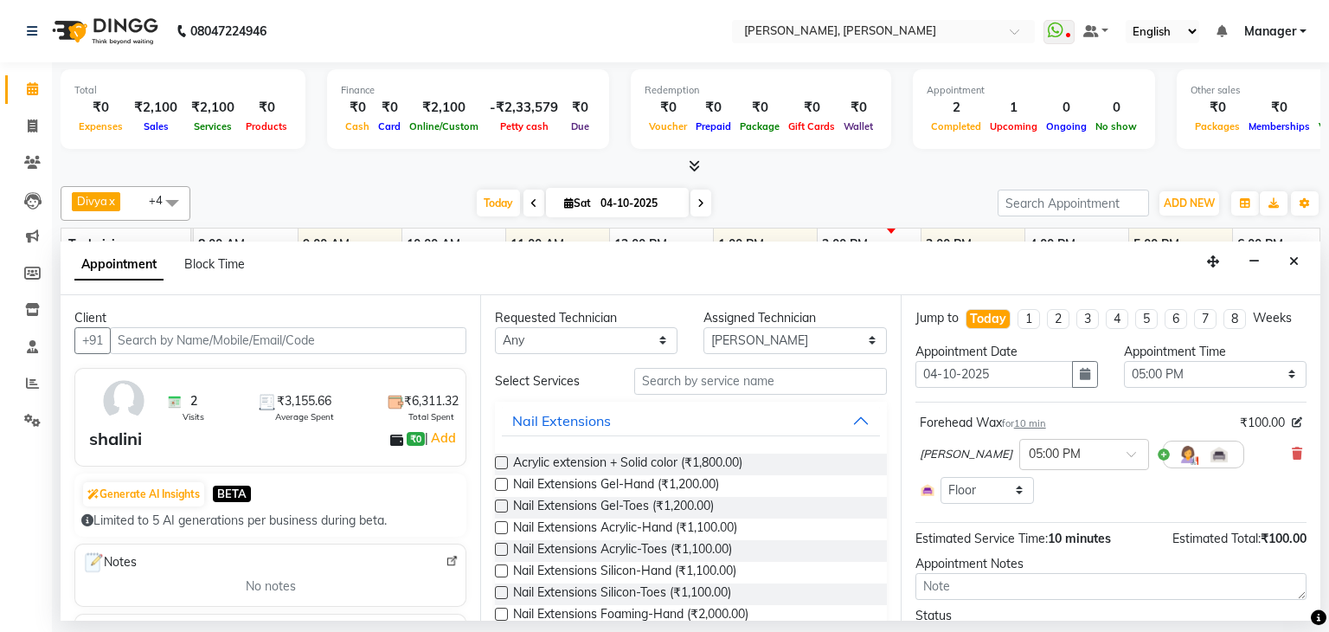
scroll to position [0, 223]
click at [375, 337] on input "text" at bounding box center [288, 340] width 356 height 27
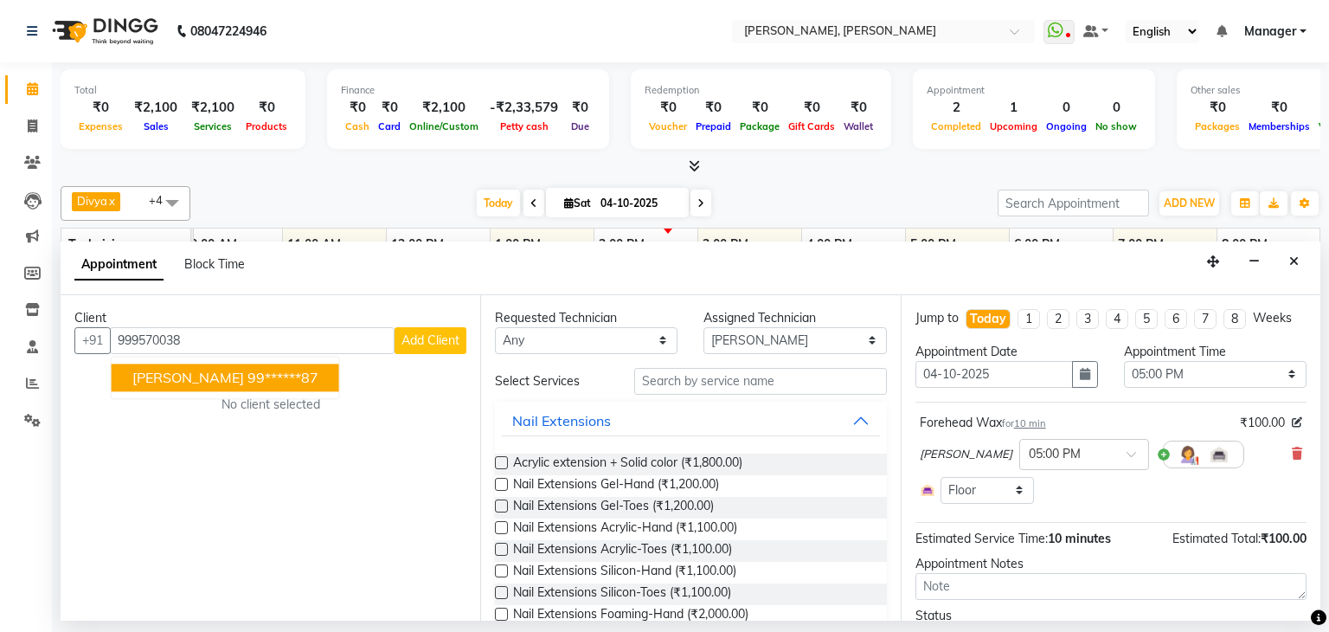
click at [247, 379] on ngb-highlight "99******87" at bounding box center [282, 377] width 71 height 17
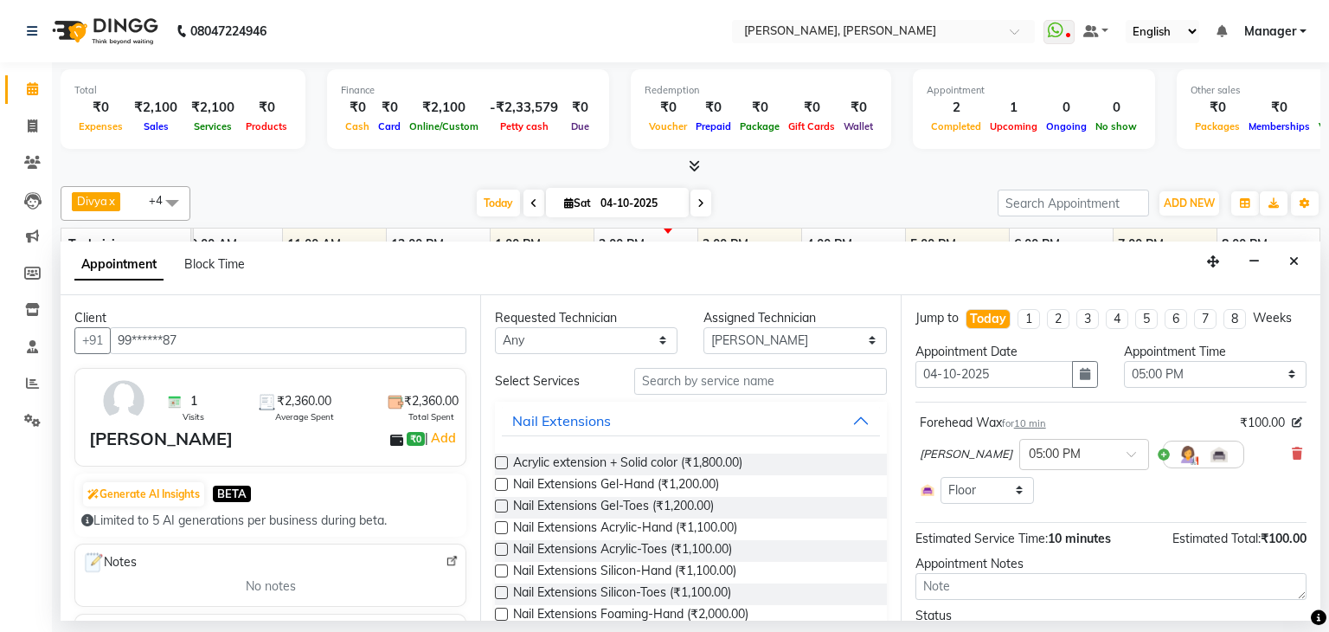
type input "99******87"
click at [697, 384] on input "text" at bounding box center [760, 381] width 253 height 27
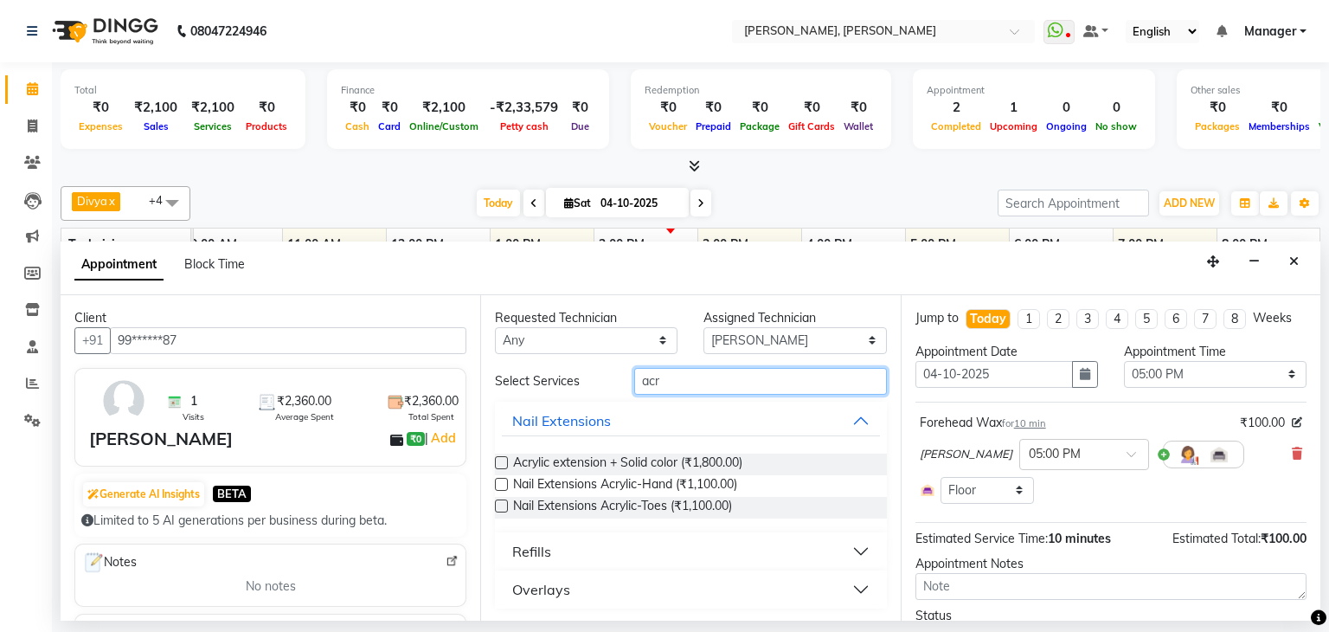
type input "acr"
click at [501, 460] on label at bounding box center [501, 462] width 13 height 13
click at [501, 460] on input "checkbox" at bounding box center [500, 464] width 11 height 11
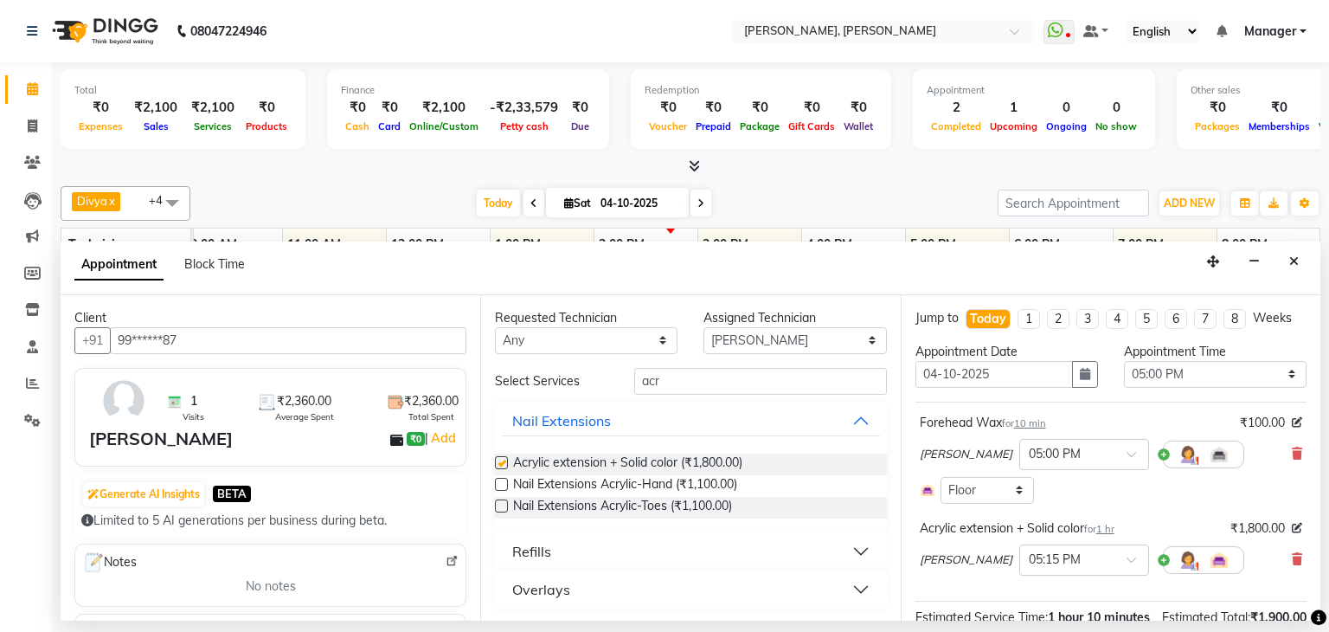
checkbox input "false"
click at [1292, 450] on icon at bounding box center [1297, 453] width 10 height 12
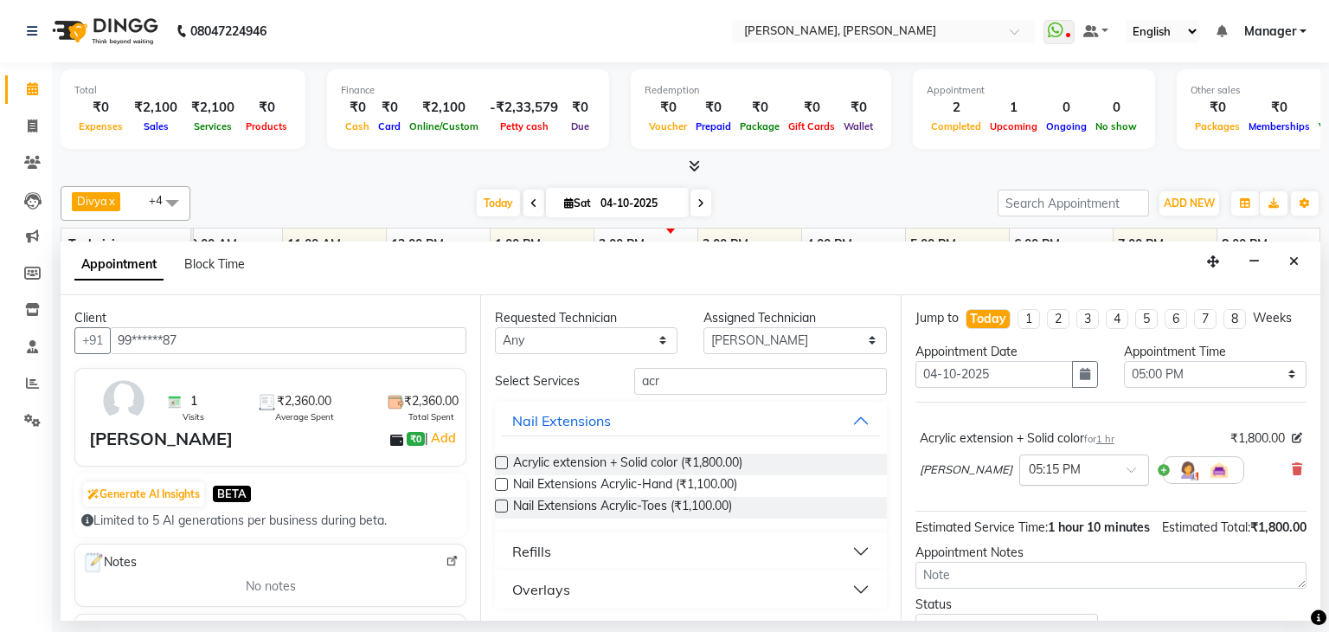
click at [1126, 465] on span at bounding box center [1137, 474] width 22 height 18
drag, startPoint x: 998, startPoint y: 548, endPoint x: 1121, endPoint y: 548, distance: 122.9
click at [1020, 549] on div "05:00 PM" at bounding box center [1084, 559] width 128 height 32
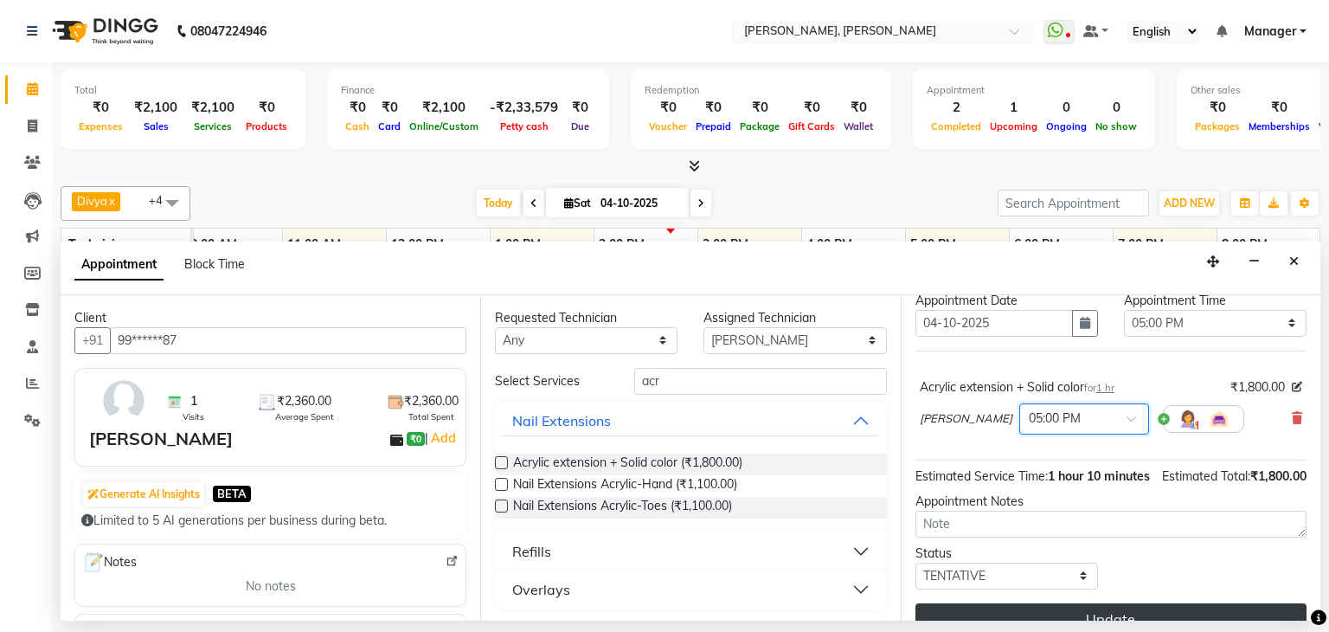
scroll to position [96, 0]
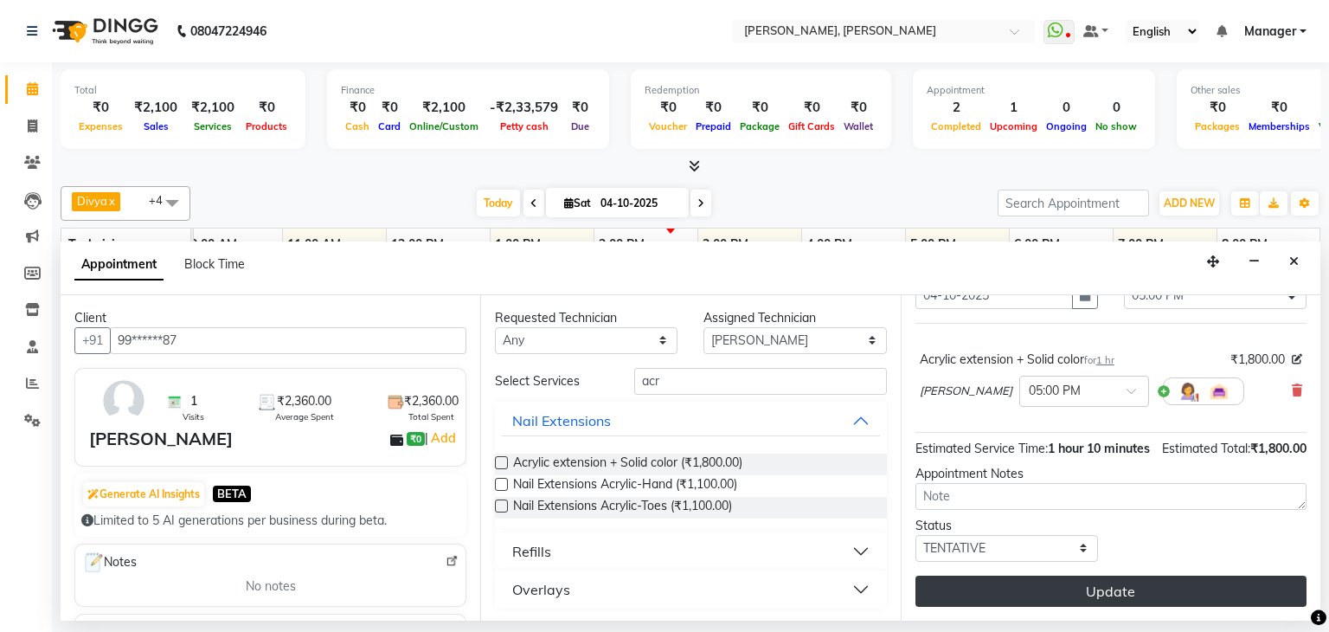
click at [1152, 587] on button "Update" at bounding box center [1110, 590] width 391 height 31
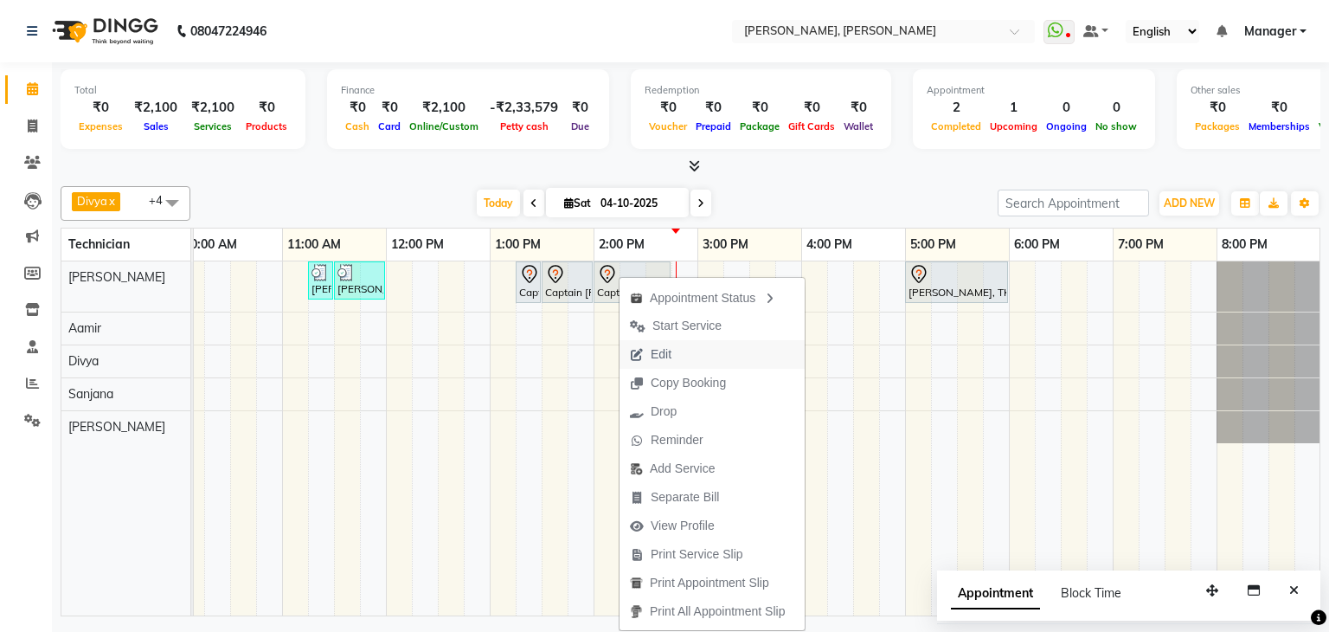
click at [667, 356] on span "Edit" at bounding box center [661, 354] width 21 height 18
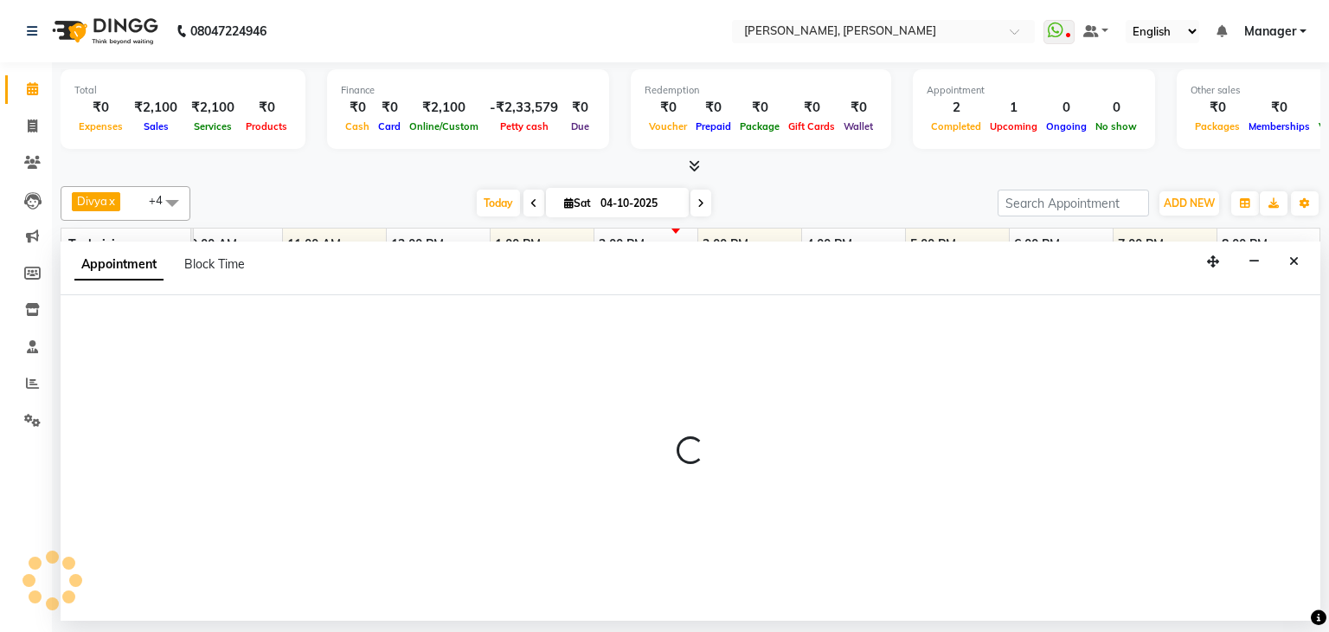
select select "795"
select select "tentative"
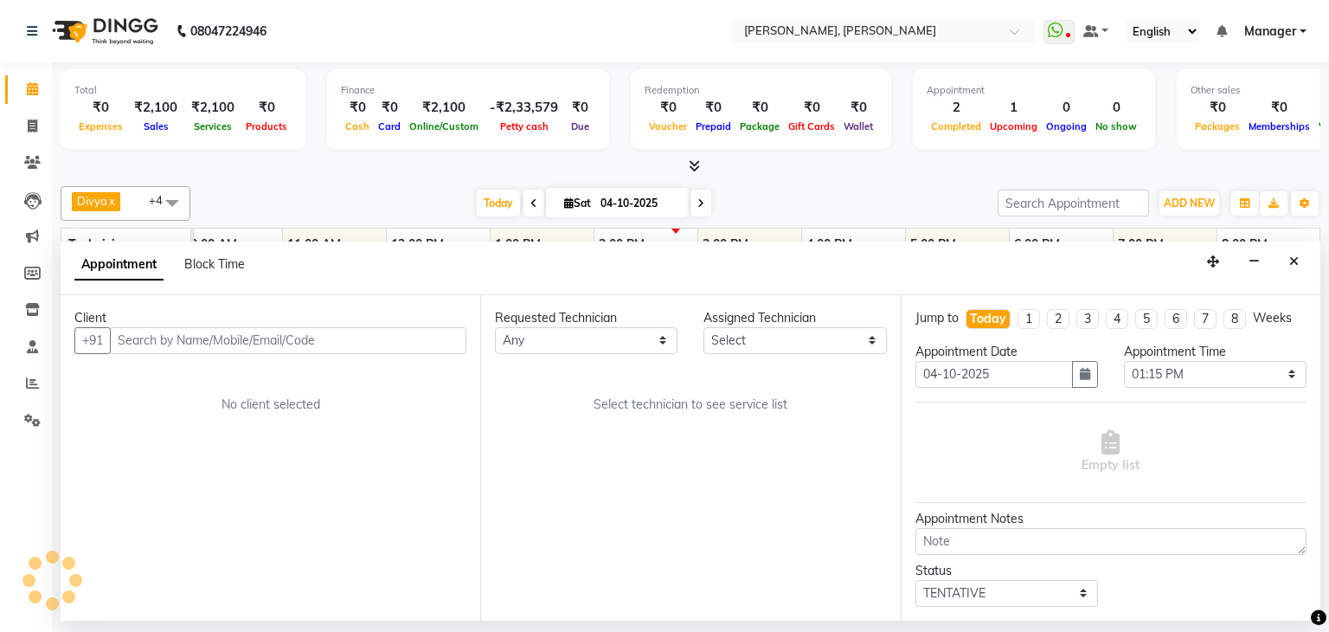
select select "54412"
select select "3204"
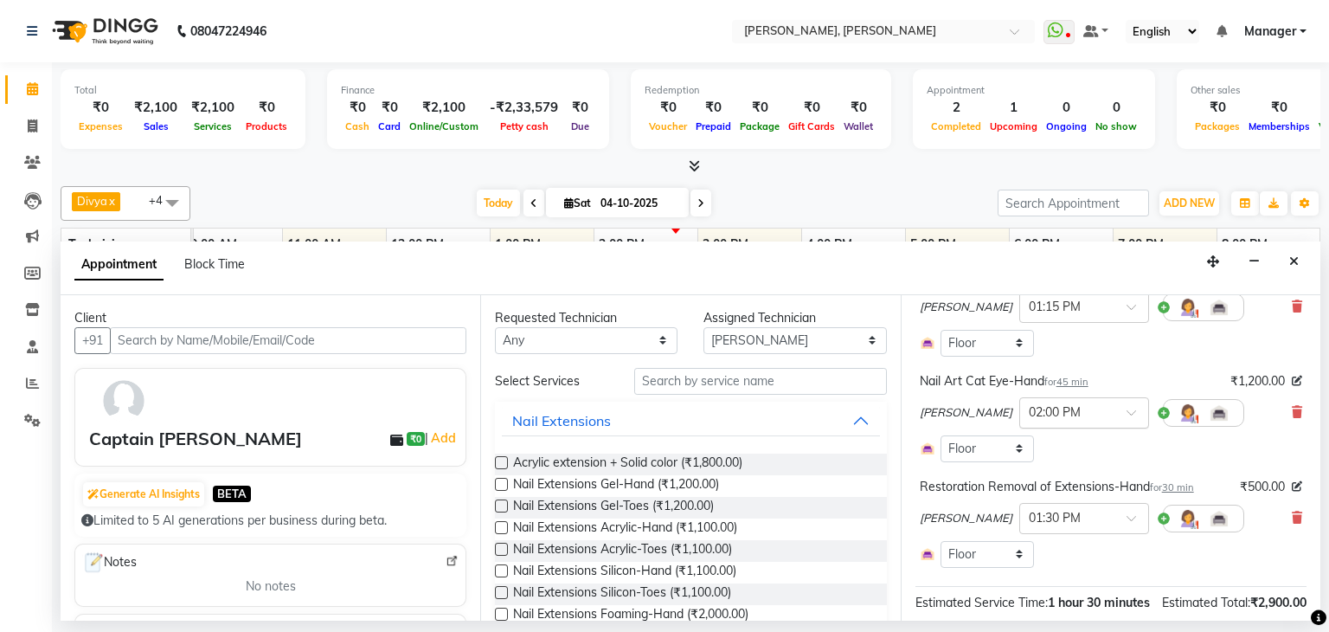
scroll to position [173, 0]
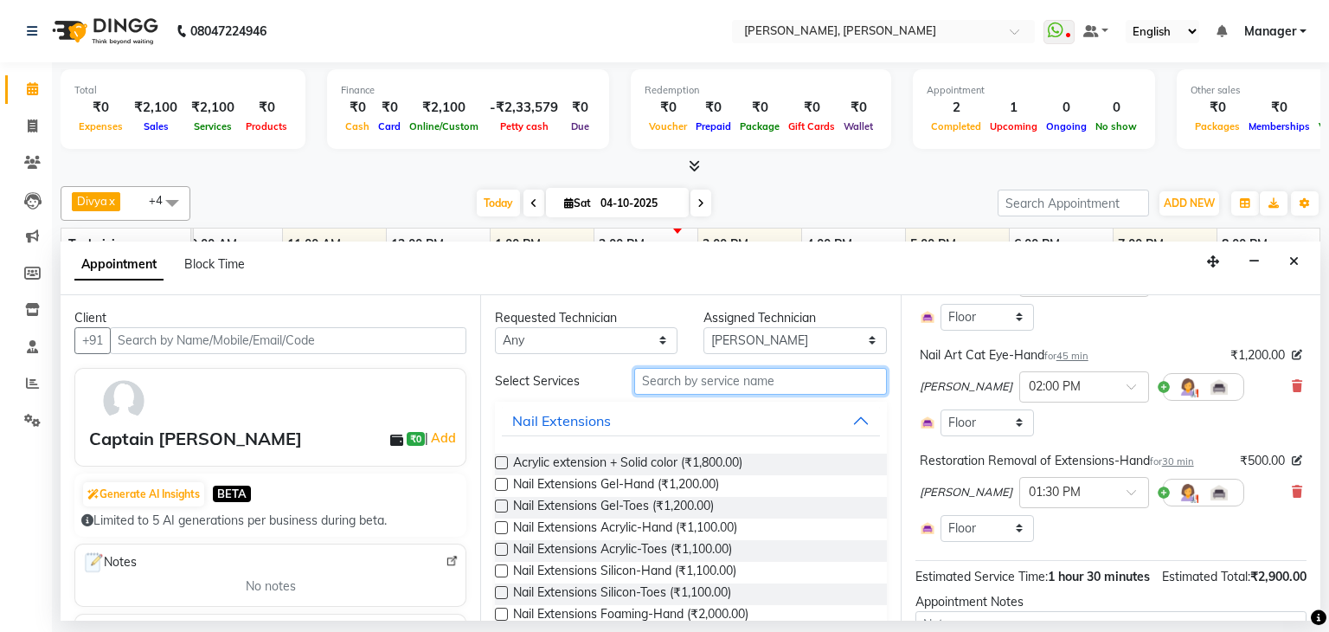
click at [703, 379] on input "text" at bounding box center [760, 381] width 253 height 27
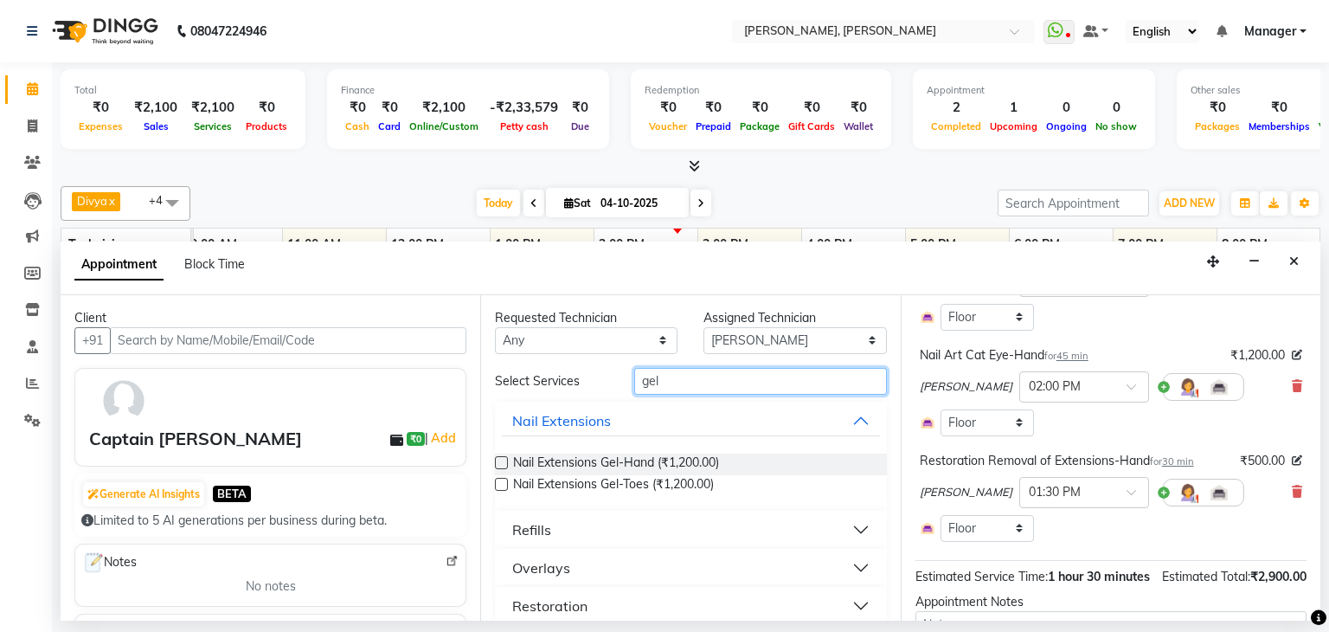
type input "gel"
click at [503, 459] on label at bounding box center [501, 462] width 13 height 13
click at [503, 459] on input "checkbox" at bounding box center [500, 464] width 11 height 11
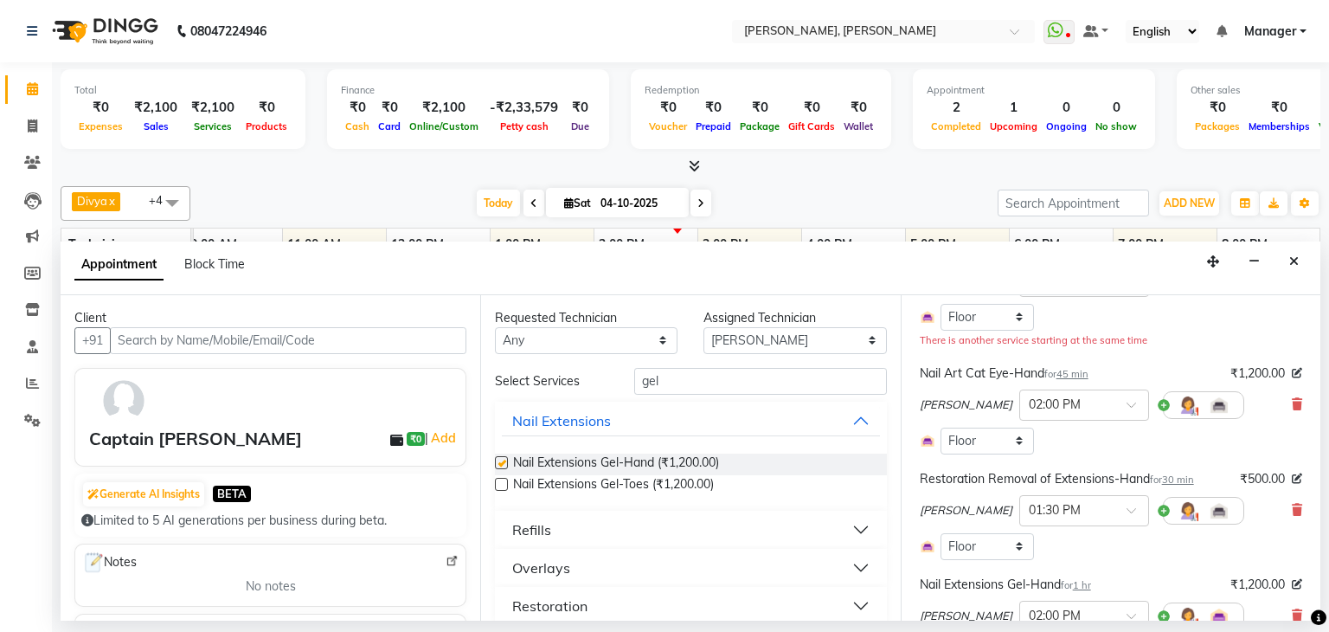
checkbox input "false"
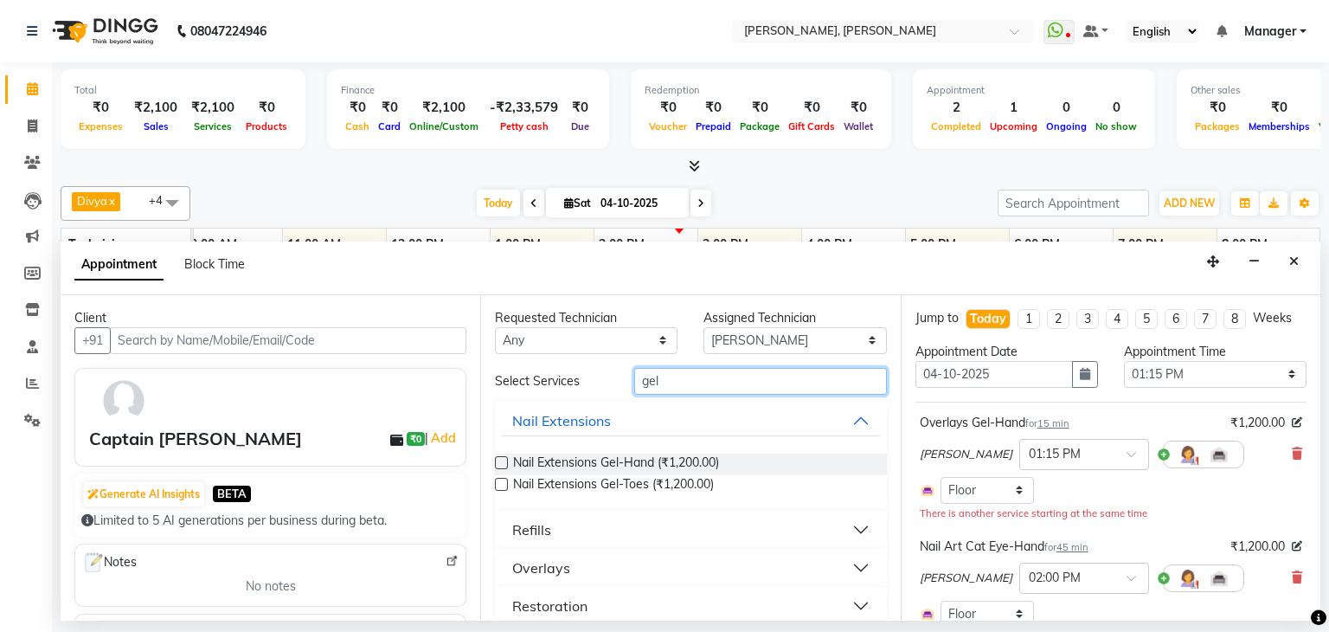
click at [677, 378] on input "gel" at bounding box center [760, 381] width 253 height 27
type input "ston"
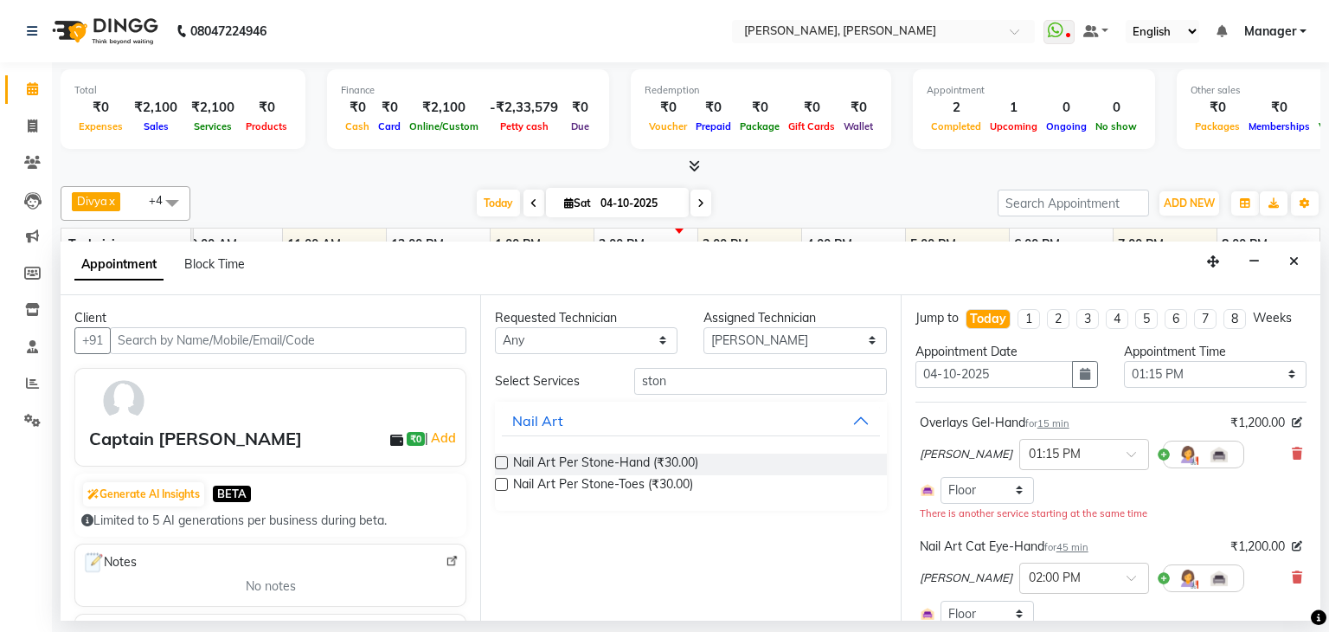
click at [505, 458] on label at bounding box center [501, 462] width 13 height 13
click at [505, 459] on input "checkbox" at bounding box center [500, 464] width 11 height 11
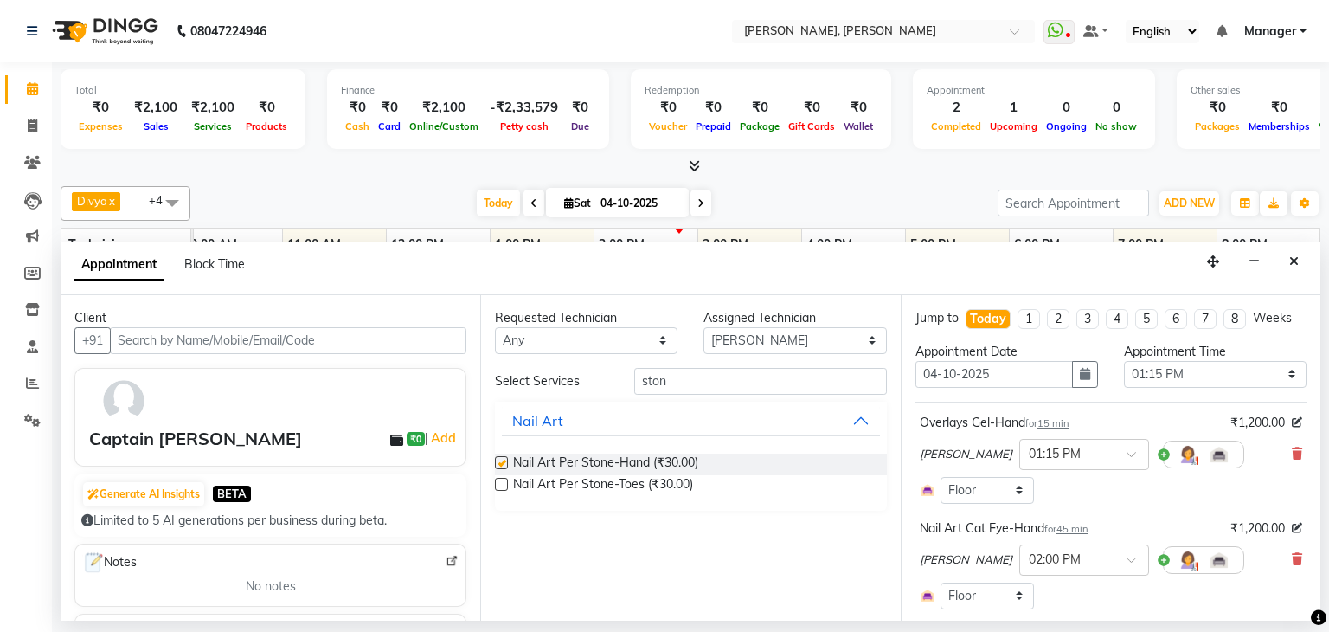
checkbox input "false"
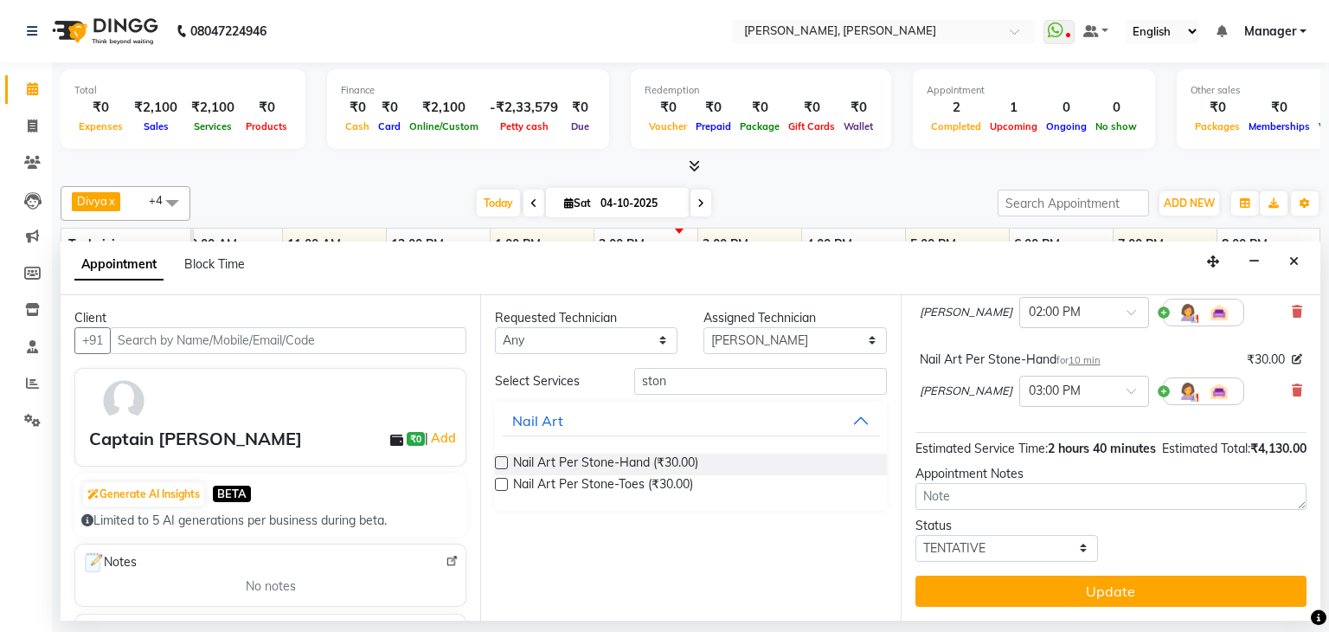
scroll to position [476, 0]
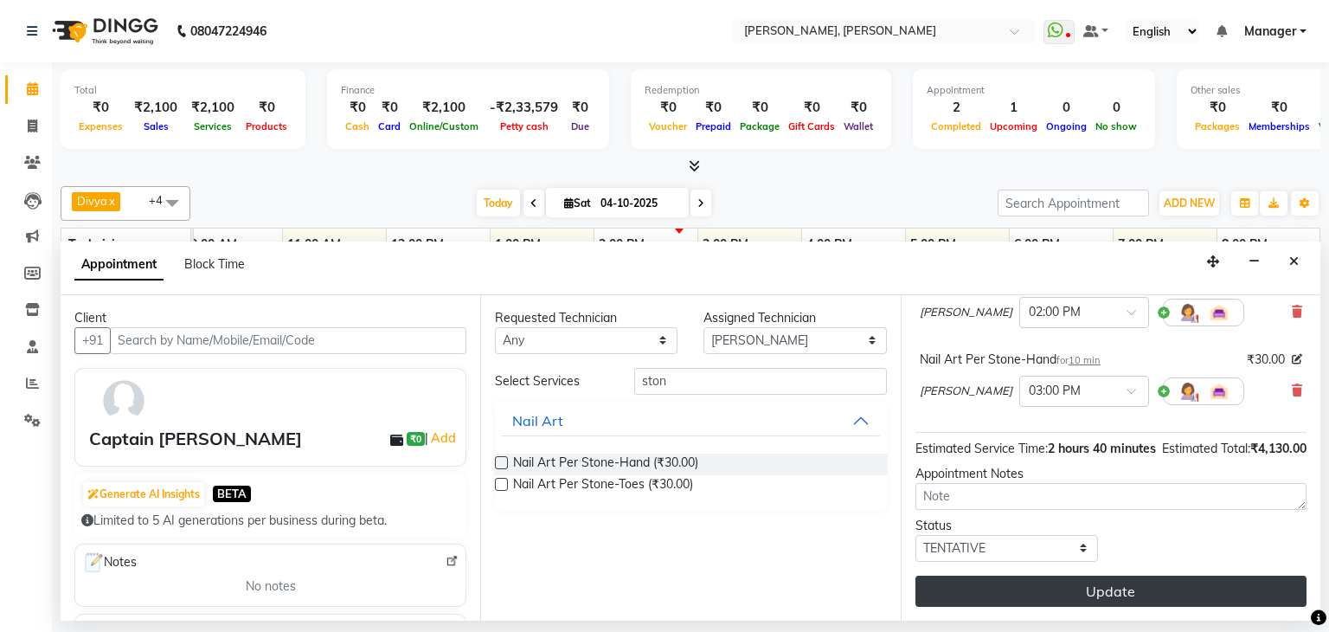
click at [1084, 582] on button "Update" at bounding box center [1110, 590] width 391 height 31
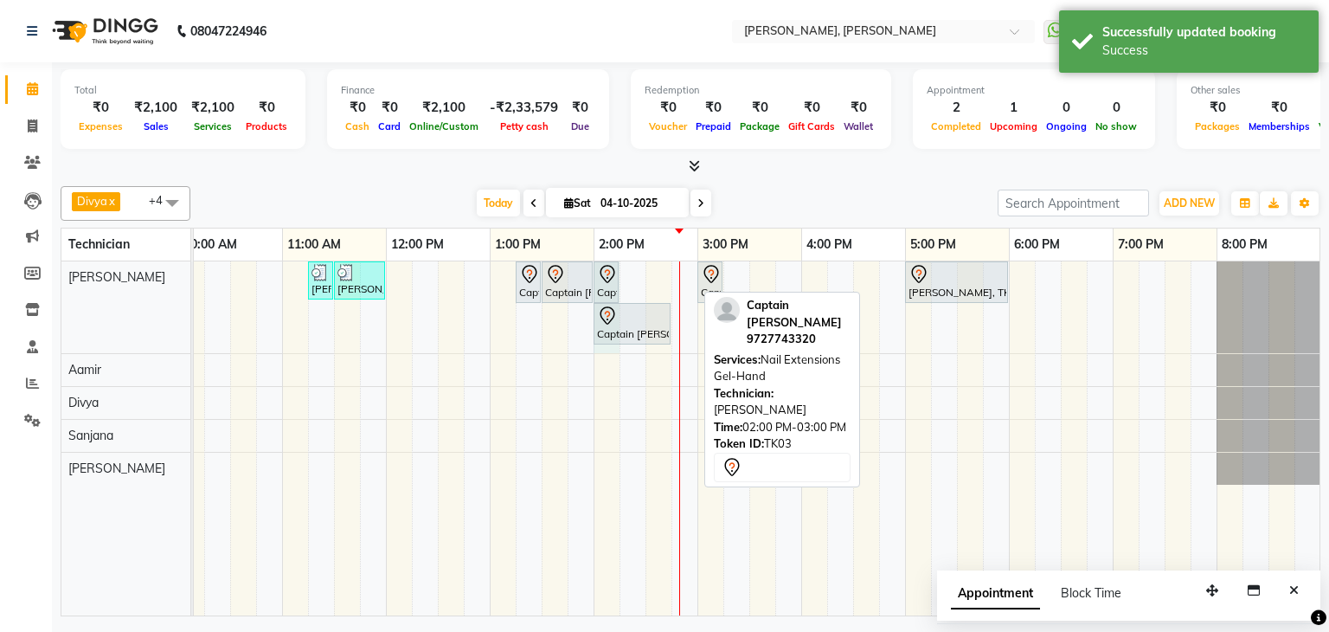
drag, startPoint x: 693, startPoint y: 274, endPoint x: 616, endPoint y: 286, distance: 77.8
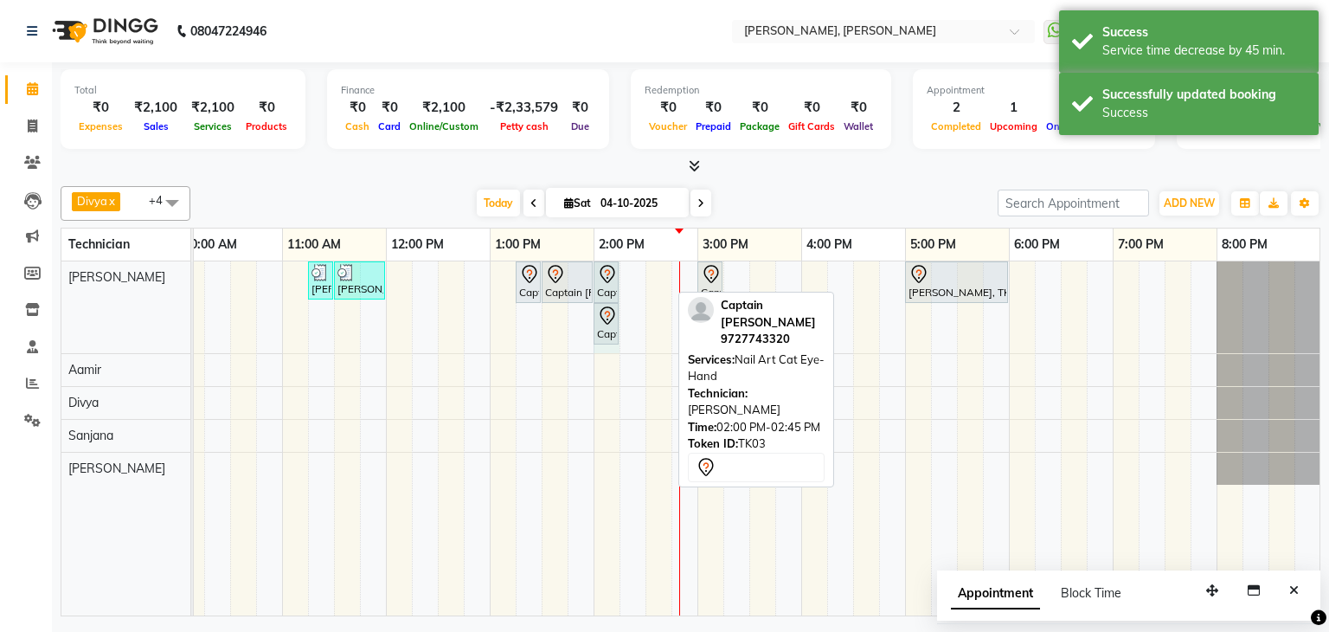
drag, startPoint x: 668, startPoint y: 274, endPoint x: 574, endPoint y: 305, distance: 98.5
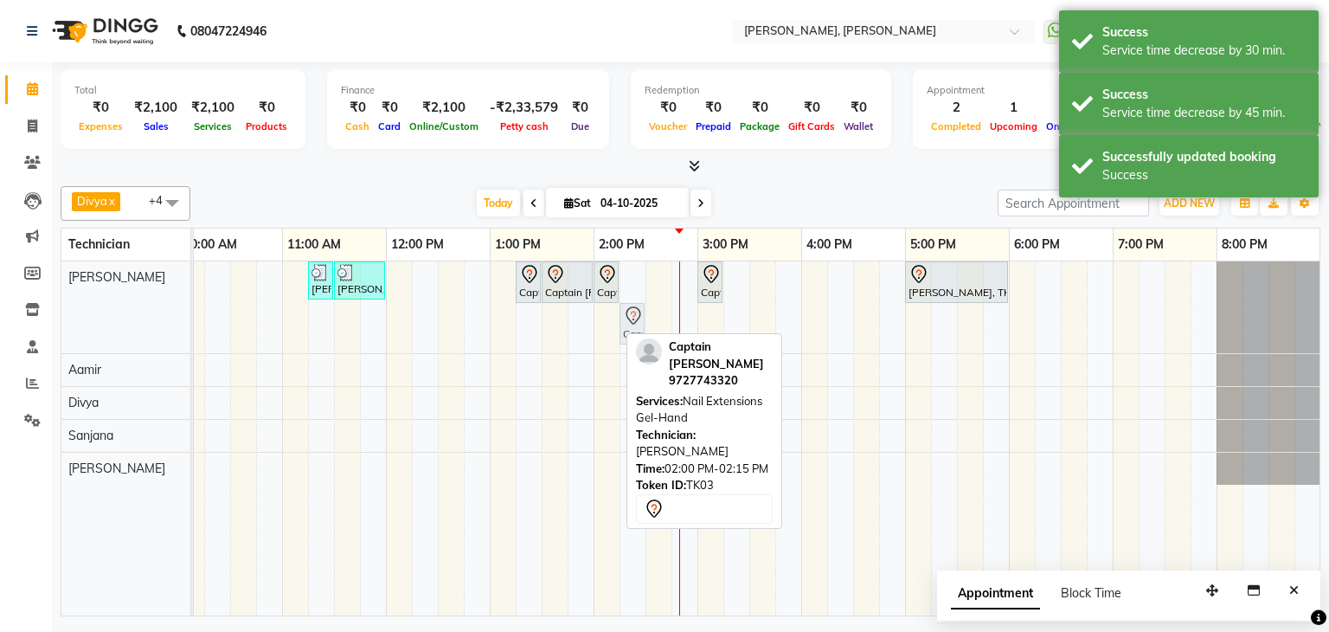
drag, startPoint x: 601, startPoint y: 318, endPoint x: 623, endPoint y: 320, distance: 21.8
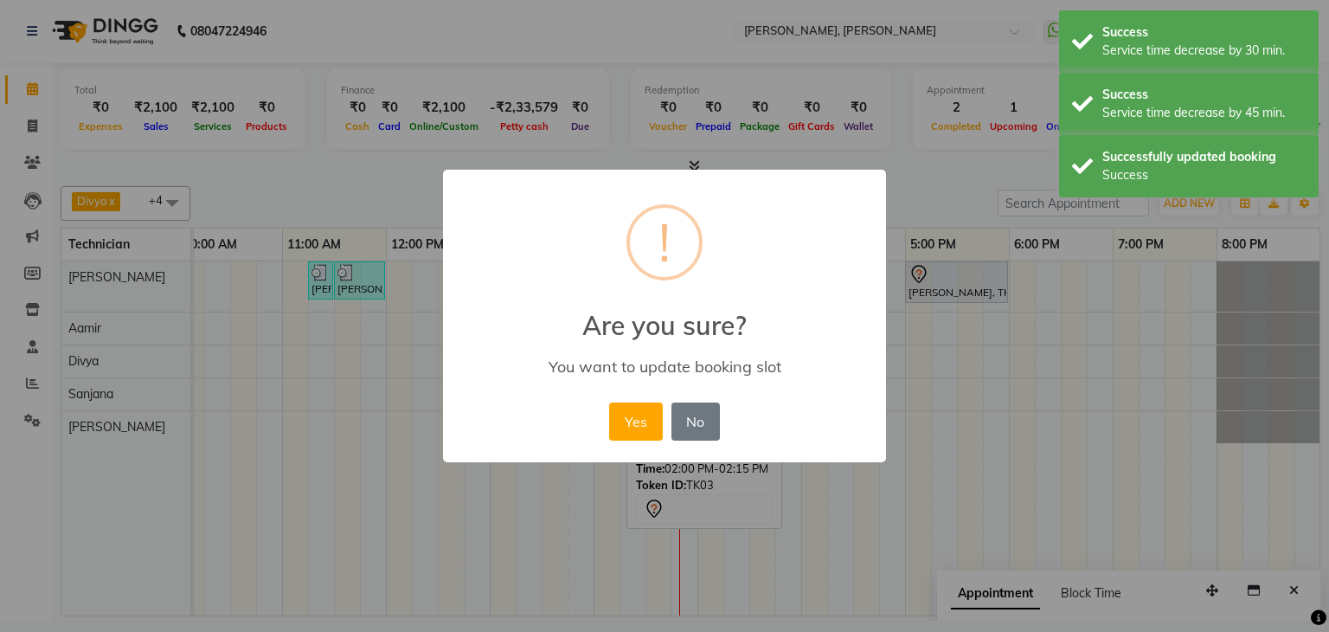
drag, startPoint x: 638, startPoint y: 415, endPoint x: 670, endPoint y: 340, distance: 81.5
click at [647, 413] on button "Yes" at bounding box center [635, 421] width 53 height 38
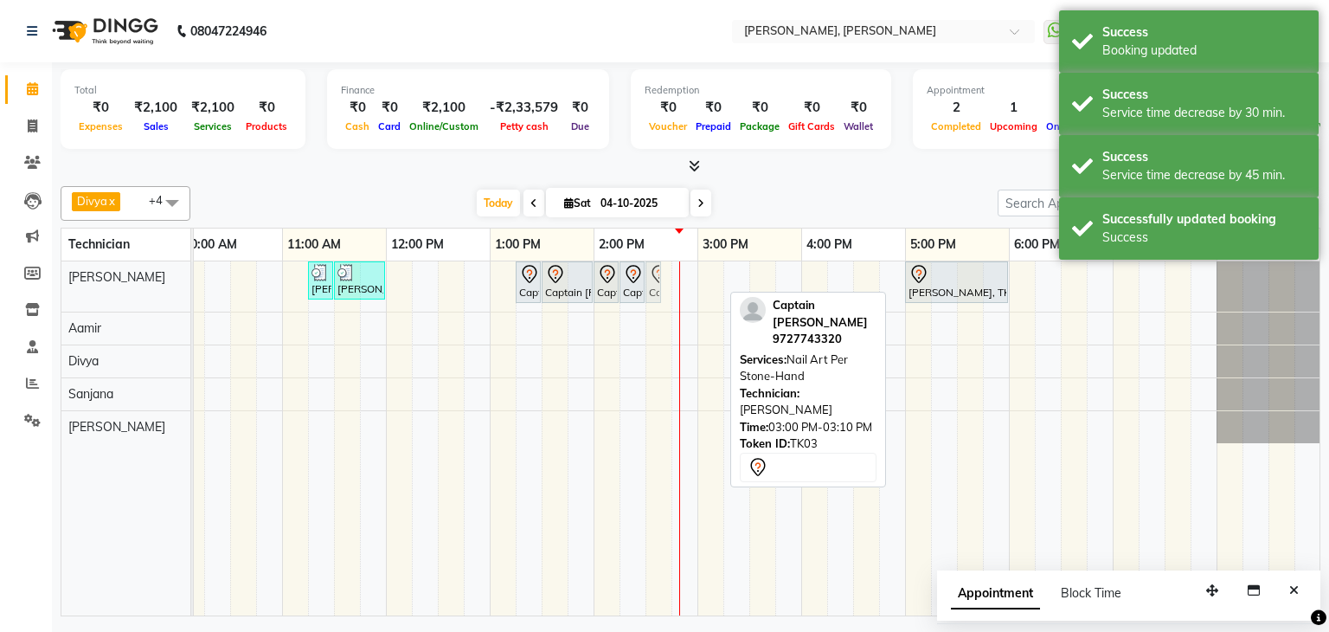
drag, startPoint x: 706, startPoint y: 280, endPoint x: 658, endPoint y: 292, distance: 49.1
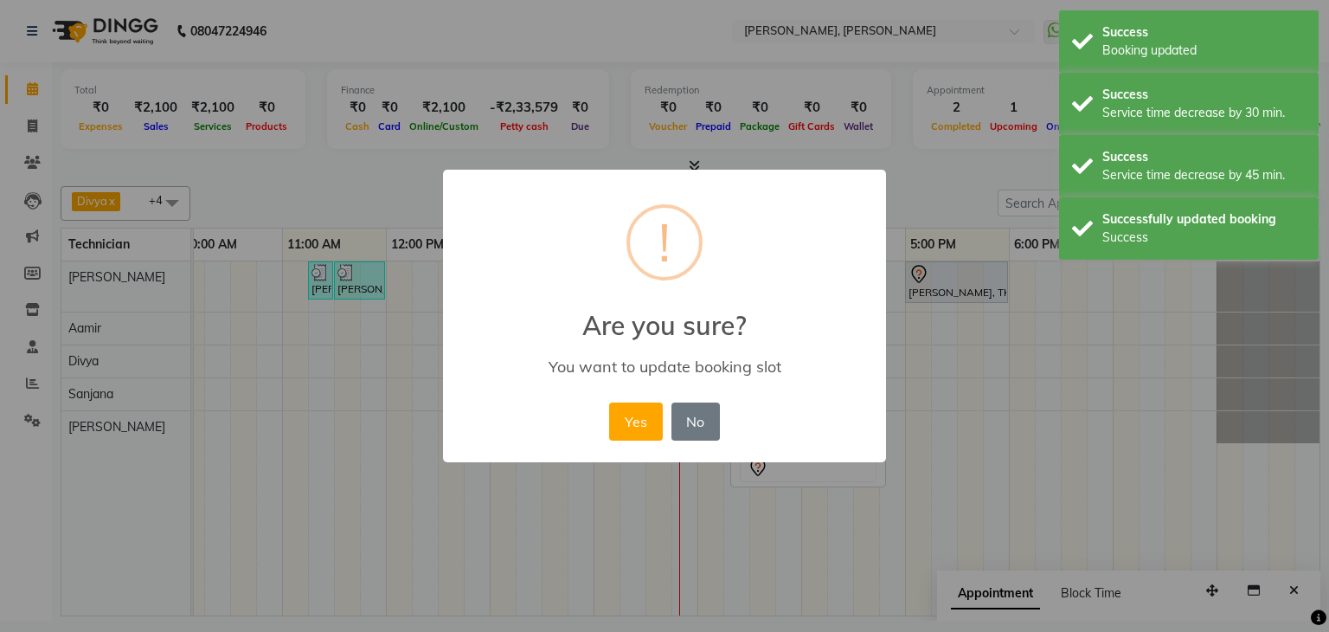
drag, startPoint x: 628, startPoint y: 414, endPoint x: 651, endPoint y: 413, distance: 23.4
click at [629, 414] on button "Yes" at bounding box center [635, 421] width 53 height 38
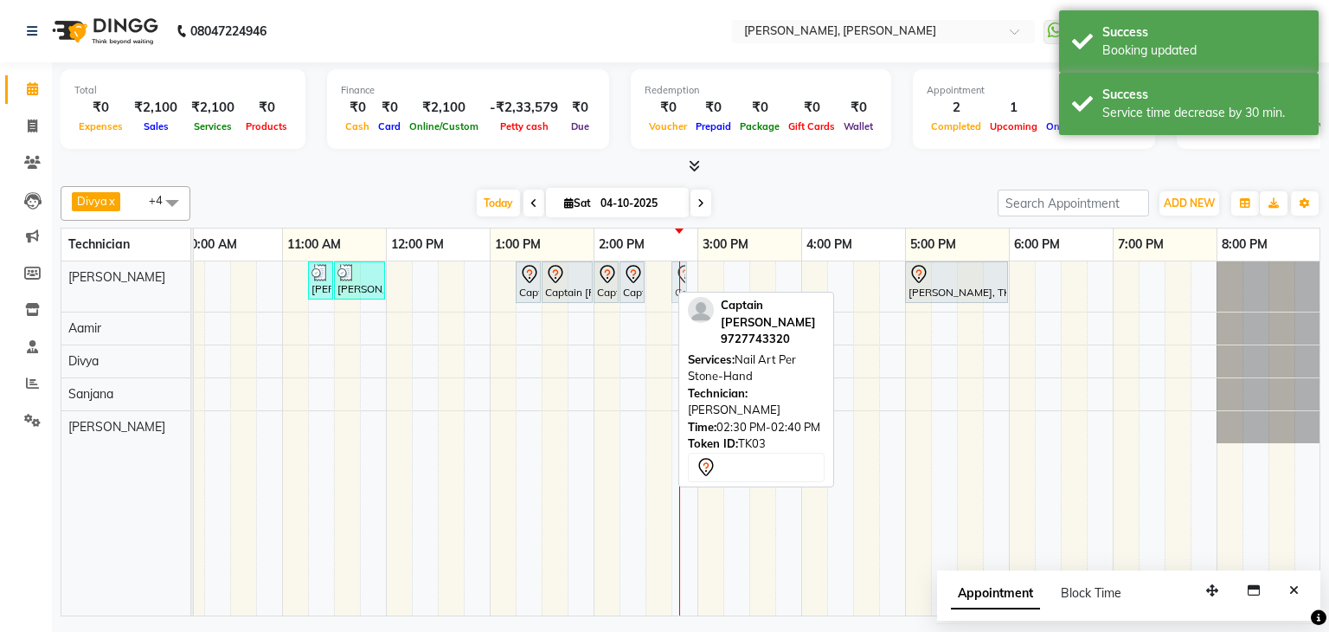
drag, startPoint x: 661, startPoint y: 274, endPoint x: 681, endPoint y: 281, distance: 21.1
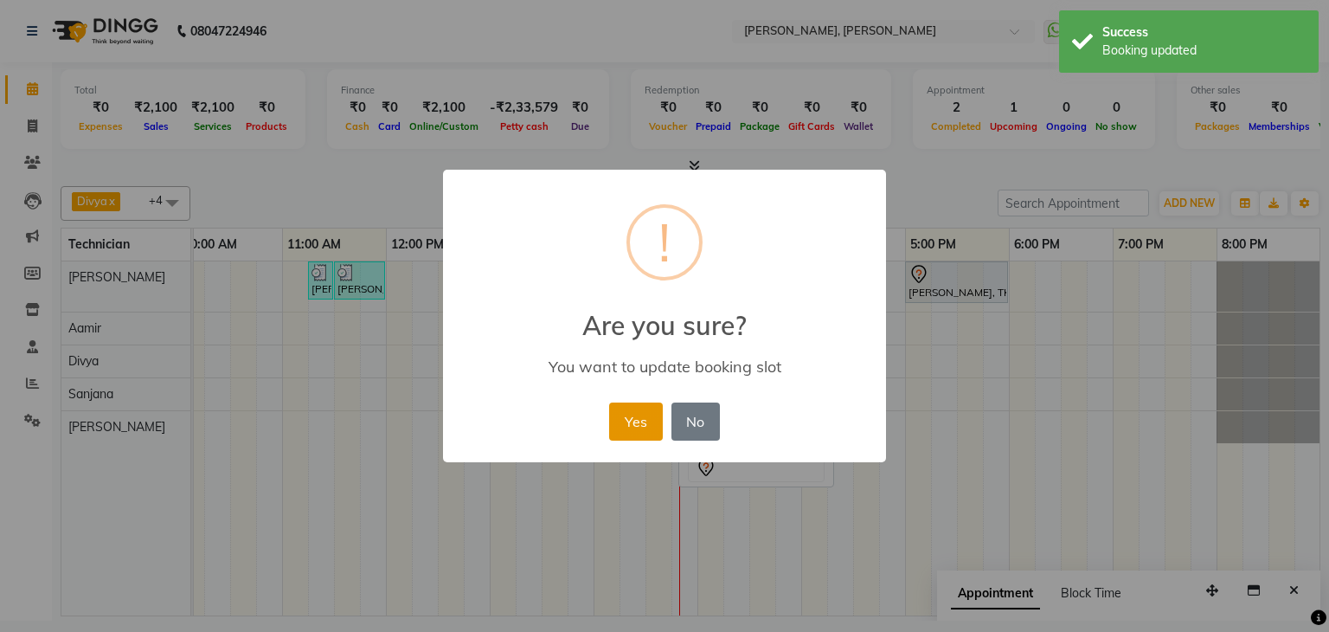
click at [646, 417] on button "Yes" at bounding box center [635, 421] width 53 height 38
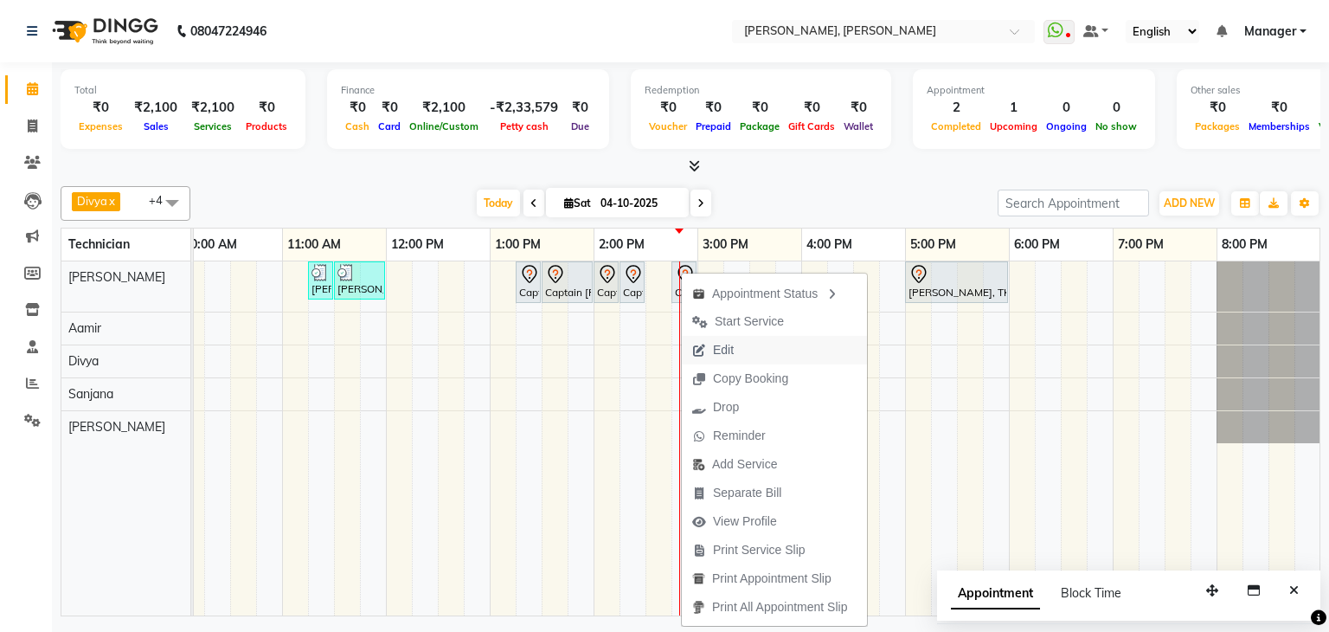
click at [718, 357] on span "Edit" at bounding box center [723, 350] width 21 height 18
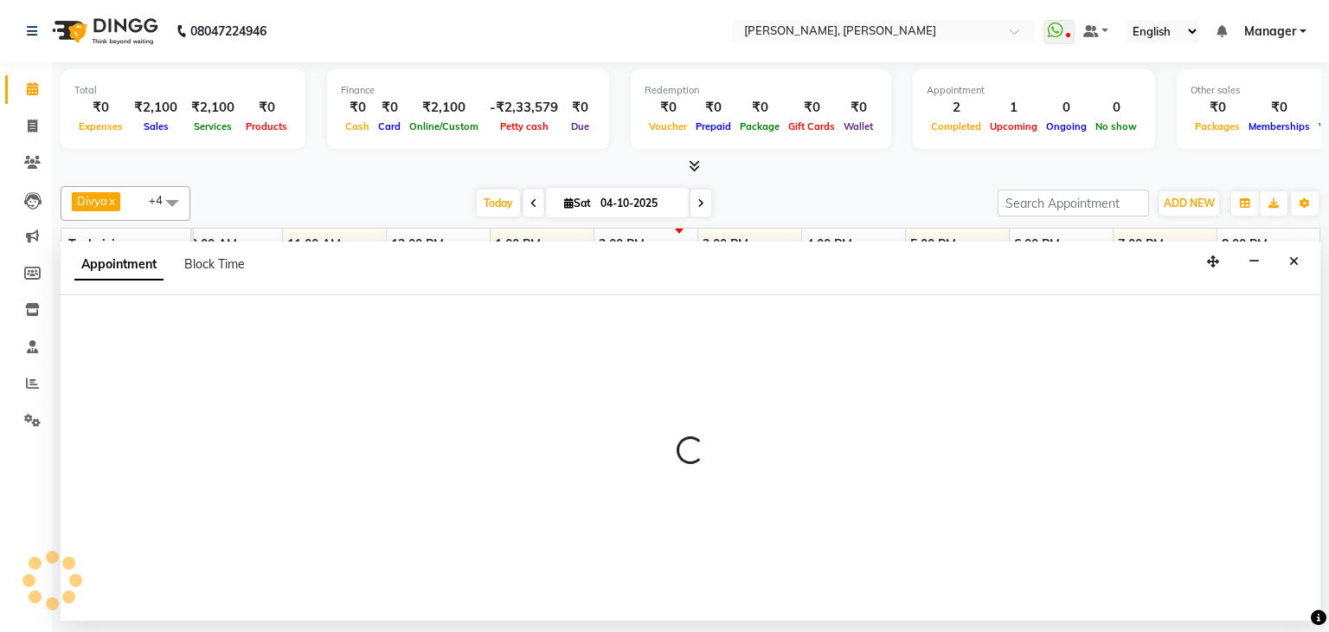
select select "tentative"
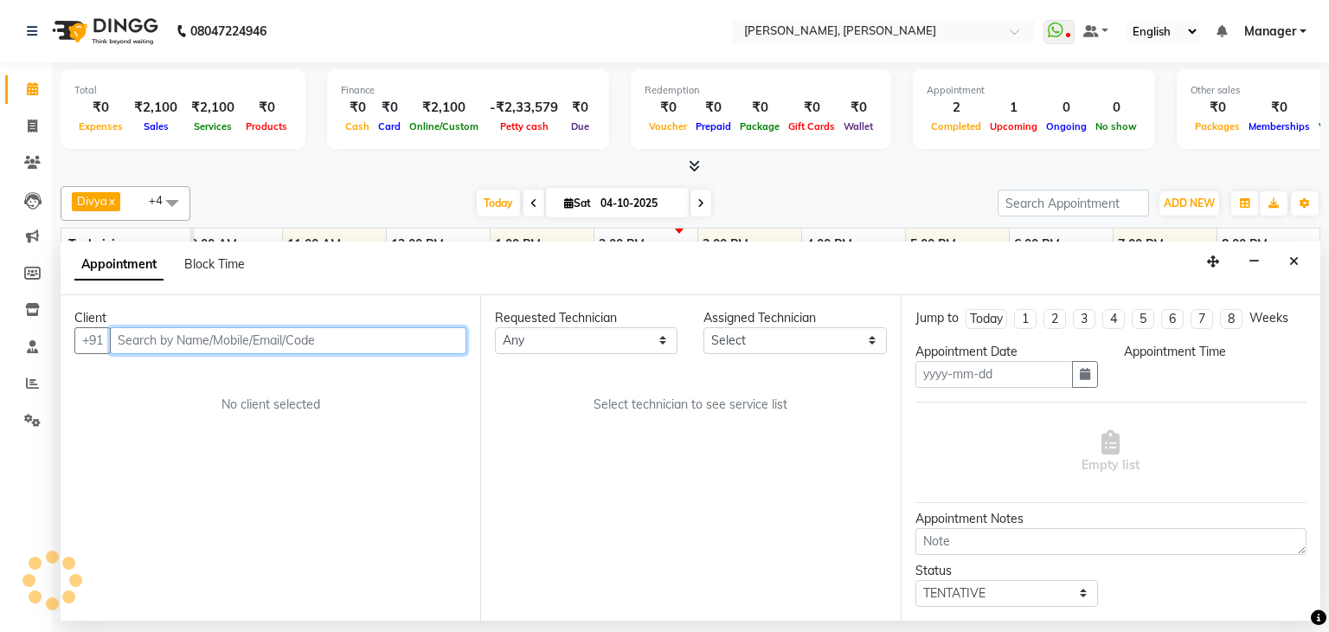
type input "04-10-2025"
select select "795"
select select "54412"
select select "3204"
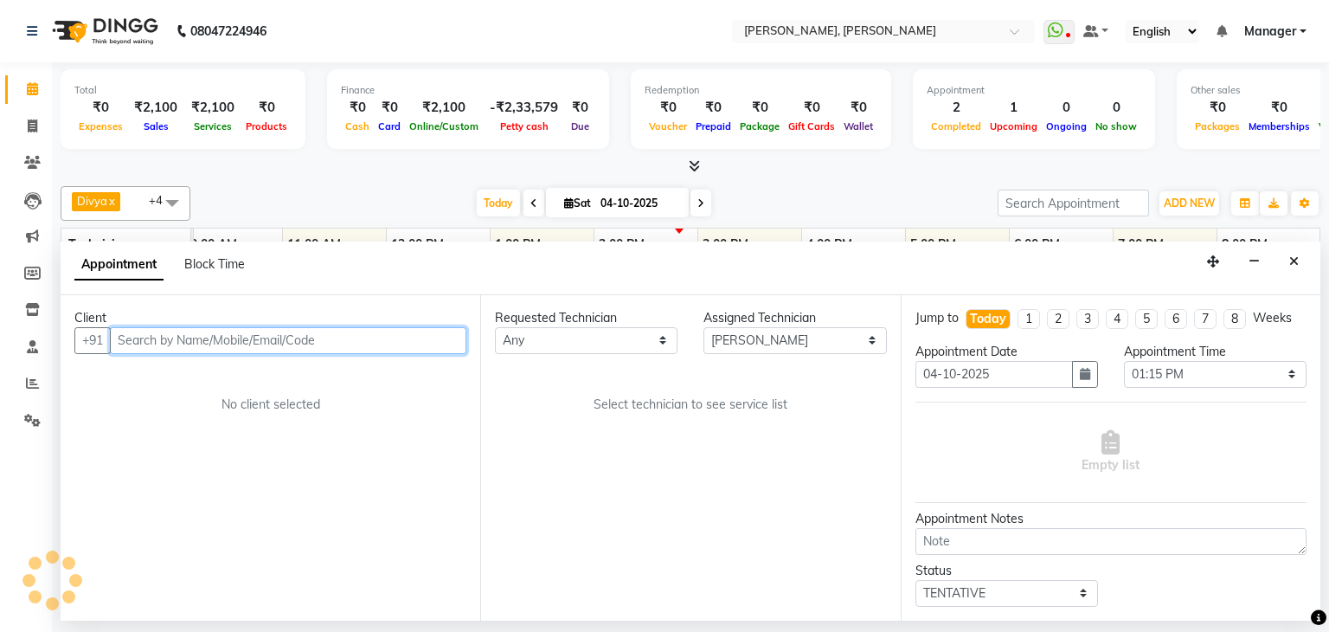
select select "3204"
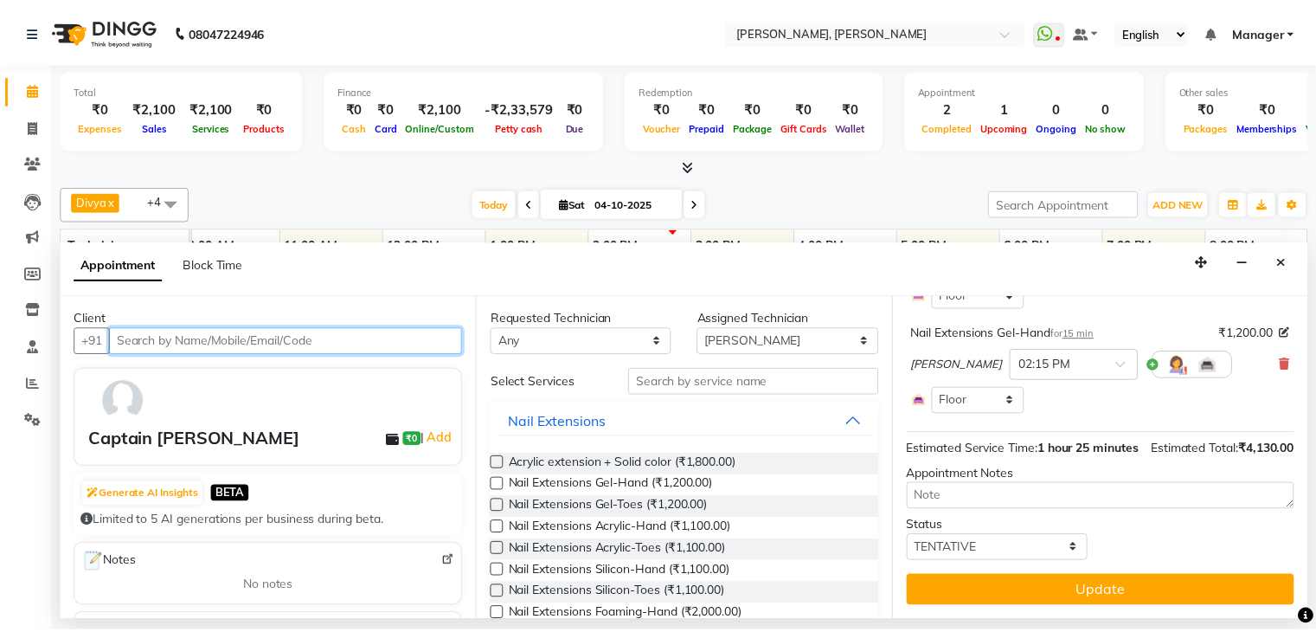
scroll to position [529, 0]
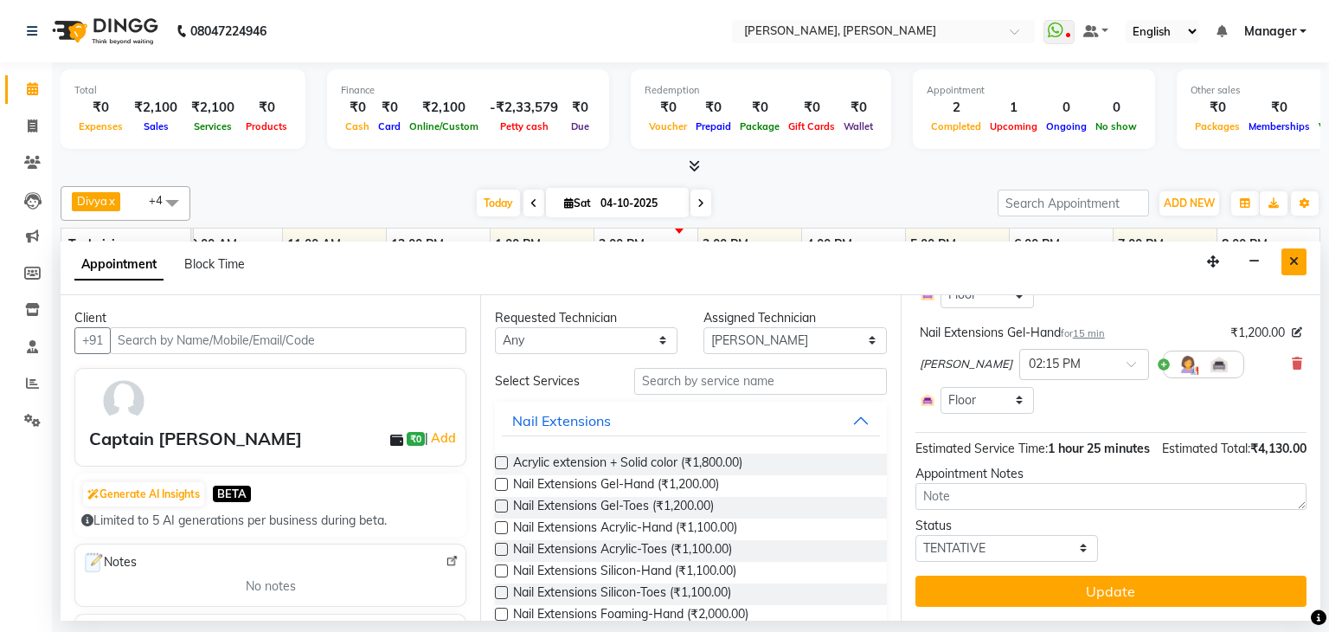
click at [1293, 255] on icon "Close" at bounding box center [1294, 261] width 10 height 12
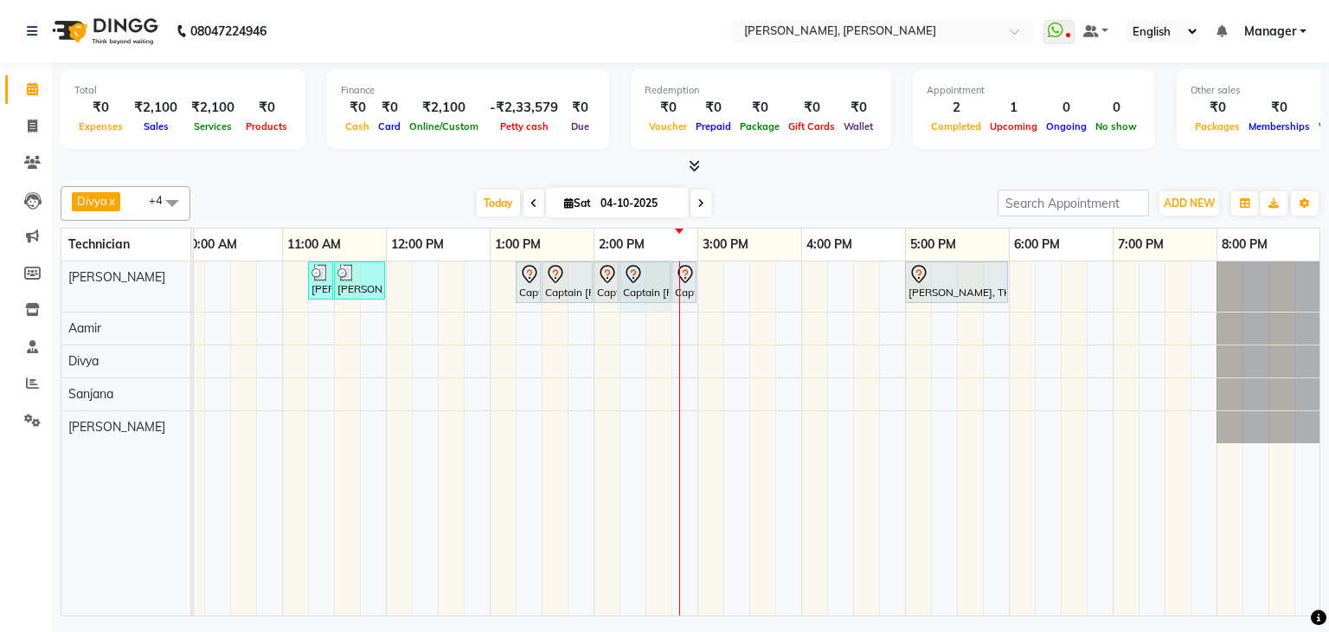
drag, startPoint x: 640, startPoint y: 276, endPoint x: 651, endPoint y: 276, distance: 10.4
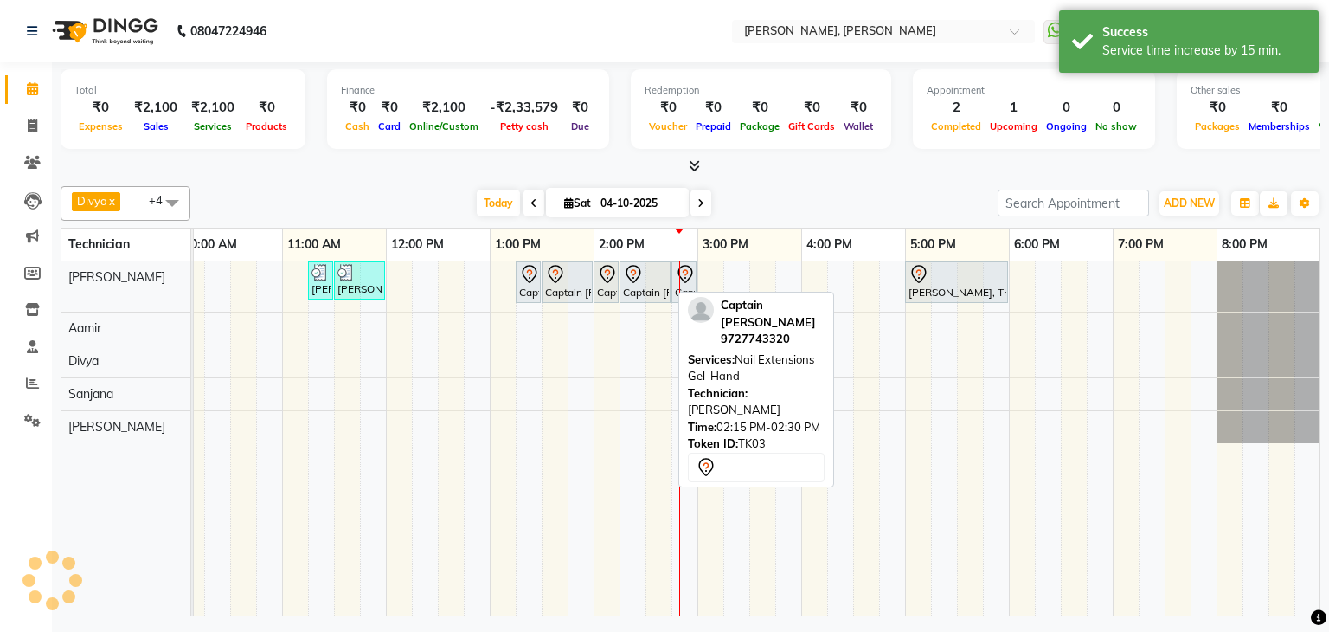
click at [644, 282] on div "Captain [PERSON_NAME], TK03, 02:15 PM-02:45 PM, Nail Extensions Gel-Hand" at bounding box center [645, 282] width 48 height 36
select select "7"
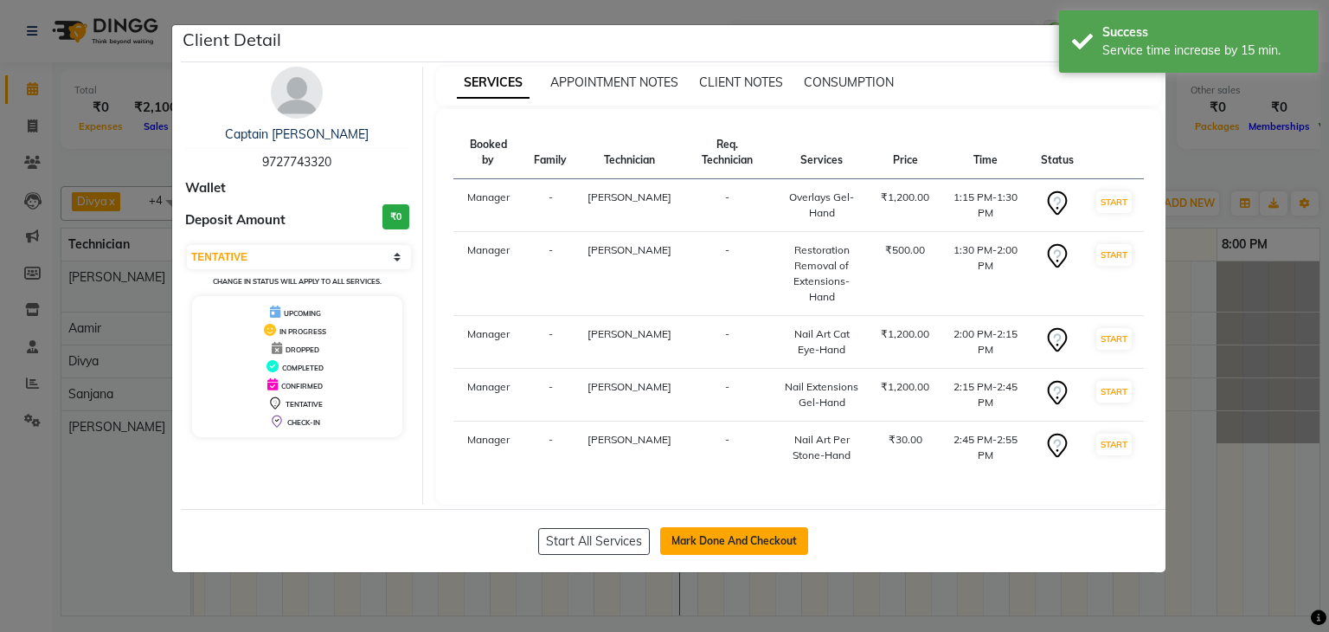
click at [719, 527] on button "Mark Done And Checkout" at bounding box center [734, 541] width 148 height 28
select select "6455"
select select "service"
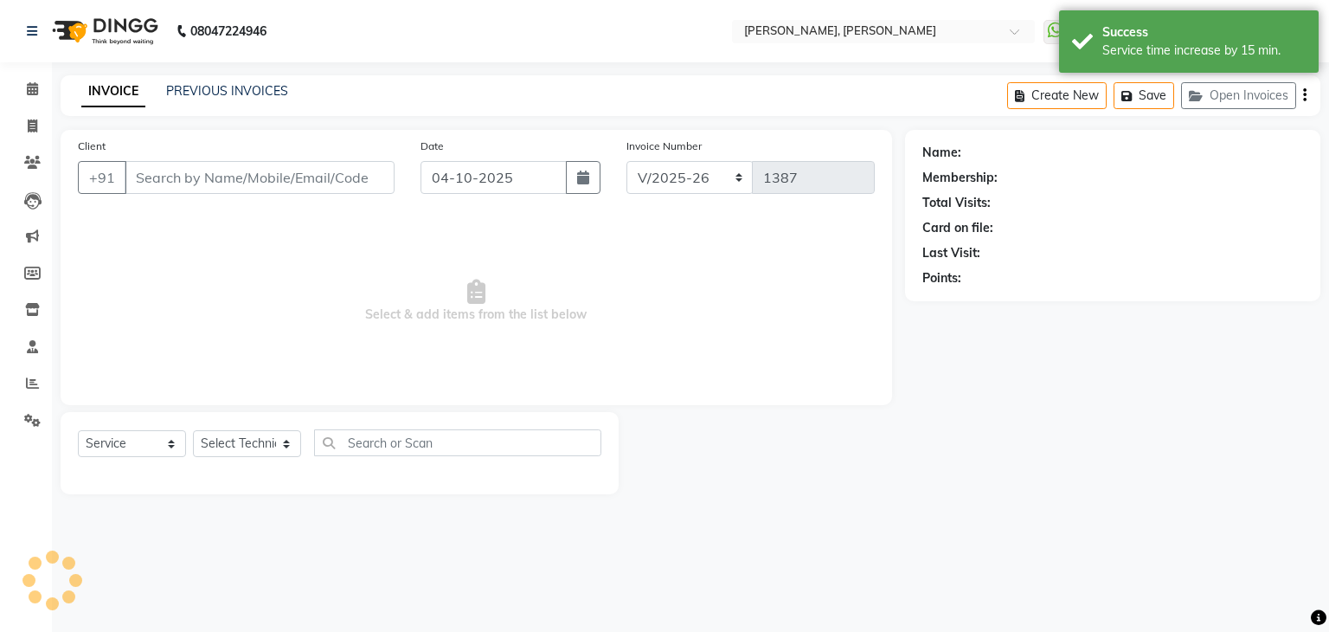
type input "97******20"
select select "54412"
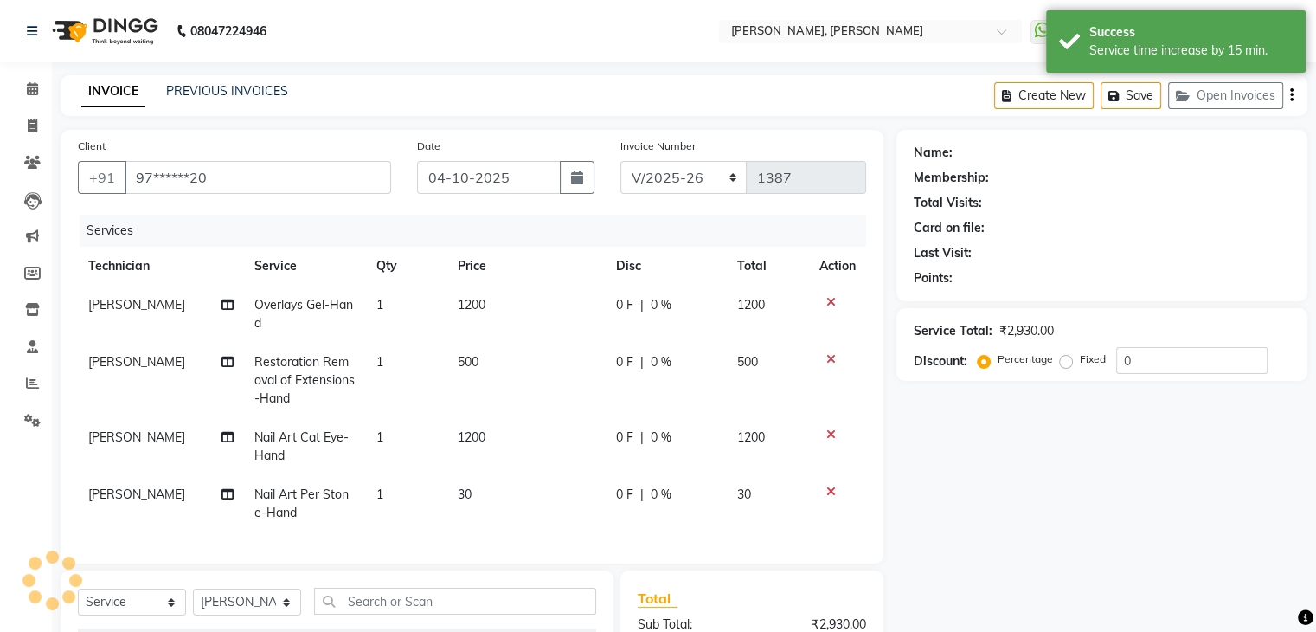
click at [482, 312] on span "1200" at bounding box center [472, 305] width 28 height 16
select select "54412"
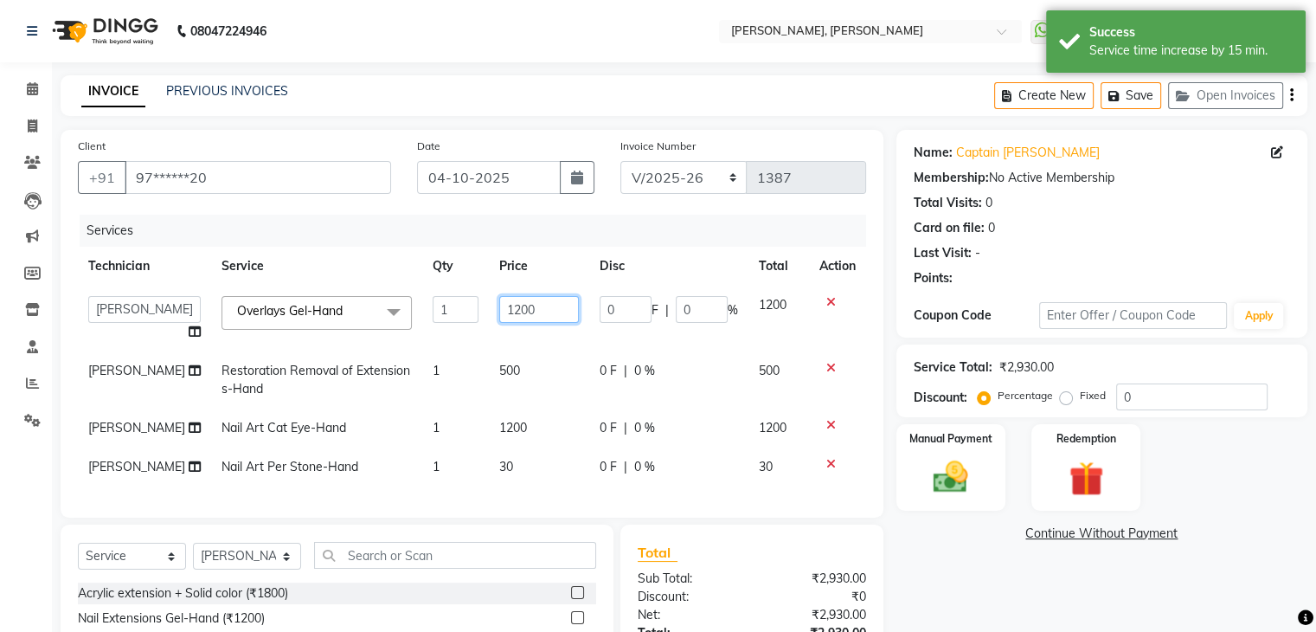
click at [536, 301] on input "1200" at bounding box center [539, 309] width 80 height 27
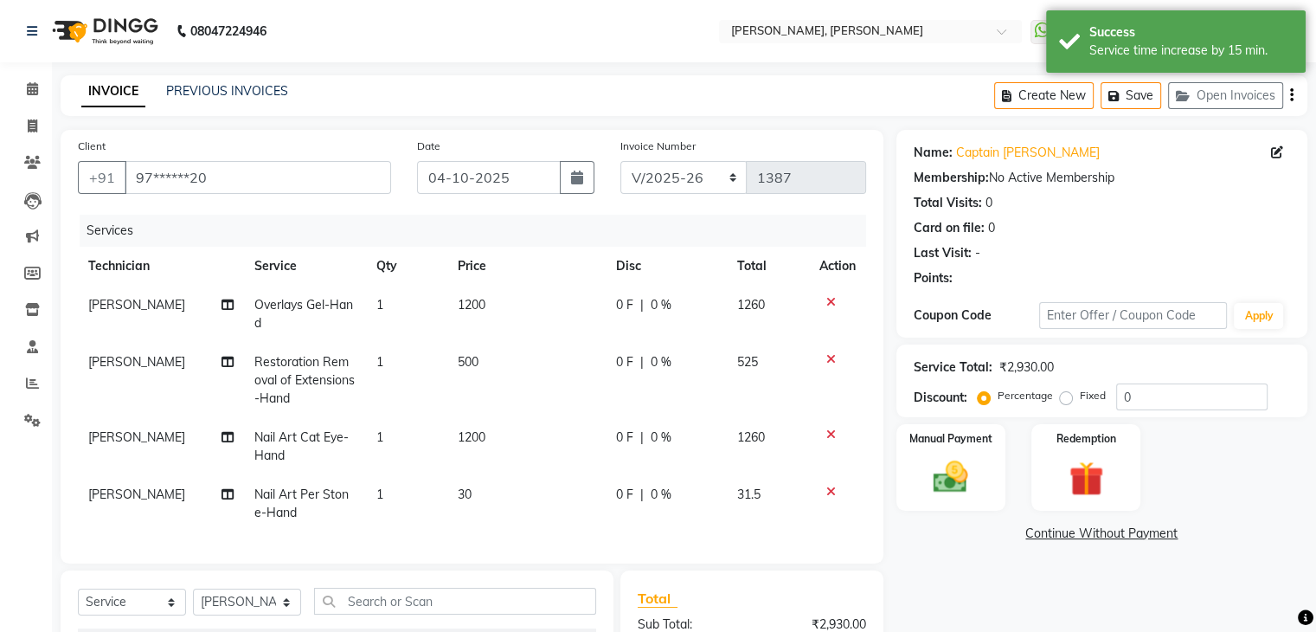
click at [489, 361] on td "500" at bounding box center [526, 380] width 158 height 75
select select "54412"
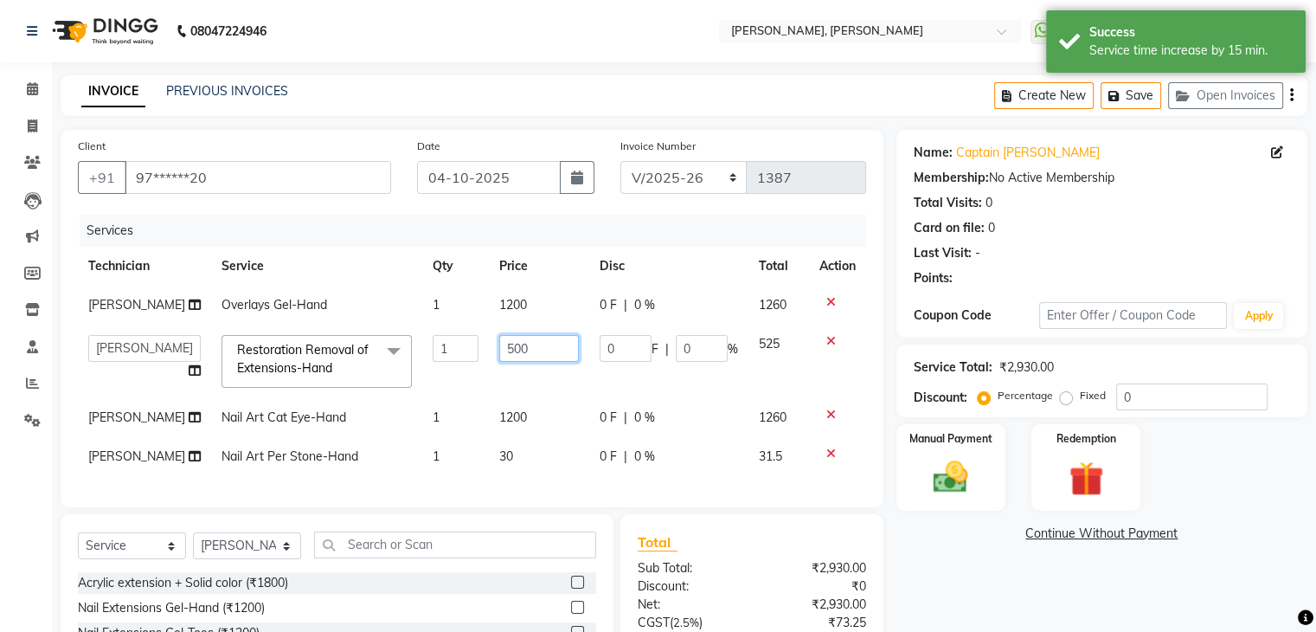
click at [528, 346] on input "500" at bounding box center [539, 348] width 80 height 27
type input "50"
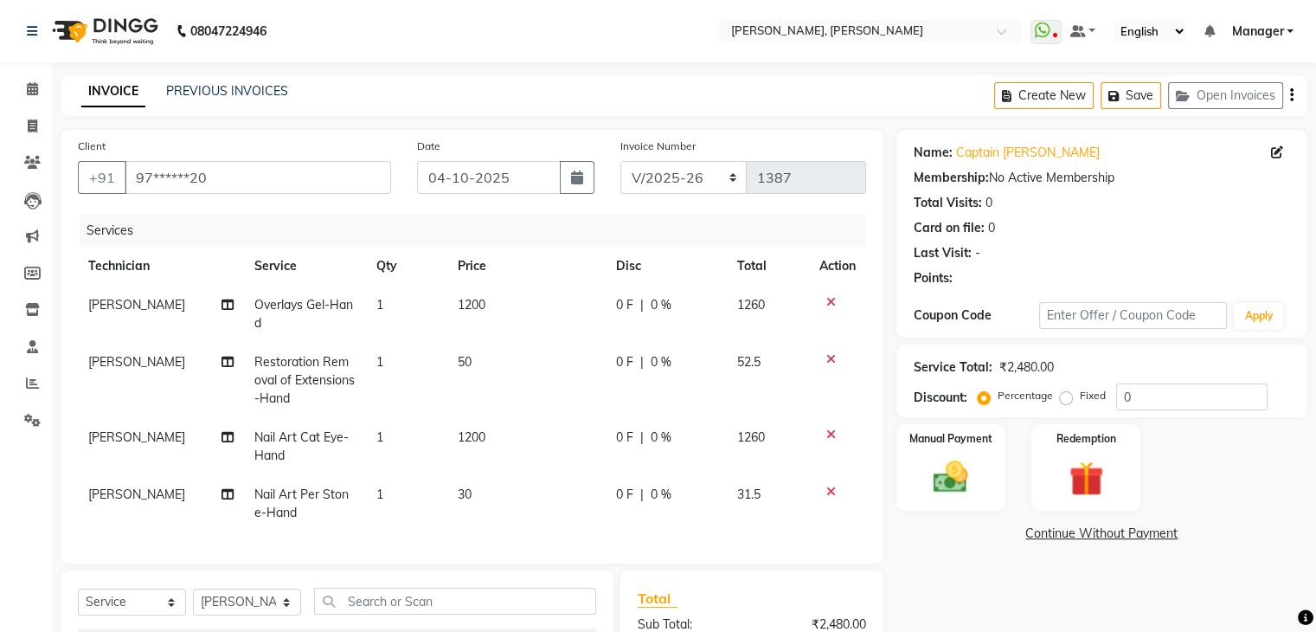
click at [427, 357] on td "1" at bounding box center [406, 380] width 81 height 75
select select "54412"
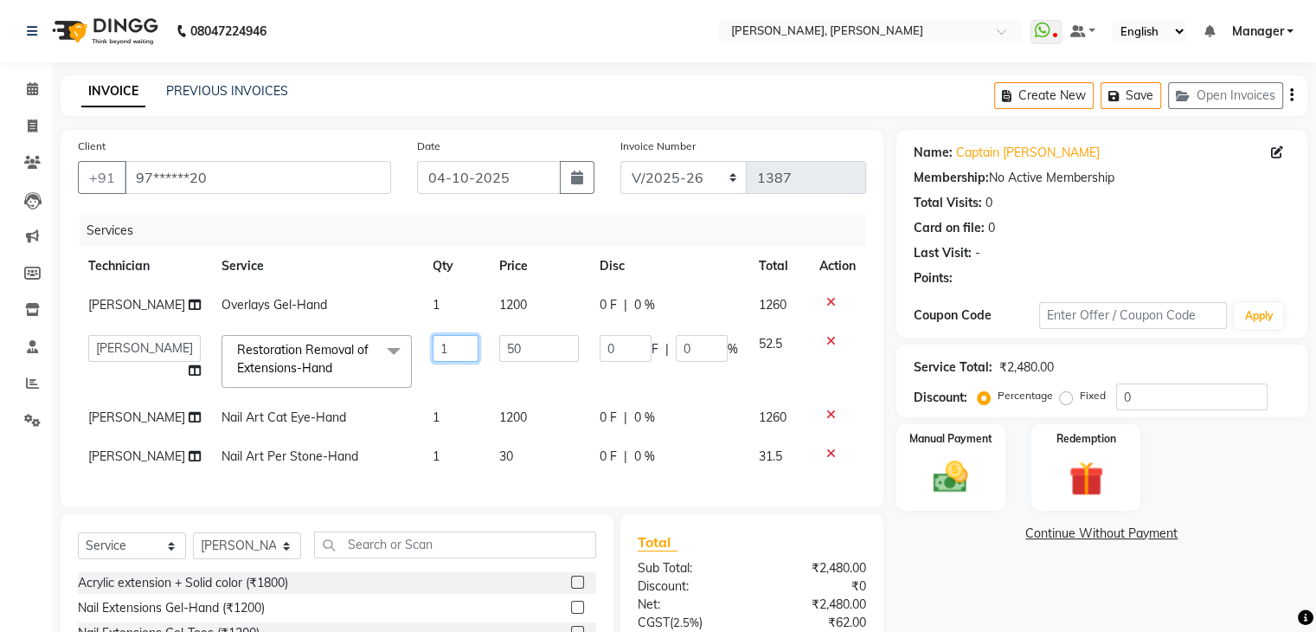
click at [446, 357] on input "1" at bounding box center [456, 348] width 47 height 27
type input "5"
click at [518, 406] on tbody "[PERSON_NAME] Overlays Gel-Hand 1 1200 0 F | 0 % 1260 [PERSON_NAME] [PERSON_NAM…" at bounding box center [472, 381] width 788 height 190
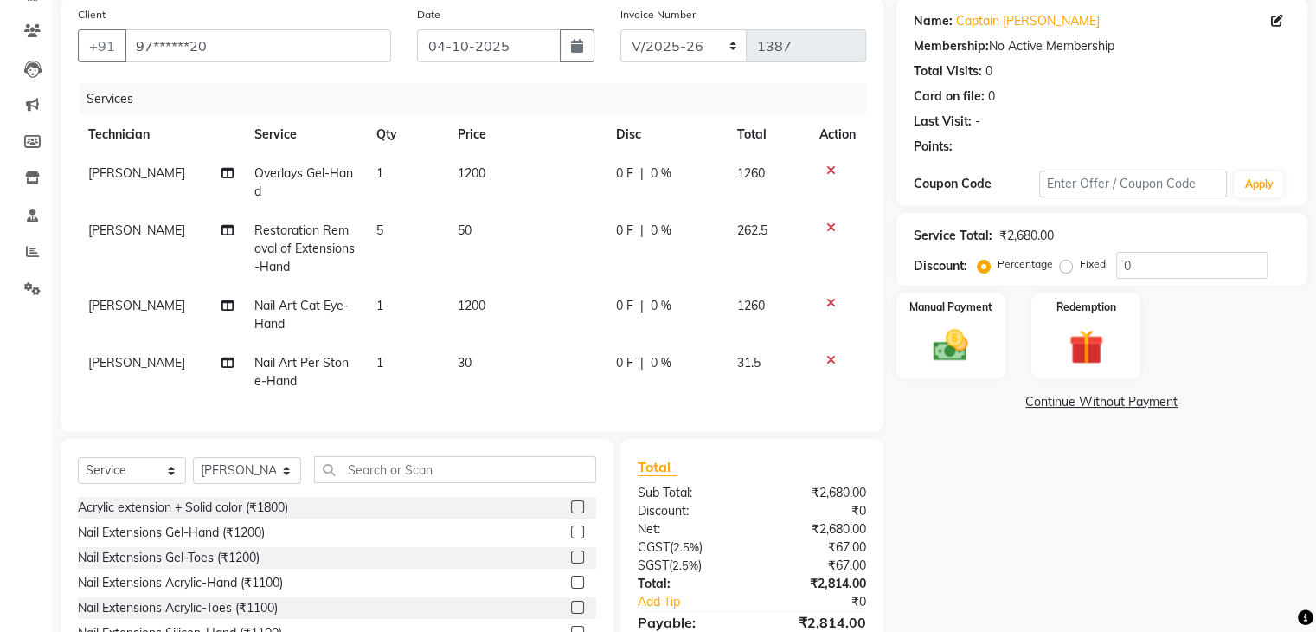
scroll to position [173, 0]
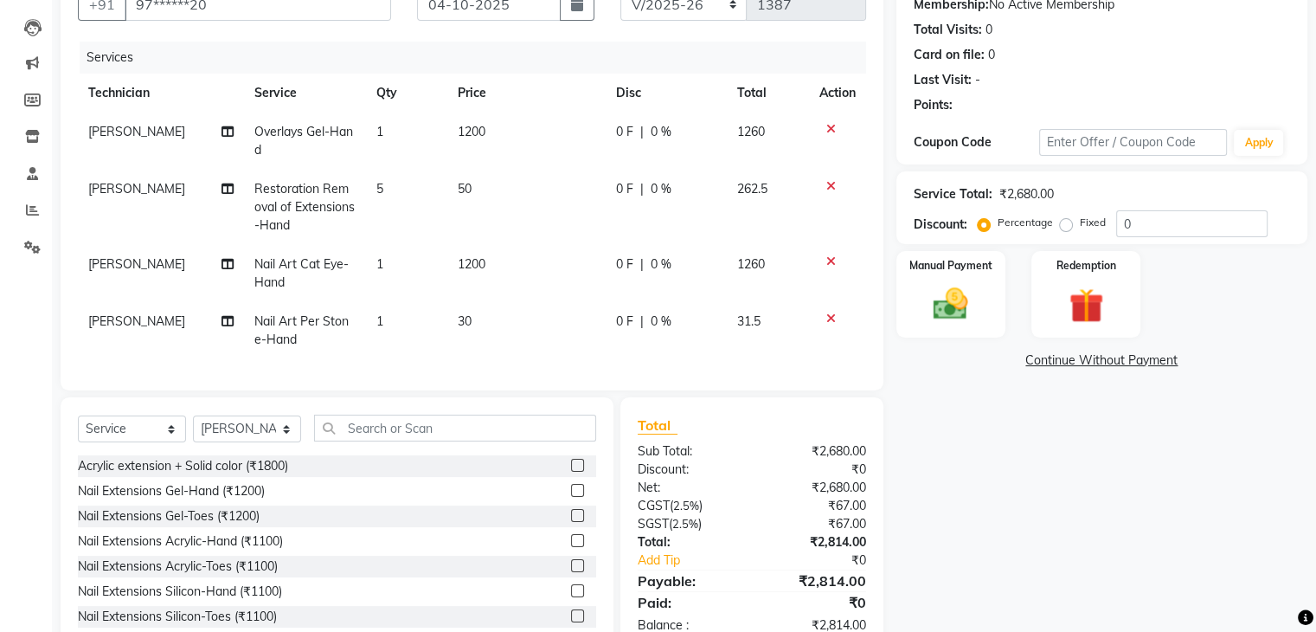
click at [473, 319] on td "30" at bounding box center [526, 330] width 158 height 57
select select "54412"
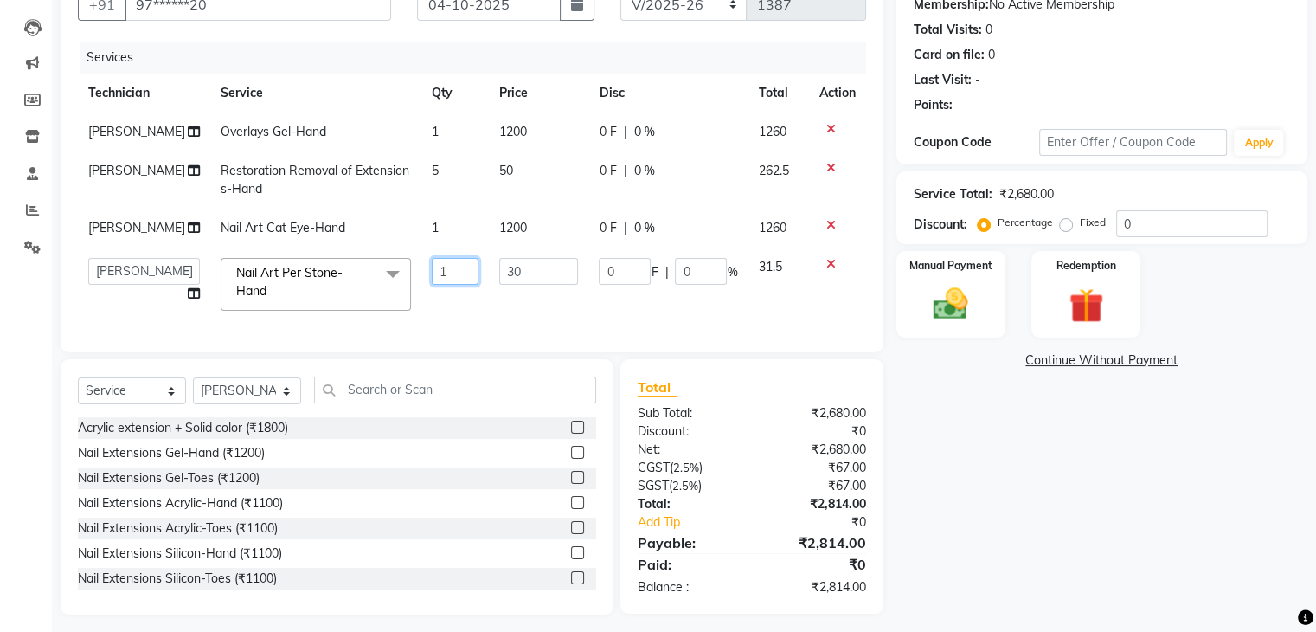
click at [446, 274] on input "1" at bounding box center [455, 271] width 46 height 27
type input "14"
click at [972, 409] on div "Name: Captain [PERSON_NAME] Membership: No Active Membership Total Visits: 0 Ca…" at bounding box center [1108, 286] width 424 height 658
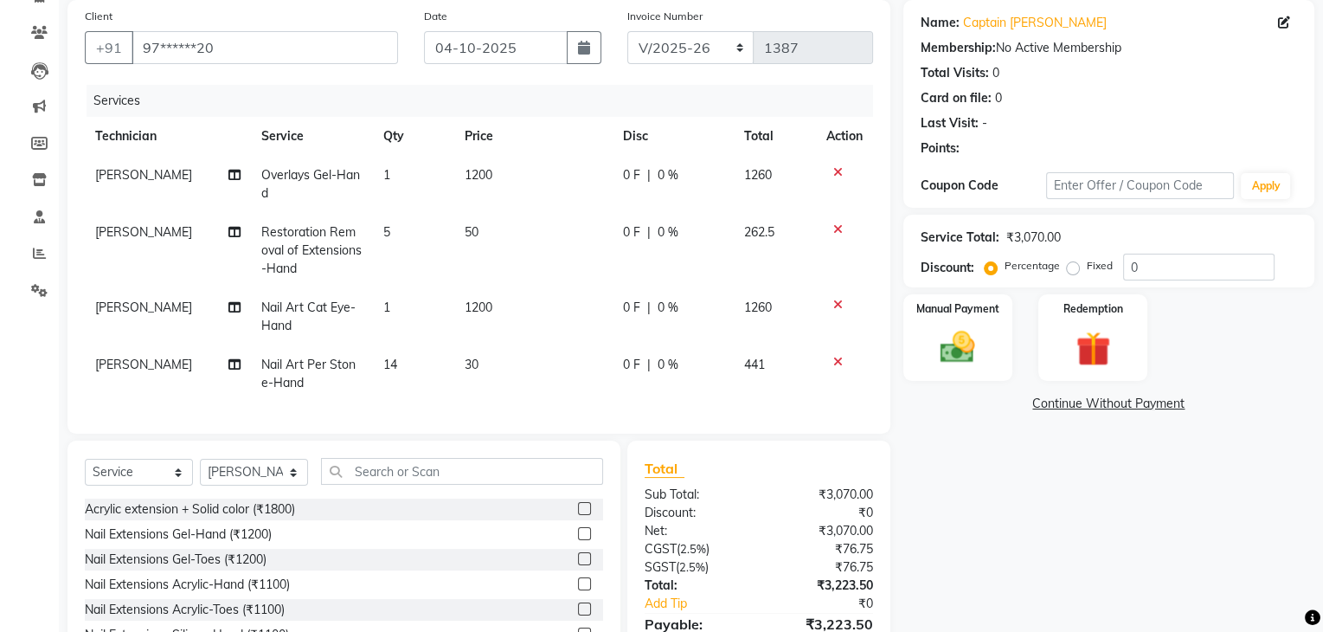
scroll to position [0, 0]
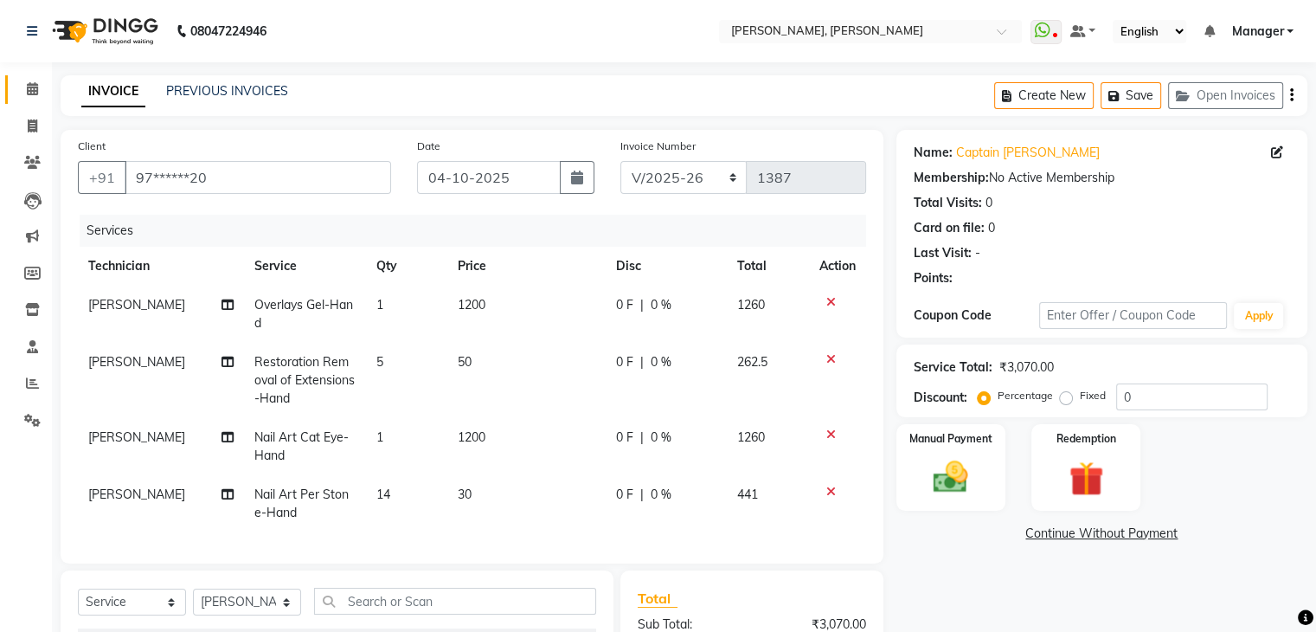
drag, startPoint x: 43, startPoint y: 106, endPoint x: 32, endPoint y: 87, distance: 21.4
click at [43, 102] on li "Calendar" at bounding box center [26, 89] width 52 height 37
click at [32, 87] on icon at bounding box center [32, 88] width 11 height 13
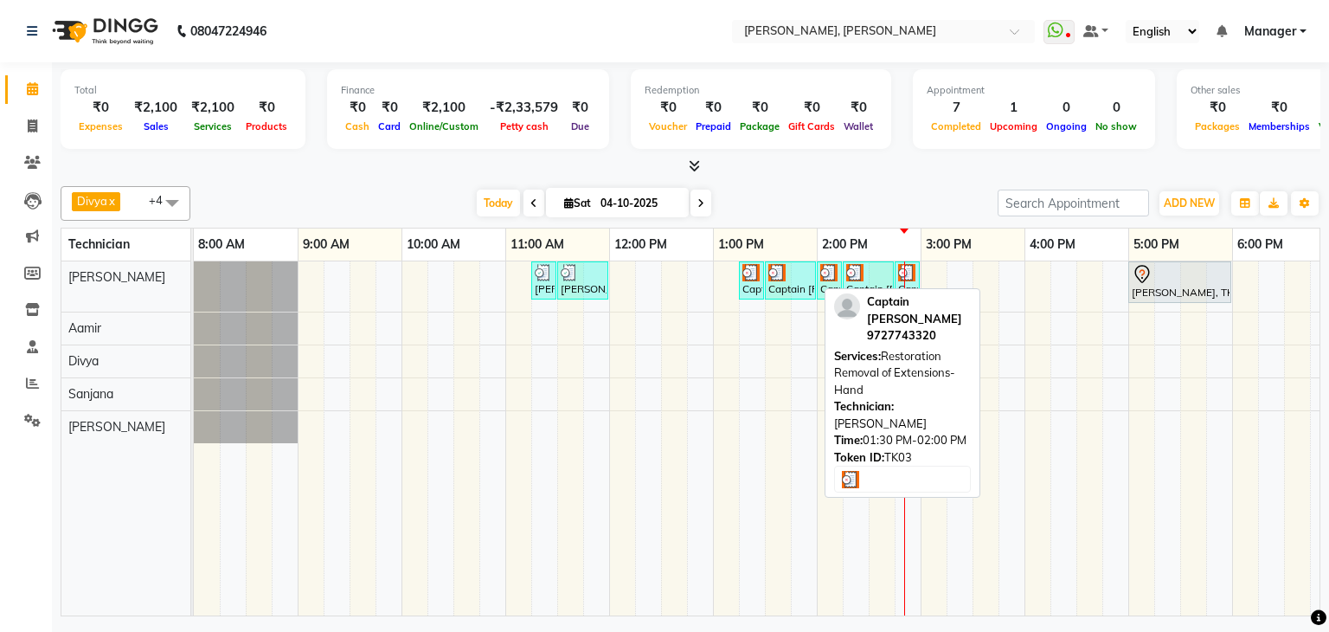
click at [799, 274] on div at bounding box center [790, 272] width 44 height 17
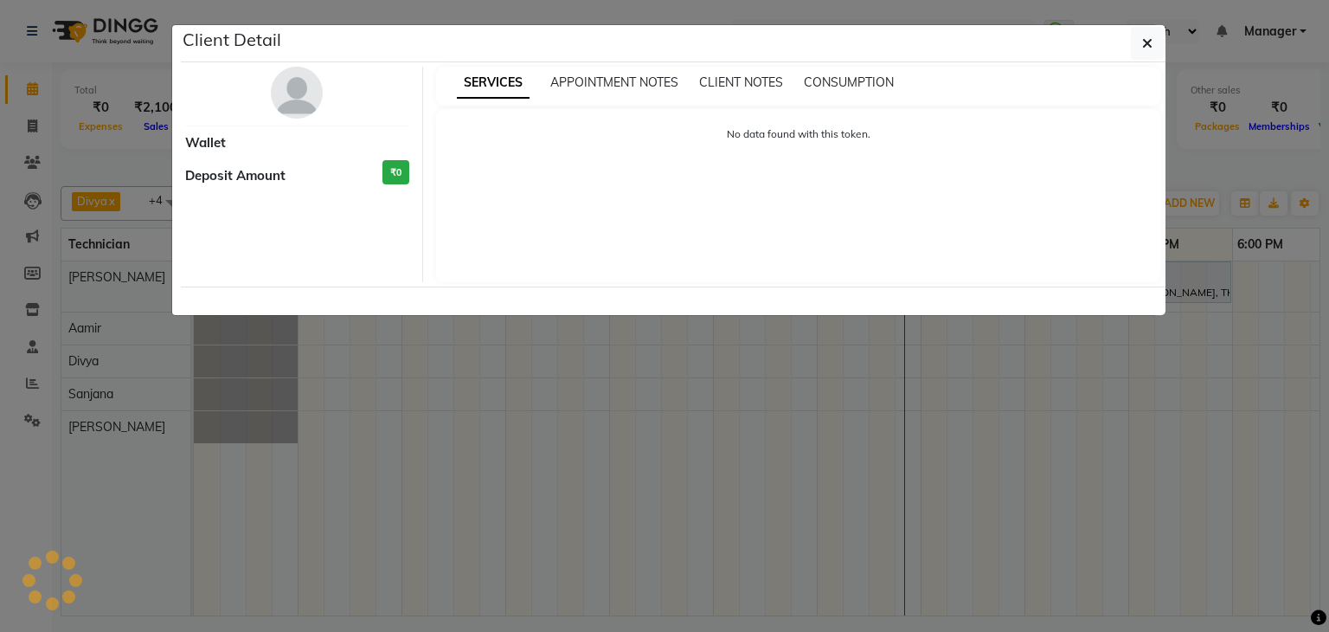
select select "3"
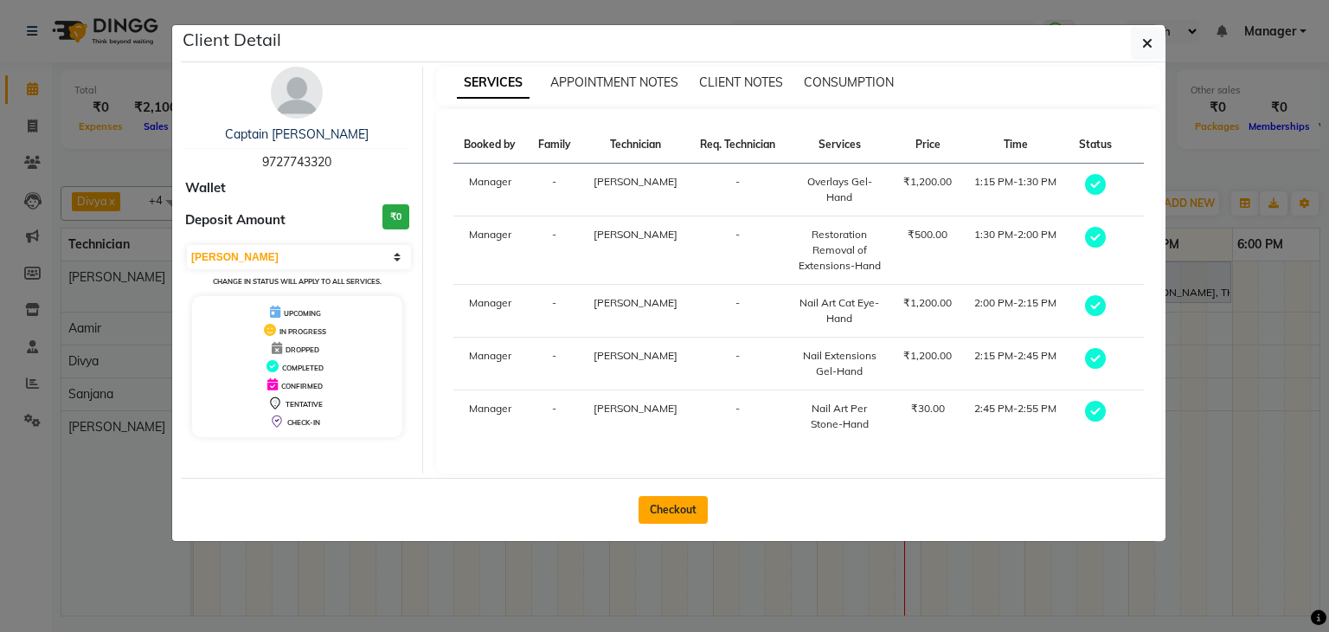
click at [671, 505] on button "Checkout" at bounding box center [672, 510] width 69 height 28
select select "service"
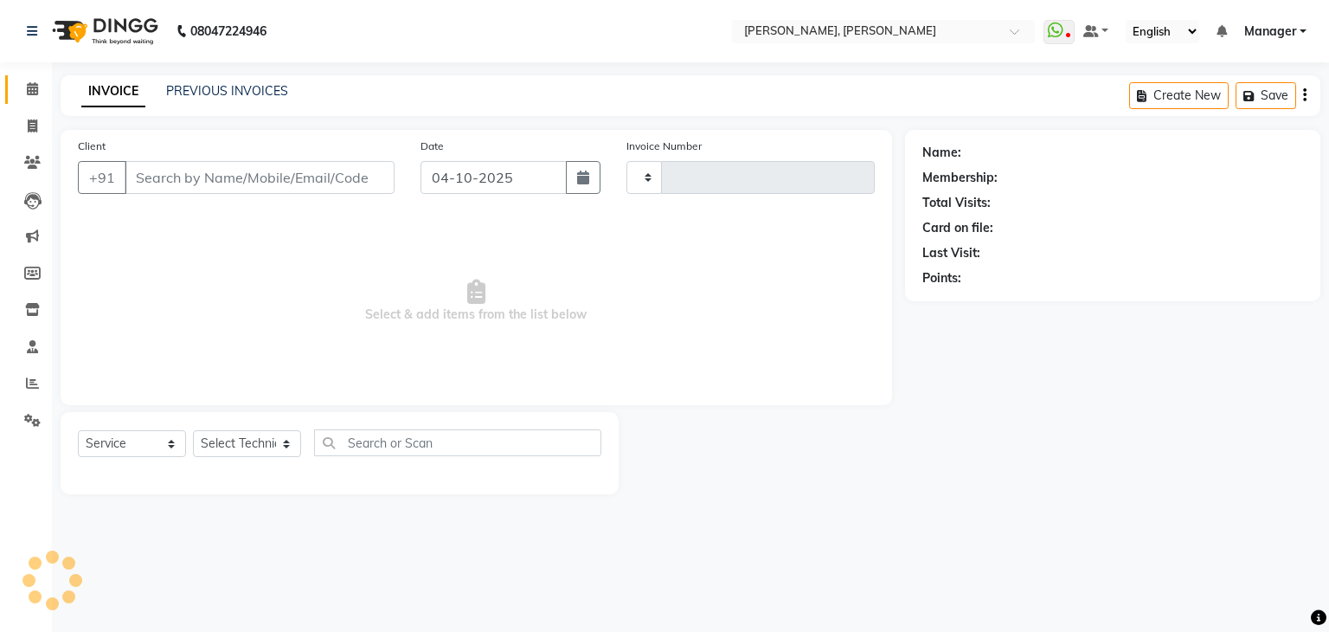
type input "1387"
select select "6455"
type input "97******20"
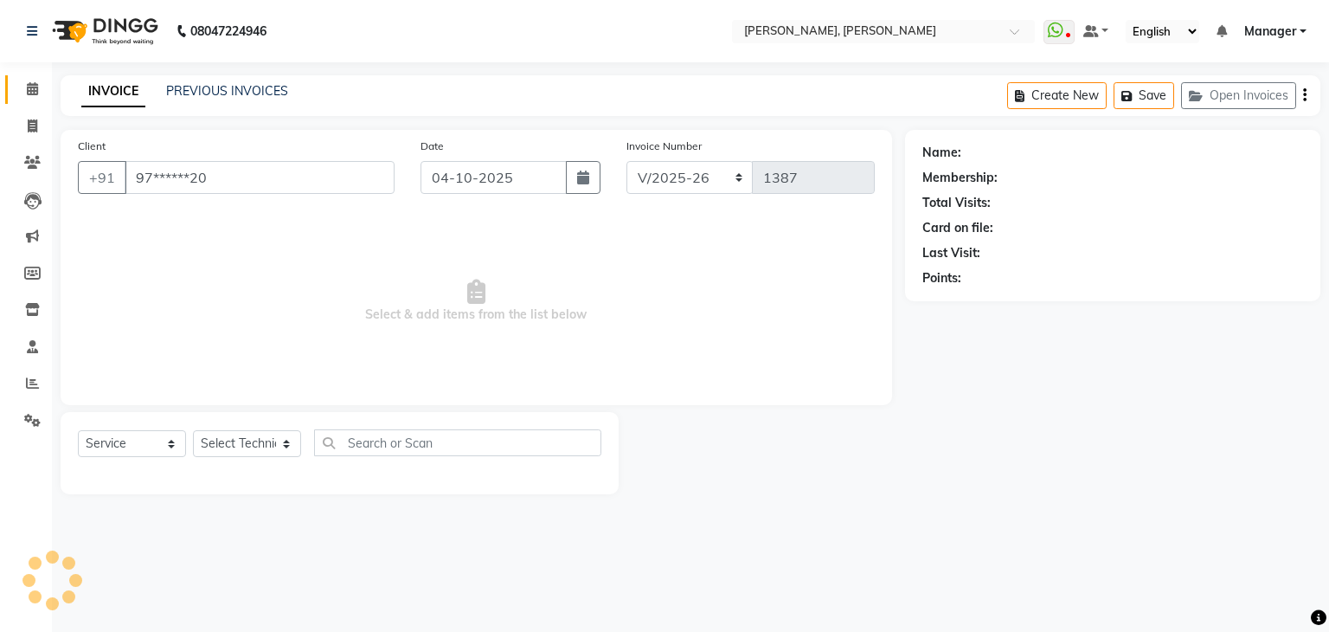
select select "54412"
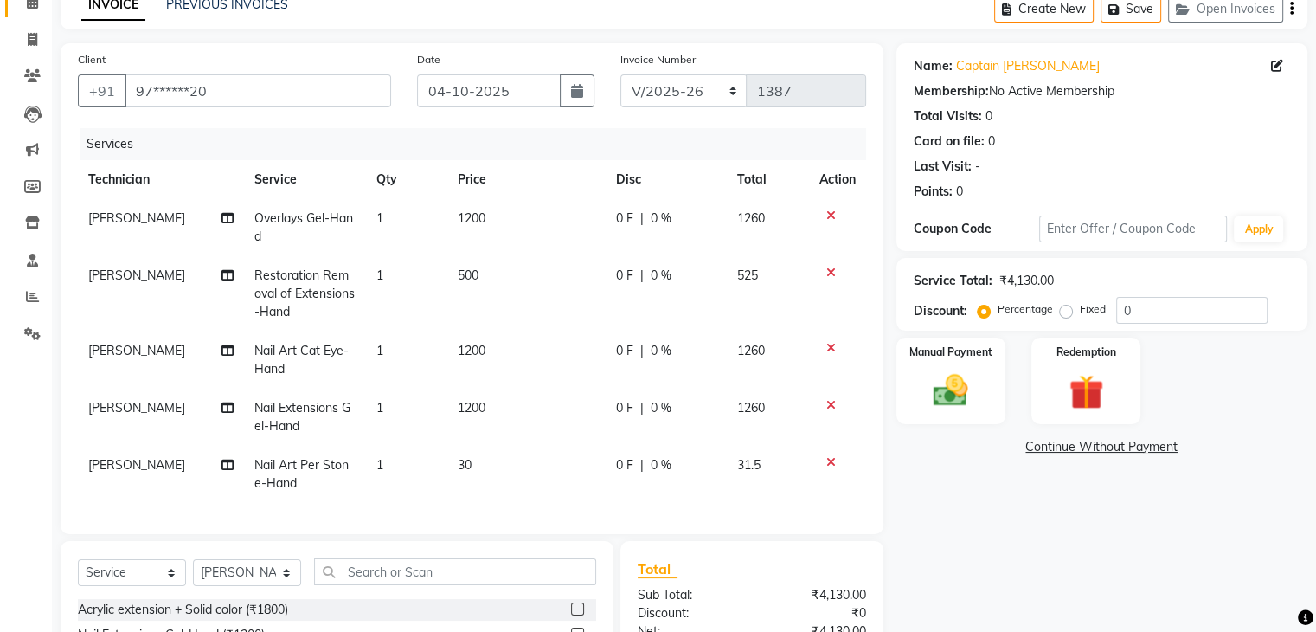
scroll to position [173, 0]
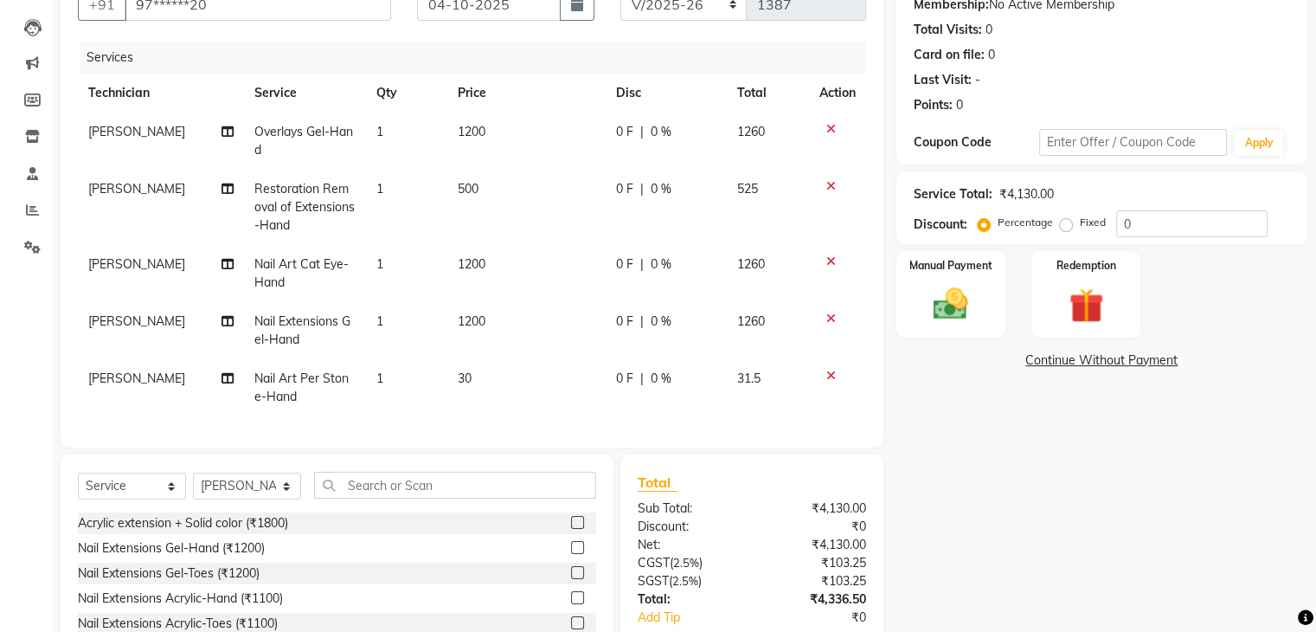
click at [388, 377] on td "1" at bounding box center [406, 387] width 81 height 57
select select "54412"
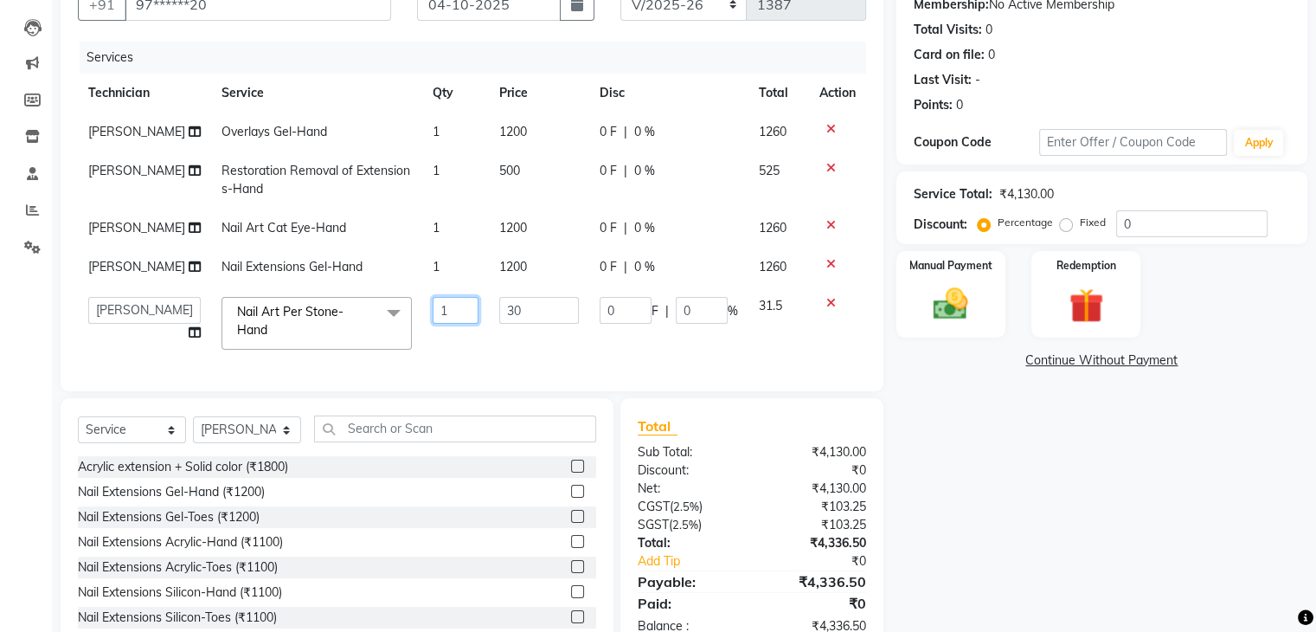
click at [455, 311] on input "1" at bounding box center [456, 310] width 47 height 27
type input "14"
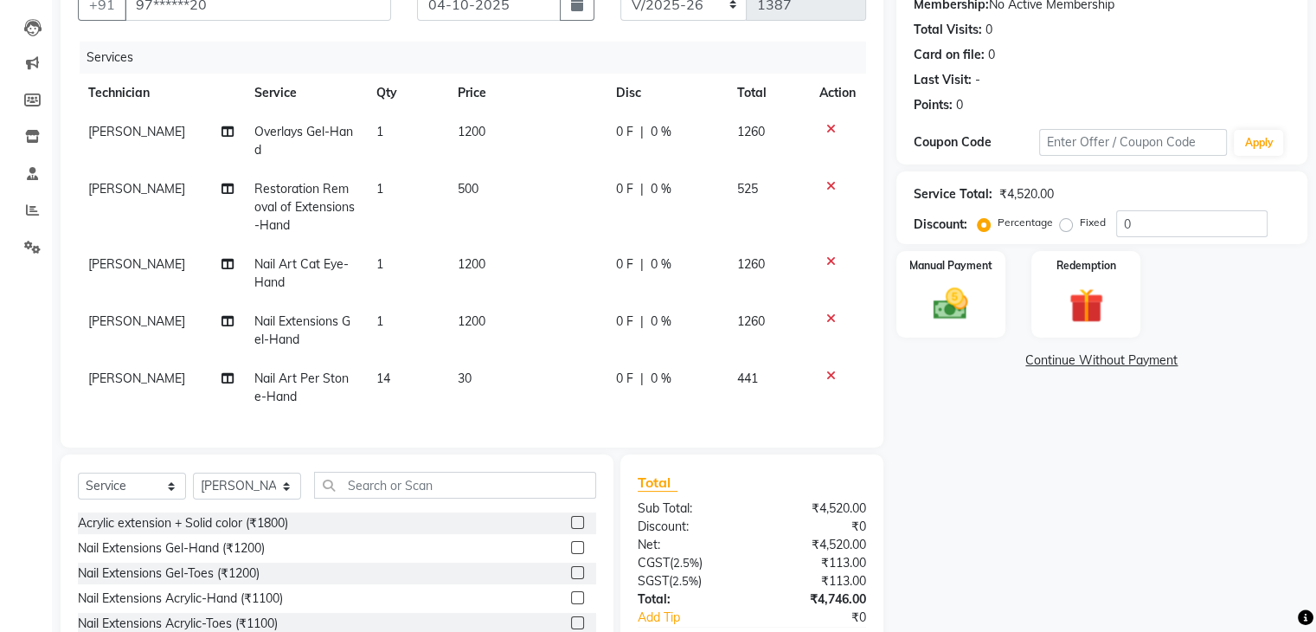
click at [427, 255] on tbody "[PERSON_NAME] Overlays Gel-Hand 1 1200 0 F | 0 % 1260 [PERSON_NAME] Restoration…" at bounding box center [472, 264] width 788 height 304
click at [487, 320] on td "1200" at bounding box center [526, 330] width 158 height 57
select select "54412"
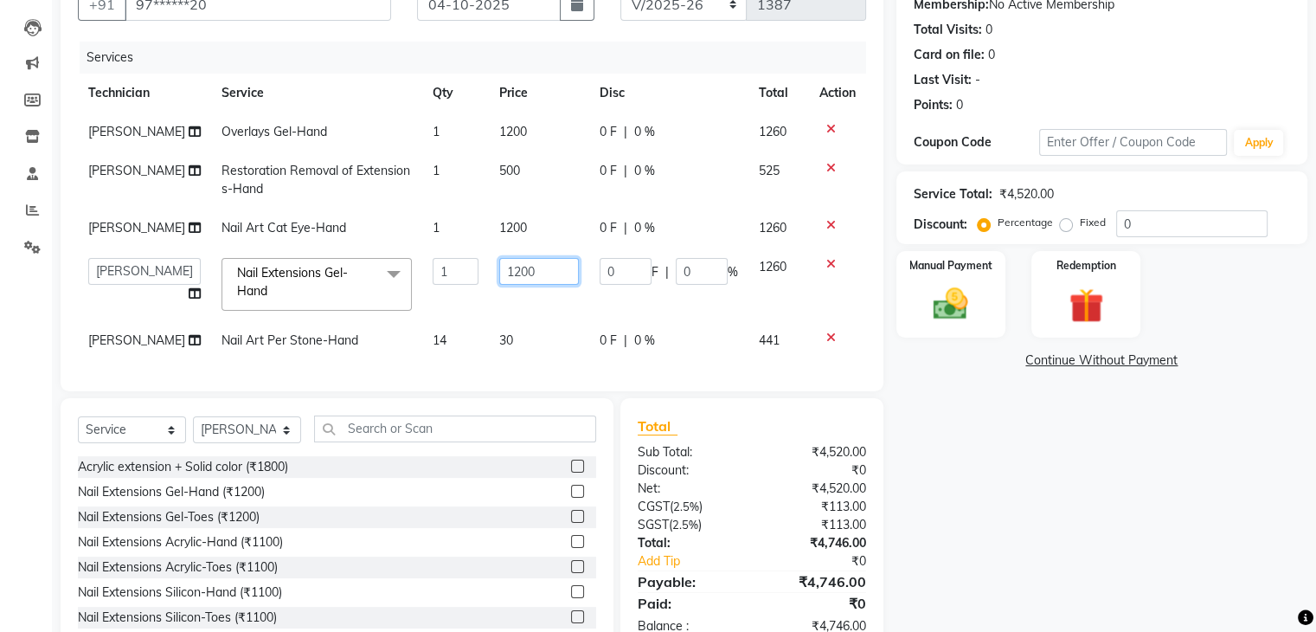
click at [535, 276] on input "1200" at bounding box center [539, 271] width 80 height 27
type input "120"
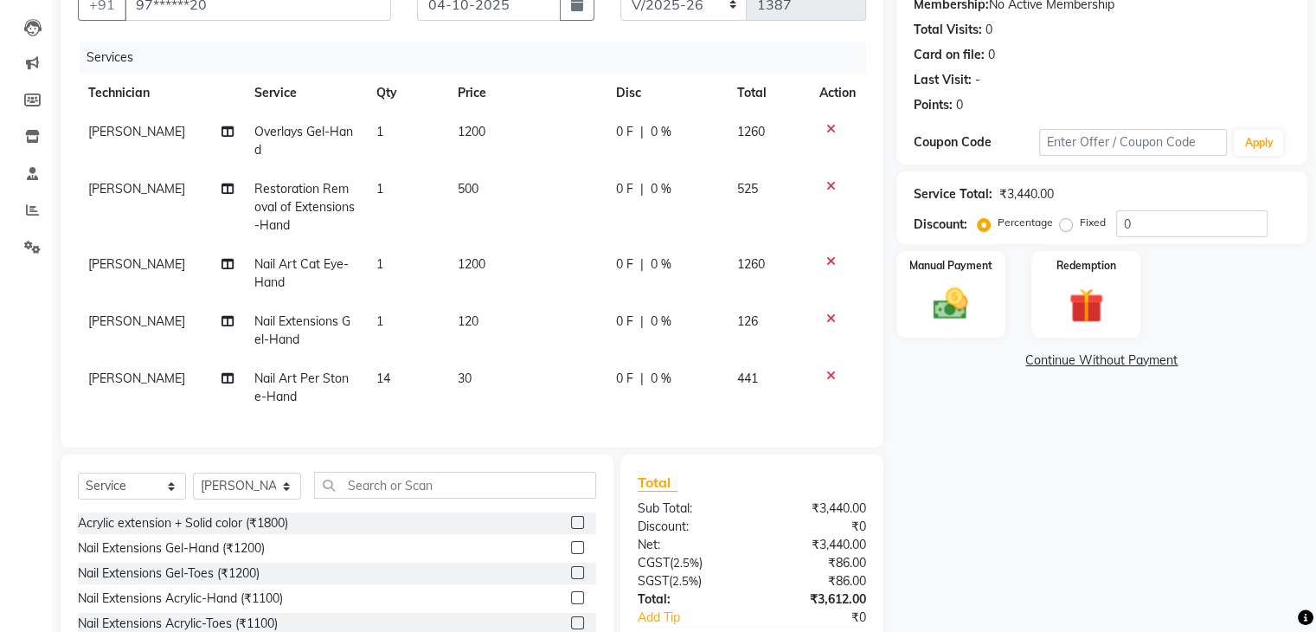
click at [419, 311] on td "1" at bounding box center [406, 330] width 81 height 57
select select "54412"
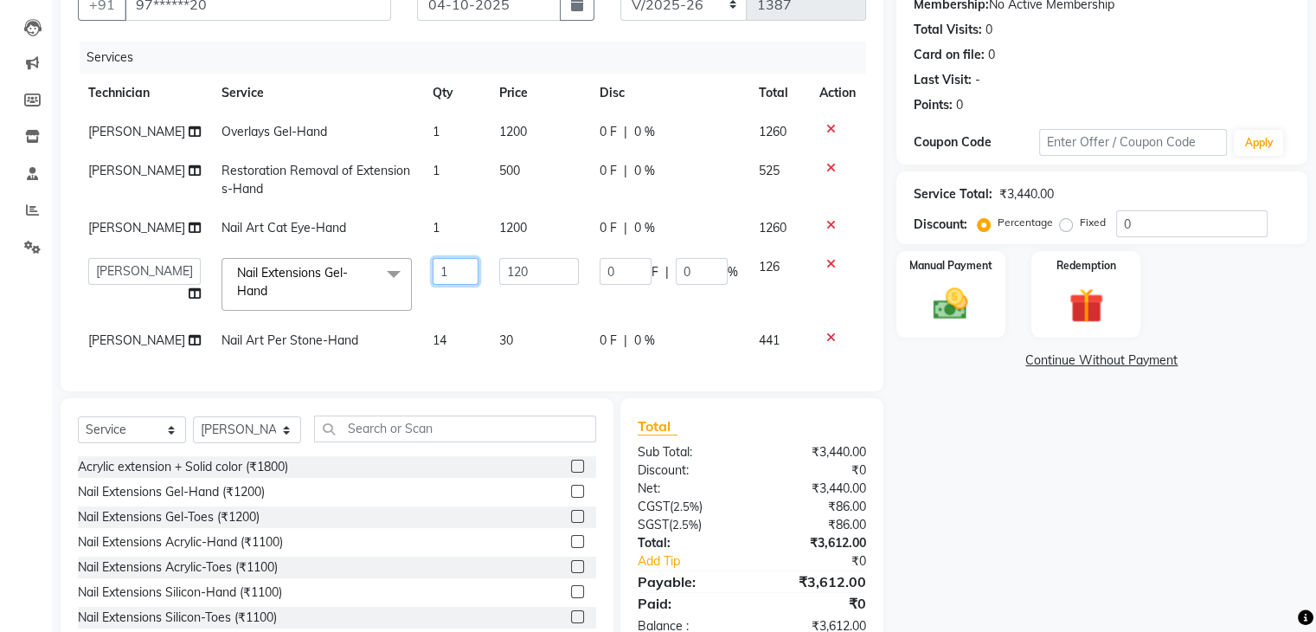
click at [457, 273] on input "1" at bounding box center [456, 271] width 47 height 27
type input "2"
click at [1090, 435] on div "Name: Captain [PERSON_NAME] Membership: No Active Membership Total Visits: 0 Ca…" at bounding box center [1108, 305] width 424 height 696
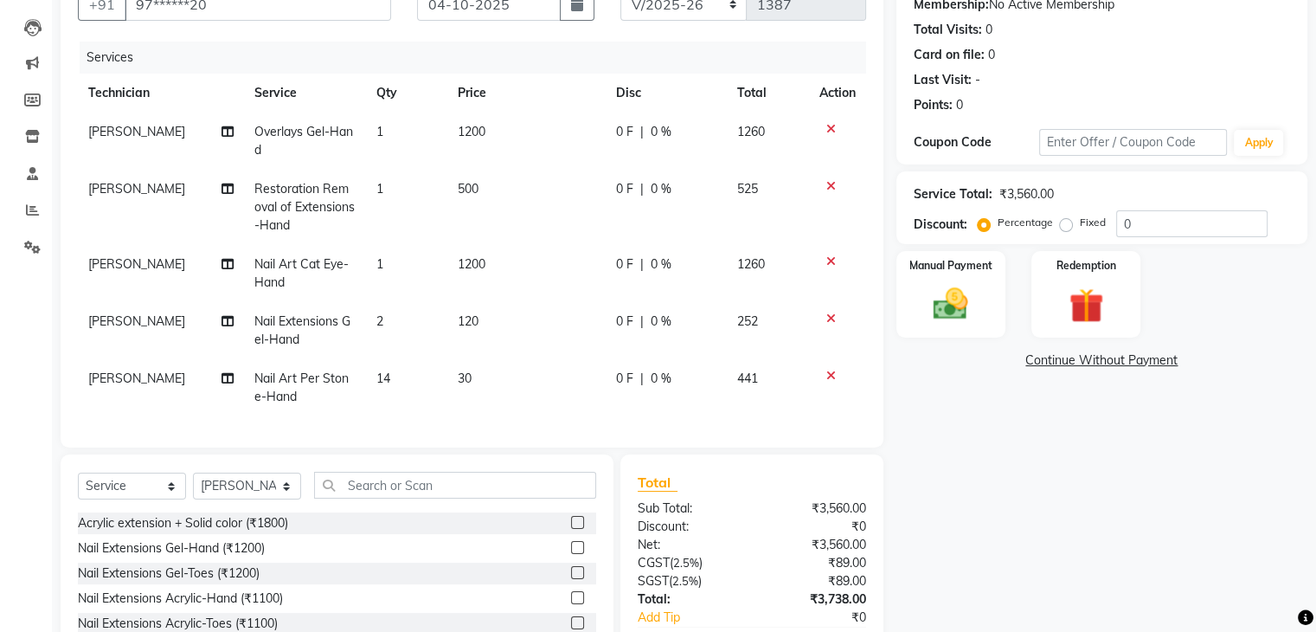
click at [468, 184] on span "500" at bounding box center [468, 189] width 21 height 16
select select "54412"
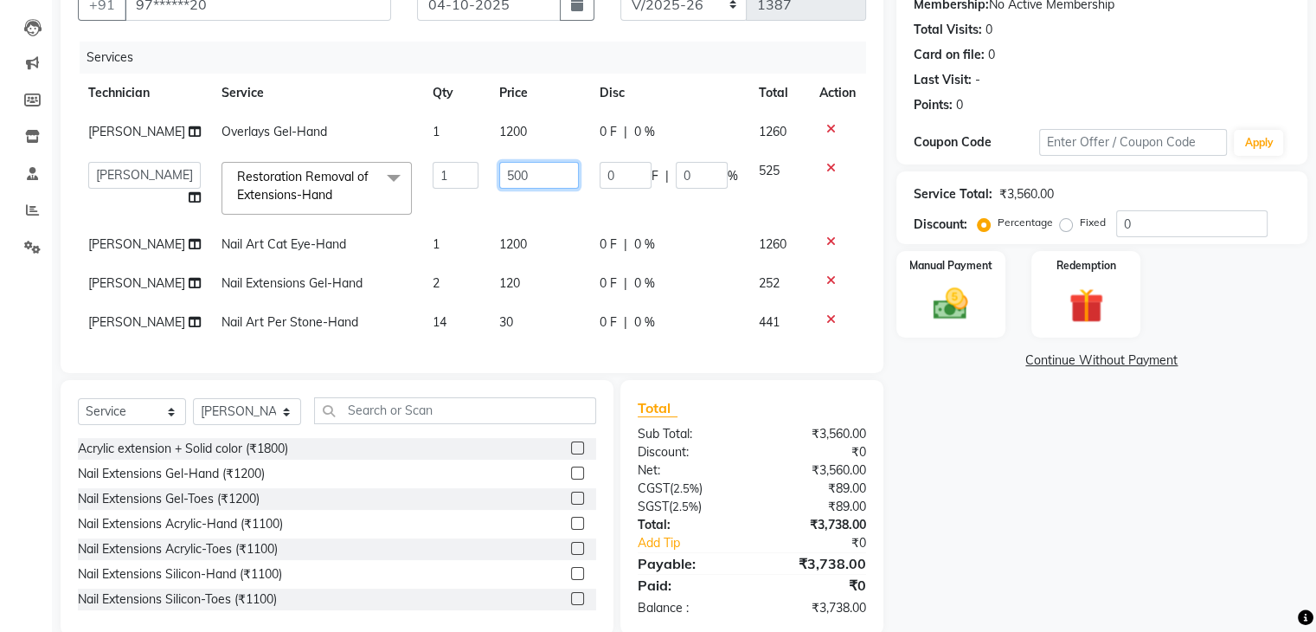
click at [531, 183] on input "500" at bounding box center [539, 175] width 80 height 27
type input "50"
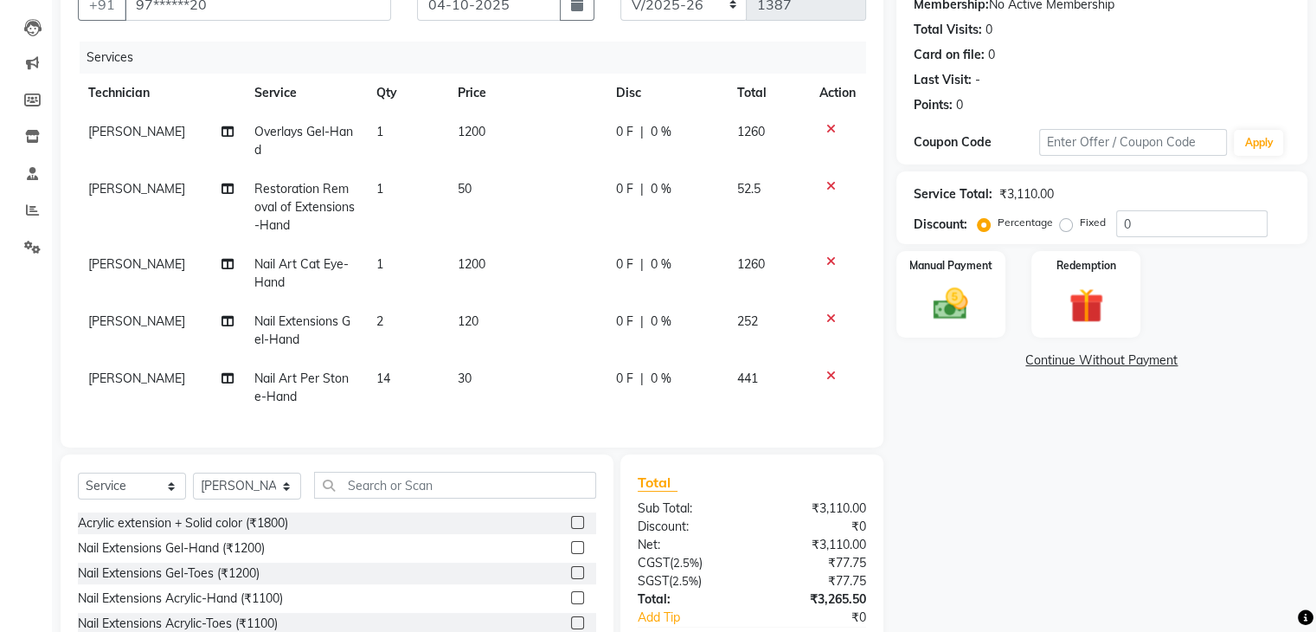
click at [412, 196] on td "1" at bounding box center [406, 207] width 81 height 75
select select "54412"
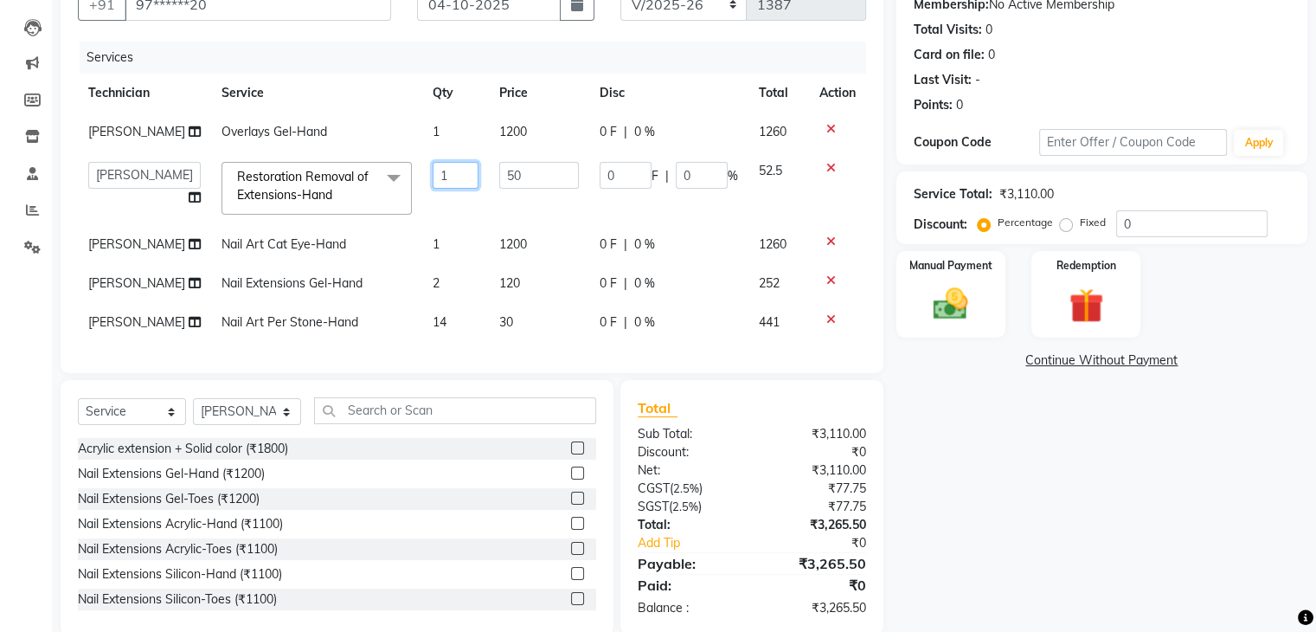
click at [447, 176] on input "1" at bounding box center [456, 175] width 47 height 27
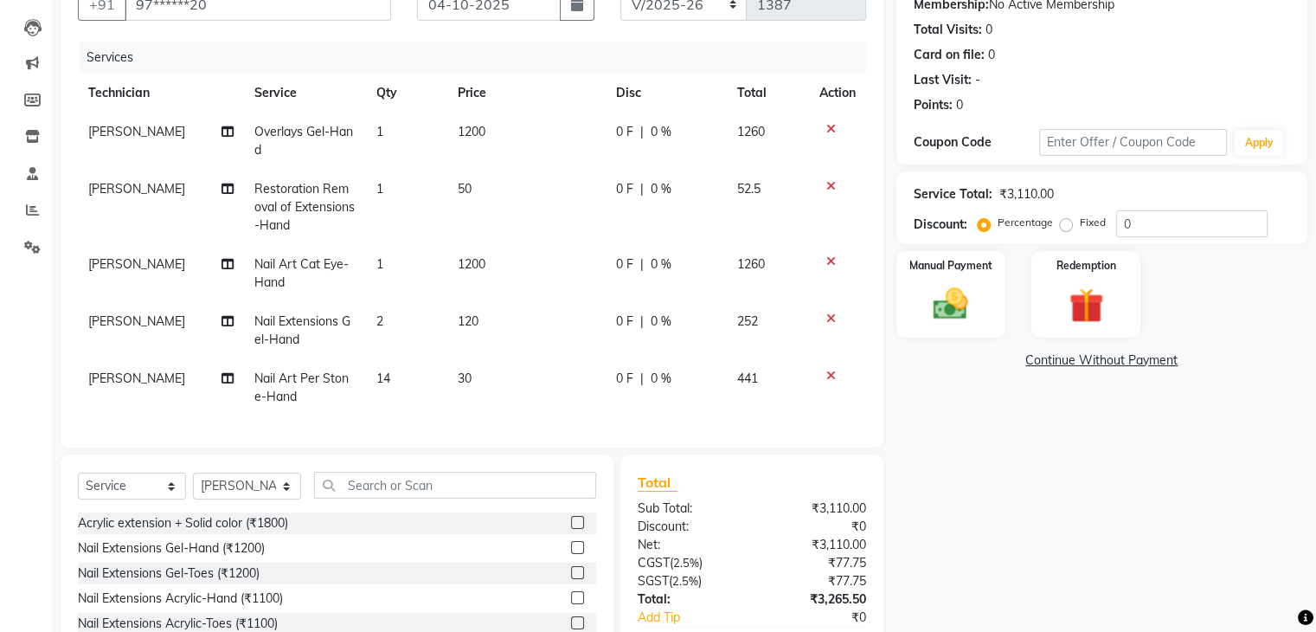
click at [516, 183] on td "50" at bounding box center [526, 207] width 158 height 75
select select "54412"
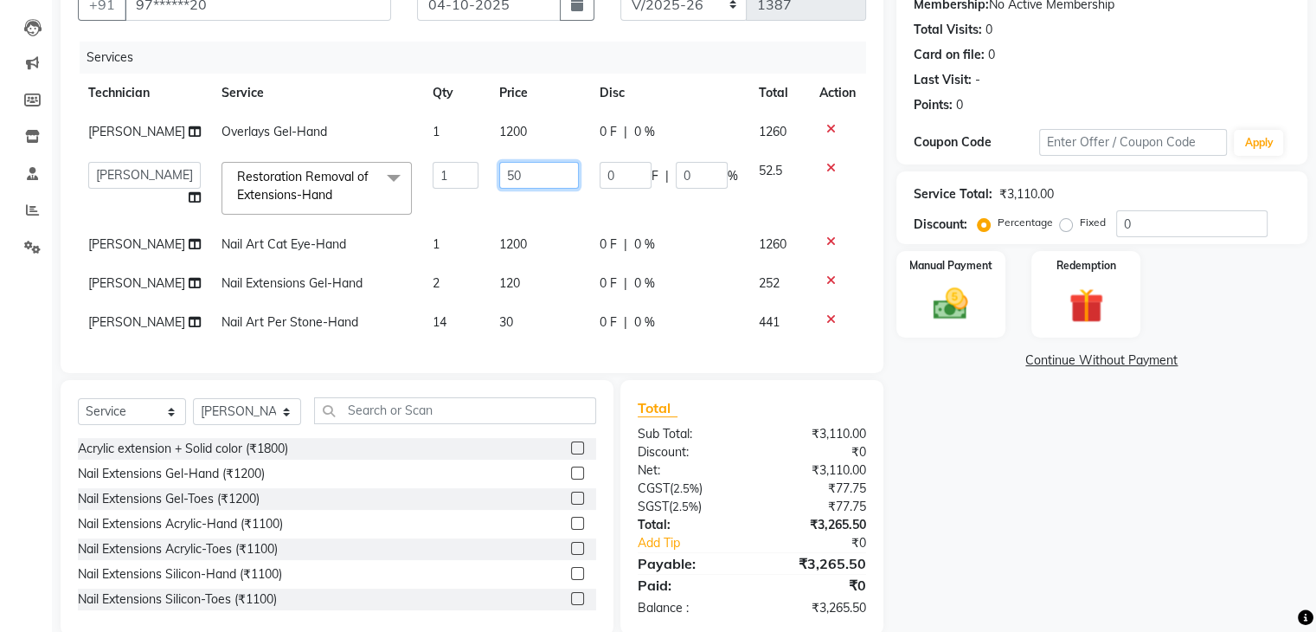
click at [526, 176] on input "50" at bounding box center [539, 175] width 80 height 27
type input "5"
type input "250"
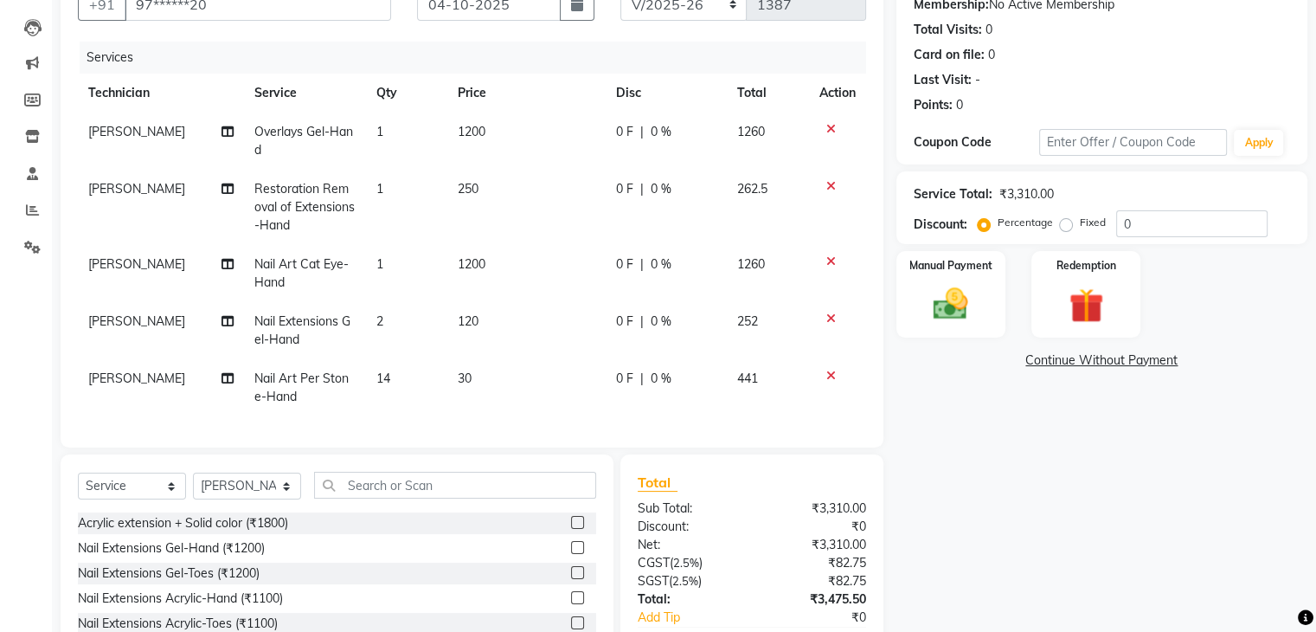
drag, startPoint x: 1015, startPoint y: 430, endPoint x: 0, endPoint y: 134, distance: 1057.1
click at [1016, 430] on div "Name: Captain [PERSON_NAME] Membership: No Active Membership Total Visits: 0 Ca…" at bounding box center [1108, 333] width 424 height 753
click at [998, 263] on div "Manual Payment" at bounding box center [950, 293] width 113 height 89
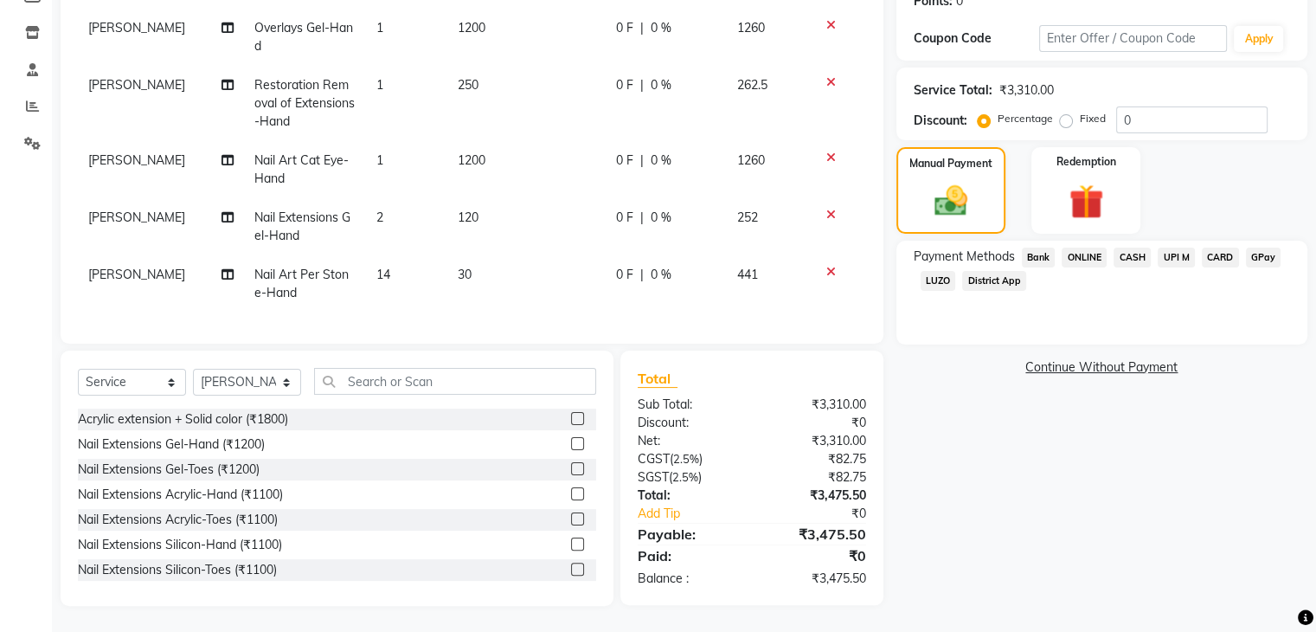
scroll to position [291, 0]
click at [1171, 247] on span "UPI M" at bounding box center [1176, 257] width 37 height 20
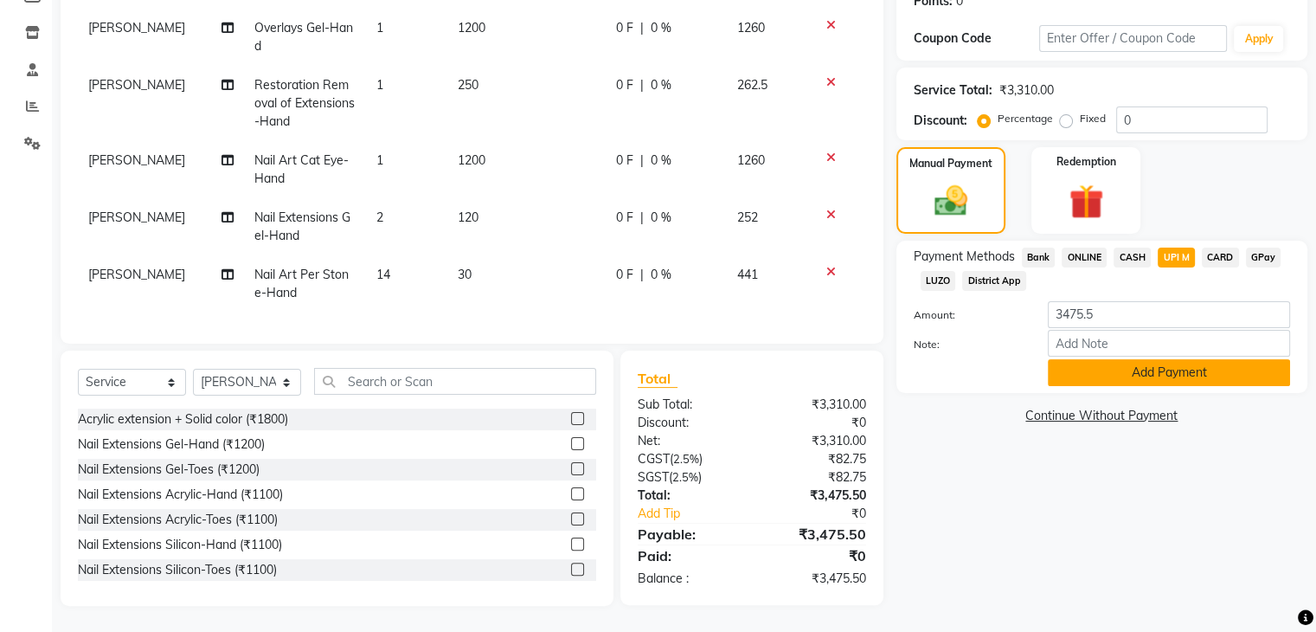
drag, startPoint x: 1147, startPoint y: 365, endPoint x: 1088, endPoint y: 405, distance: 71.7
click at [1147, 364] on button "Add Payment" at bounding box center [1169, 372] width 242 height 27
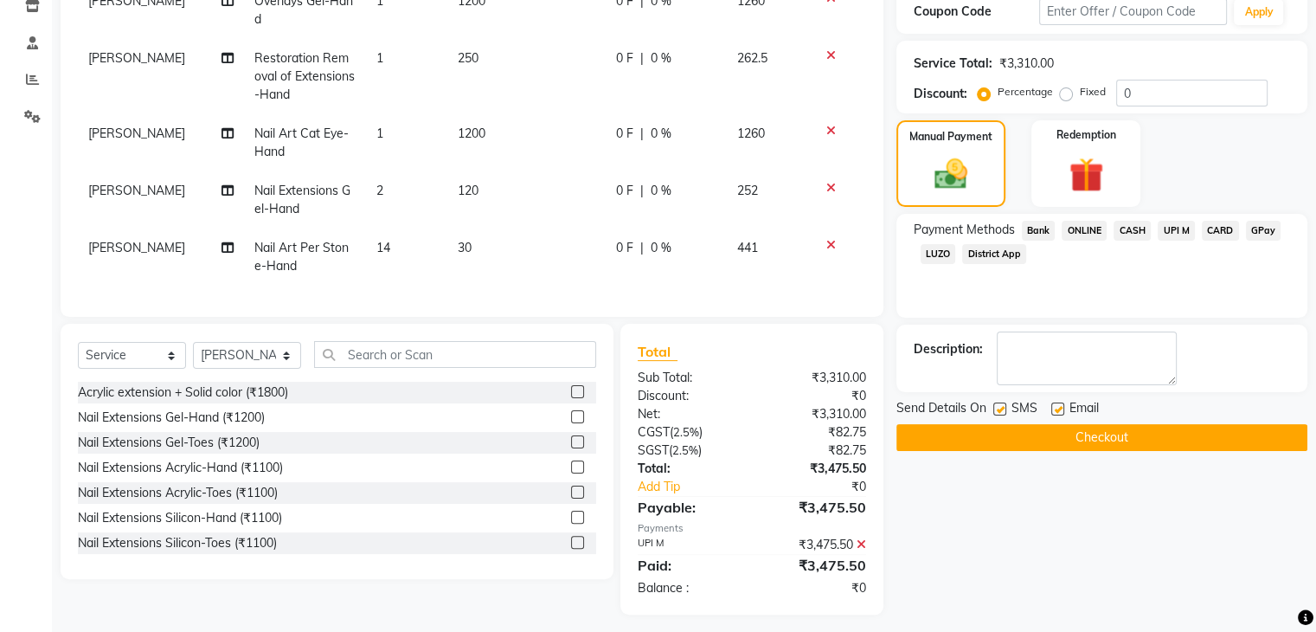
scroll to position [325, 0]
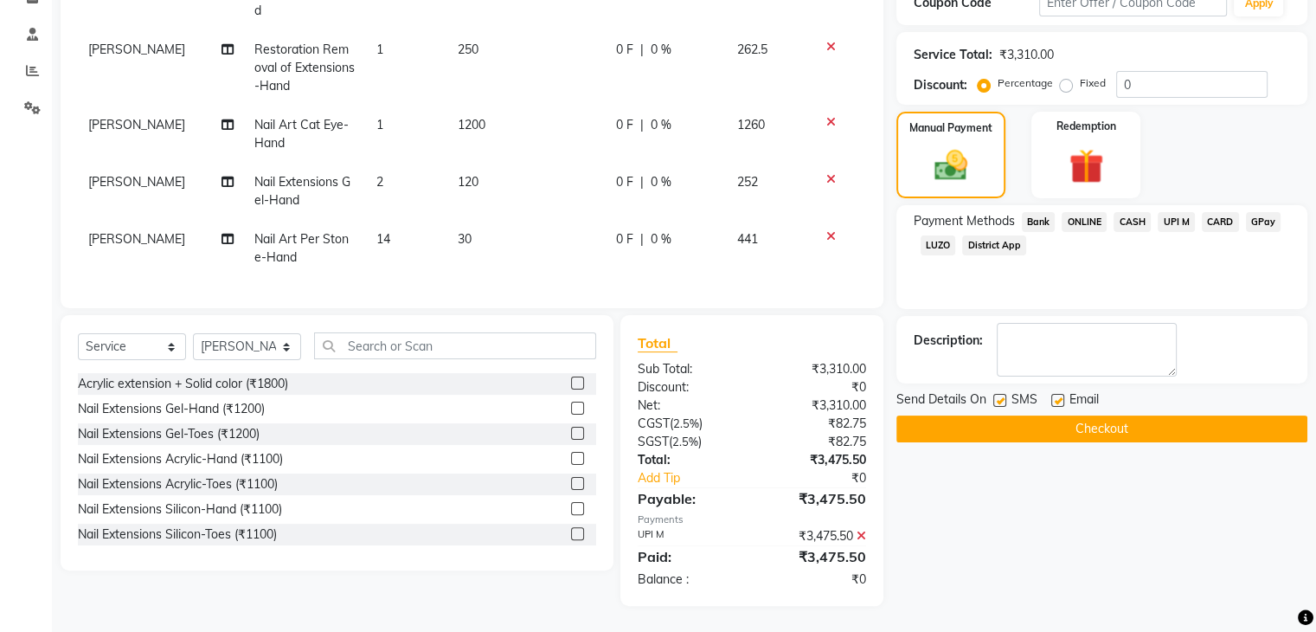
click at [1073, 415] on button "Checkout" at bounding box center [1101, 428] width 411 height 27
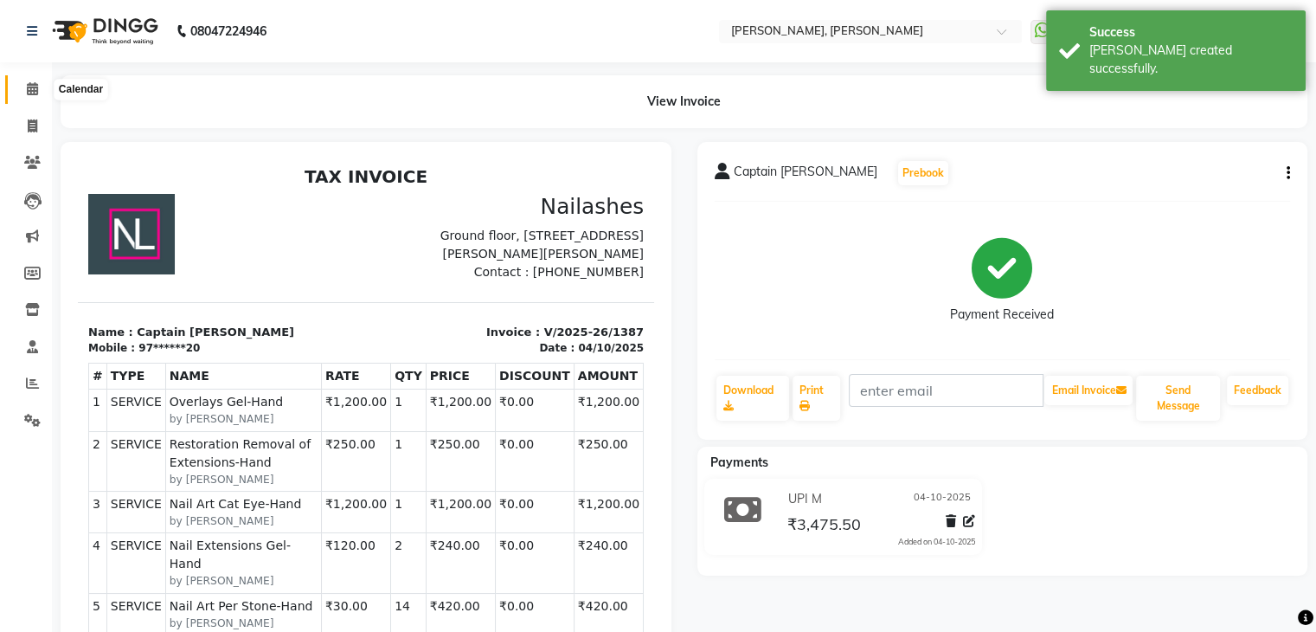
click at [36, 88] on icon at bounding box center [32, 88] width 11 height 13
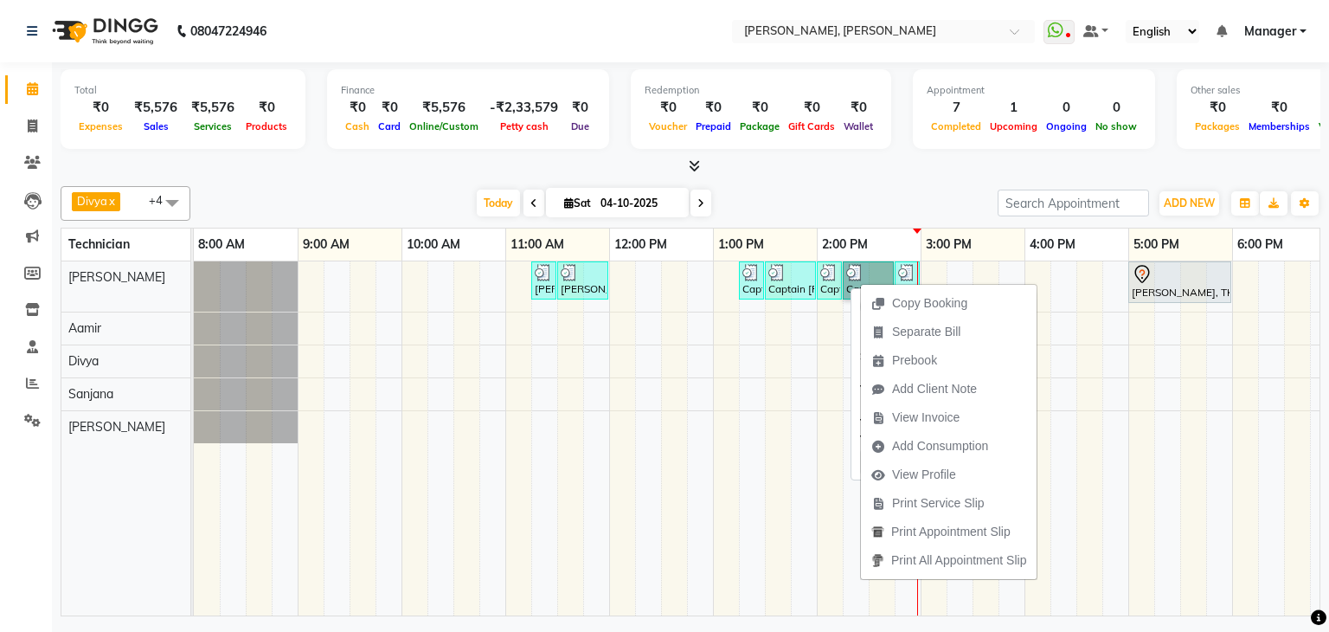
click at [818, 280] on div "Captain [PERSON_NAME], TK03, 02:00 PM-02:15 PM, Nail Art Cat Eye-Hand" at bounding box center [829, 280] width 22 height 33
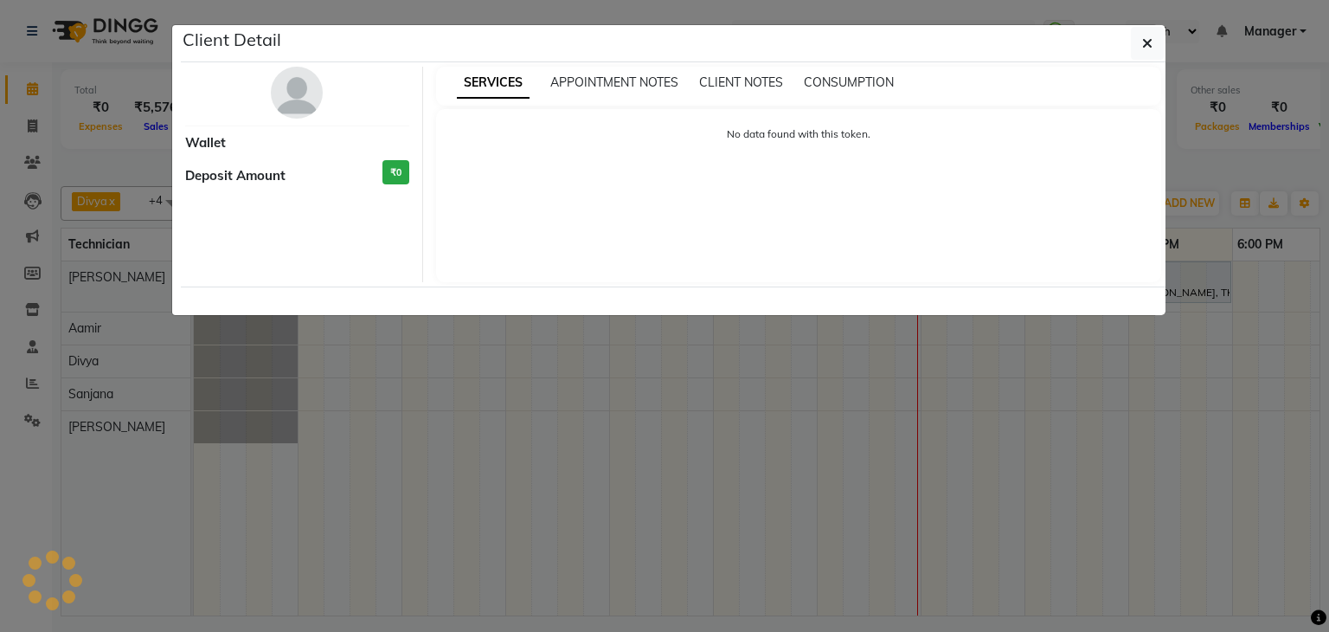
select select "3"
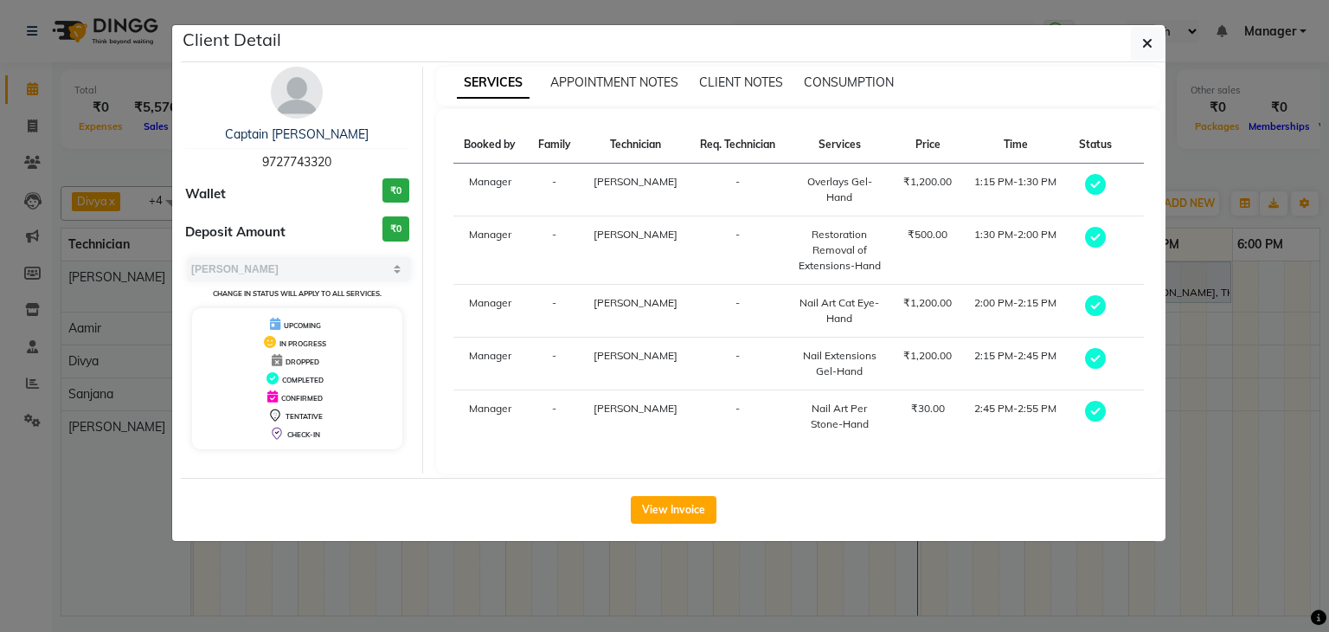
click at [295, 166] on span "9727743320" at bounding box center [296, 162] width 69 height 16
copy span "9727743320"
drag, startPoint x: 1142, startPoint y: 38, endPoint x: 1177, endPoint y: 27, distance: 36.4
click at [1142, 39] on icon "button" at bounding box center [1147, 43] width 10 height 14
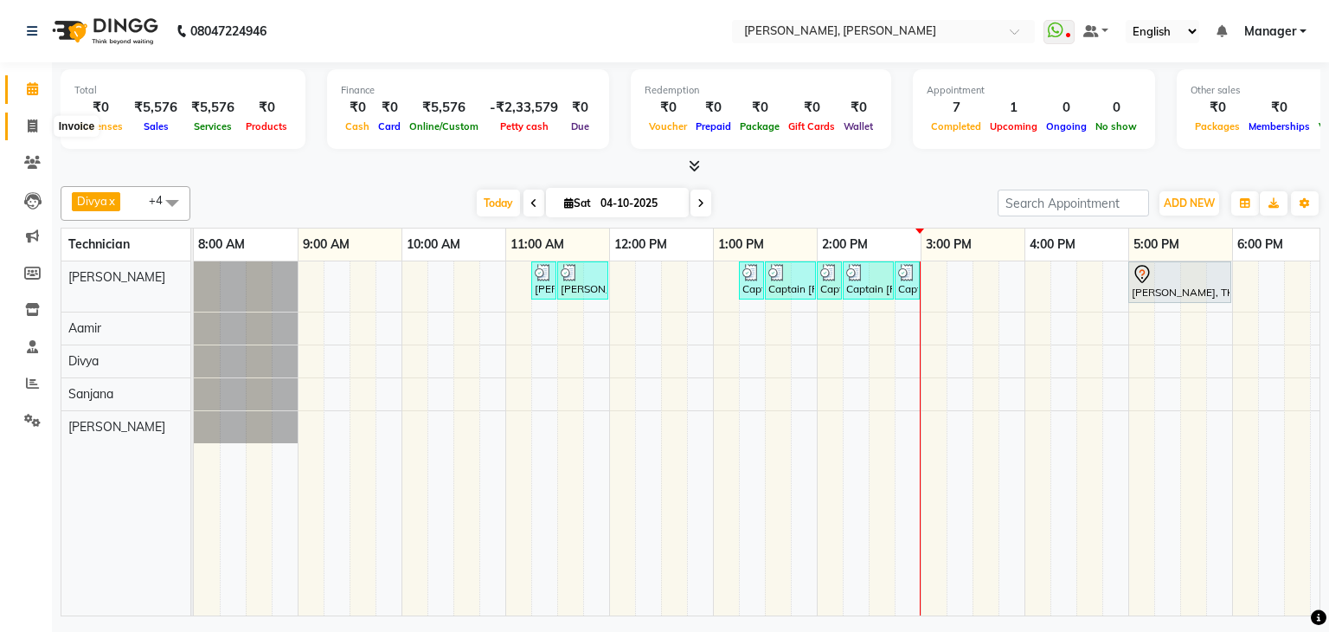
click at [33, 126] on icon at bounding box center [33, 125] width 10 height 13
select select "6455"
select select "service"
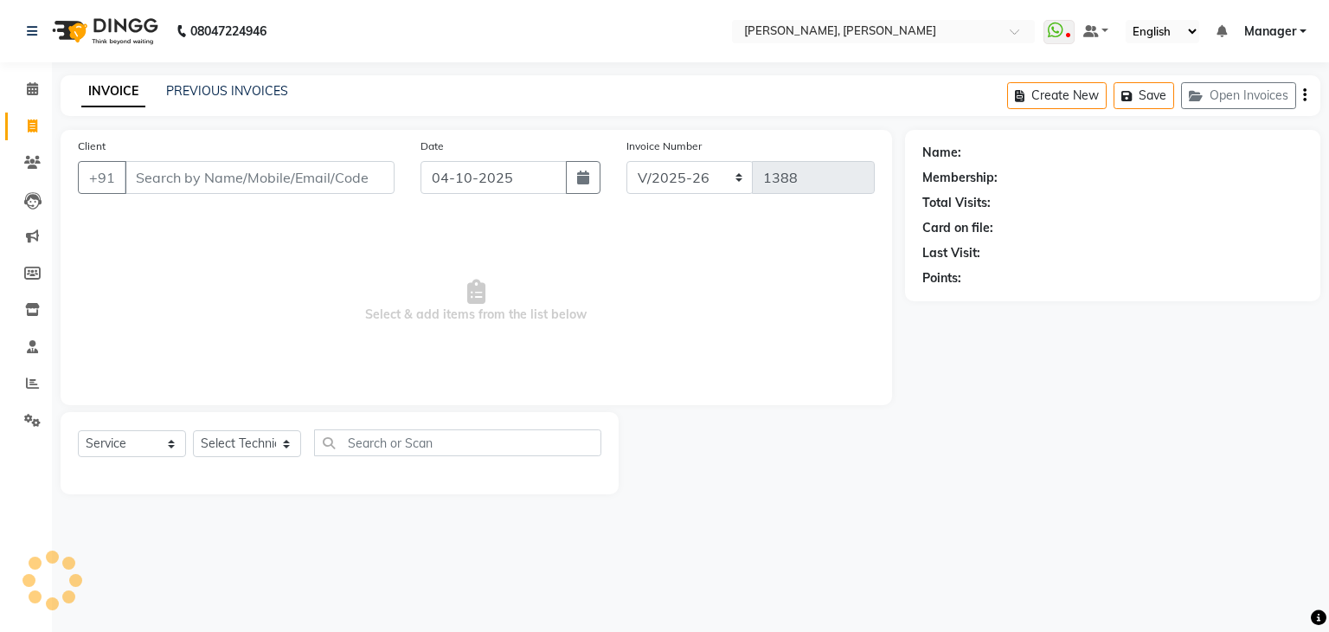
click at [219, 174] on input "Client" at bounding box center [260, 177] width 270 height 33
type input "9727743320"
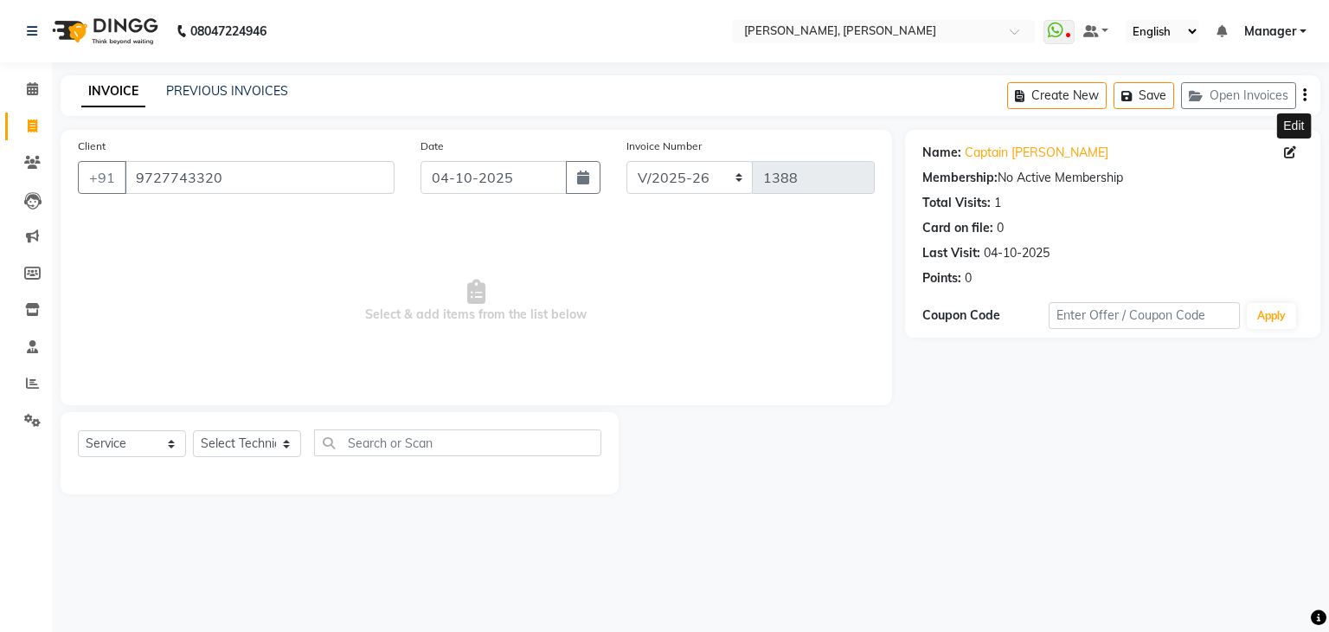
click at [1292, 155] on icon at bounding box center [1290, 152] width 12 height 12
select select "21"
select select "[DEMOGRAPHIC_DATA]"
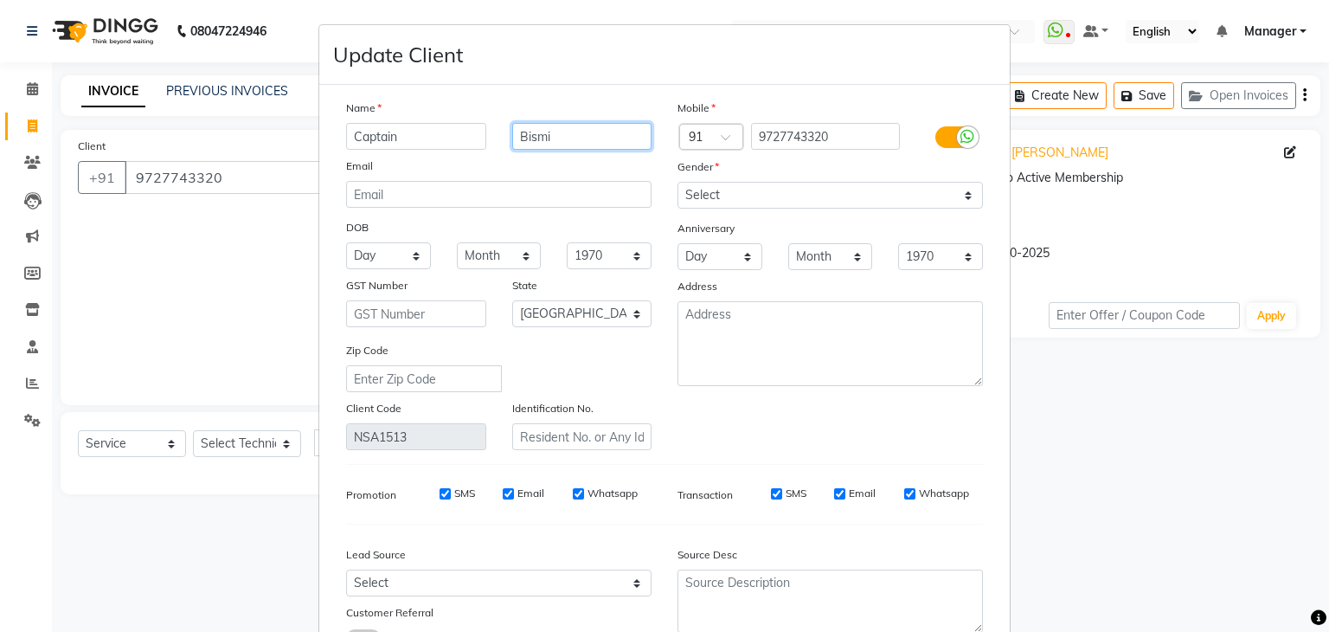
click at [557, 138] on input "Bismi" at bounding box center [582, 136] width 140 height 27
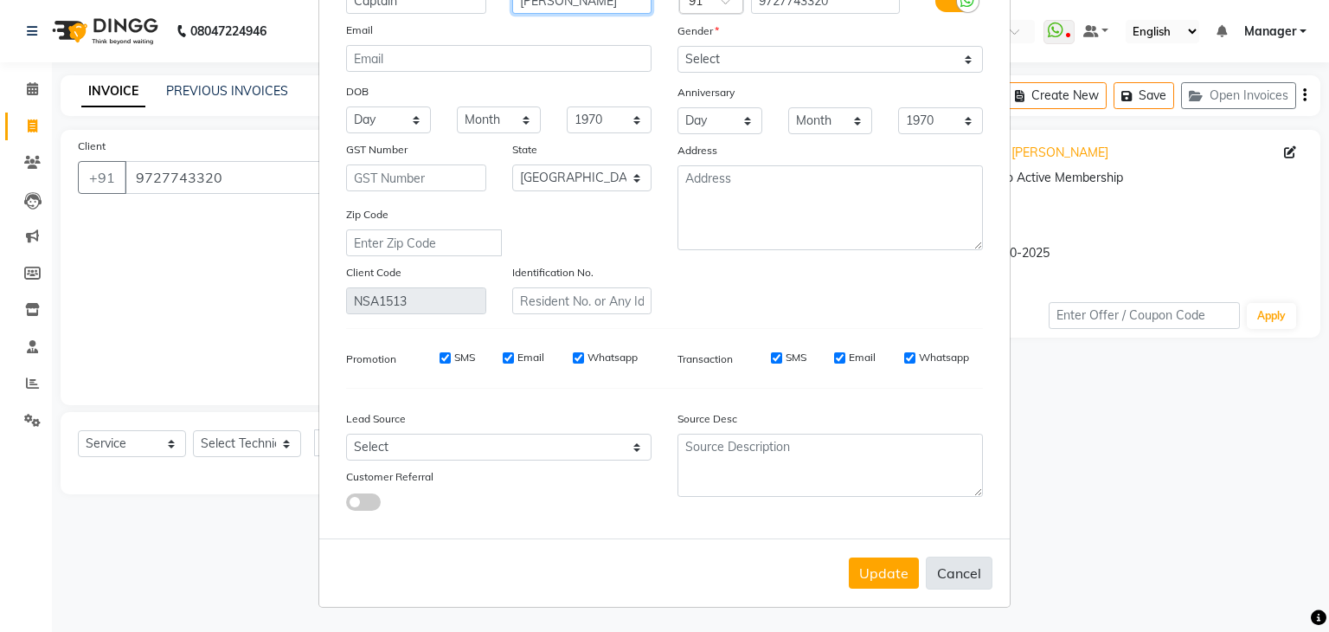
scroll to position [145, 0]
type input "[PERSON_NAME]"
click at [895, 572] on button "Update" at bounding box center [884, 572] width 70 height 31
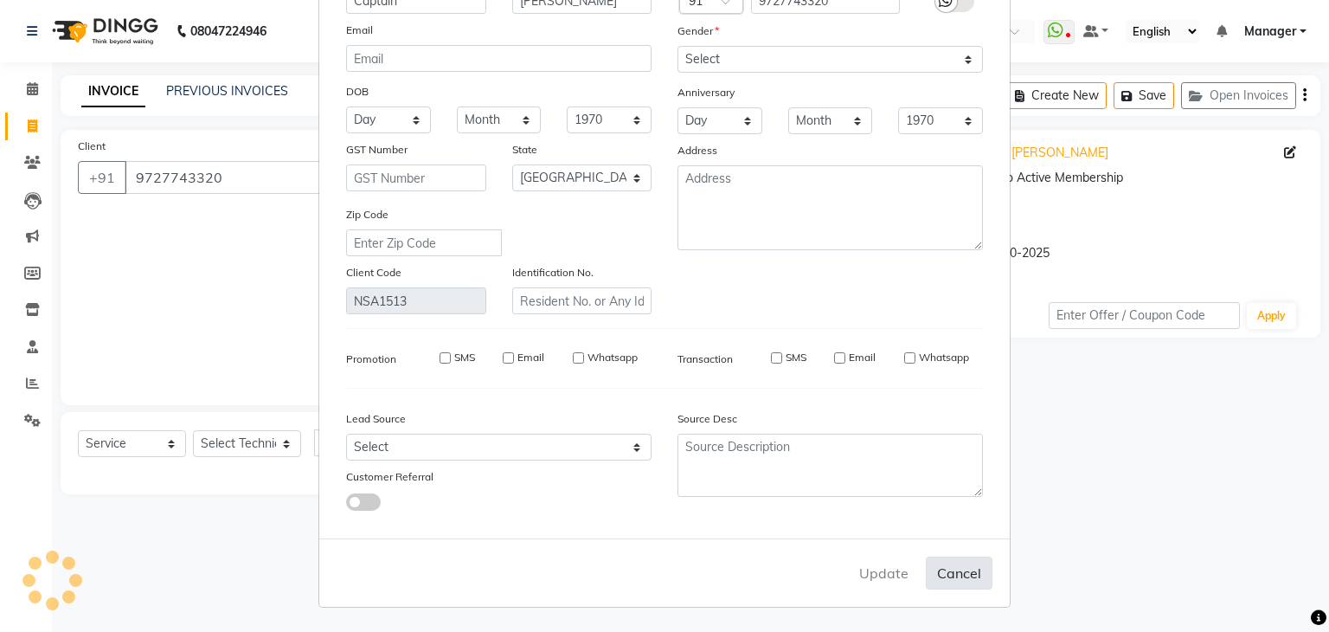
type input "97******20"
select select
select select "null"
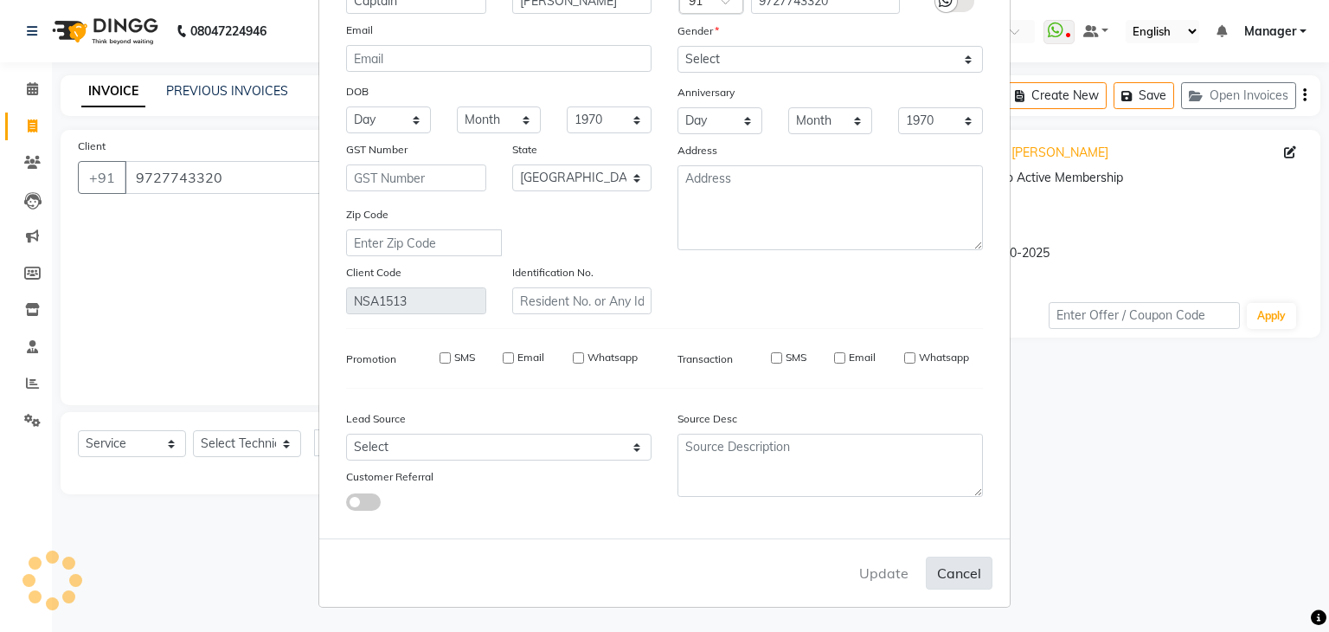
select select
checkbox input "false"
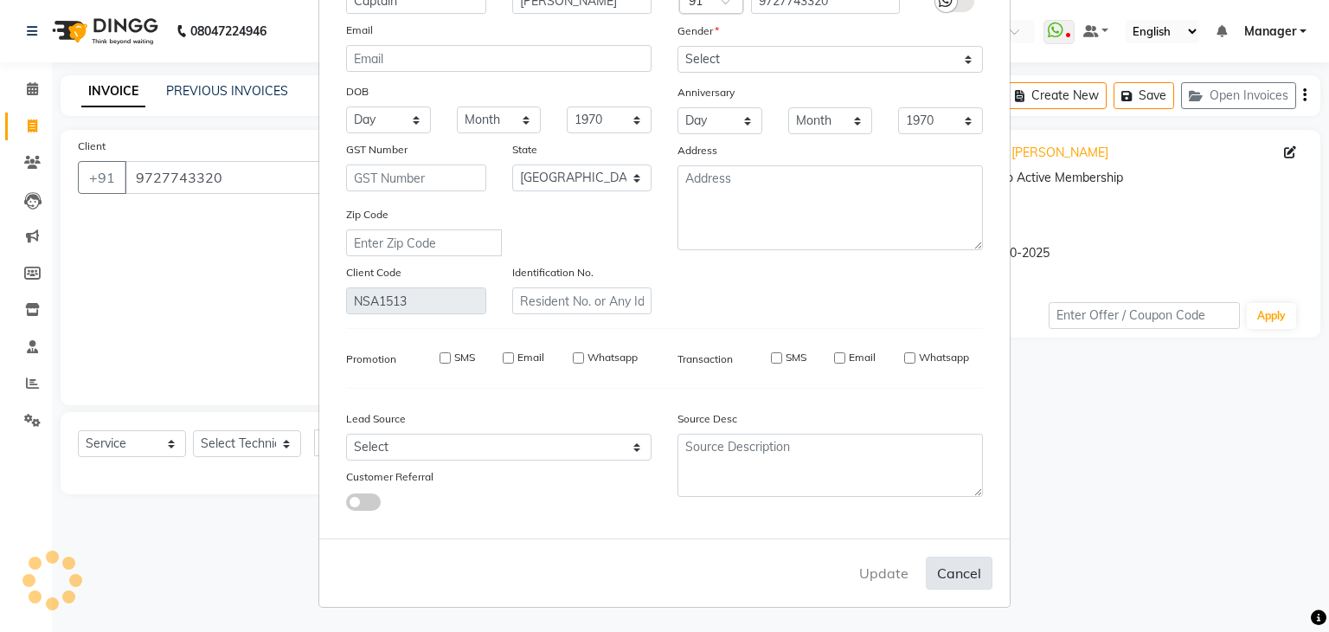
checkbox input "false"
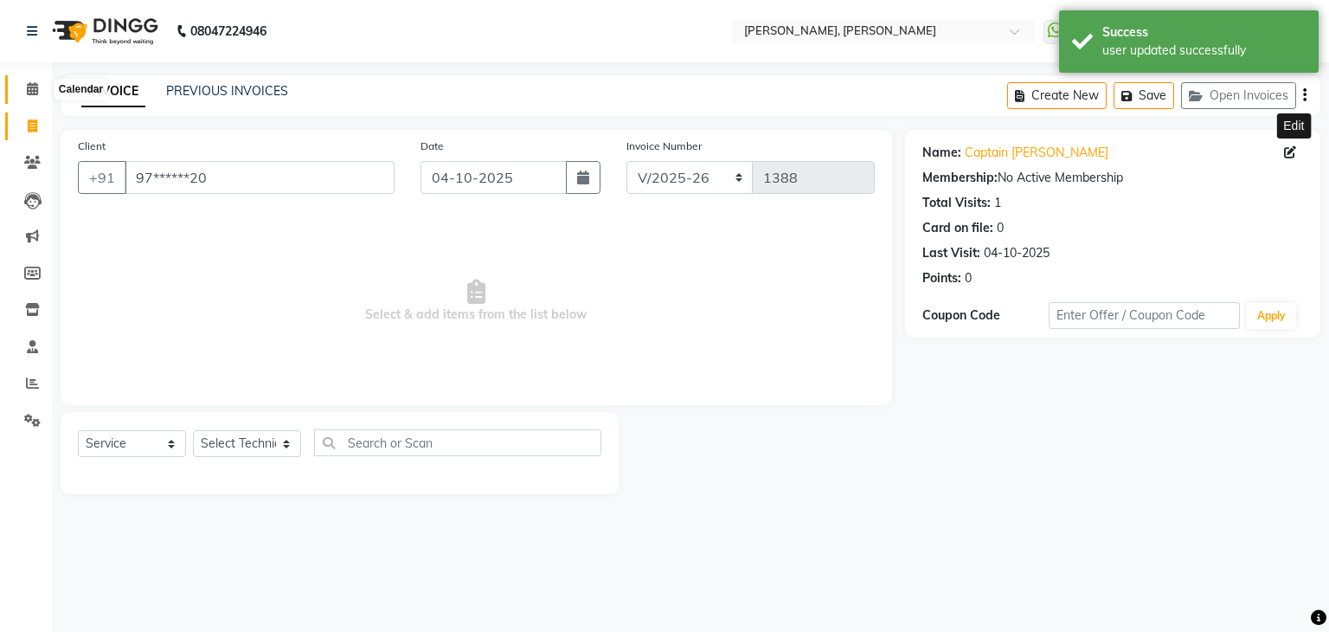
click at [33, 85] on icon at bounding box center [32, 88] width 11 height 13
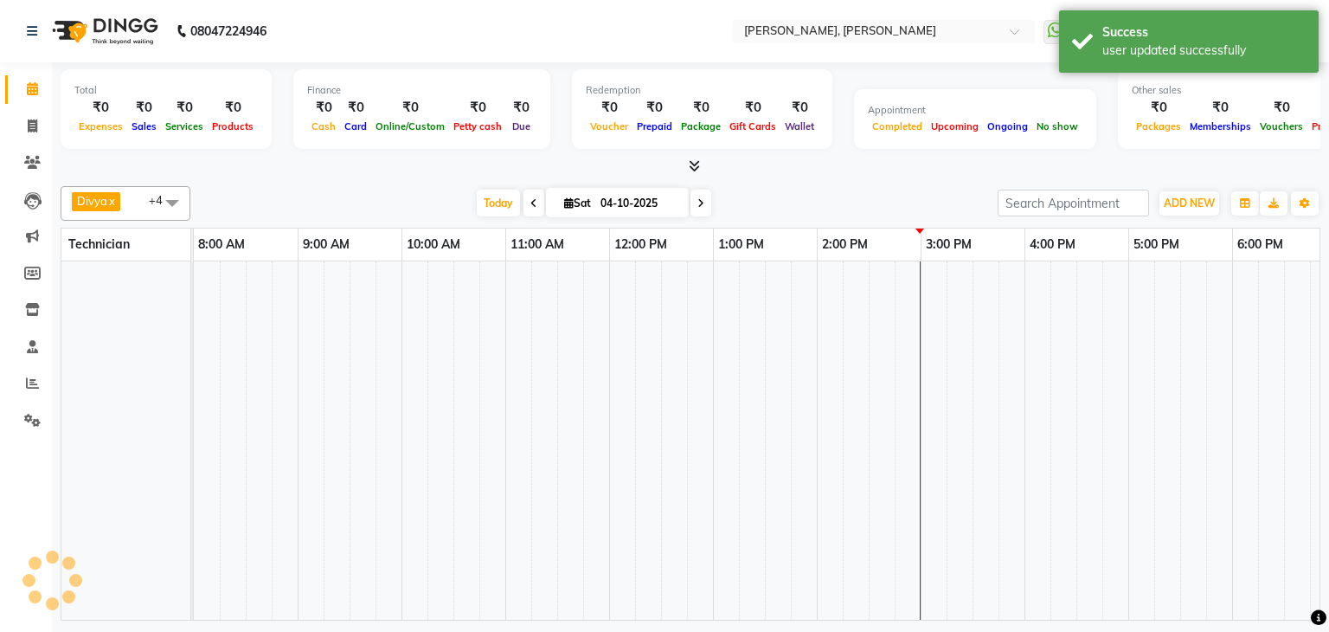
scroll to position [0, 223]
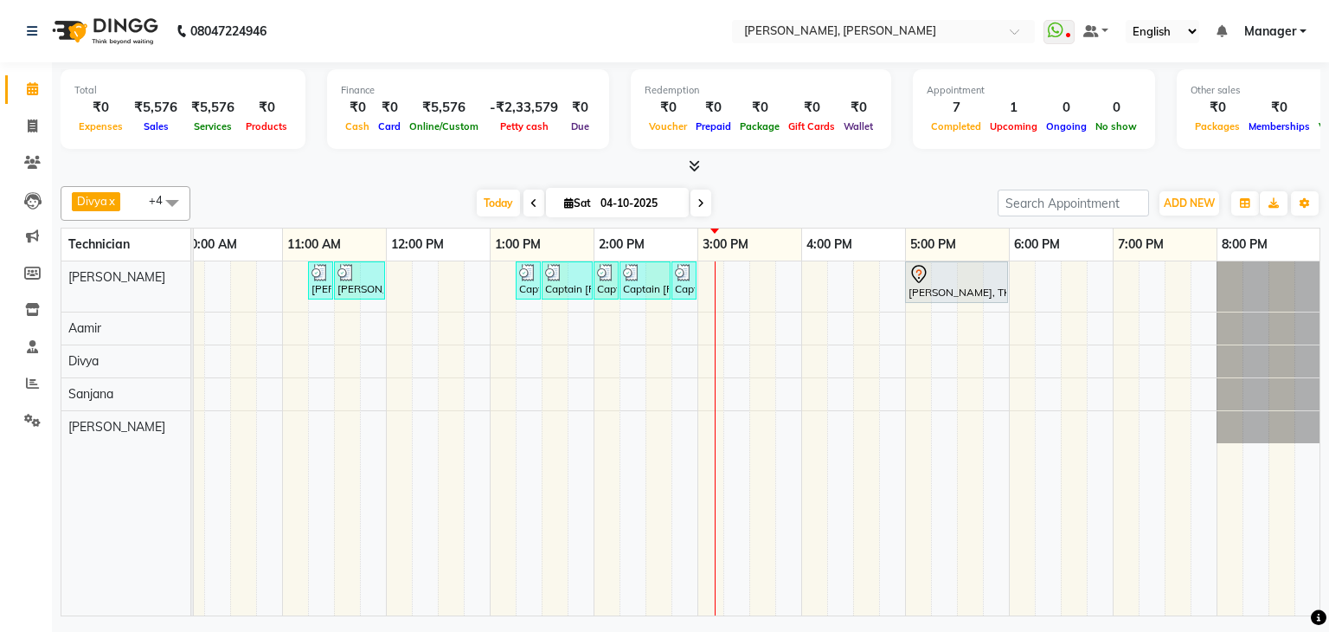
click at [631, 195] on input "04-10-2025" at bounding box center [638, 203] width 87 height 26
select select "10"
select select "2025"
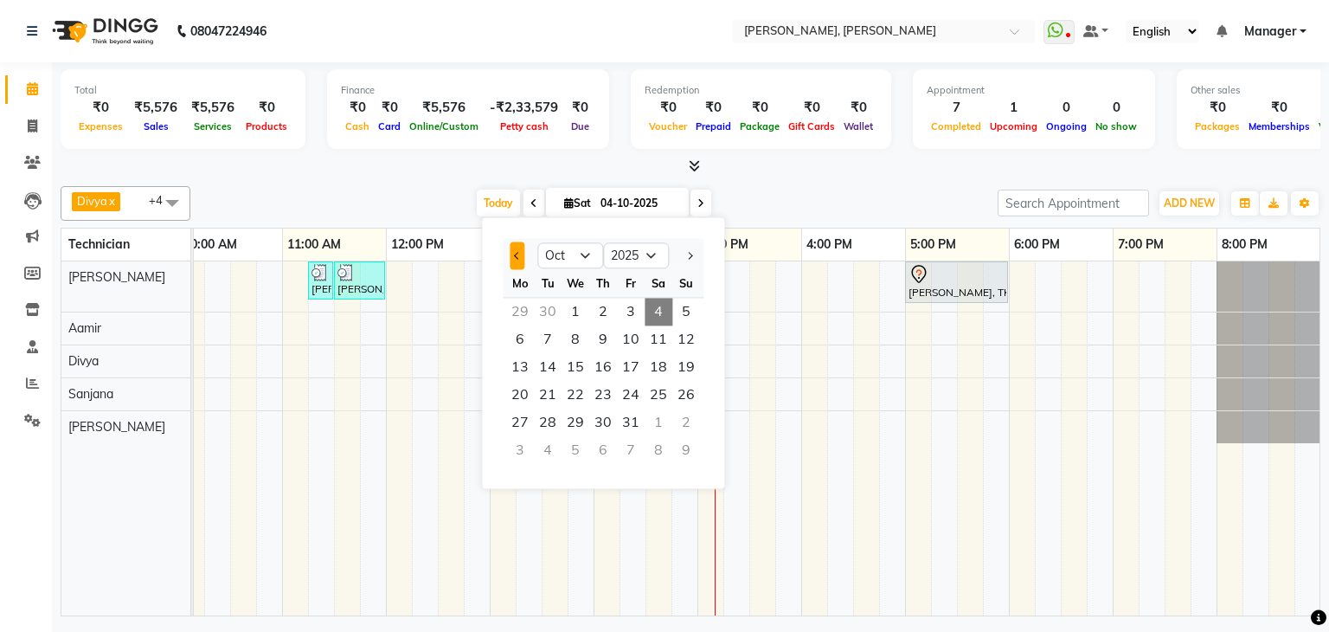
click at [522, 255] on button "Previous month" at bounding box center [517, 255] width 15 height 28
select select "9"
click at [664, 403] on span "27" at bounding box center [659, 395] width 28 height 28
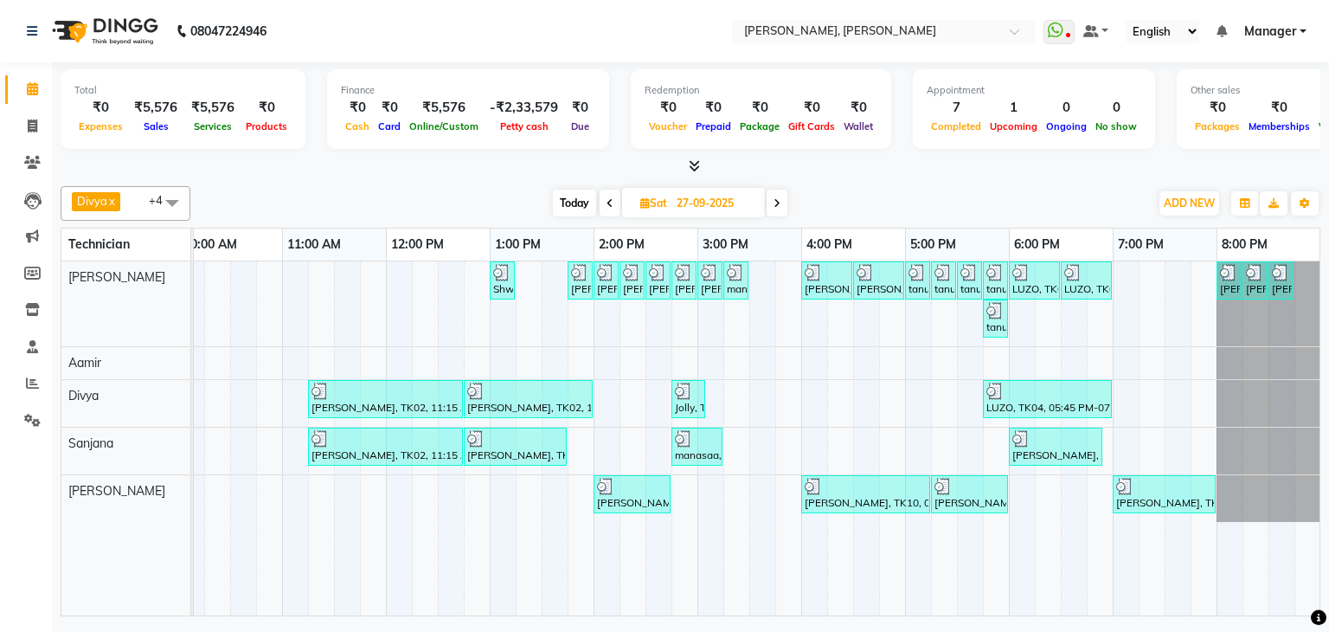
click at [606, 200] on icon at bounding box center [609, 203] width 7 height 10
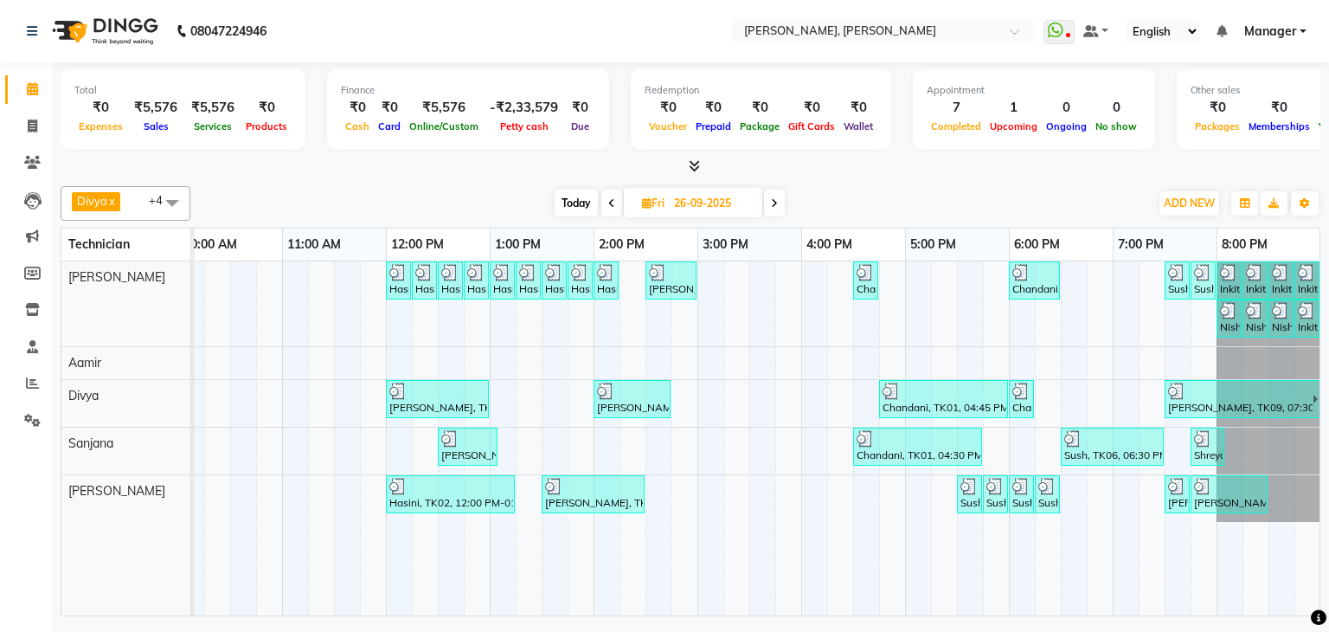
click at [614, 204] on span at bounding box center [611, 202] width 21 height 27
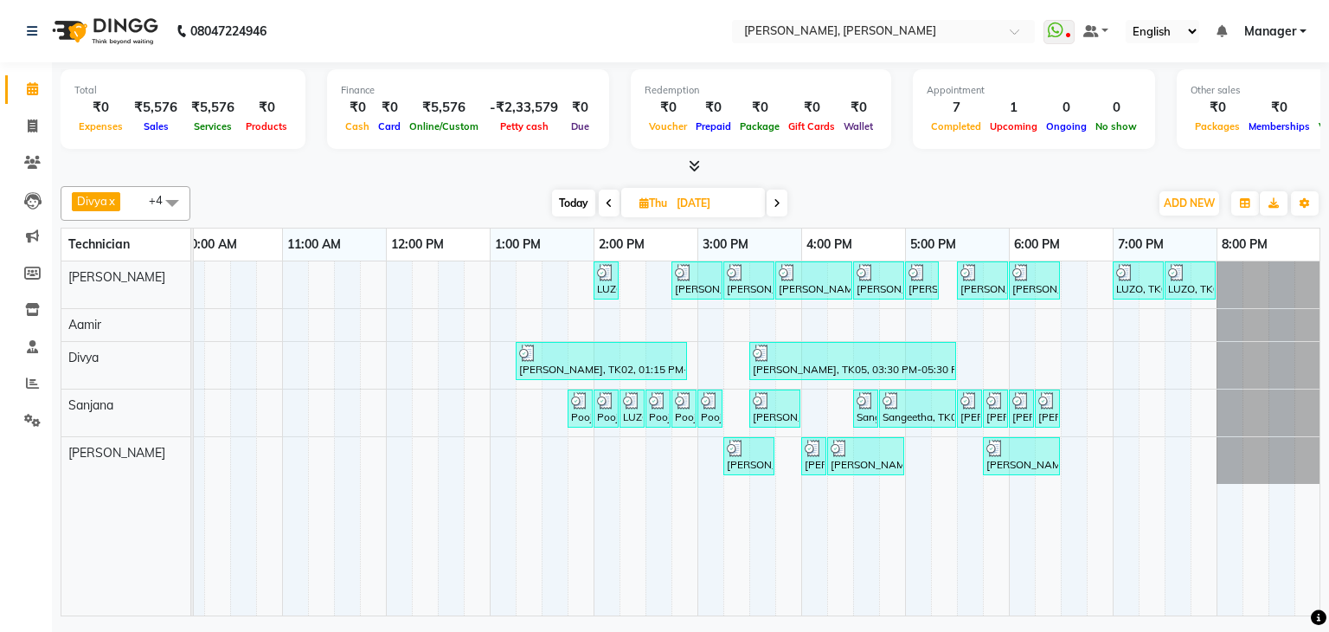
click at [779, 200] on icon at bounding box center [776, 203] width 7 height 10
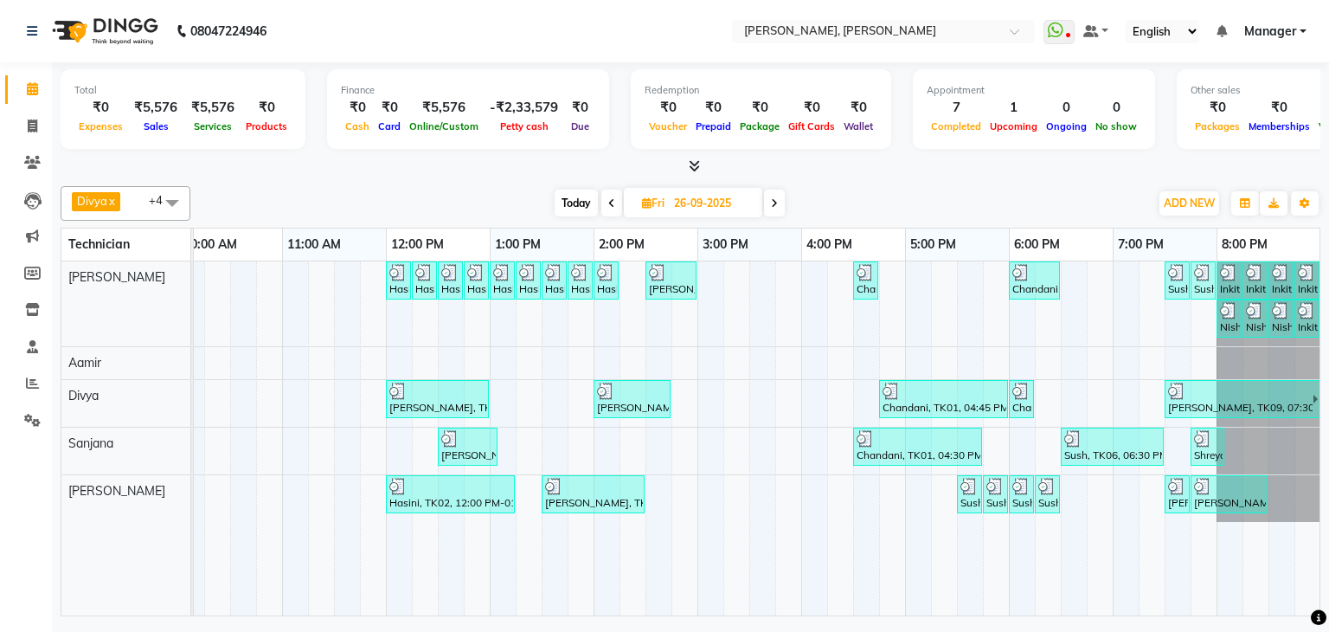
click at [779, 200] on span at bounding box center [774, 202] width 21 height 27
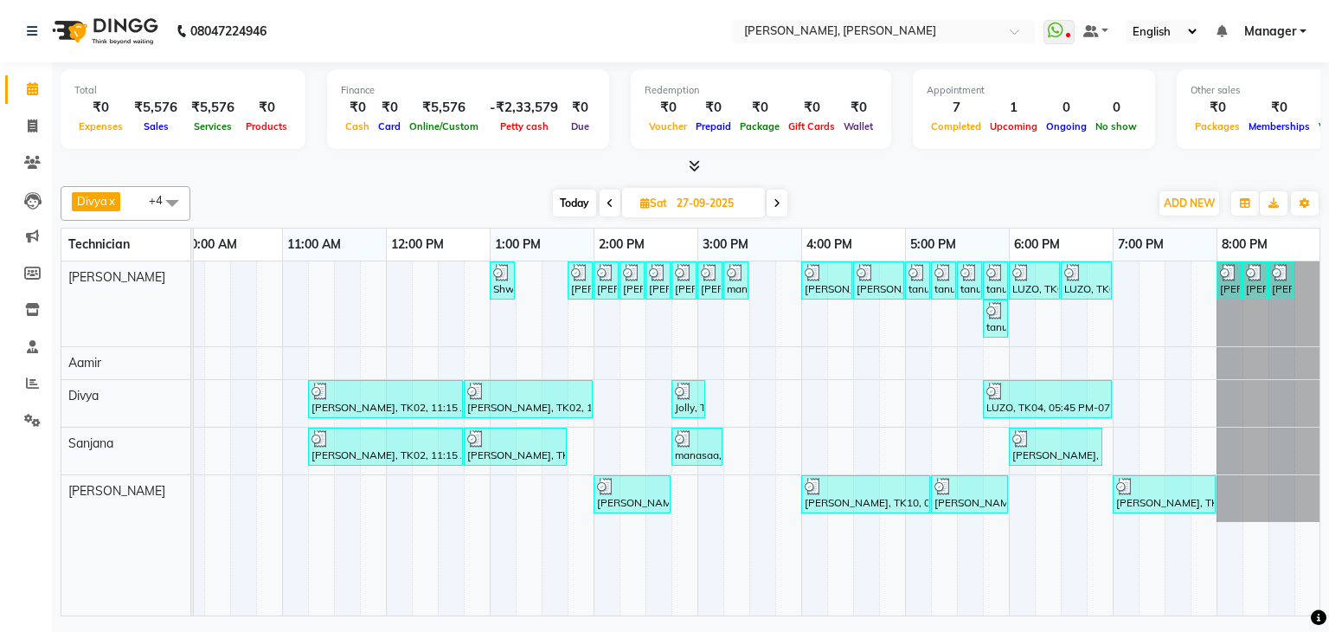
scroll to position [0, 236]
click at [778, 204] on icon at bounding box center [776, 203] width 7 height 10
type input "28-09-2025"
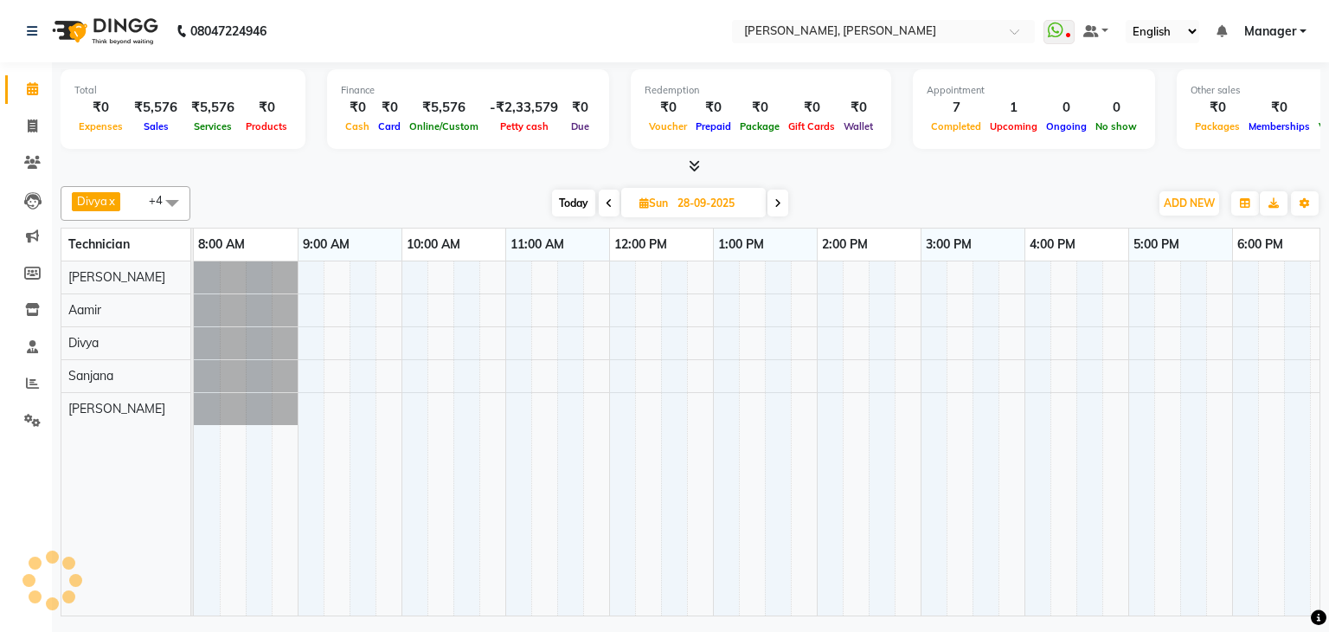
scroll to position [0, 223]
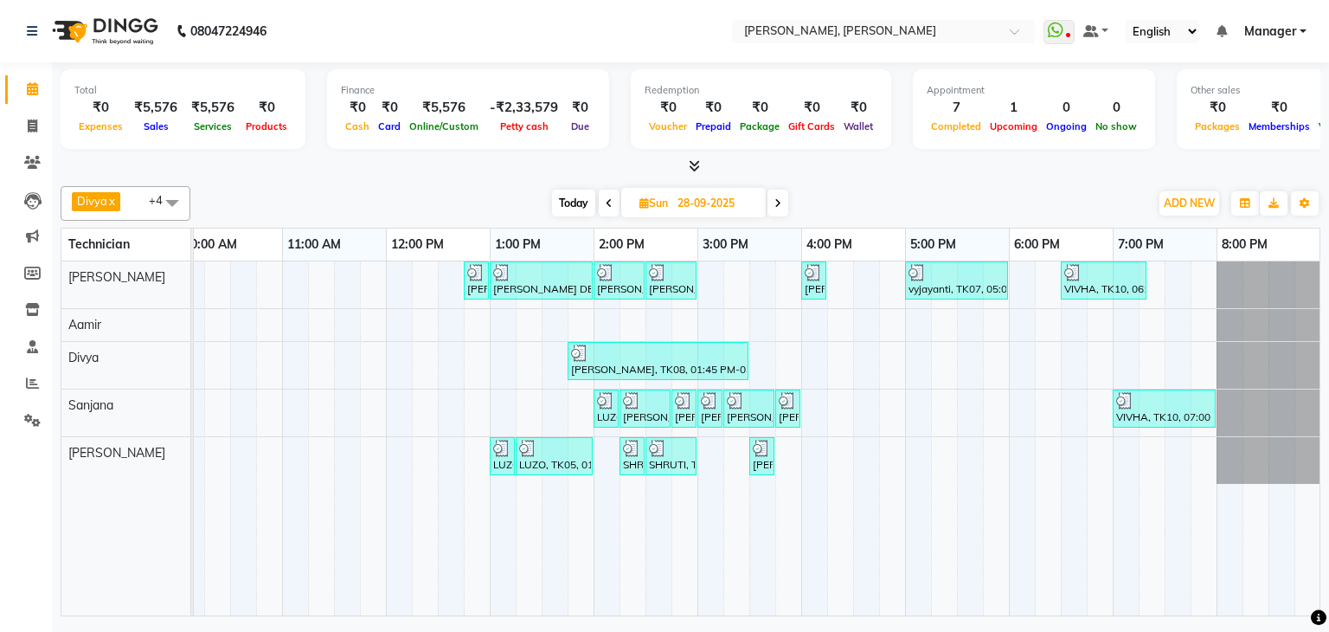
click at [734, 201] on input "28-09-2025" at bounding box center [715, 203] width 87 height 26
select select "9"
select select "2025"
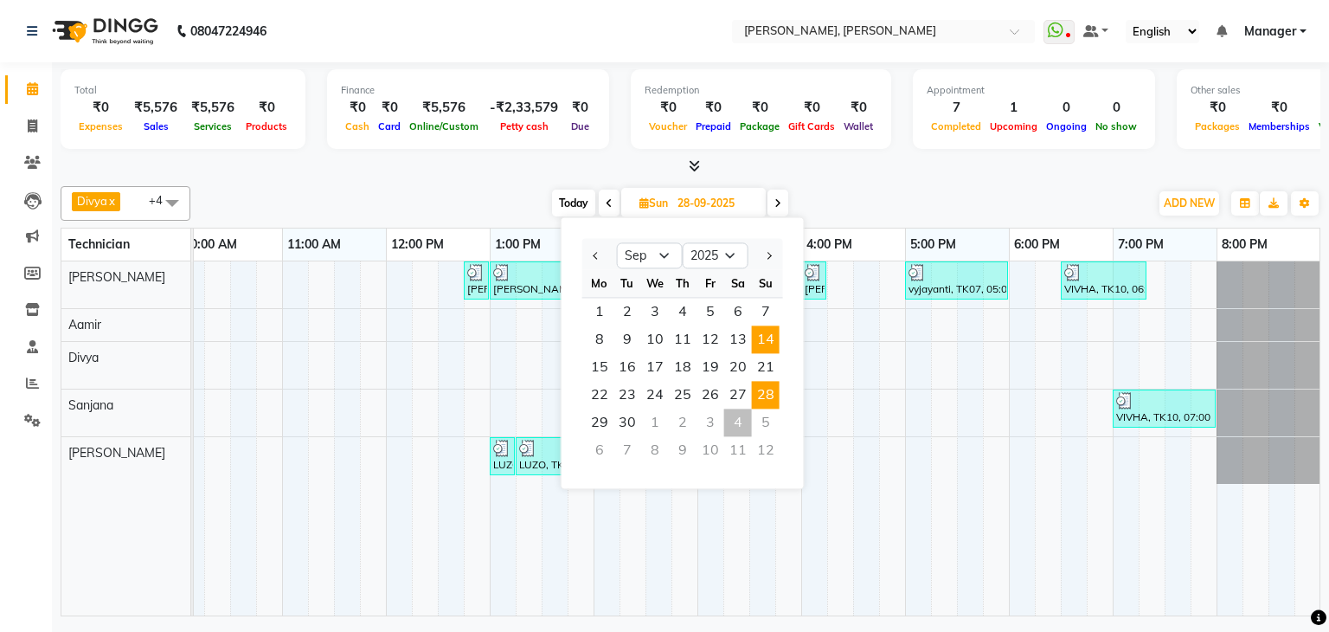
click at [767, 340] on span "14" at bounding box center [766, 339] width 28 height 28
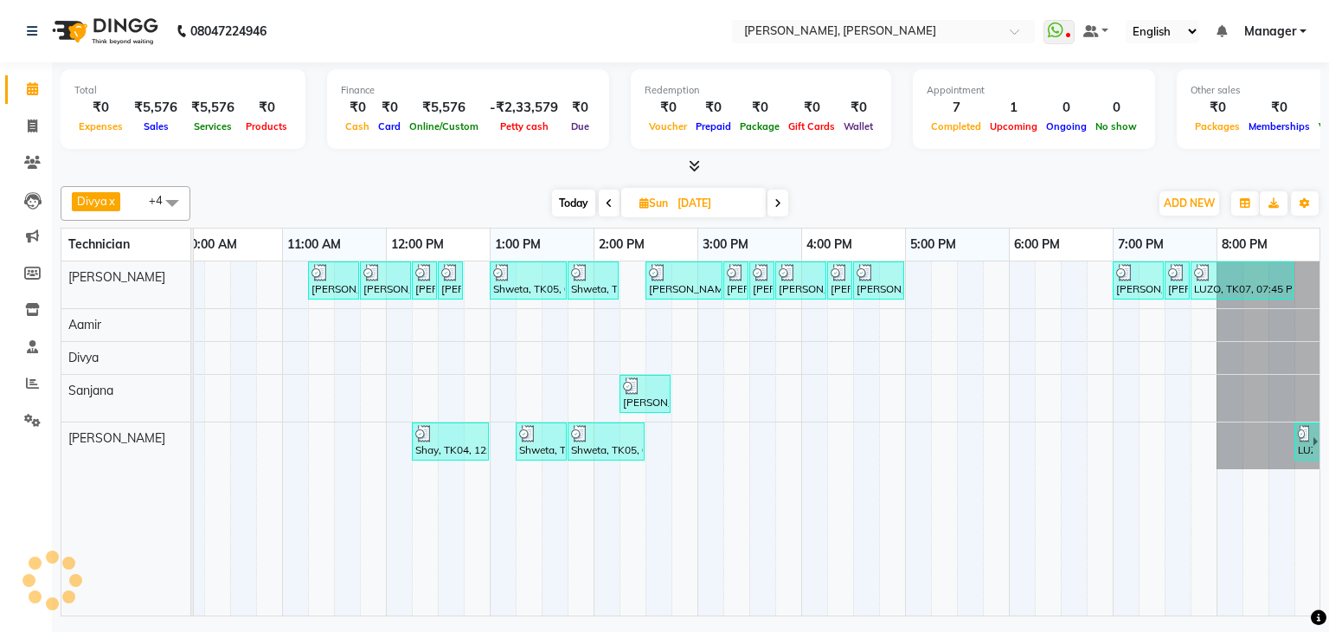
click at [601, 202] on span at bounding box center [609, 202] width 21 height 27
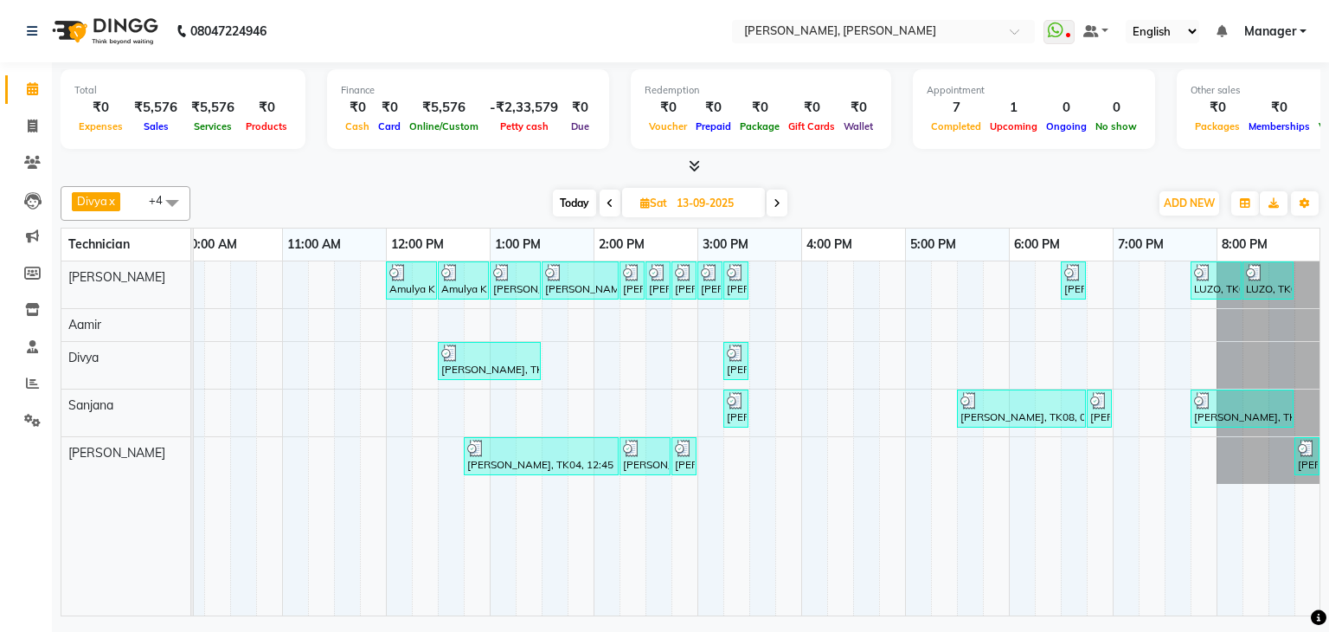
click at [774, 205] on icon at bounding box center [776, 203] width 7 height 10
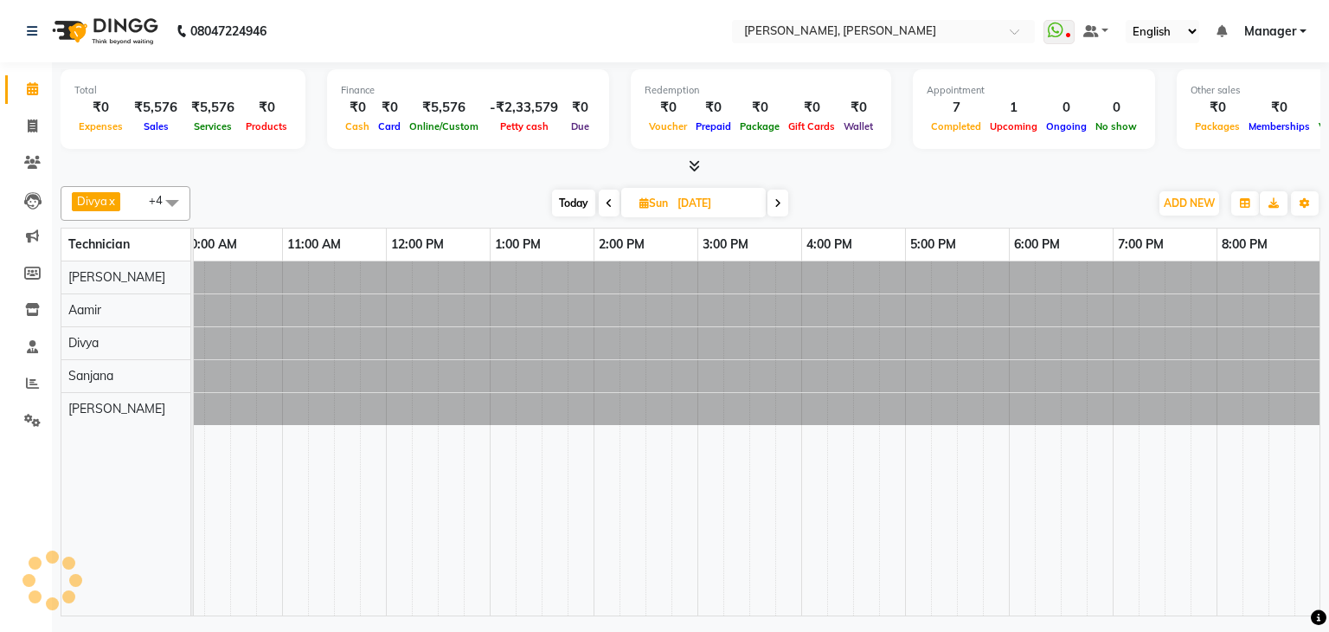
scroll to position [0, 0]
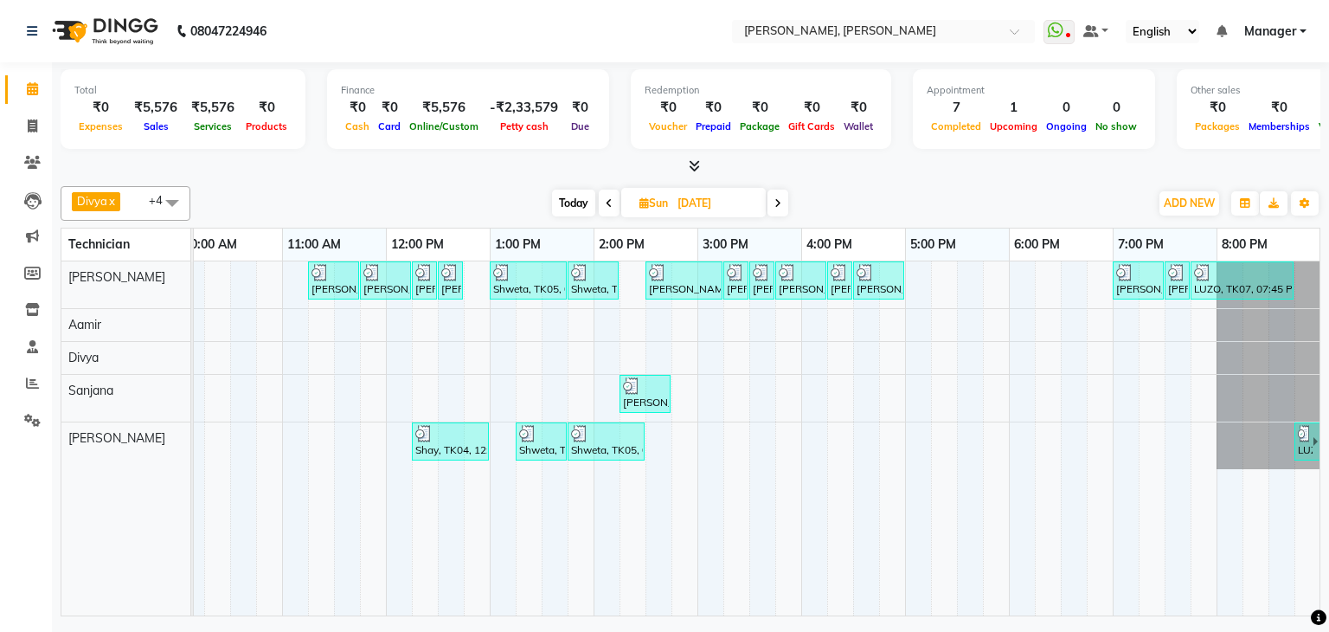
click at [774, 205] on icon at bounding box center [777, 203] width 7 height 10
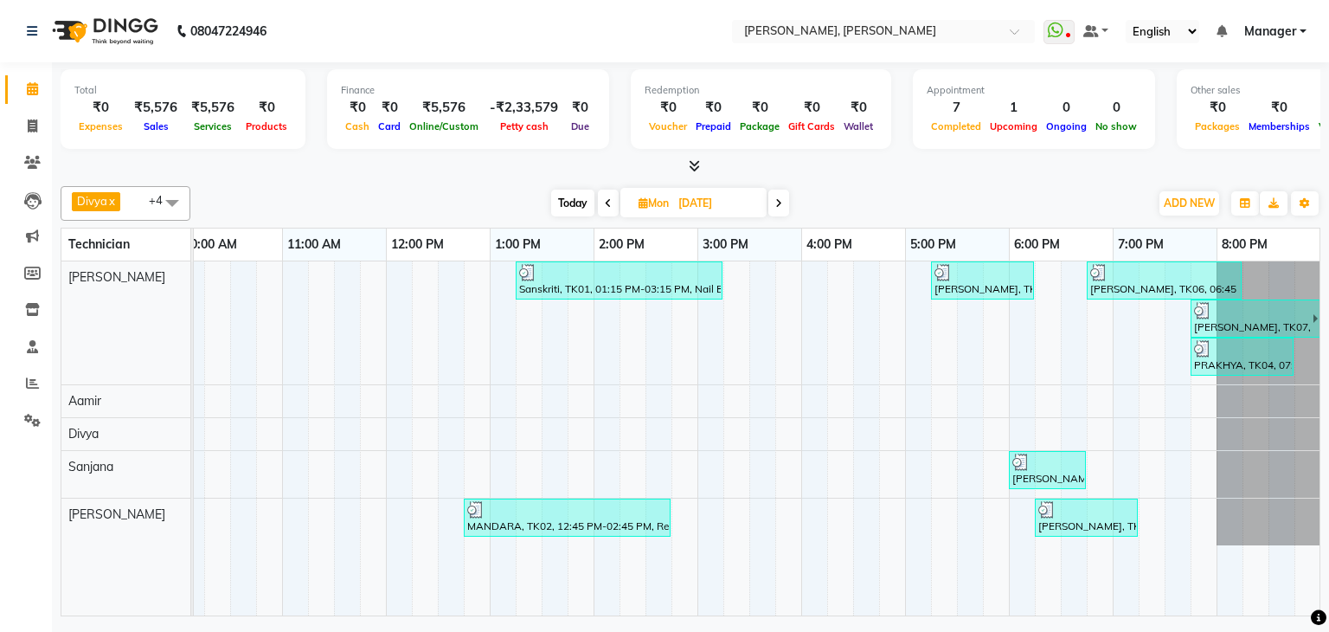
click at [774, 205] on span at bounding box center [778, 202] width 21 height 27
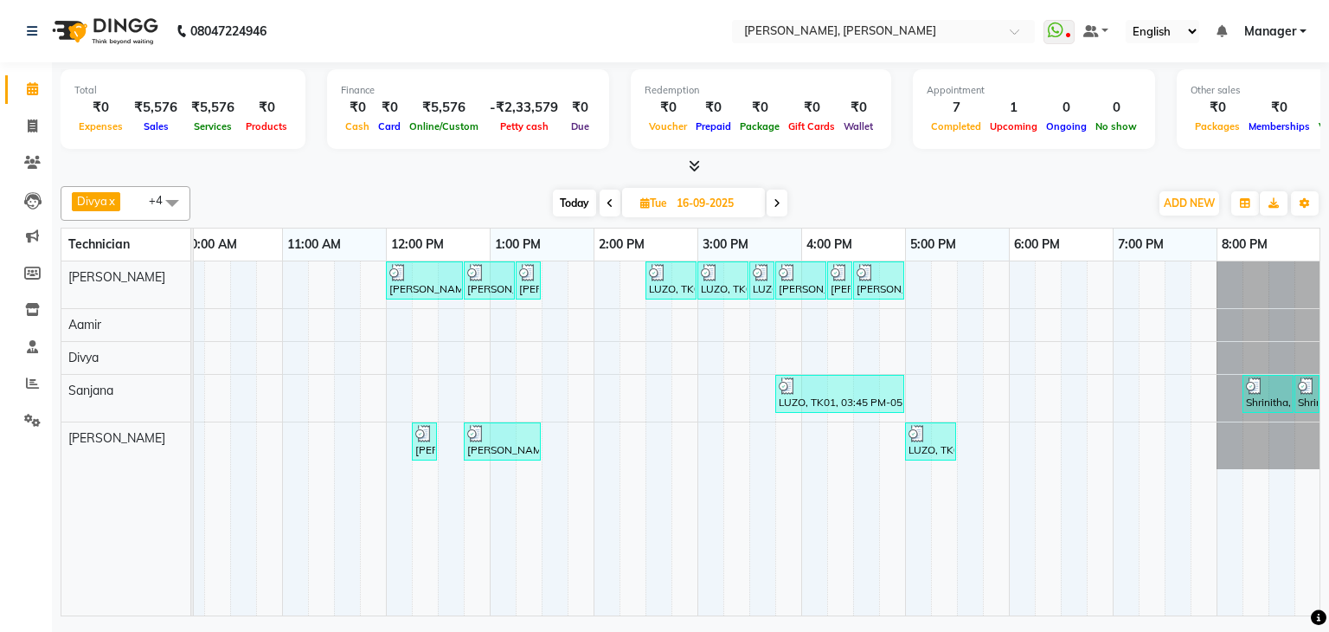
click at [774, 205] on icon at bounding box center [776, 203] width 7 height 10
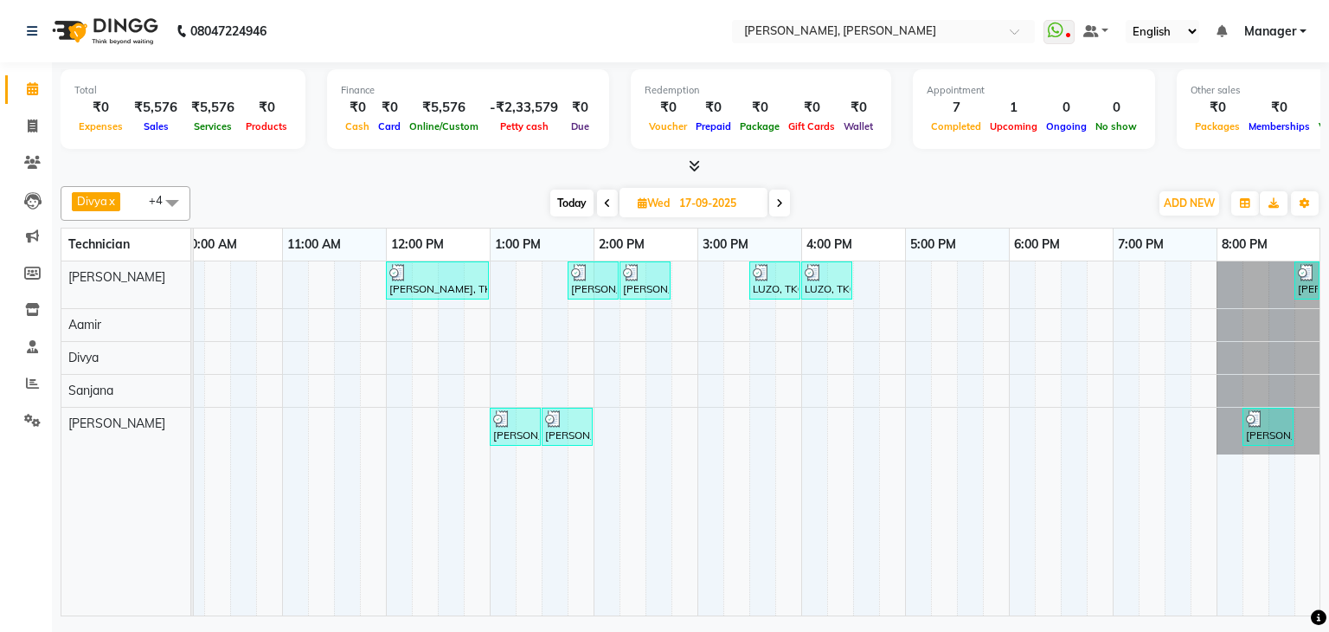
click at [774, 205] on span at bounding box center [779, 202] width 21 height 27
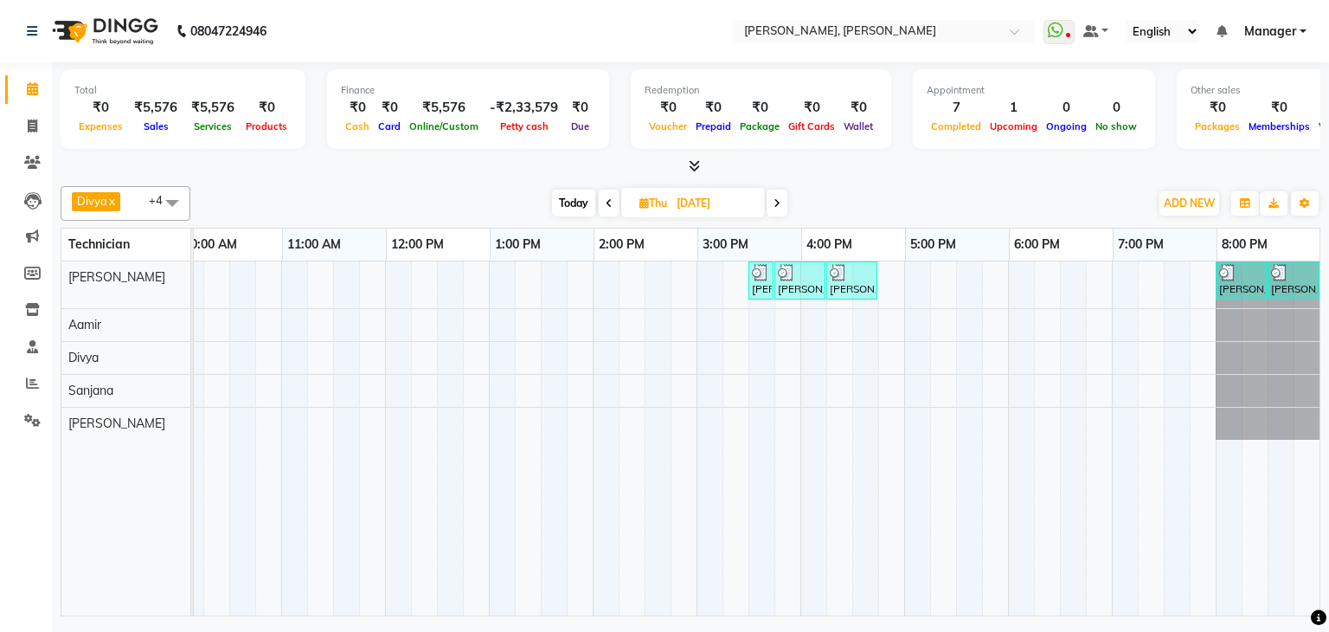
click at [786, 208] on span at bounding box center [777, 202] width 21 height 27
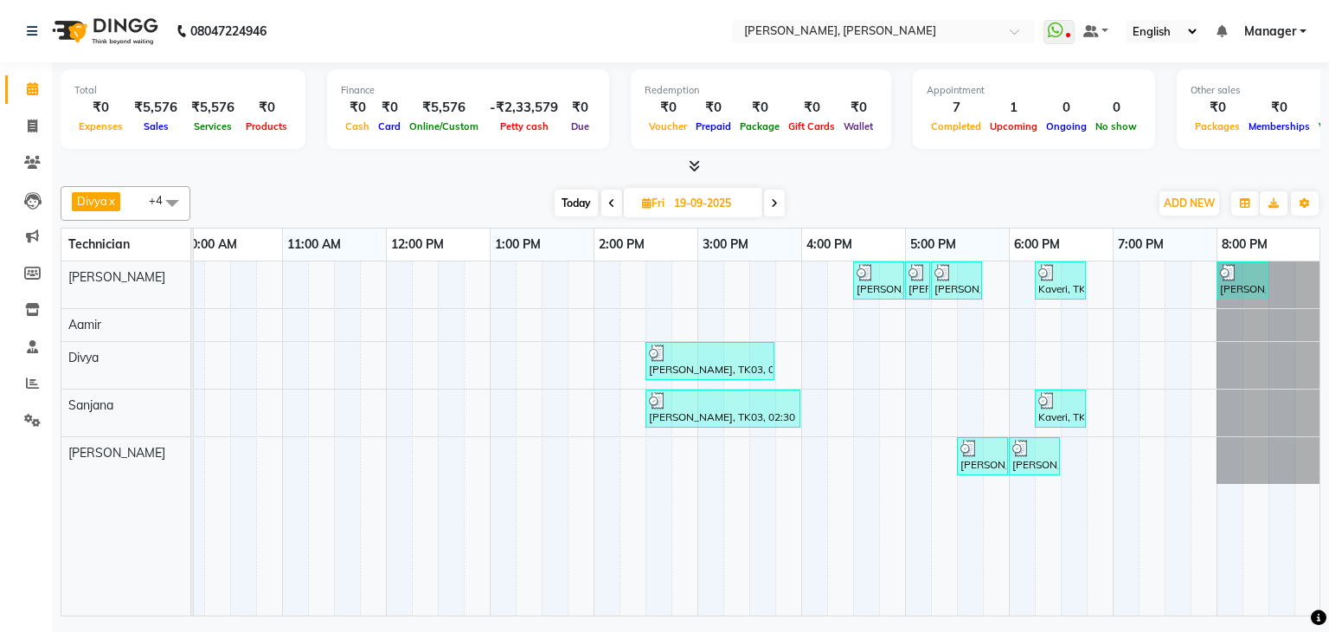
click at [783, 206] on span at bounding box center [774, 202] width 21 height 27
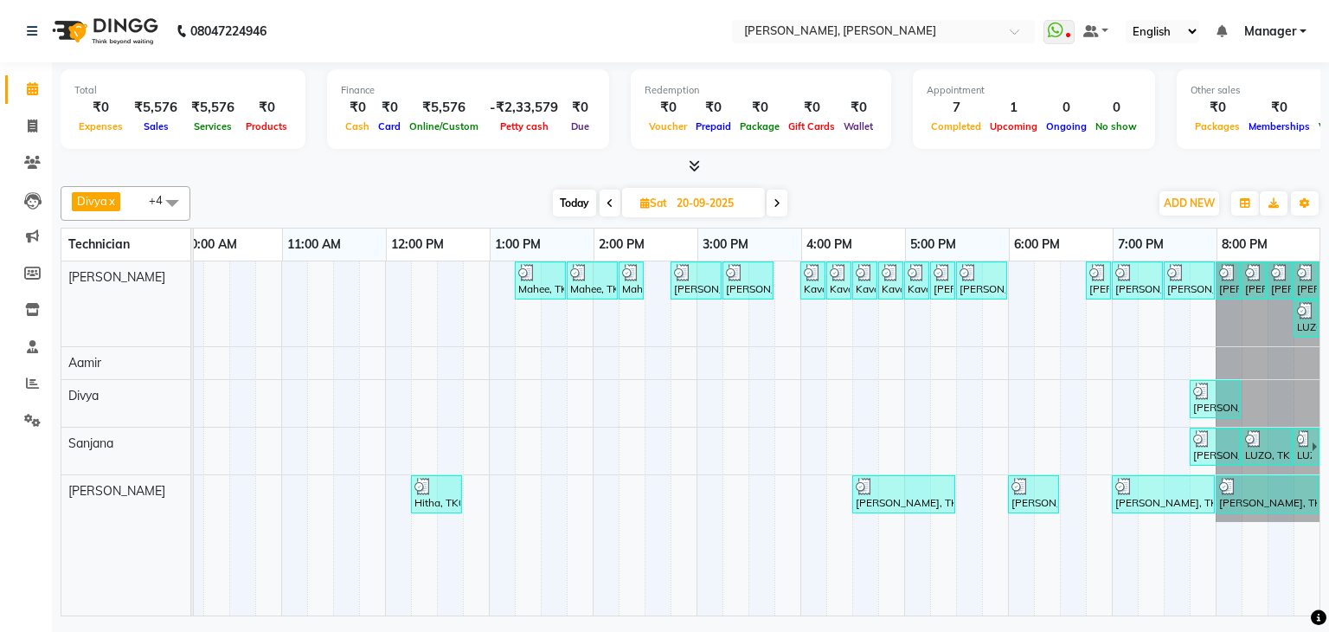
click at [574, 209] on span "Today" at bounding box center [574, 202] width 43 height 27
type input "04-10-2025"
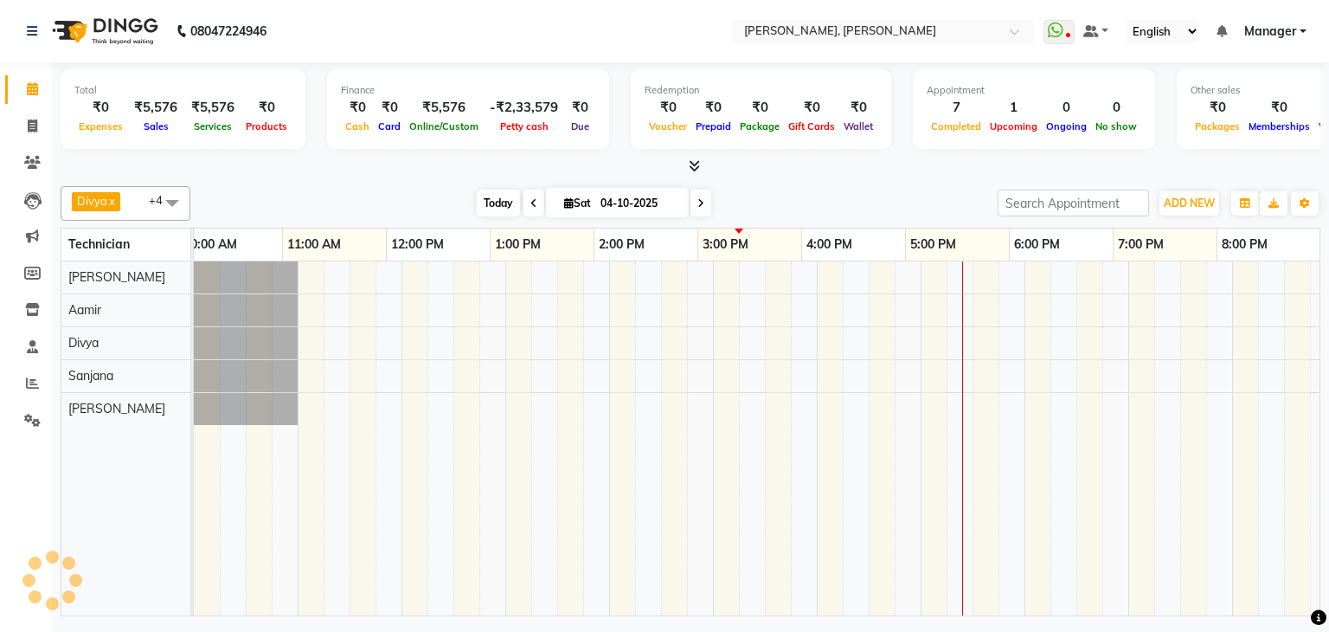
scroll to position [0, 223]
